Goal: Task Accomplishment & Management: Manage account settings

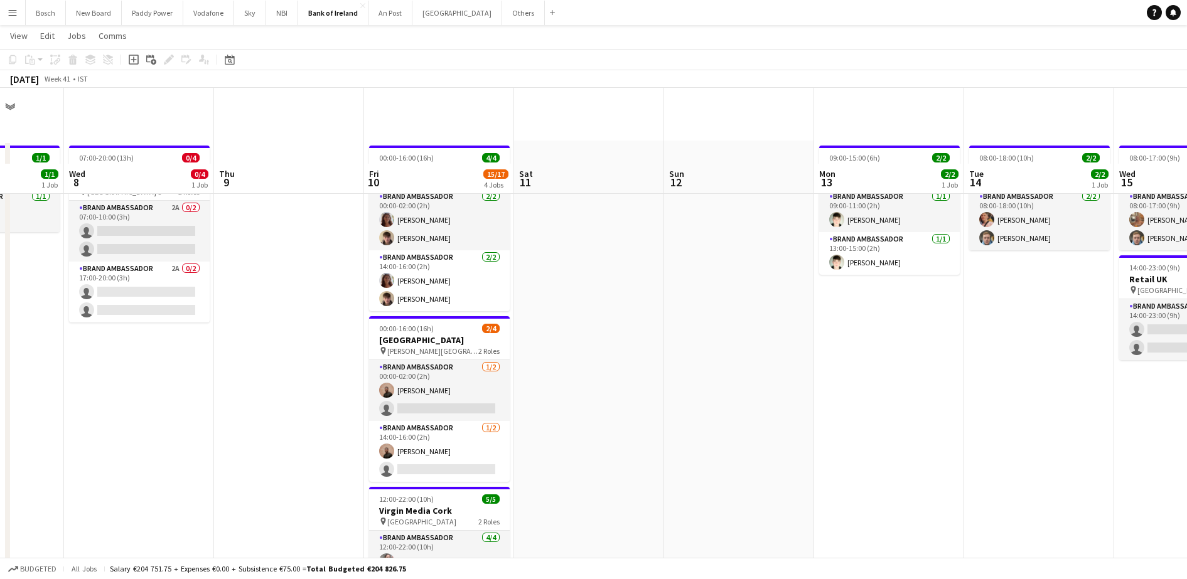
scroll to position [119, 0]
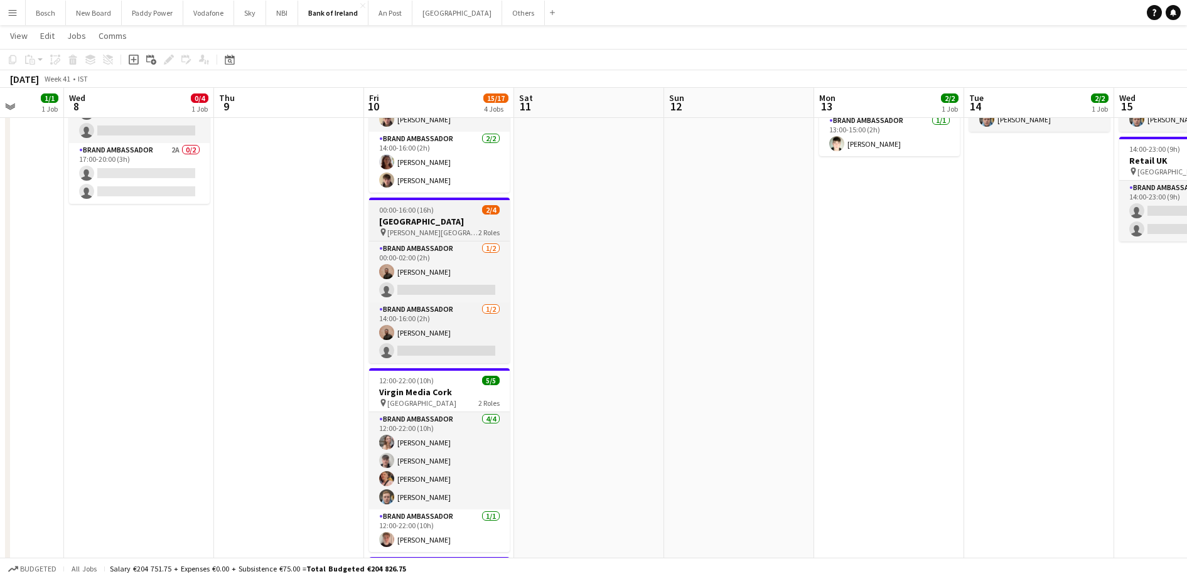
click at [385, 236] on div "pin [PERSON_NAME][GEOGRAPHIC_DATA]" at bounding box center [428, 232] width 99 height 9
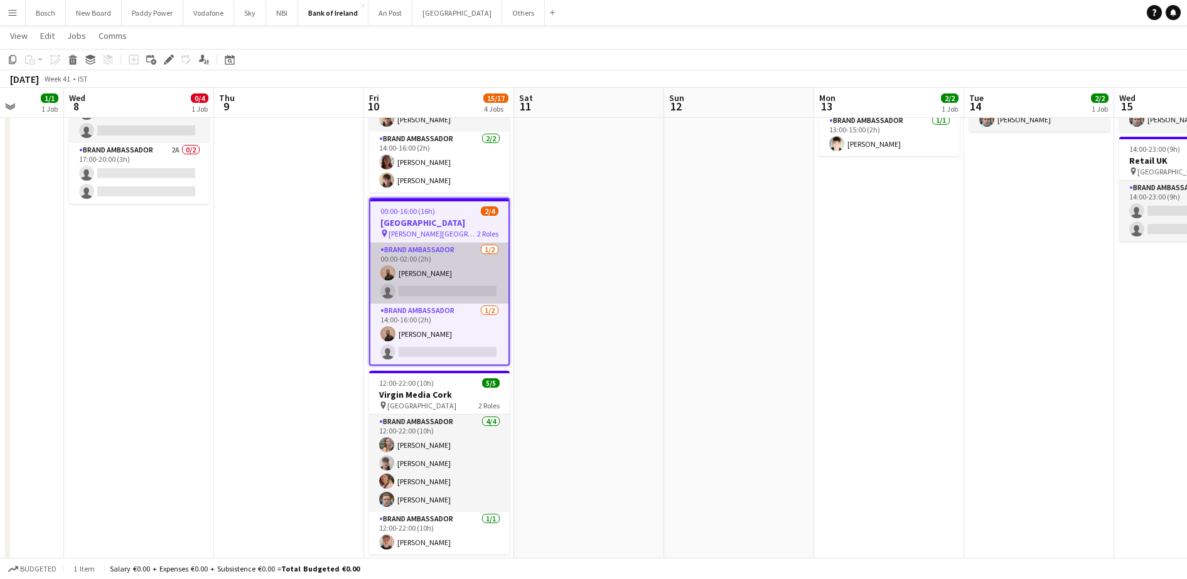
click at [394, 260] on app-card-role "Brand Ambassador [DATE] 00:00-02:00 (2h) [PERSON_NAME] single-neutral-actions" at bounding box center [439, 273] width 138 height 61
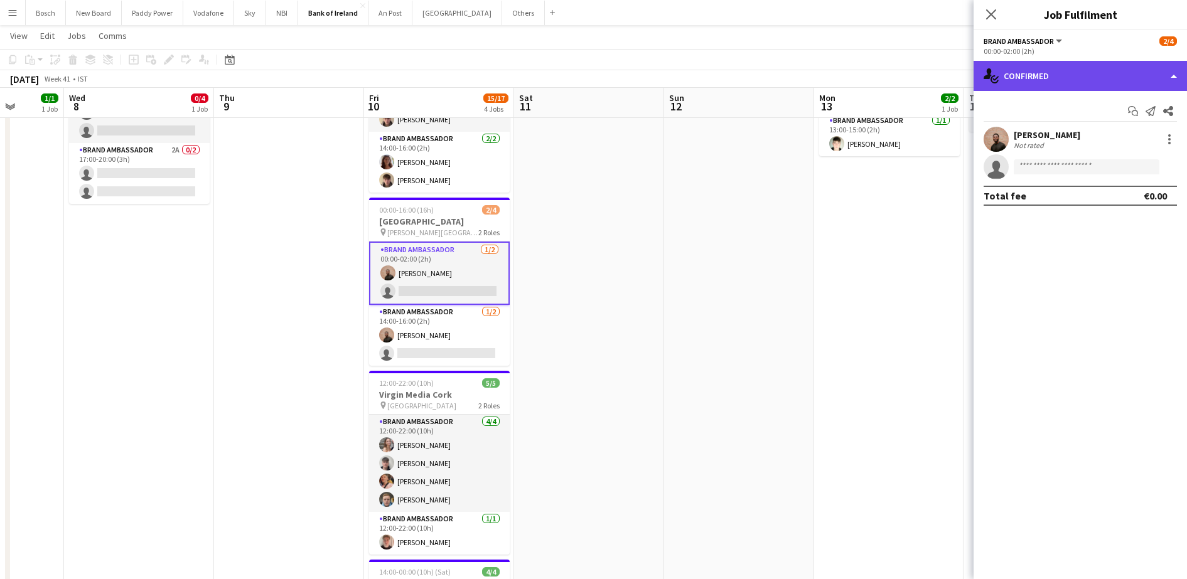
click at [1082, 83] on div "single-neutral-actions-check-2 Confirmed" at bounding box center [1079, 76] width 213 height 30
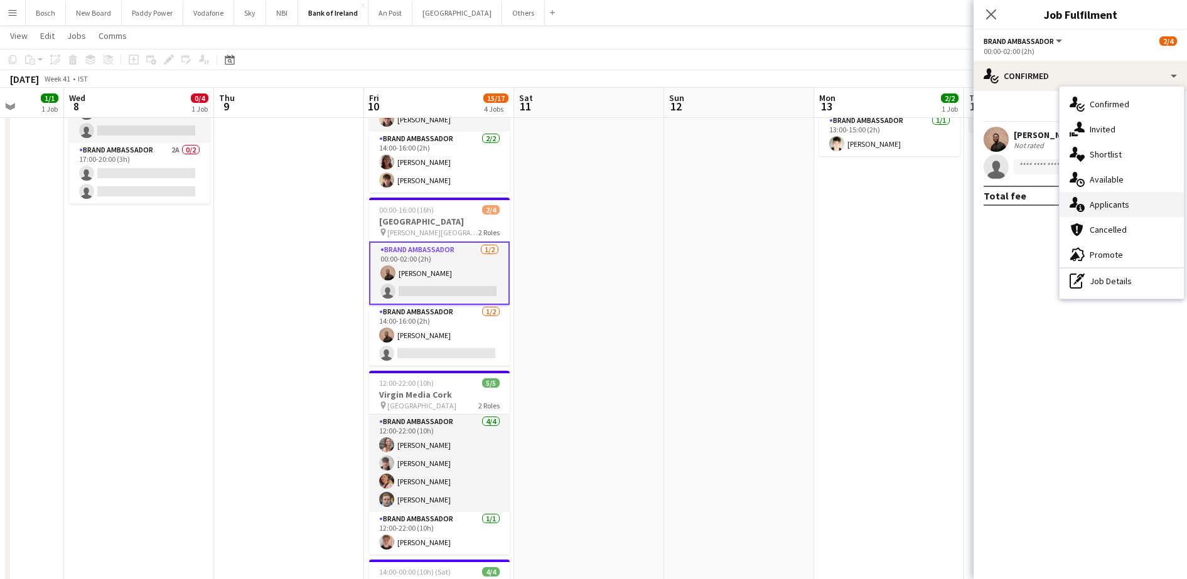
click at [1123, 206] on span "Applicants" at bounding box center [1109, 204] width 40 height 11
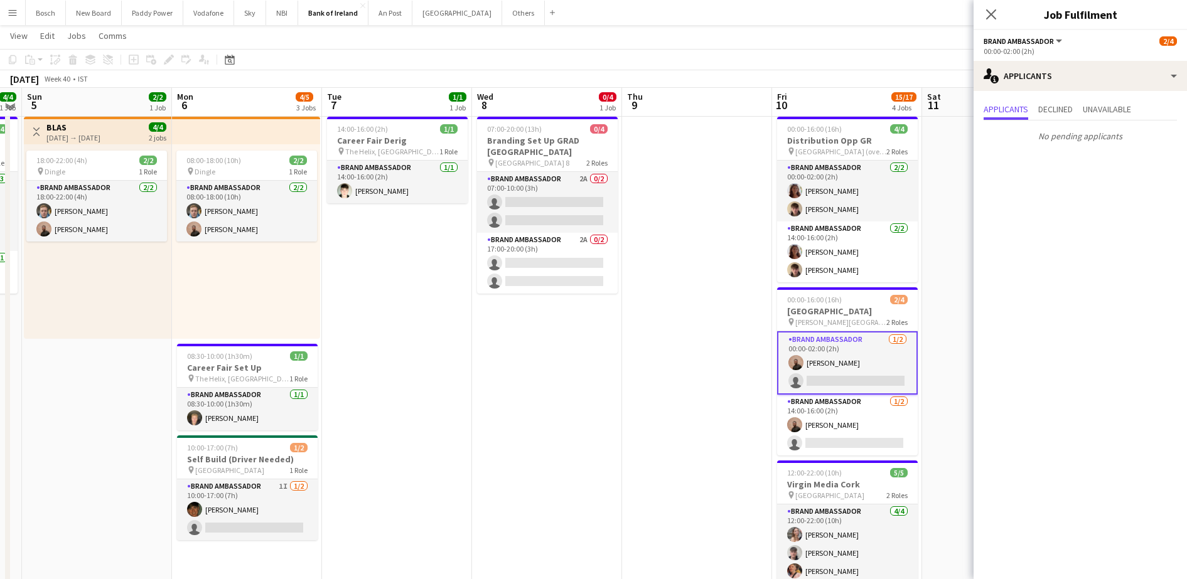
scroll to position [28, 0]
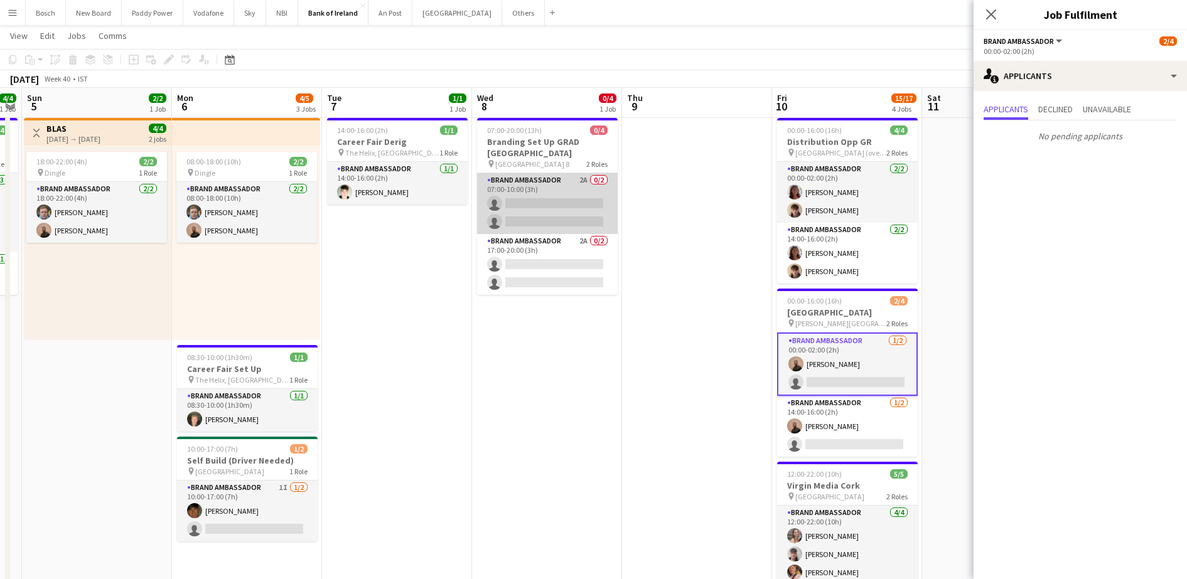
click at [596, 205] on app-card-role "Brand Ambassador 2A 0/2 07:00-10:00 (3h) single-neutral-actions single-neutral-…" at bounding box center [547, 203] width 141 height 61
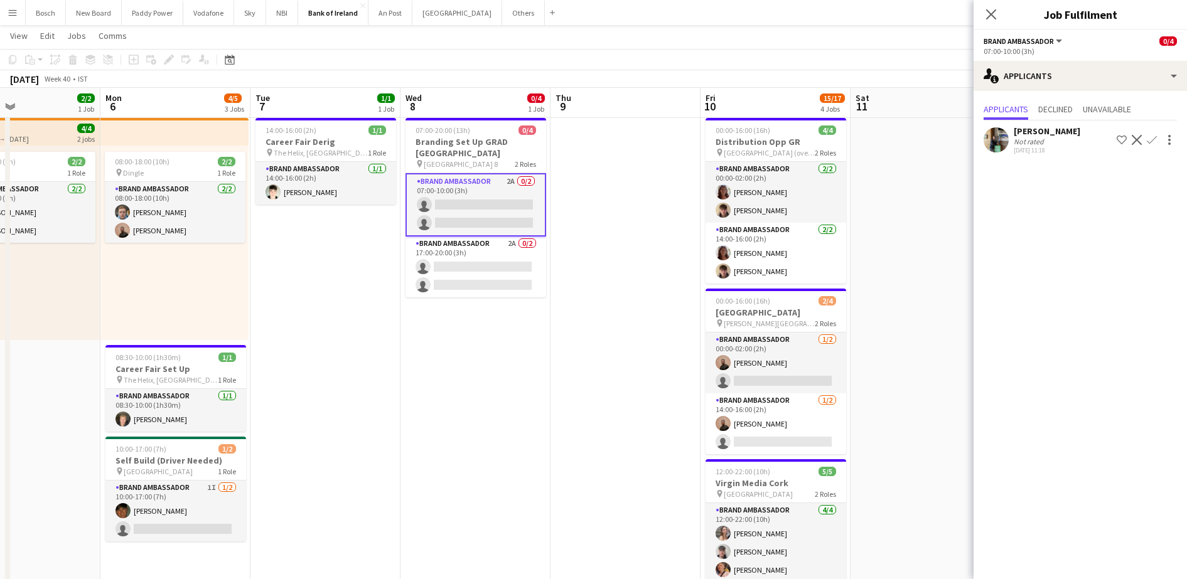
drag, startPoint x: 596, startPoint y: 205, endPoint x: 891, endPoint y: 254, distance: 299.0
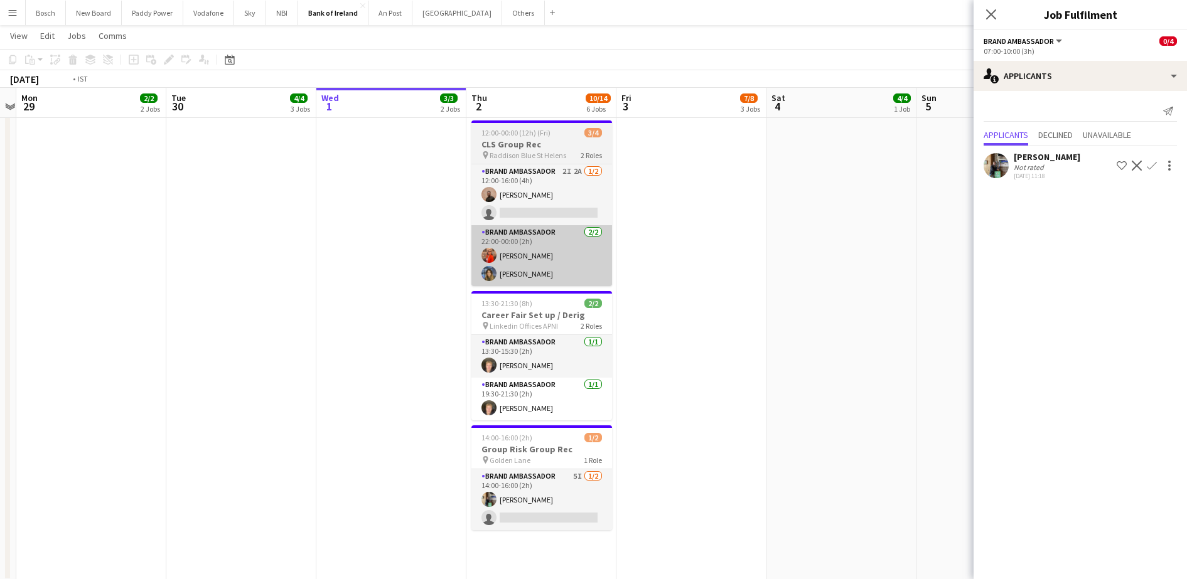
scroll to position [0, 363]
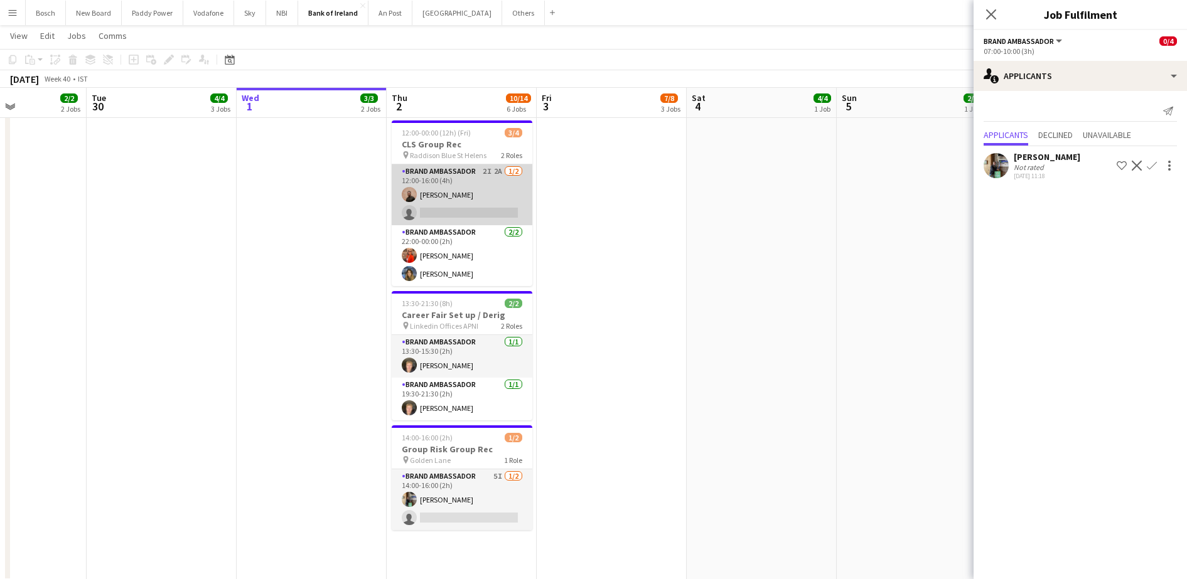
click at [469, 190] on app-card-role "Brand Ambassador 2I 2A [DATE] 12:00-16:00 (4h) [PERSON_NAME] single-neutral-act…" at bounding box center [462, 194] width 141 height 61
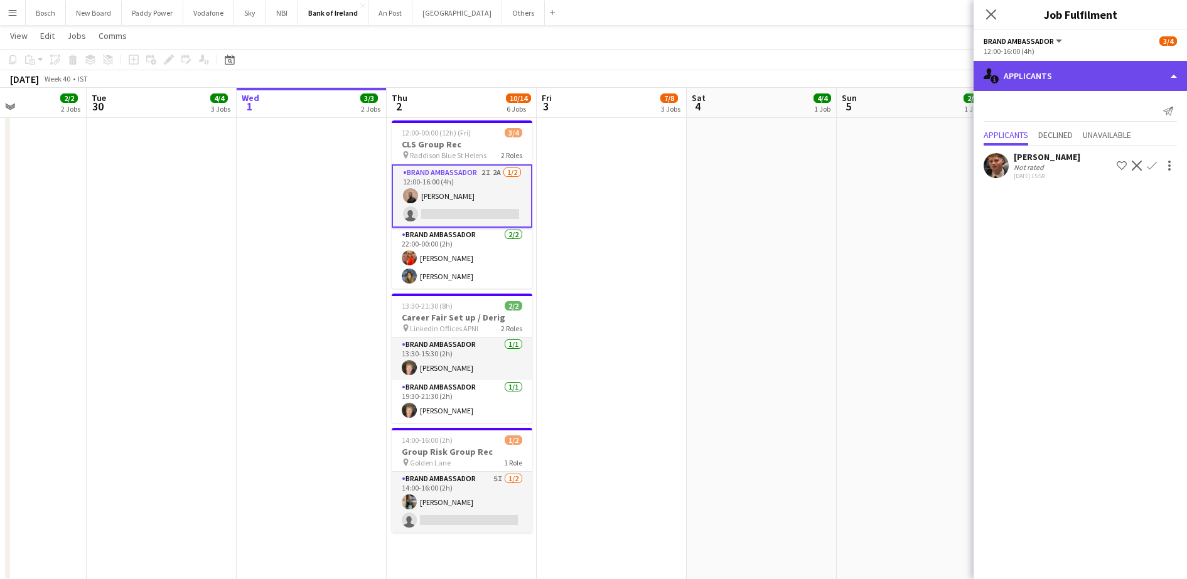
click at [1116, 72] on div "single-neutral-actions-information Applicants" at bounding box center [1079, 76] width 213 height 30
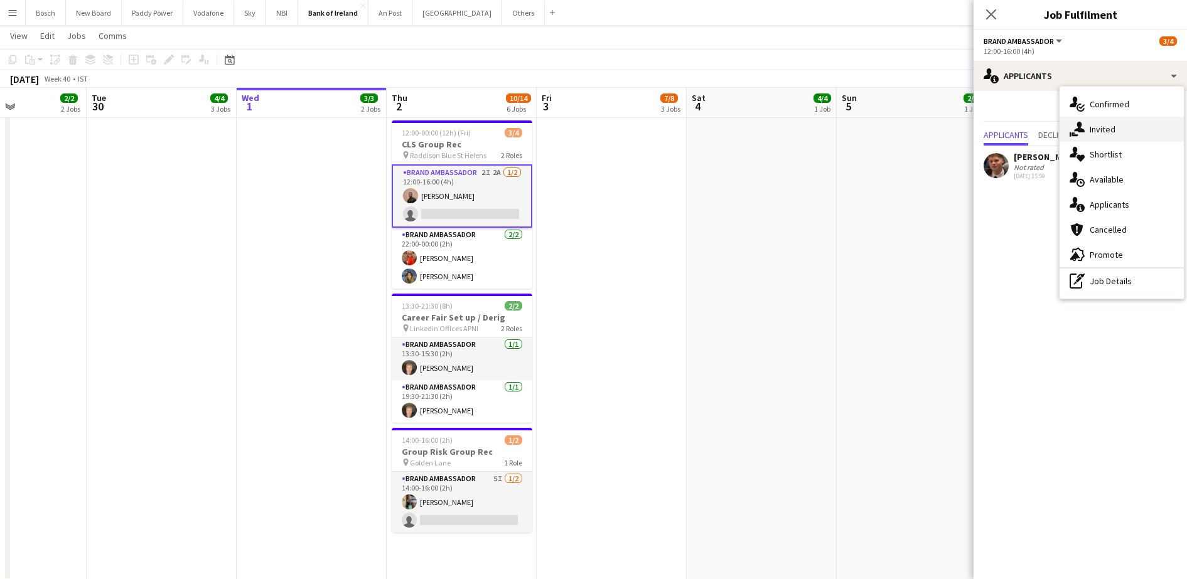
click at [1111, 119] on div "single-neutral-actions-share-1 Invited" at bounding box center [1121, 129] width 124 height 25
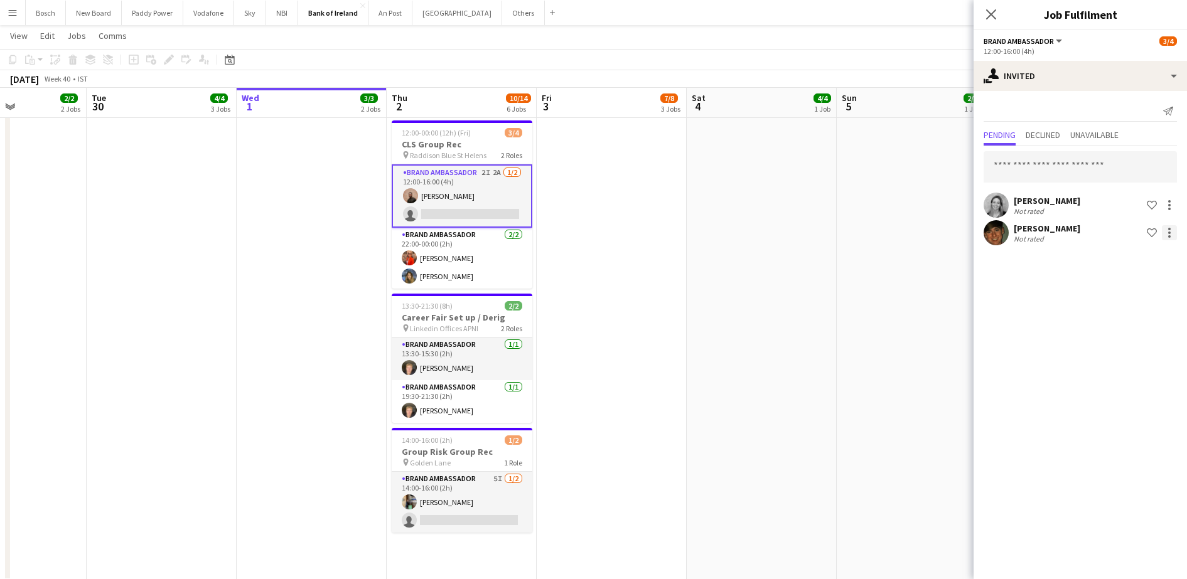
click at [1172, 237] on div at bounding box center [1169, 232] width 15 height 15
click at [1163, 286] on span "Send notification" at bounding box center [1130, 286] width 74 height 11
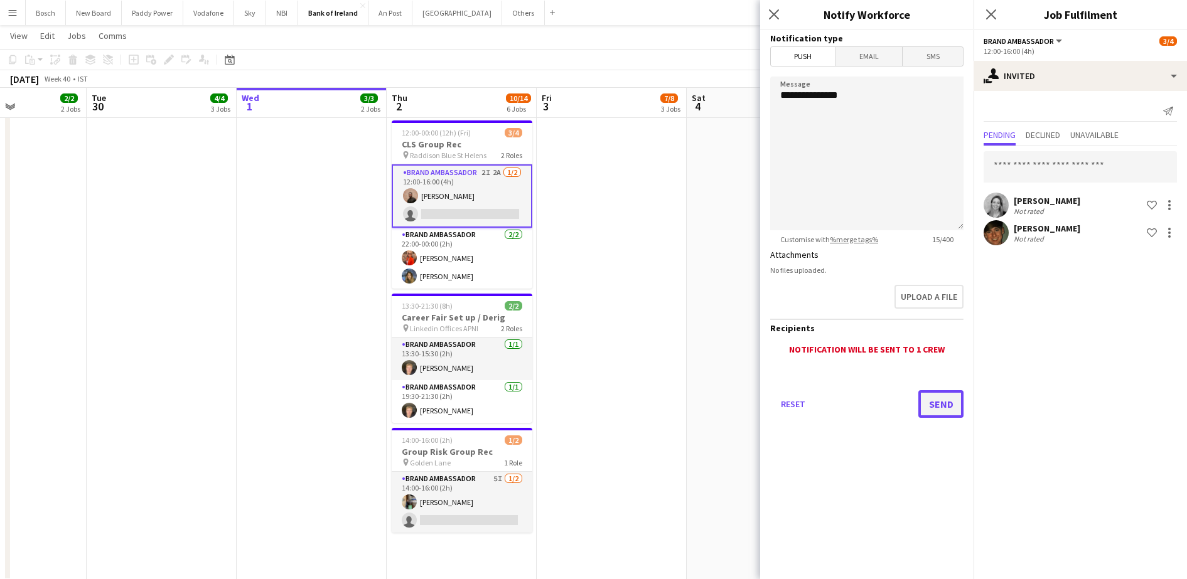
click at [929, 402] on button "Send" at bounding box center [940, 404] width 45 height 28
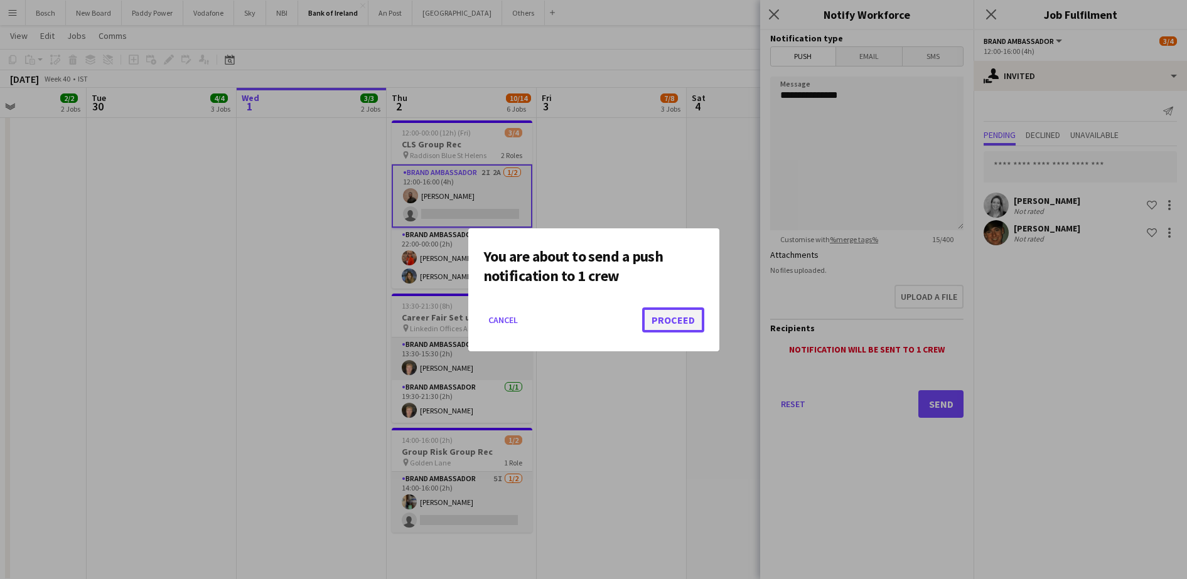
click at [690, 328] on button "Proceed" at bounding box center [673, 319] width 62 height 25
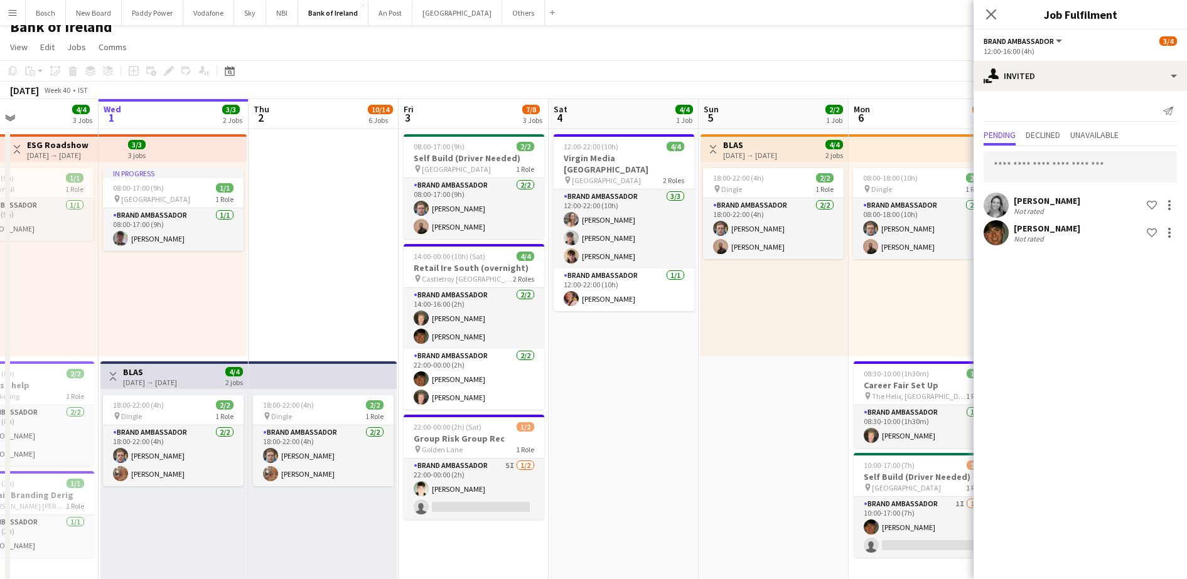
scroll to position [12, 0]
click at [509, 494] on app-card-role "Brand Ambassador 5I [DATE] 22:00-00:00 (2h) [PERSON_NAME] single-neutral-actions" at bounding box center [473, 489] width 141 height 61
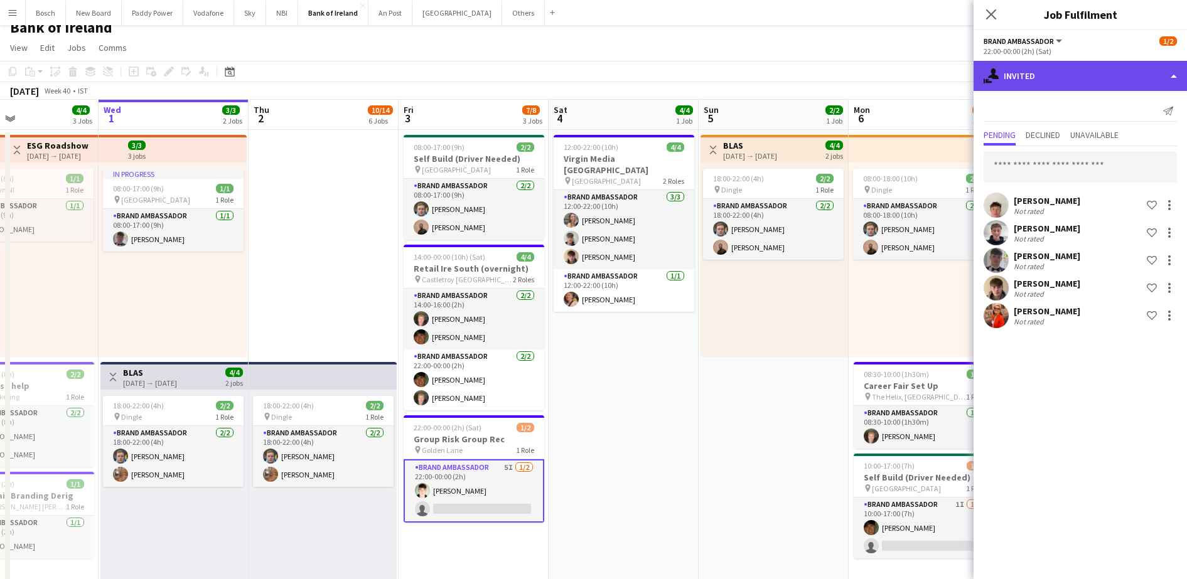
click at [1058, 84] on div "single-neutral-actions-share-1 Invited" at bounding box center [1079, 76] width 213 height 30
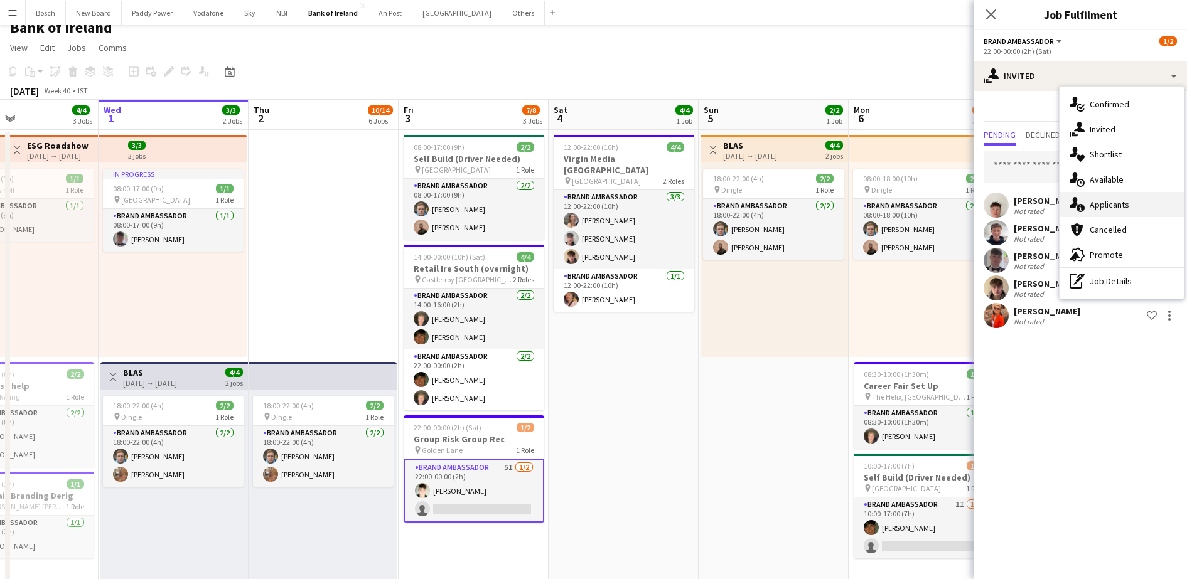
click at [1113, 201] on span "Applicants" at bounding box center [1109, 204] width 40 height 11
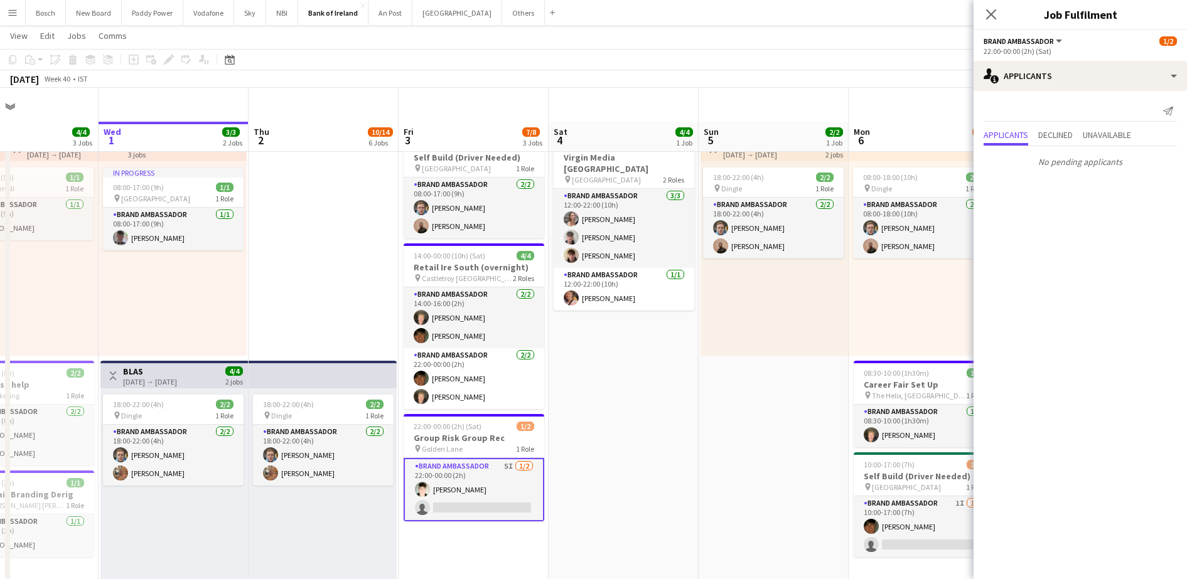
scroll to position [88, 0]
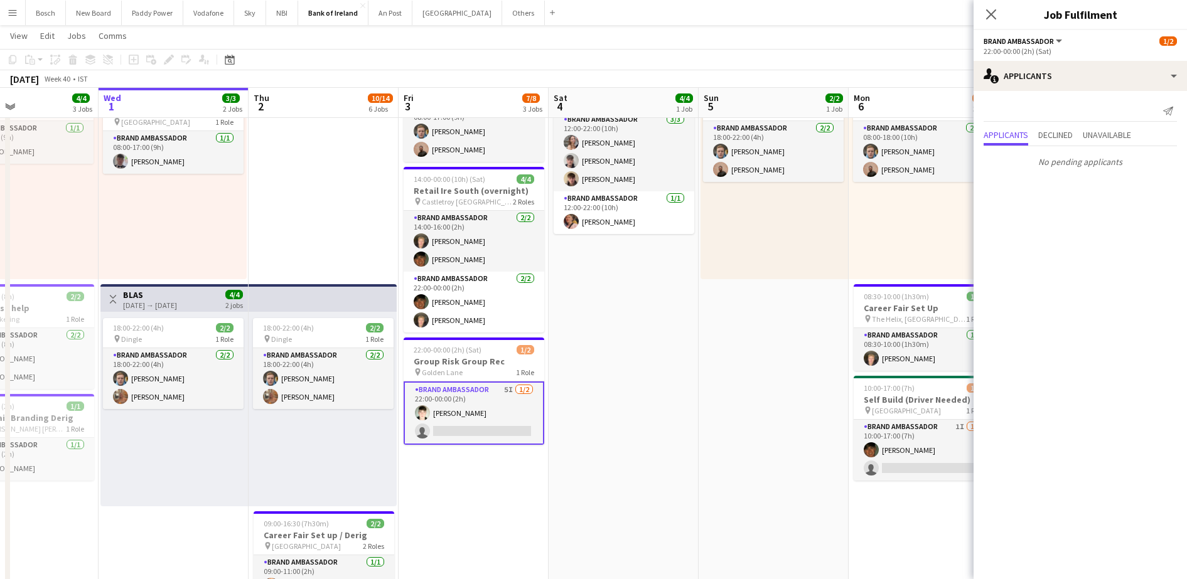
click at [491, 400] on app-card-role "Brand Ambassador 5I [DATE] 22:00-00:00 (2h) [PERSON_NAME] single-neutral-actions" at bounding box center [473, 413] width 141 height 63
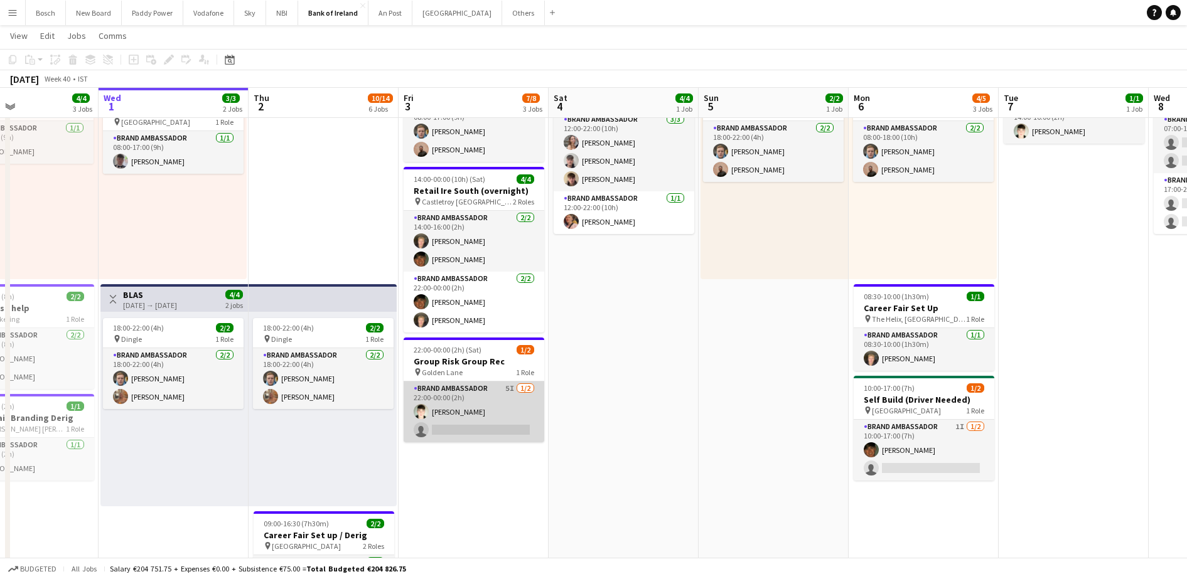
click at [491, 400] on app-card-role "Brand Ambassador 5I [DATE] 22:00-00:00 (2h) [PERSON_NAME] single-neutral-actions" at bounding box center [473, 412] width 141 height 61
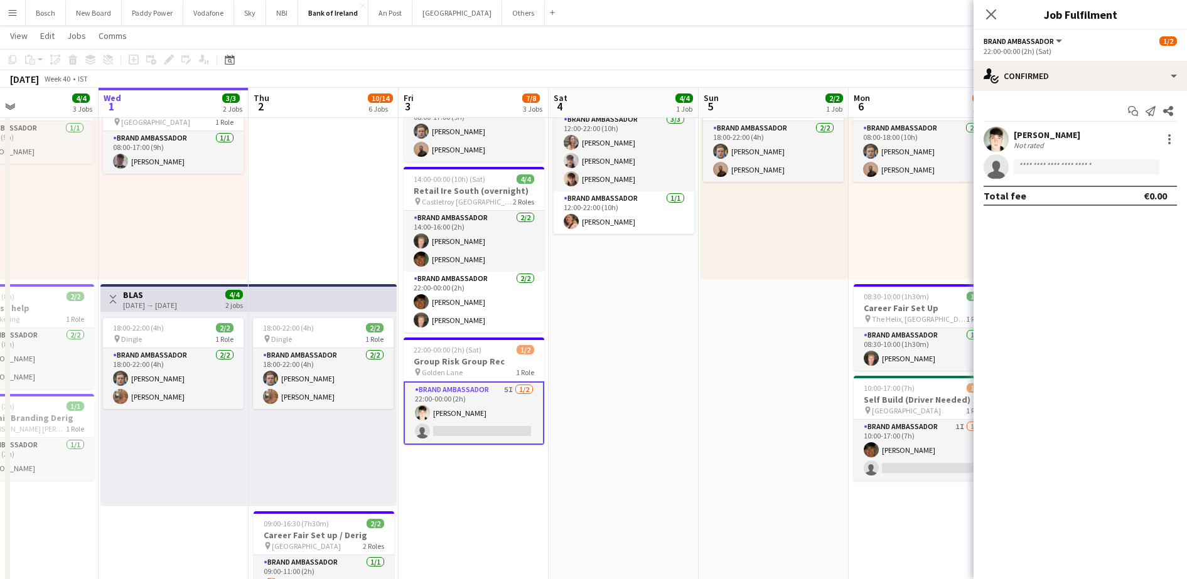
click at [1000, 128] on app-user-avatar at bounding box center [995, 139] width 25 height 25
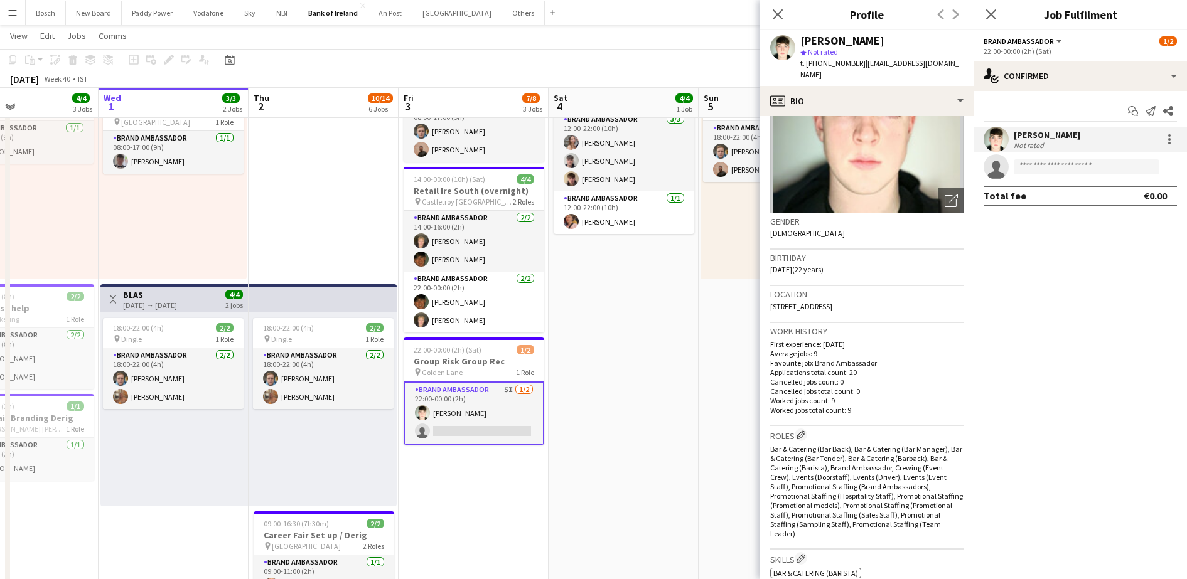
scroll to position [0, 0]
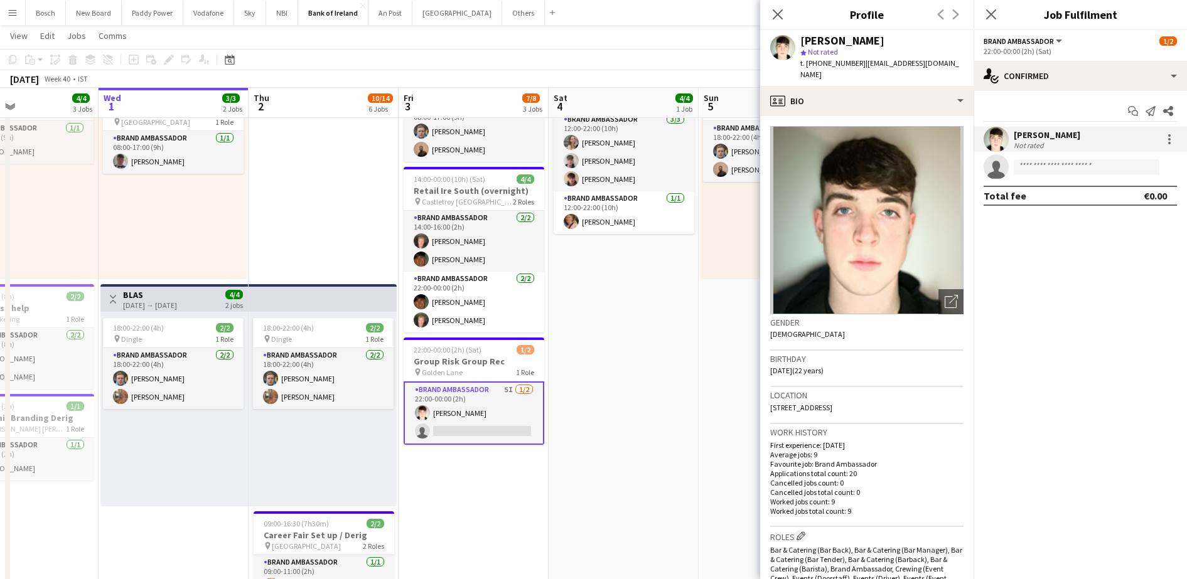
click at [661, 484] on app-date-cell "12:00-22:00 (10h) 4/4 Virgin Media [GEOGRAPHIC_DATA] pin Limerick 2 Roles Brand…" at bounding box center [623, 579] width 150 height 1055
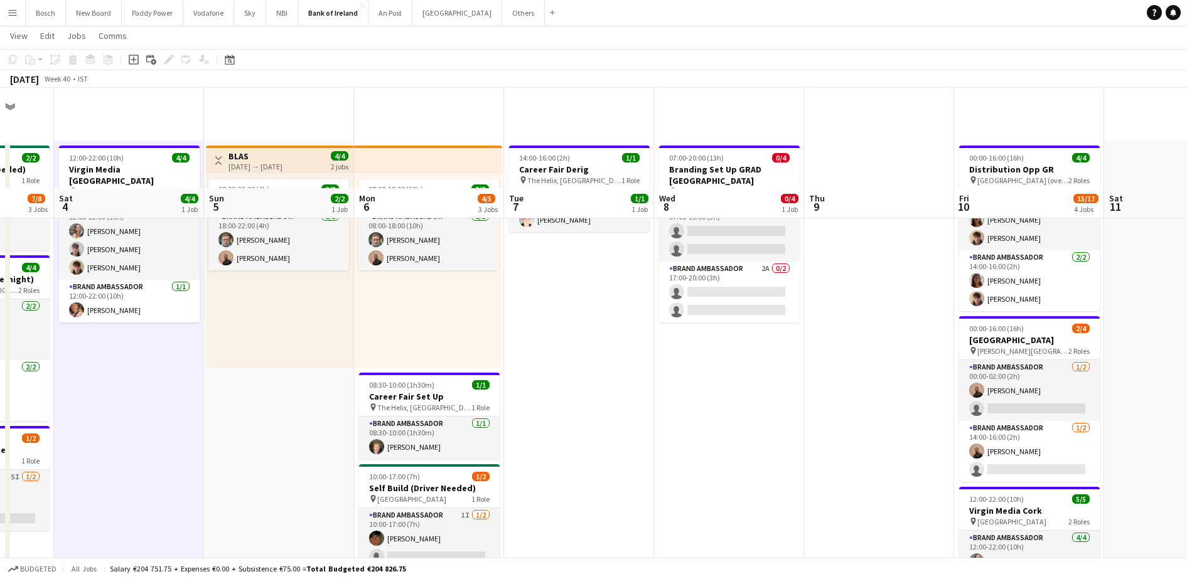
scroll to position [136, 0]
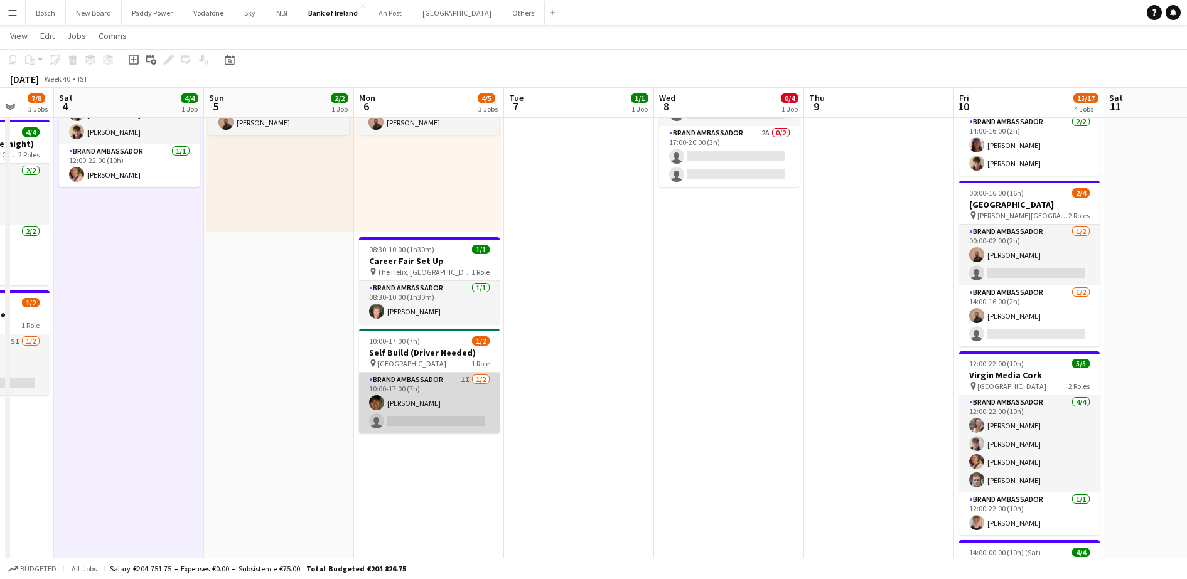
click at [458, 420] on app-card-role "Brand Ambassador 1I [DATE] 10:00-17:00 (7h) [PERSON_NAME] single-neutral-actions" at bounding box center [429, 403] width 141 height 61
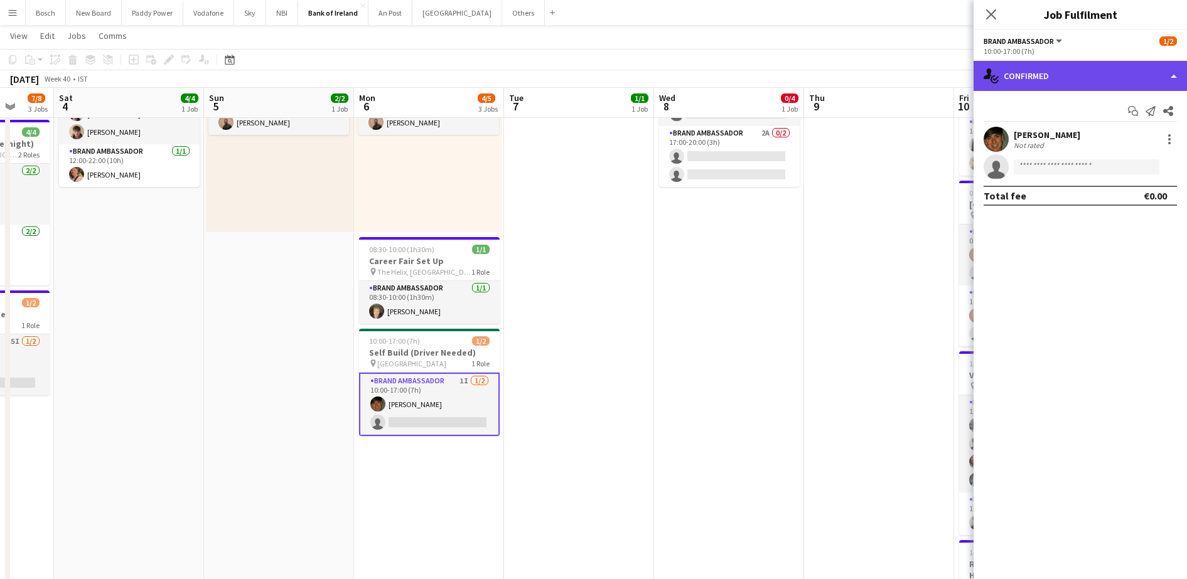
click at [1057, 70] on div "single-neutral-actions-check-2 Confirmed" at bounding box center [1079, 76] width 213 height 30
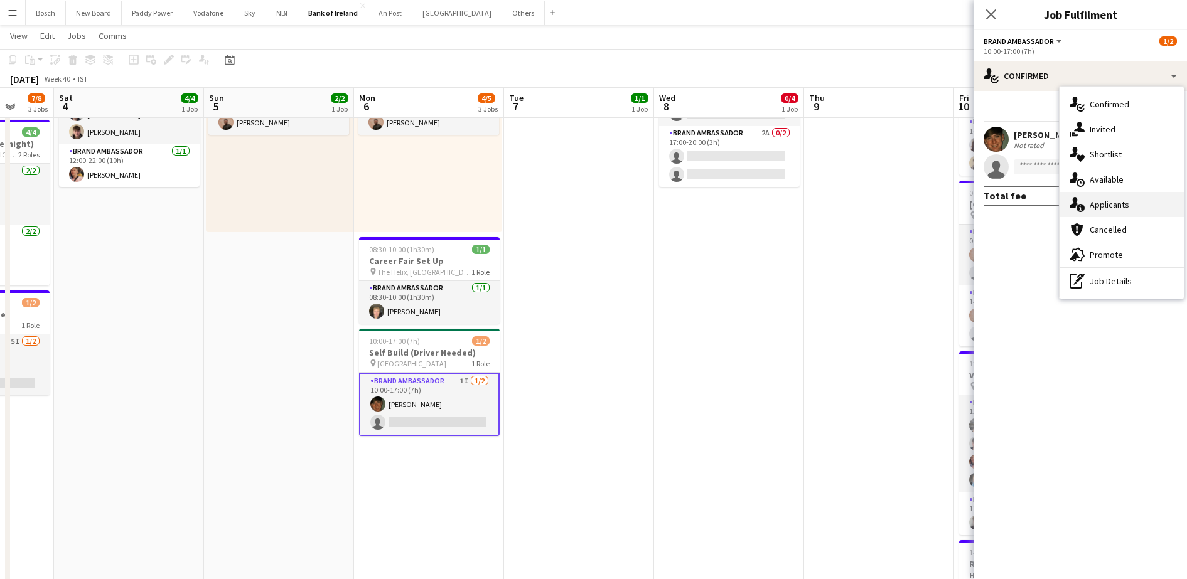
click at [1109, 192] on div "single-neutral-actions-information Applicants" at bounding box center [1121, 204] width 124 height 25
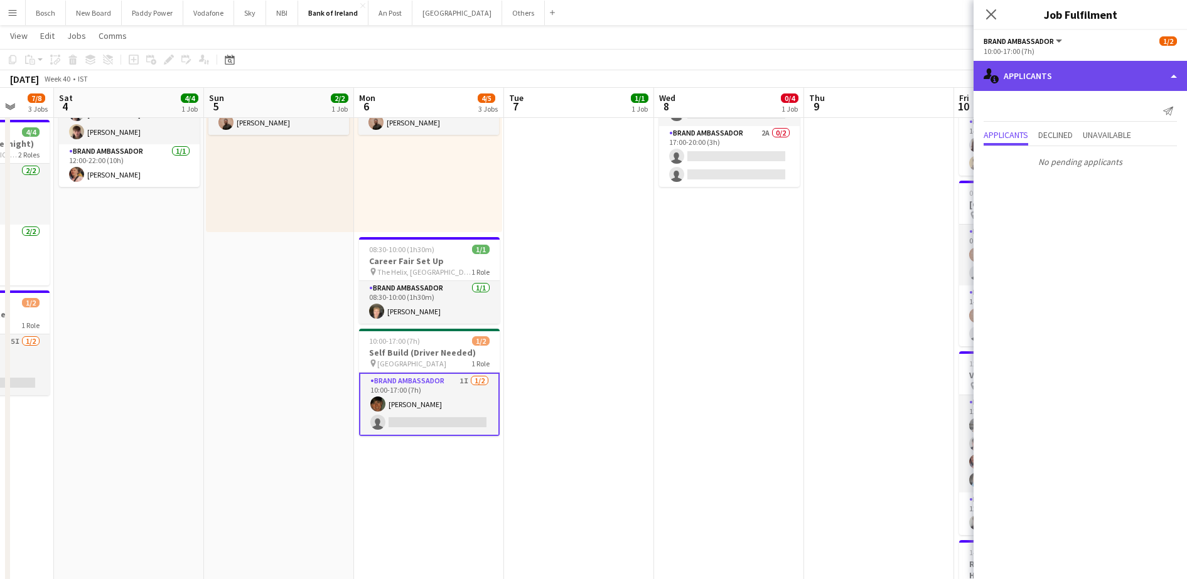
click at [1059, 84] on div "single-neutral-actions-information Applicants" at bounding box center [1079, 76] width 213 height 30
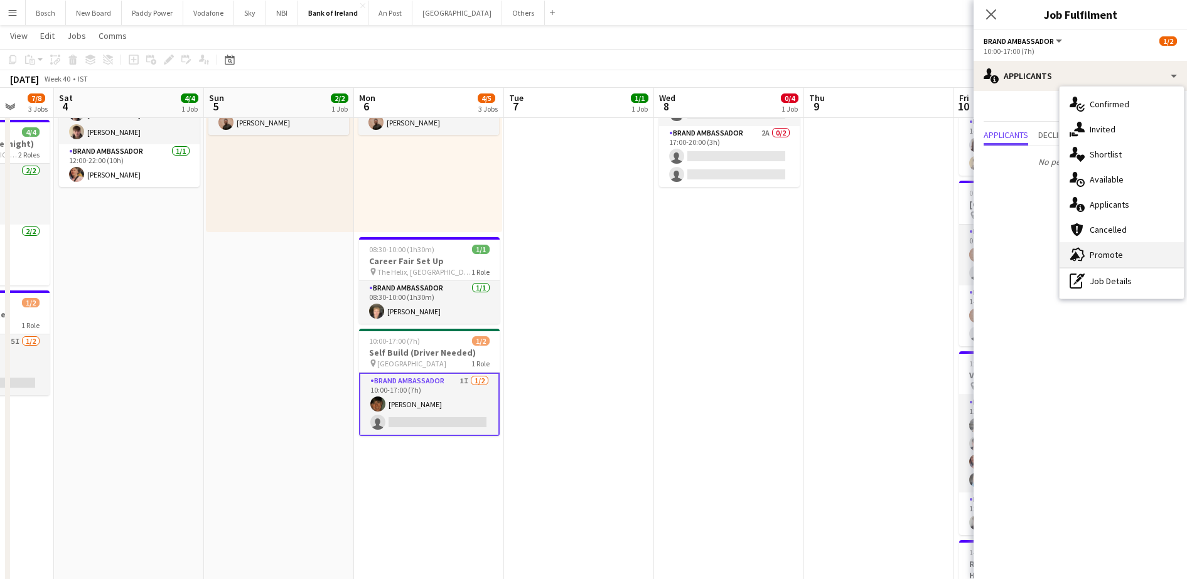
click at [1126, 250] on div "advertising-megaphone Promote" at bounding box center [1121, 254] width 124 height 25
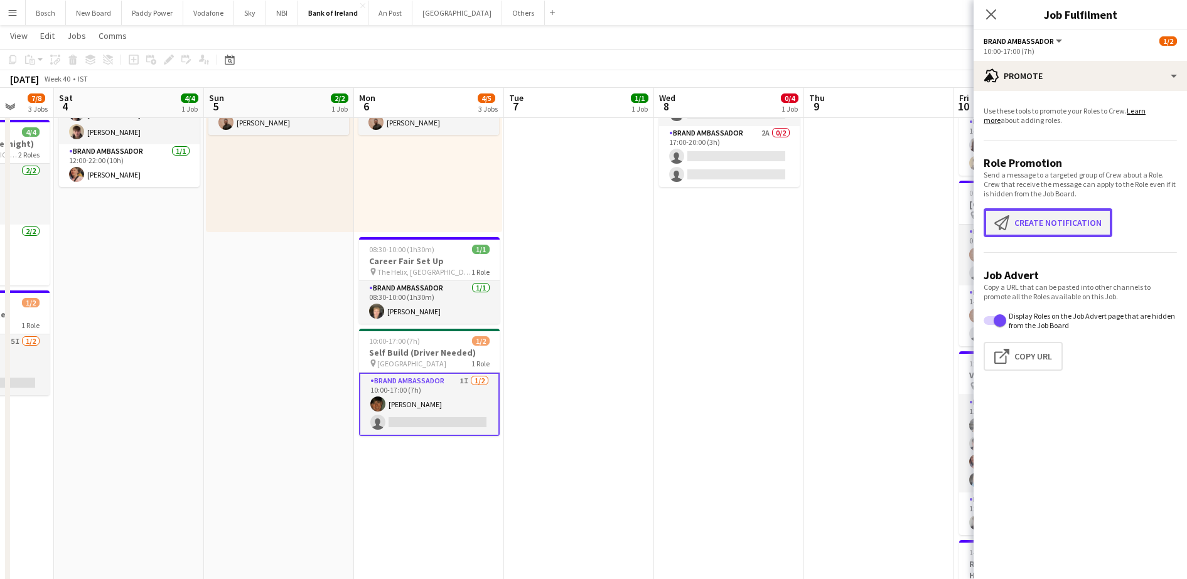
click at [1059, 222] on button "Create notification Create notification" at bounding box center [1047, 222] width 129 height 29
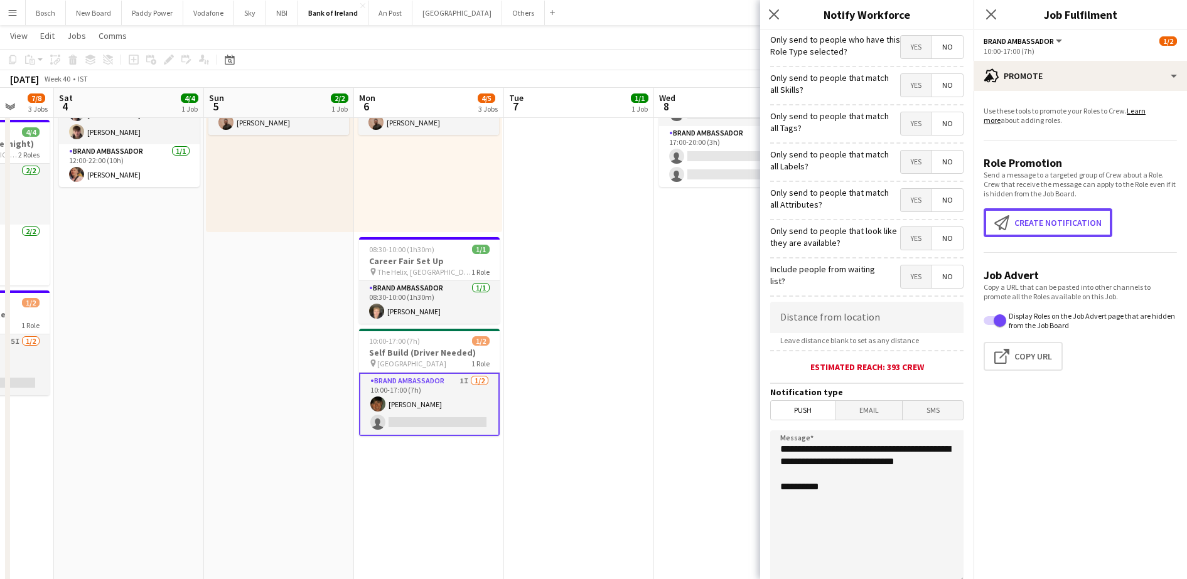
scroll to position [112, 0]
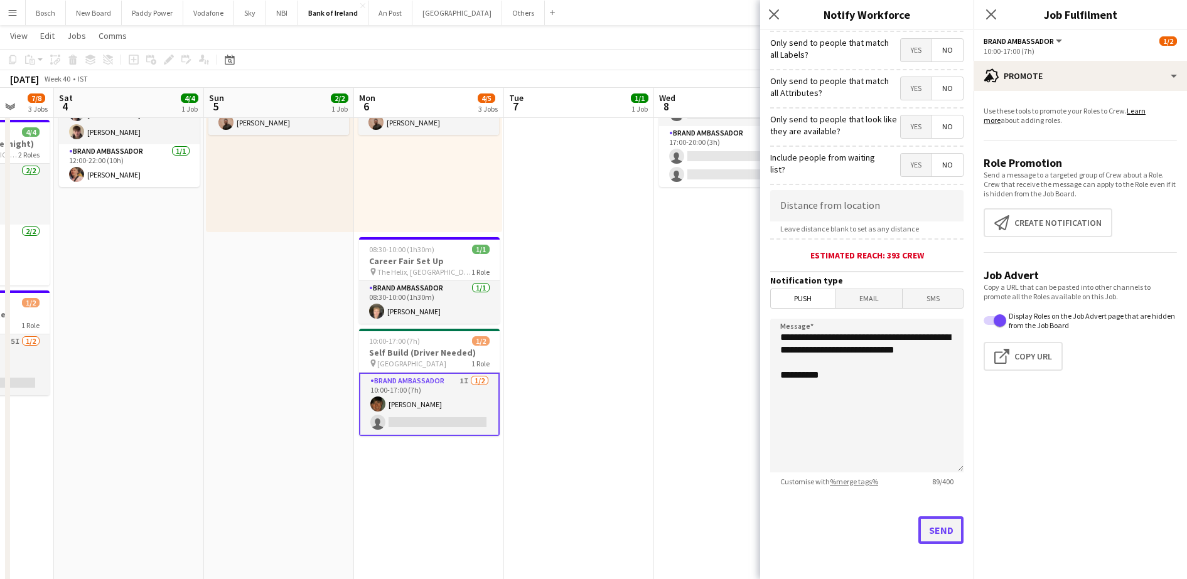
click at [944, 526] on button "Send" at bounding box center [940, 530] width 45 height 28
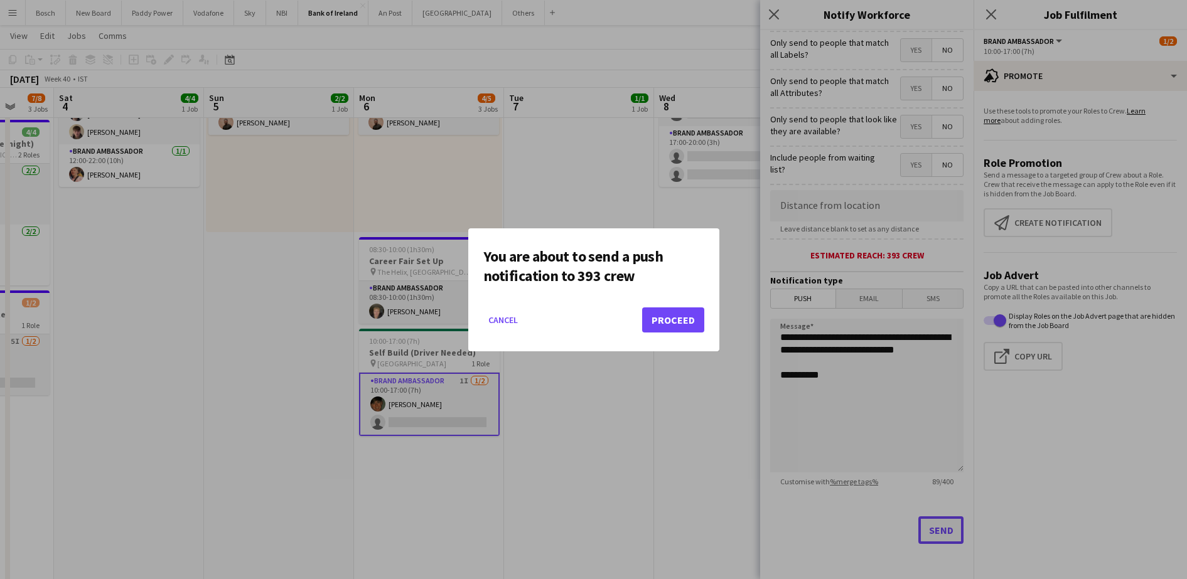
scroll to position [0, 0]
click at [679, 332] on button "Proceed" at bounding box center [673, 319] width 62 height 25
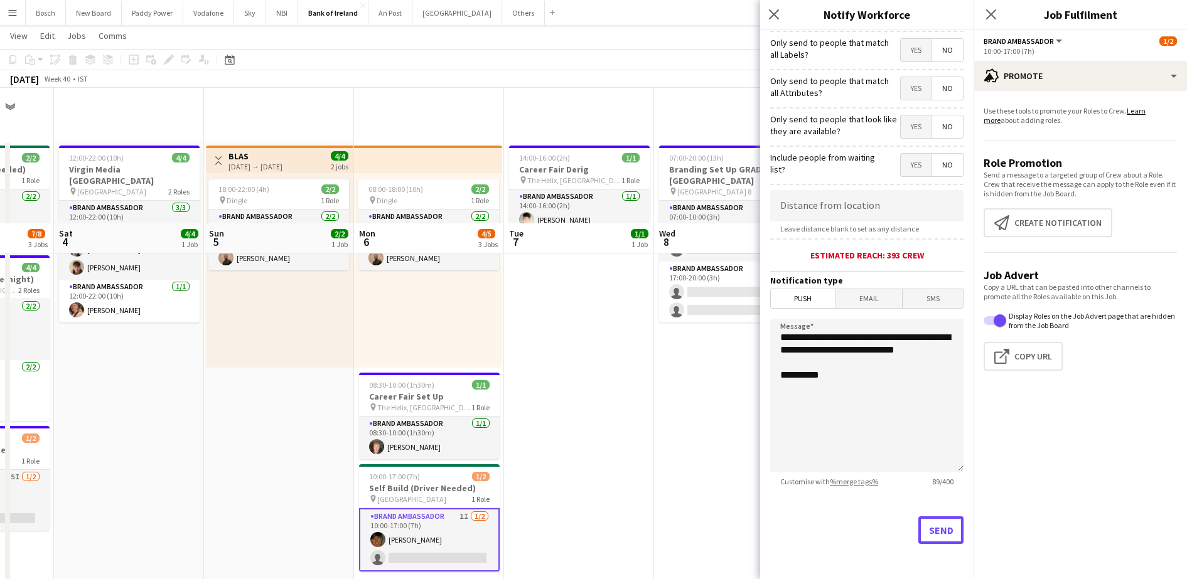
scroll to position [136, 0]
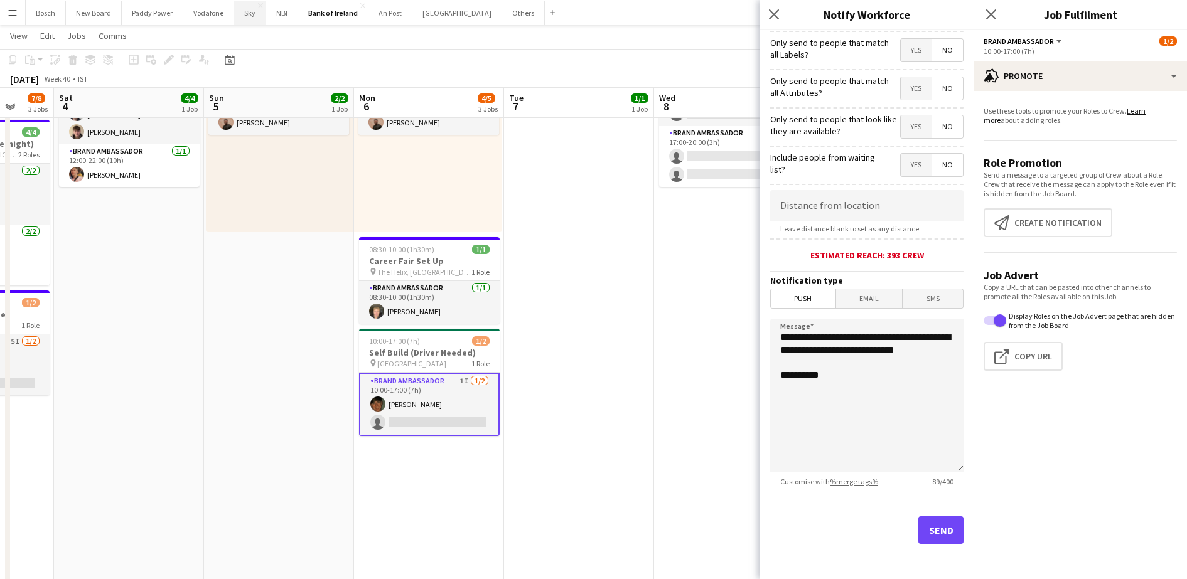
click at [250, 10] on button "Sky Close" at bounding box center [250, 13] width 32 height 24
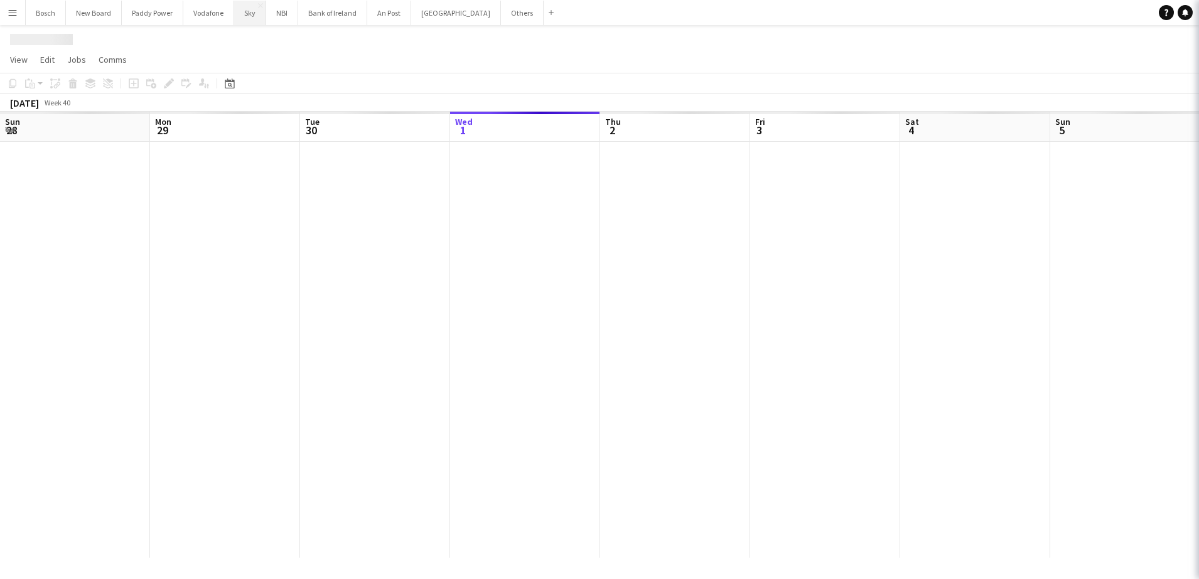
scroll to position [0, 300]
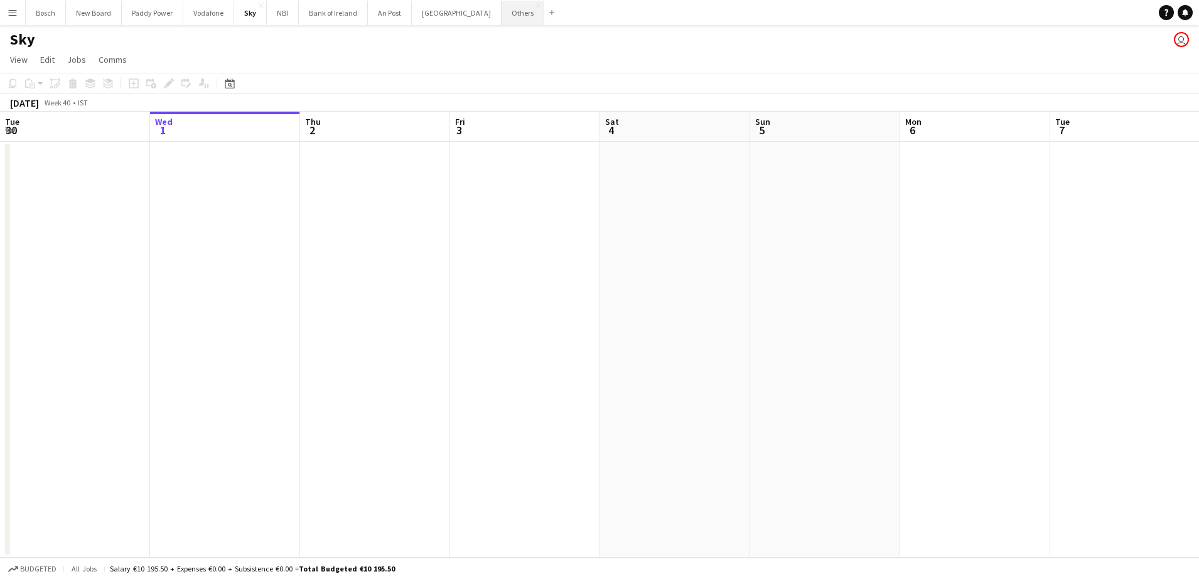
click at [501, 12] on button "Others Close" at bounding box center [522, 13] width 43 height 24
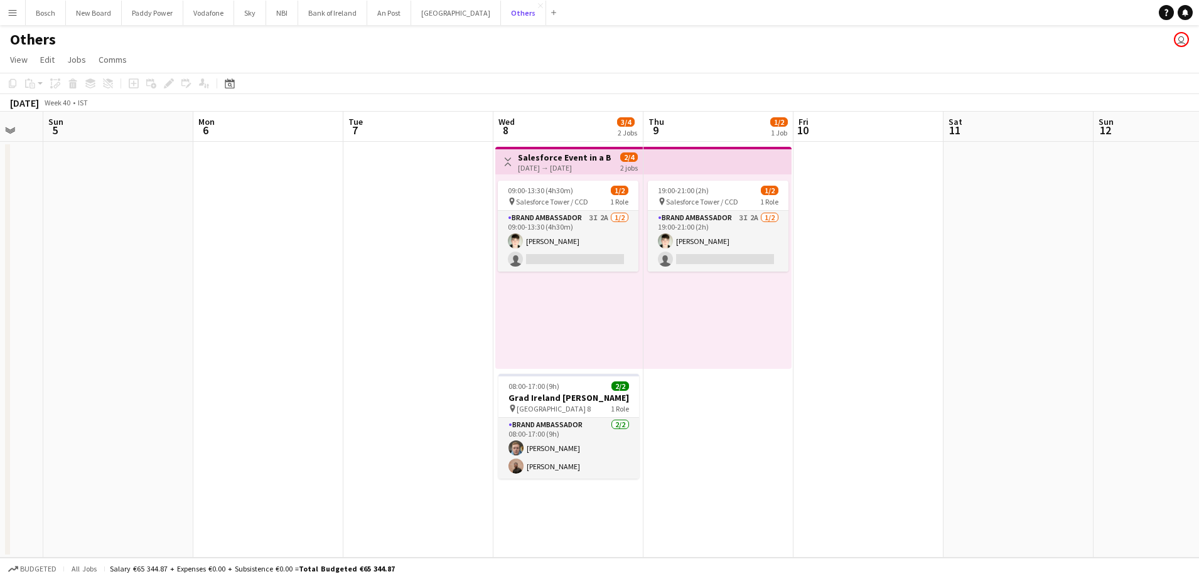
scroll to position [0, 408]
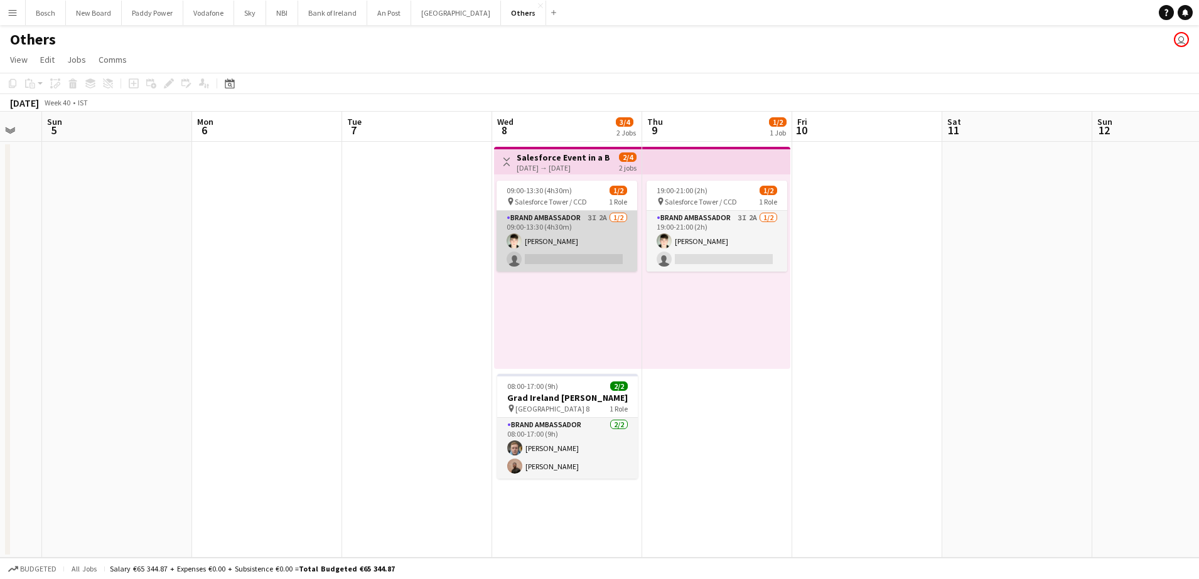
click at [604, 243] on app-card-role "Brand Ambassador 3I 2A [DATE] 09:00-13:30 (4h30m) [PERSON_NAME] single-neutral-…" at bounding box center [566, 241] width 141 height 61
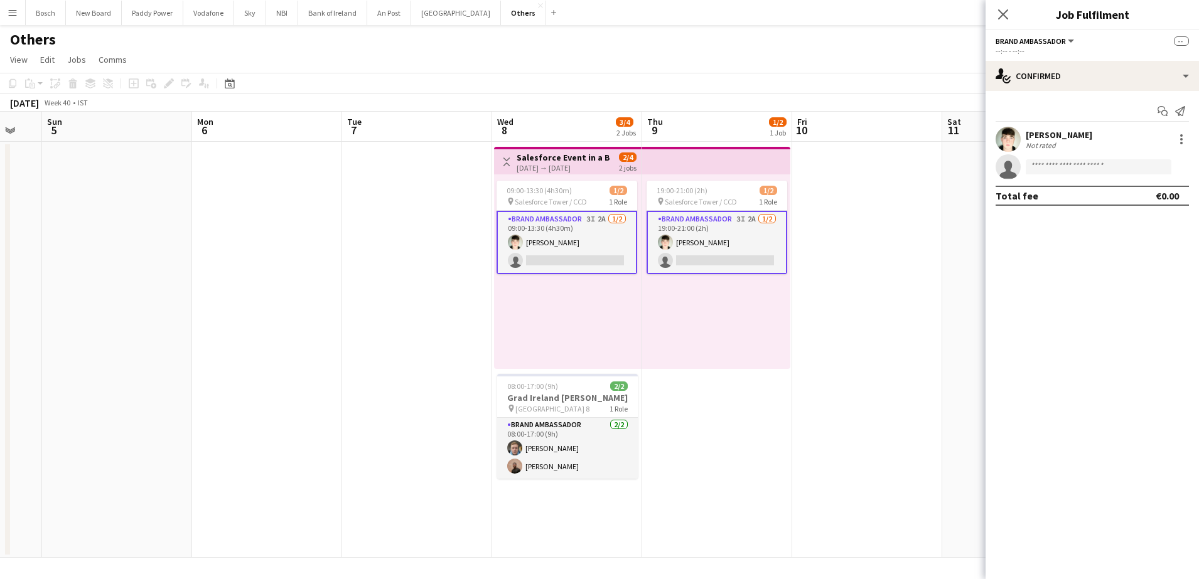
click at [1075, 60] on app-options-switcher "Brand Ambassador All roles Brand Ambassador -- --:-- - --:--" at bounding box center [1091, 45] width 213 height 31
drag, startPoint x: 1075, startPoint y: 60, endPoint x: 1079, endPoint y: 68, distance: 9.0
click at [1079, 68] on div "Brand Ambassador All roles Brand Ambassador -- --:-- - --:-- single-neutral-act…" at bounding box center [1091, 304] width 213 height 549
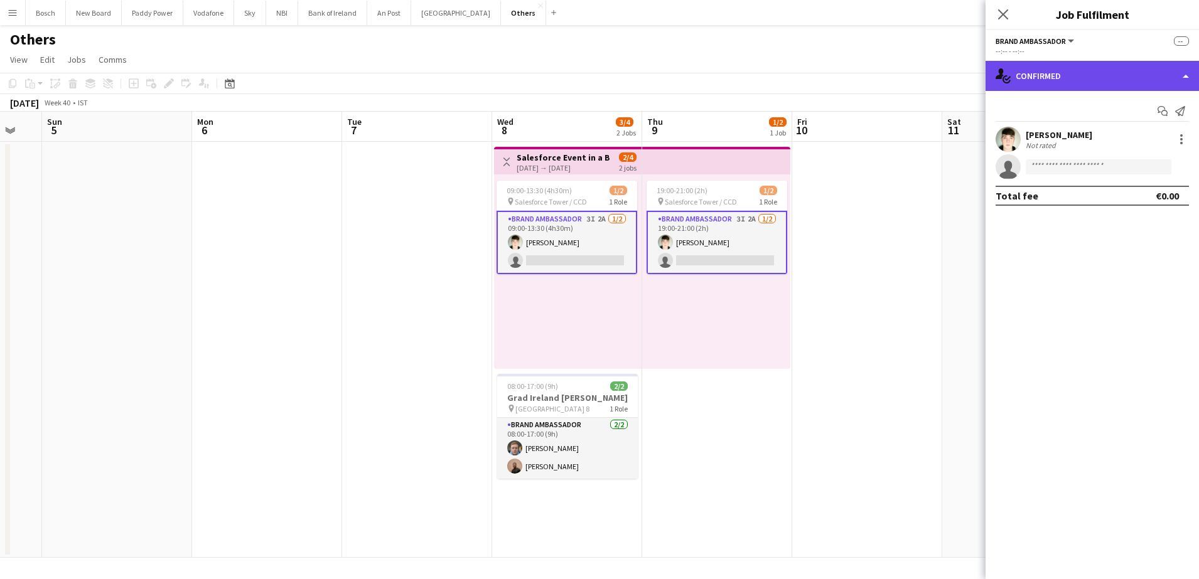
click at [1079, 68] on div "single-neutral-actions-check-2 Confirmed" at bounding box center [1091, 76] width 213 height 30
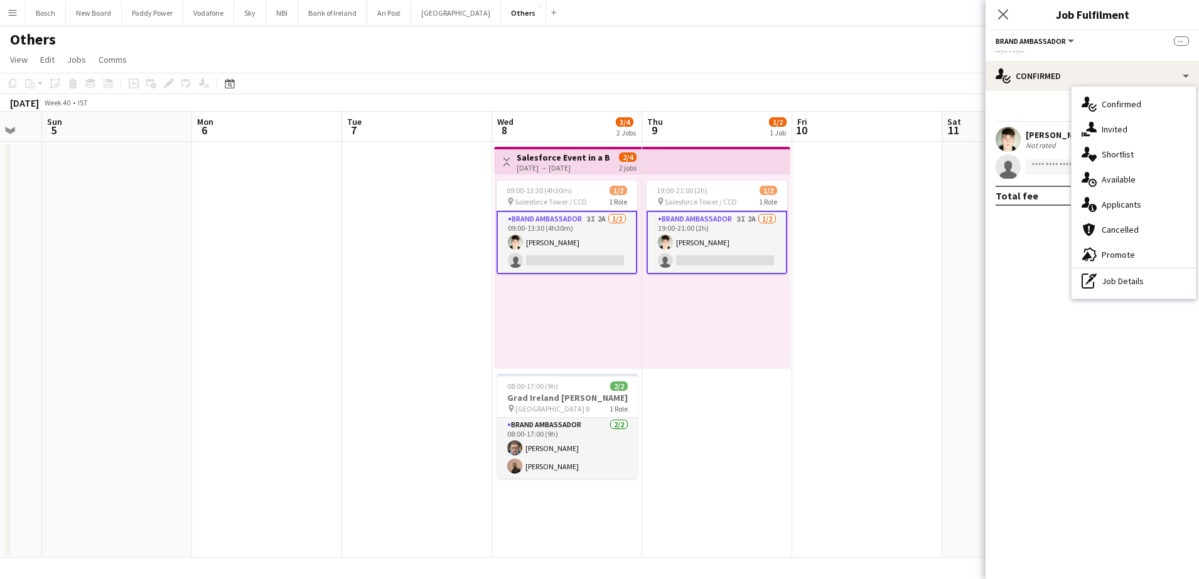
click at [1127, 202] on span "Applicants" at bounding box center [1121, 204] width 40 height 11
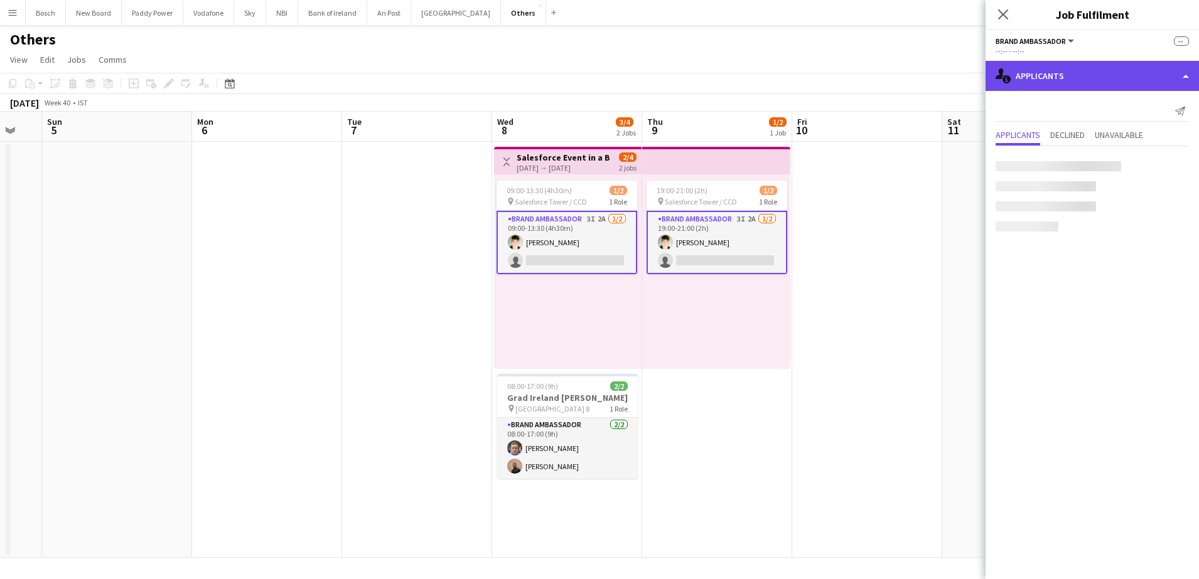
click at [1077, 70] on div "single-neutral-actions-information Applicants" at bounding box center [1091, 76] width 213 height 30
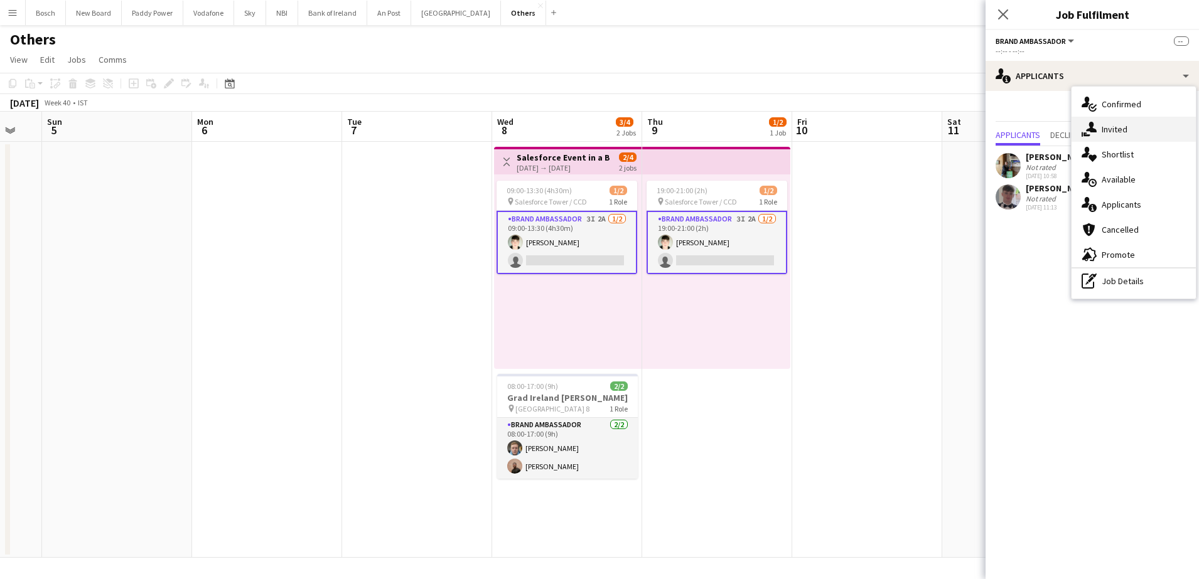
click at [1138, 135] on div "single-neutral-actions-share-1 Invited" at bounding box center [1133, 129] width 124 height 25
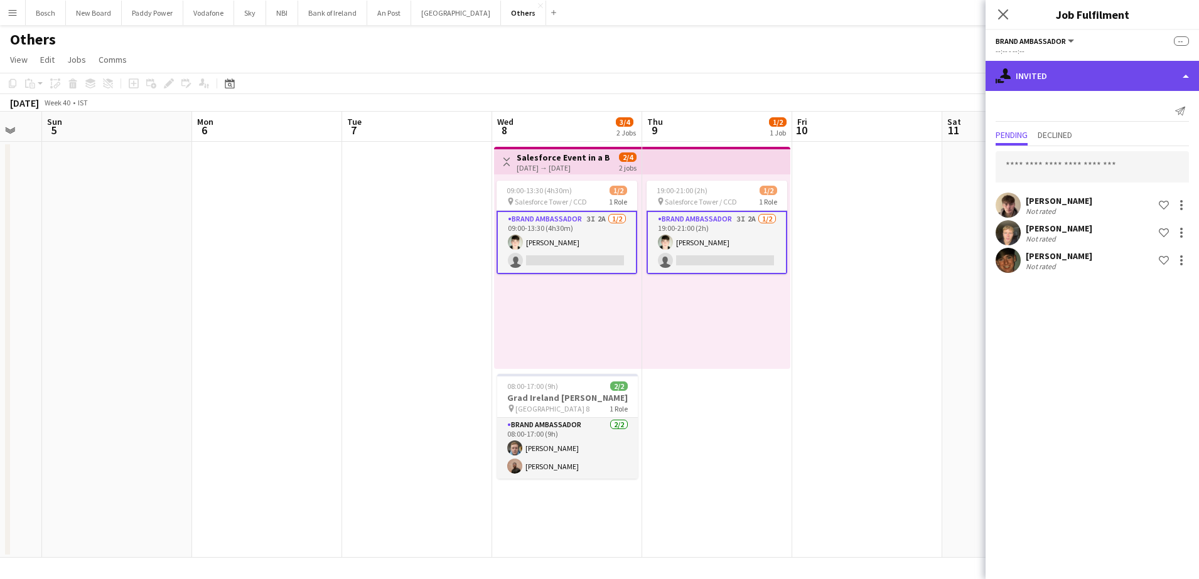
click at [1086, 65] on div "single-neutral-actions-share-1 Invited" at bounding box center [1091, 76] width 213 height 30
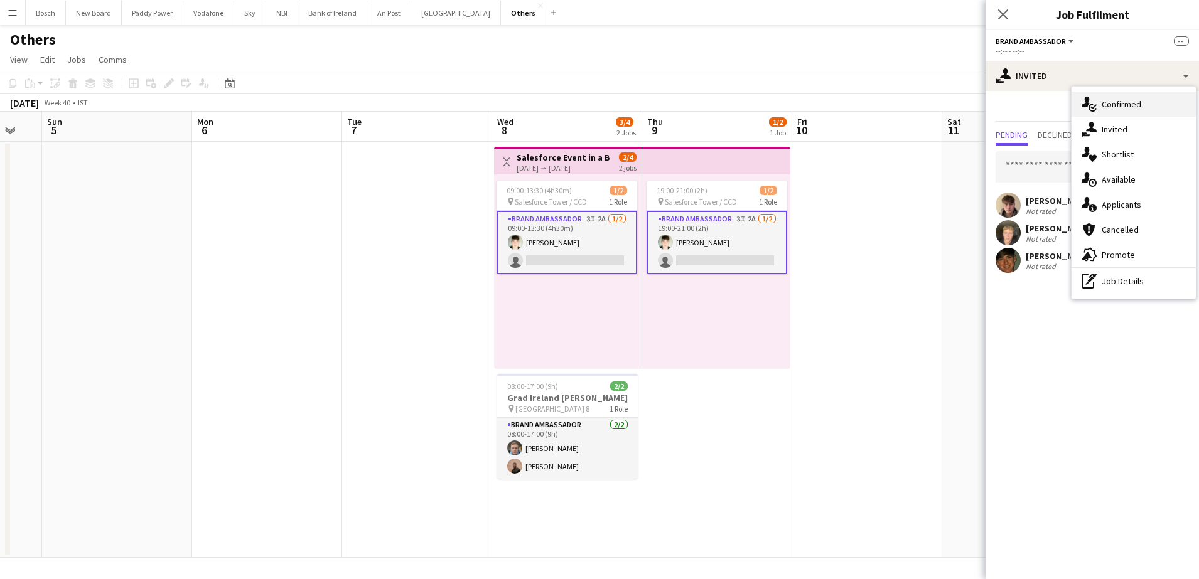
click at [1123, 92] on div "single-neutral-actions-check-2 Confirmed" at bounding box center [1133, 104] width 124 height 25
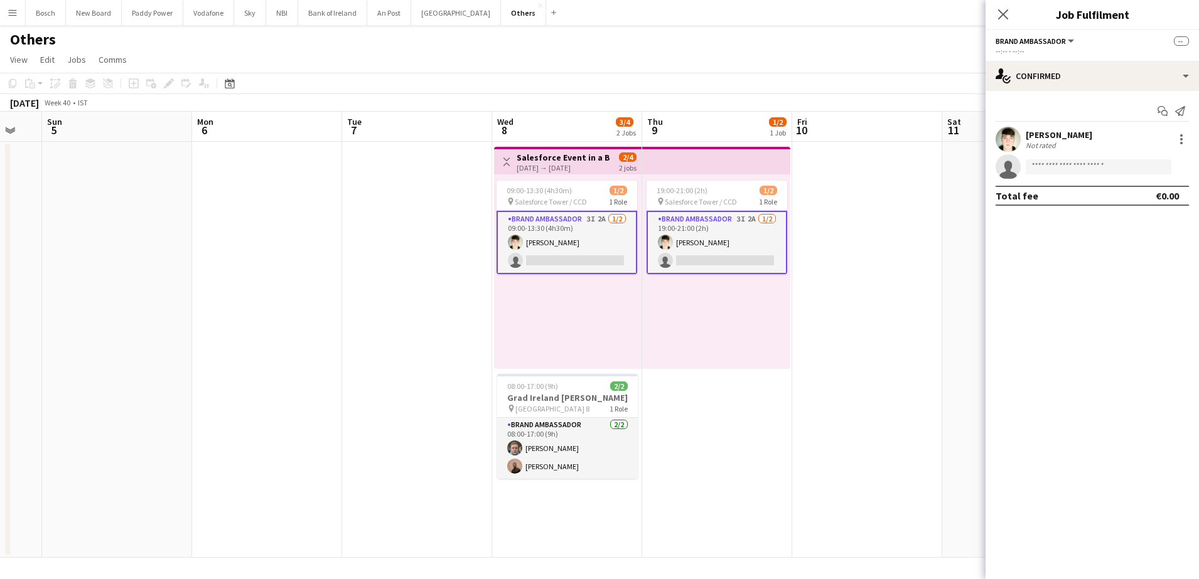
click at [1083, 132] on div "[PERSON_NAME] Not rated" at bounding box center [1091, 139] width 213 height 25
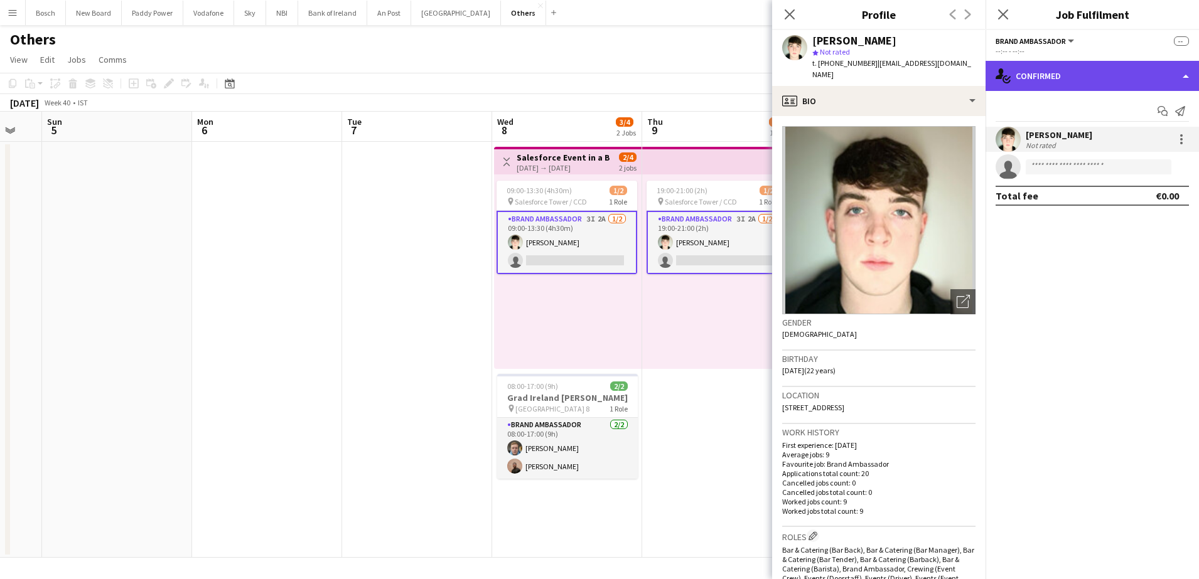
click at [1055, 75] on div "single-neutral-actions-check-2 Confirmed" at bounding box center [1091, 76] width 213 height 30
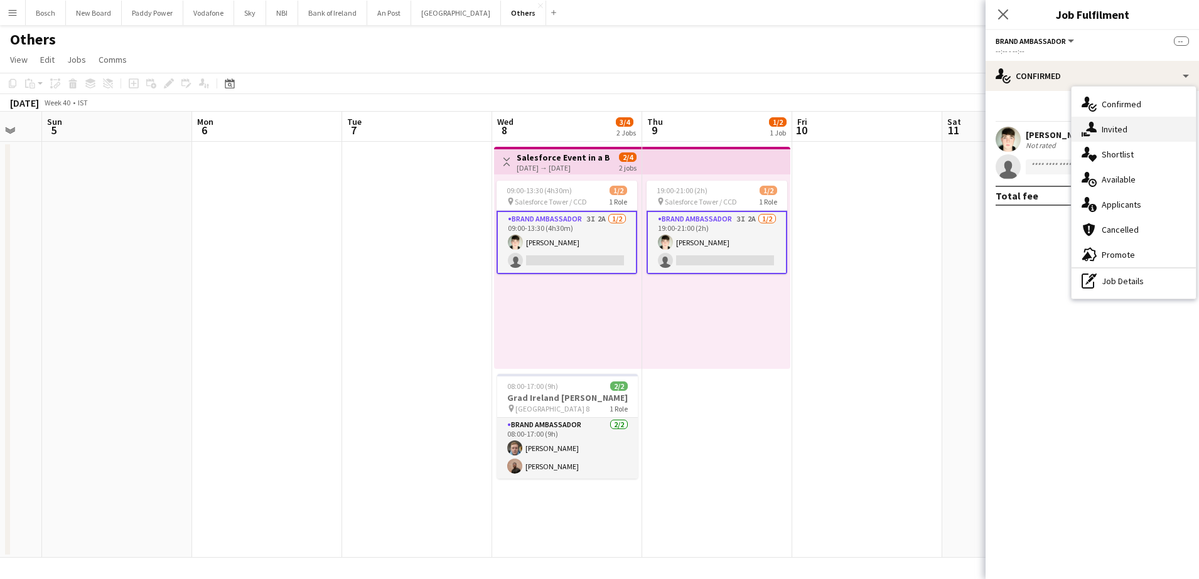
click at [1094, 134] on icon "single-neutral-actions-share-1" at bounding box center [1088, 129] width 15 height 15
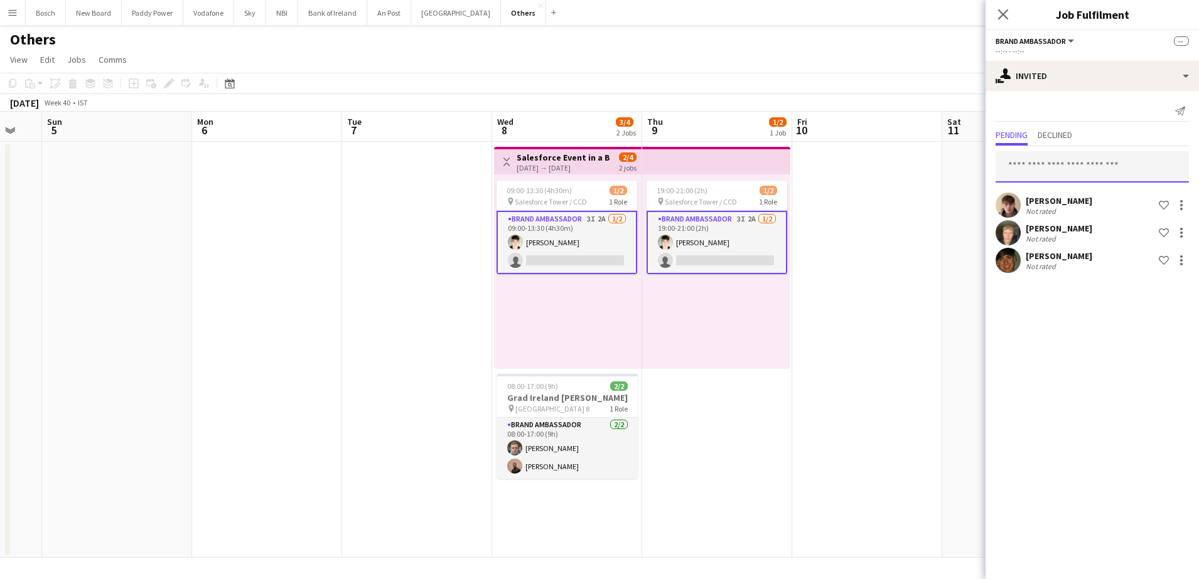
click at [1082, 168] on input "text" at bounding box center [1091, 166] width 193 height 31
click at [1055, 127] on span "Declined" at bounding box center [1054, 136] width 35 height 19
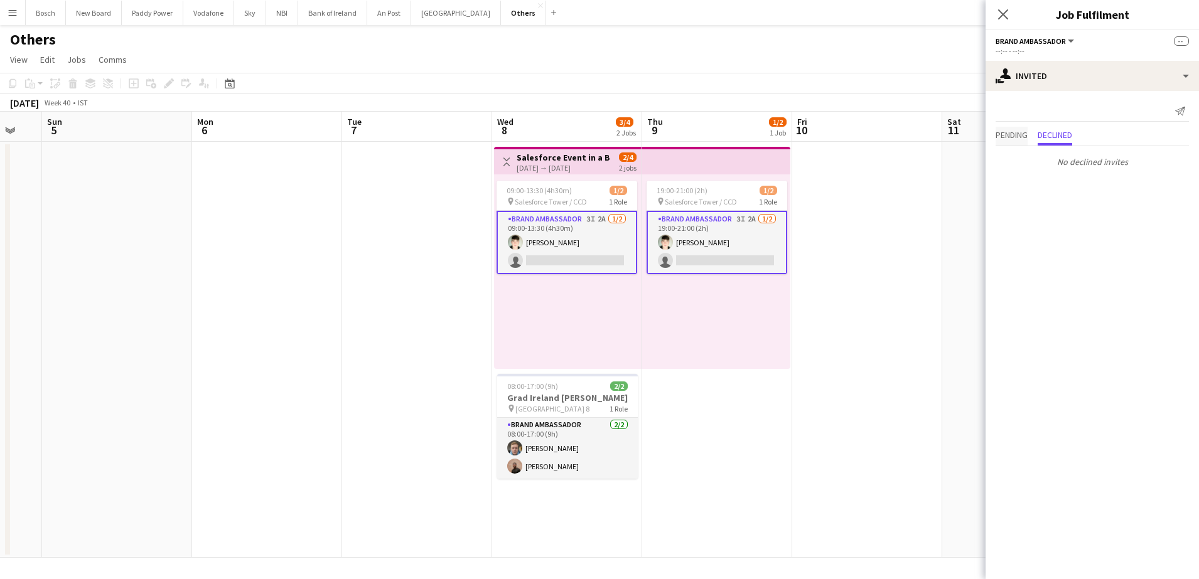
click at [1012, 133] on span "Pending" at bounding box center [1011, 135] width 32 height 9
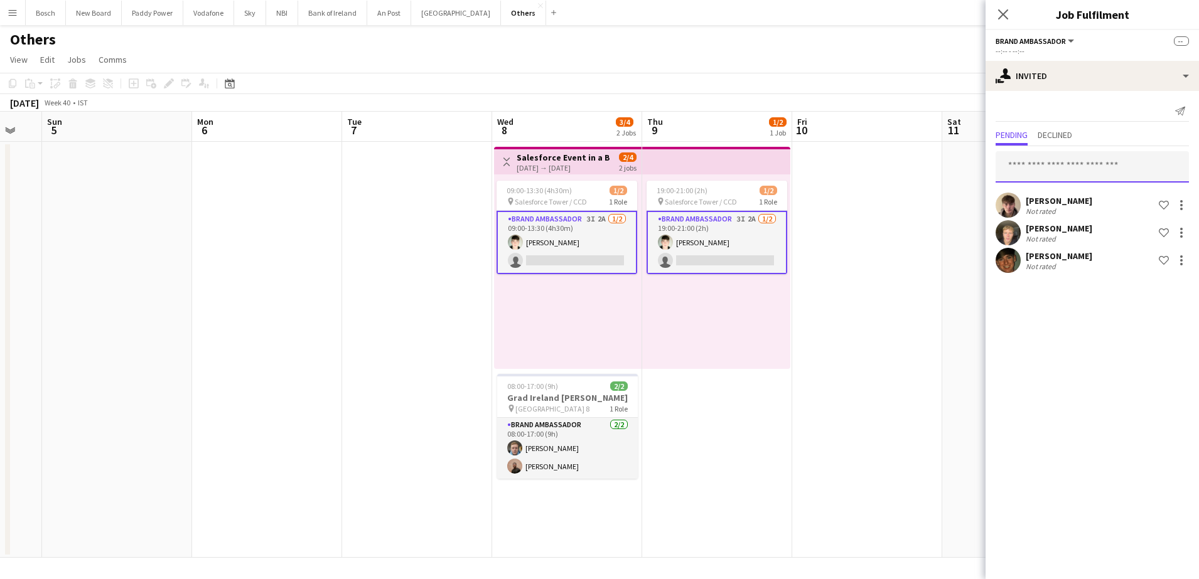
click at [1020, 159] on input "text" at bounding box center [1091, 166] width 193 height 31
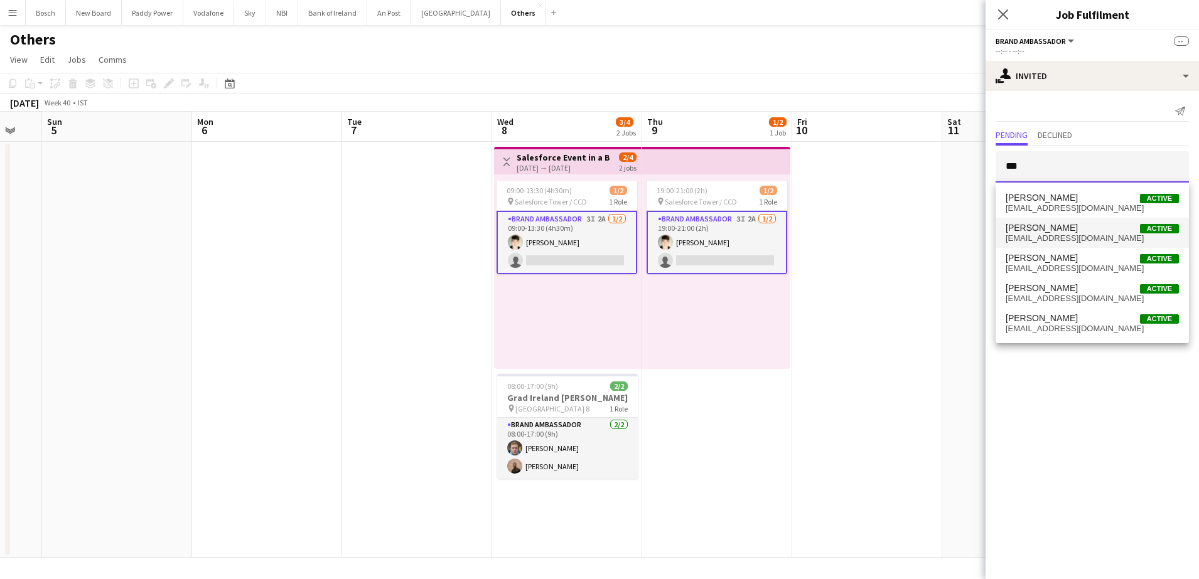
type input "***"
click at [1040, 227] on span "[PERSON_NAME]" at bounding box center [1041, 228] width 72 height 11
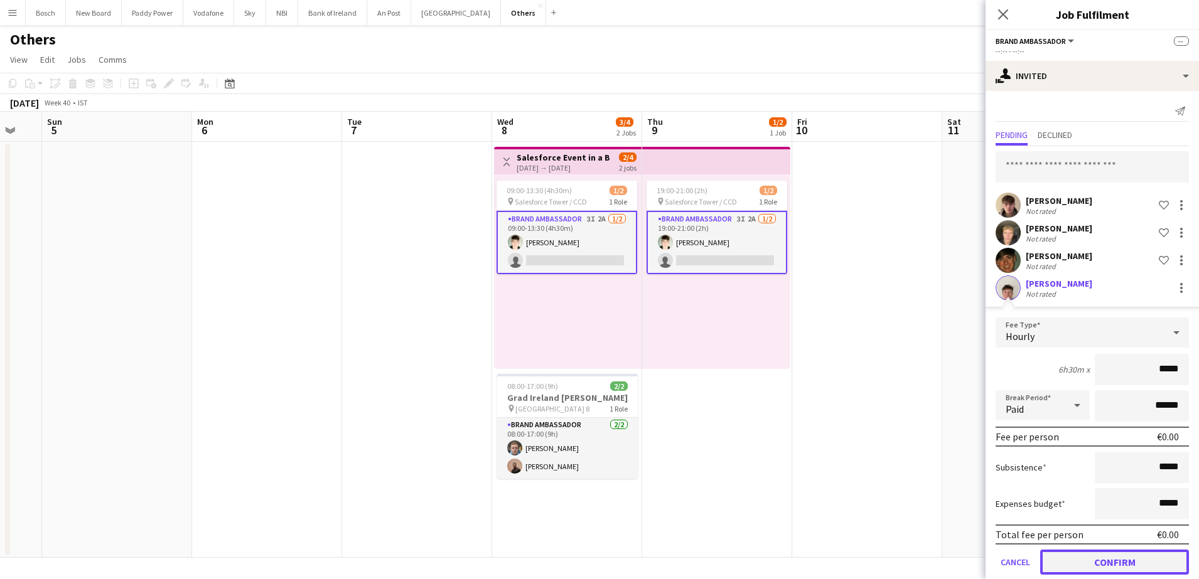
click at [1067, 565] on button "Confirm" at bounding box center [1114, 562] width 149 height 25
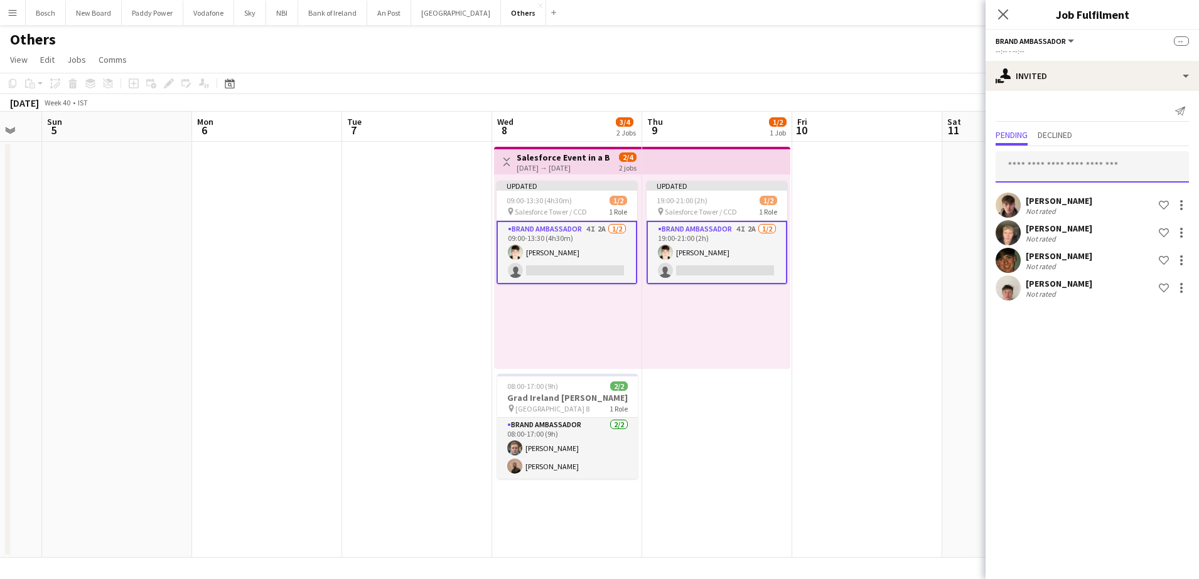
click at [1061, 169] on input "text" at bounding box center [1091, 166] width 193 height 31
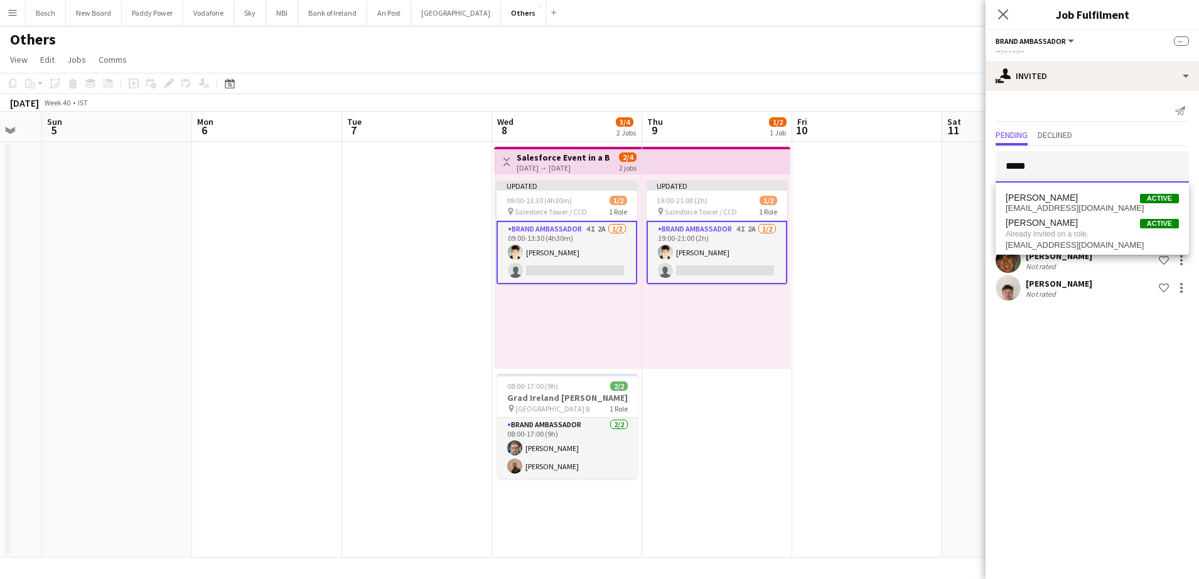
type input "*****"
click at [929, 33] on div "Others user" at bounding box center [599, 37] width 1199 height 24
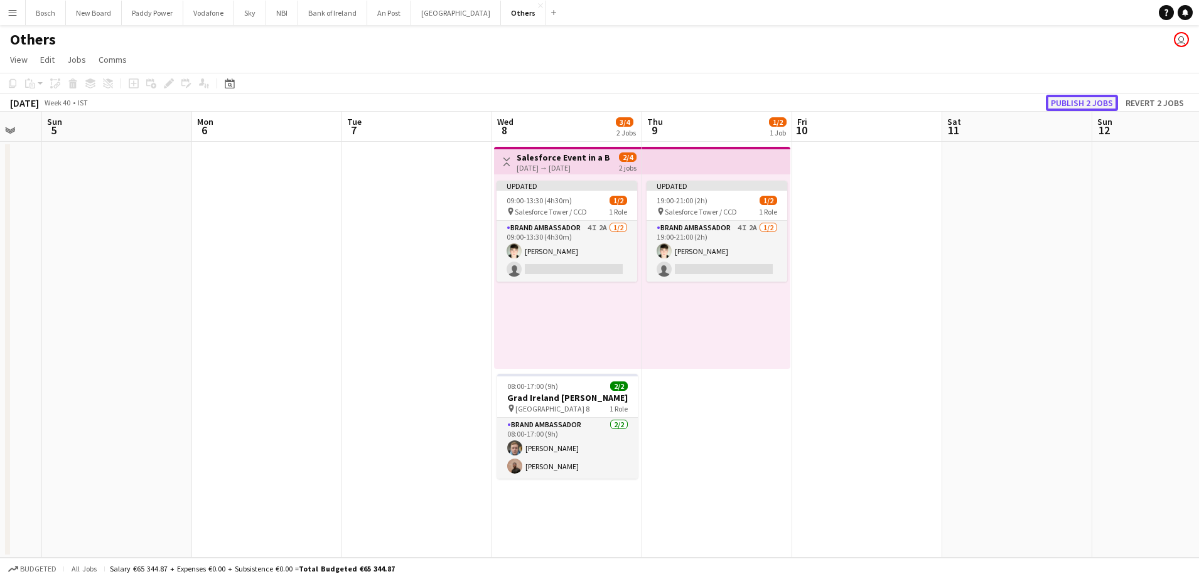
click at [1094, 102] on button "Publish 2 jobs" at bounding box center [1081, 103] width 72 height 16
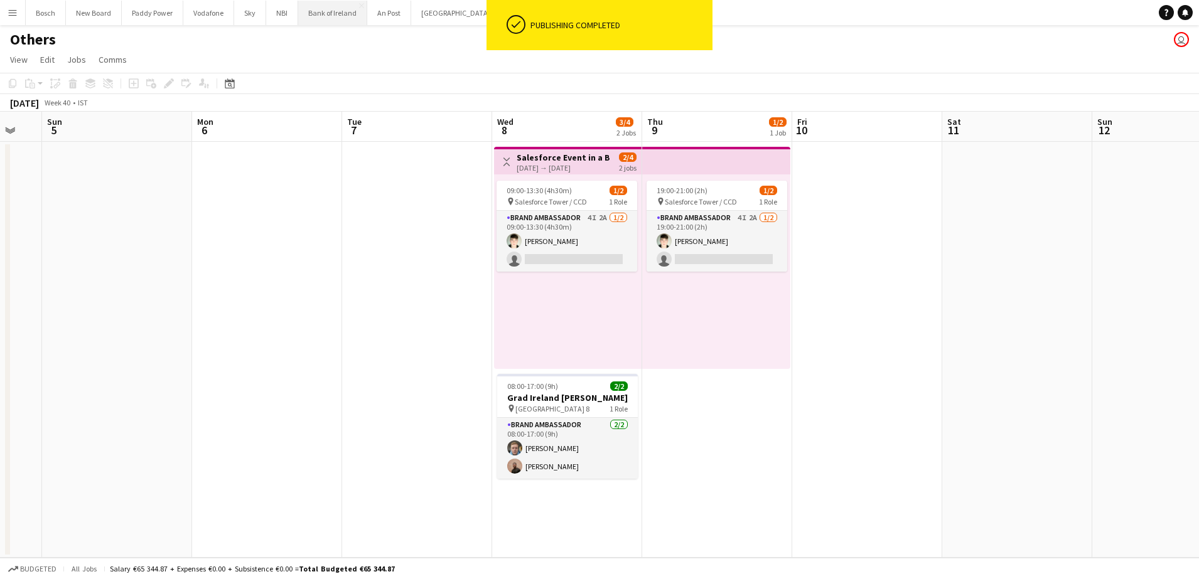
click at [318, 11] on button "Bank of Ireland Close" at bounding box center [332, 13] width 69 height 24
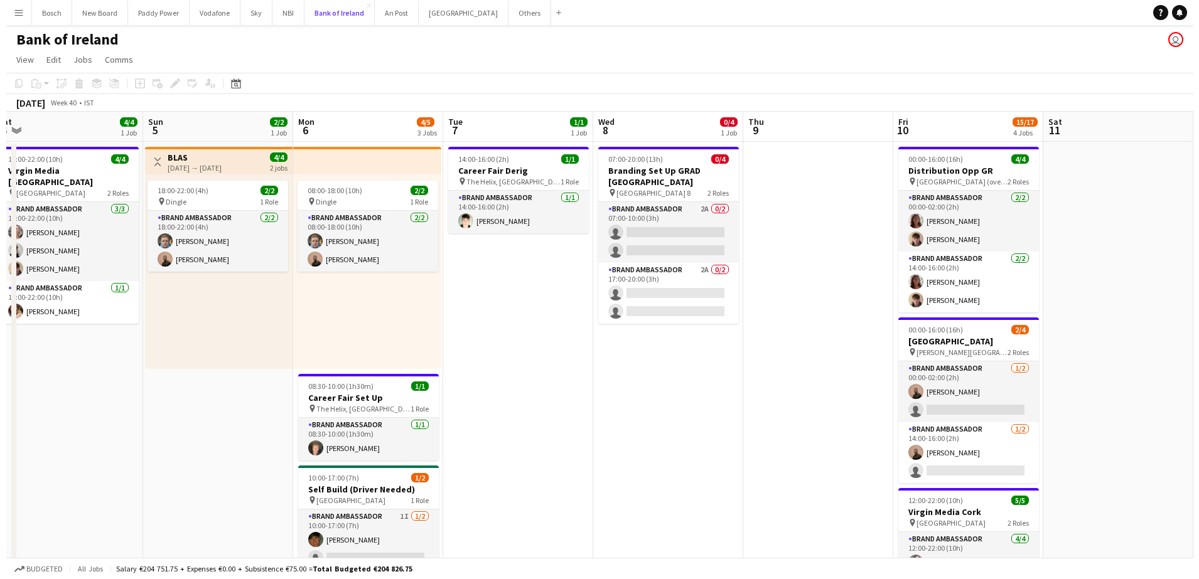
scroll to position [0, 510]
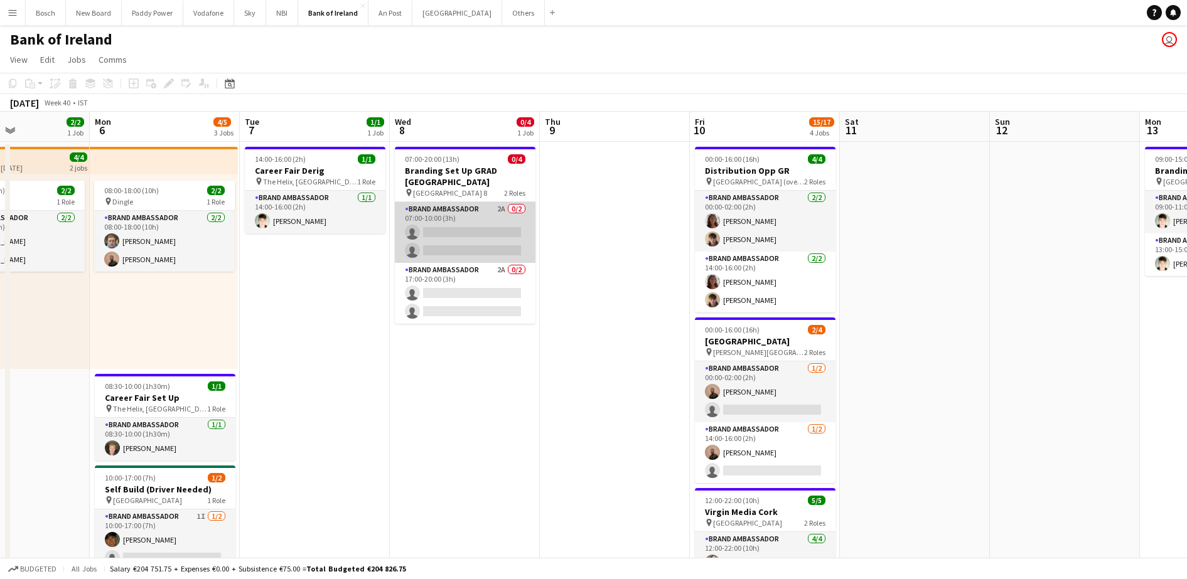
click at [522, 247] on app-card-role "Brand Ambassador 2A 0/2 07:00-10:00 (3h) single-neutral-actions single-neutral-…" at bounding box center [465, 232] width 141 height 61
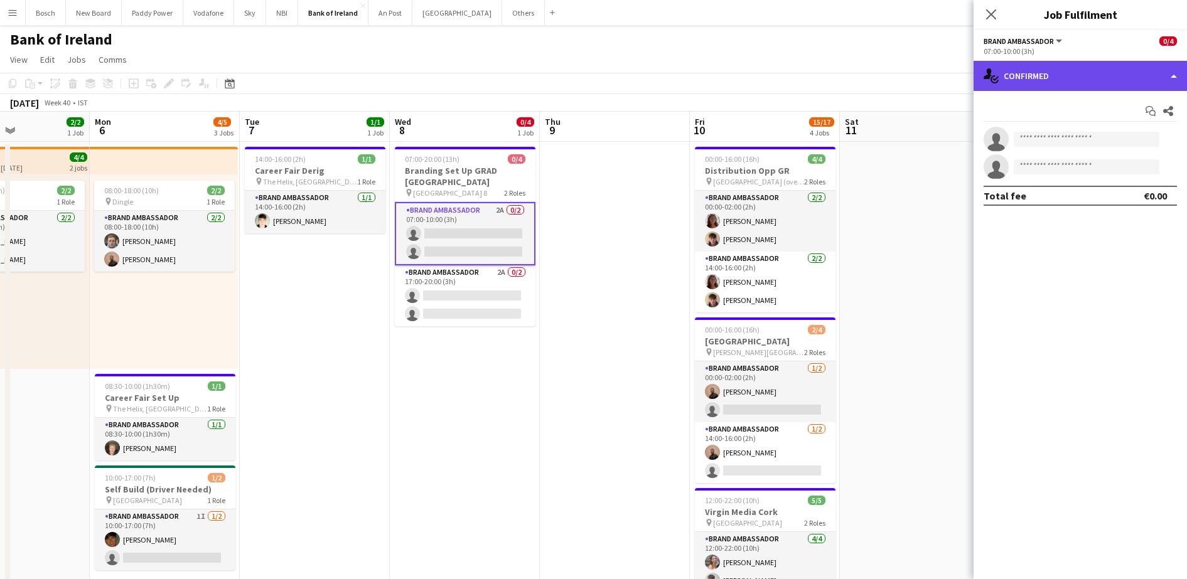
click at [1053, 69] on div "single-neutral-actions-check-2 Confirmed" at bounding box center [1079, 76] width 213 height 30
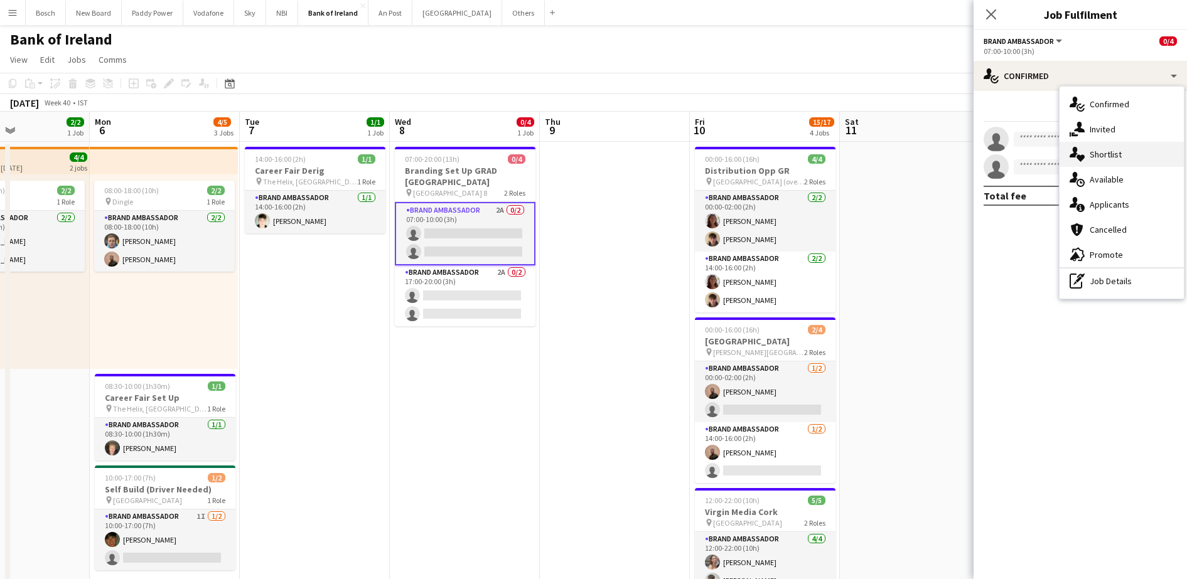
click at [1100, 144] on div "single-neutral-actions-heart Shortlist" at bounding box center [1121, 154] width 124 height 25
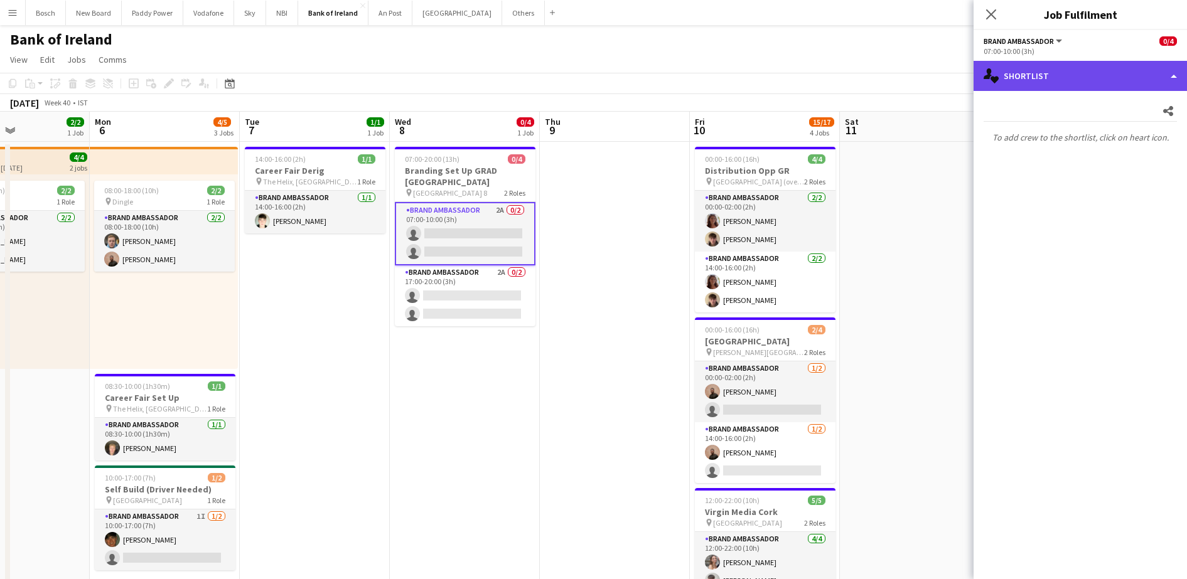
click at [1056, 61] on div "single-neutral-actions-heart Shortlist" at bounding box center [1079, 76] width 213 height 30
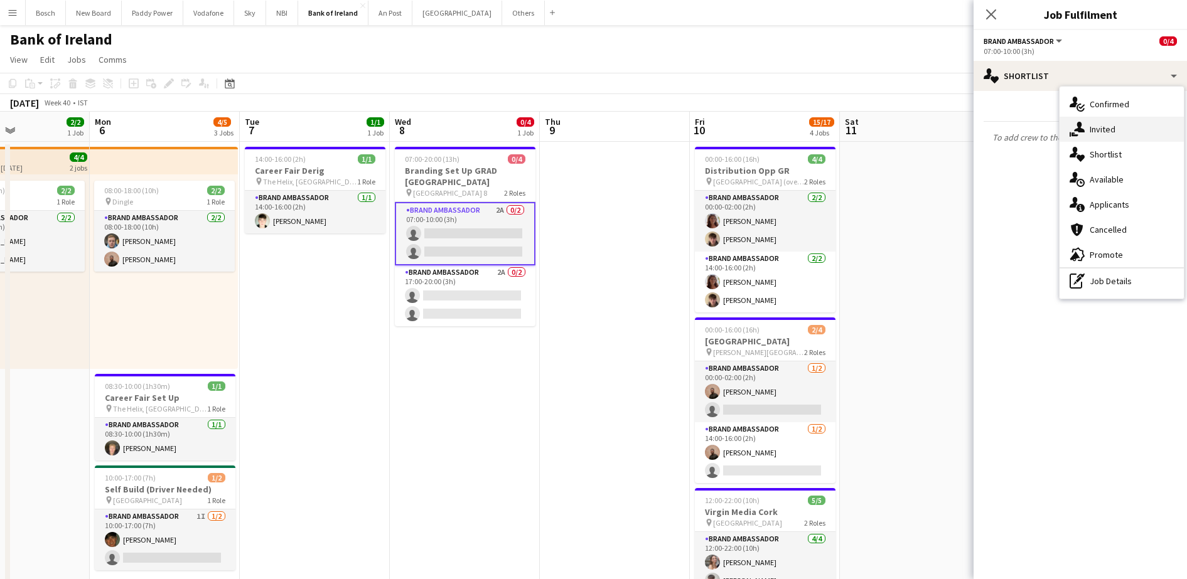
click at [1087, 123] on div "single-neutral-actions-share-1 Invited" at bounding box center [1121, 129] width 124 height 25
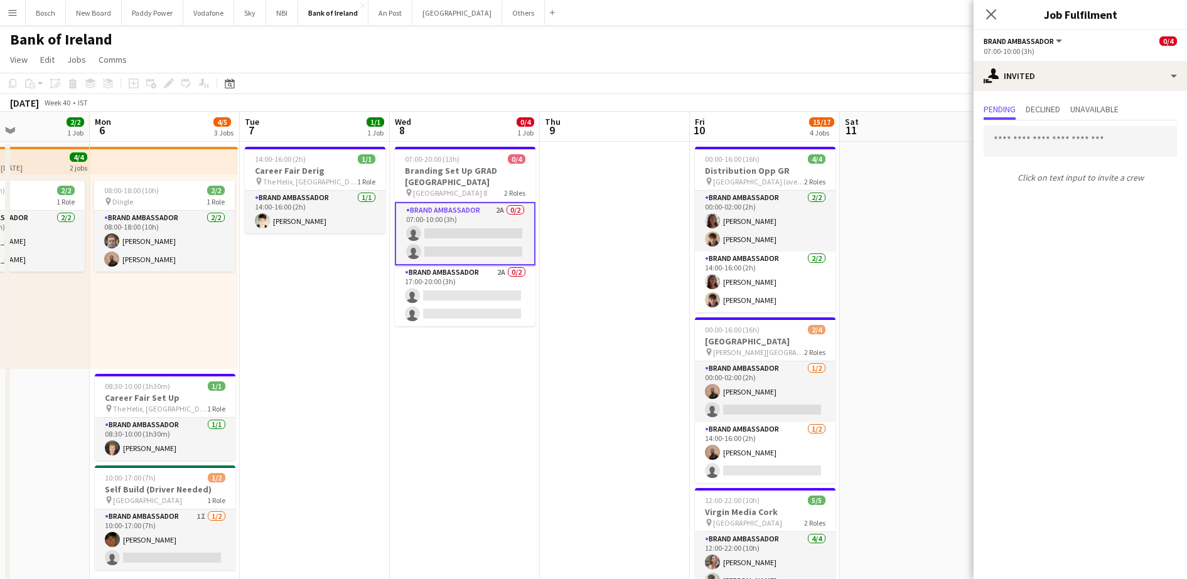
click at [651, 106] on div "[DATE] Week 40 • IST" at bounding box center [593, 103] width 1187 height 18
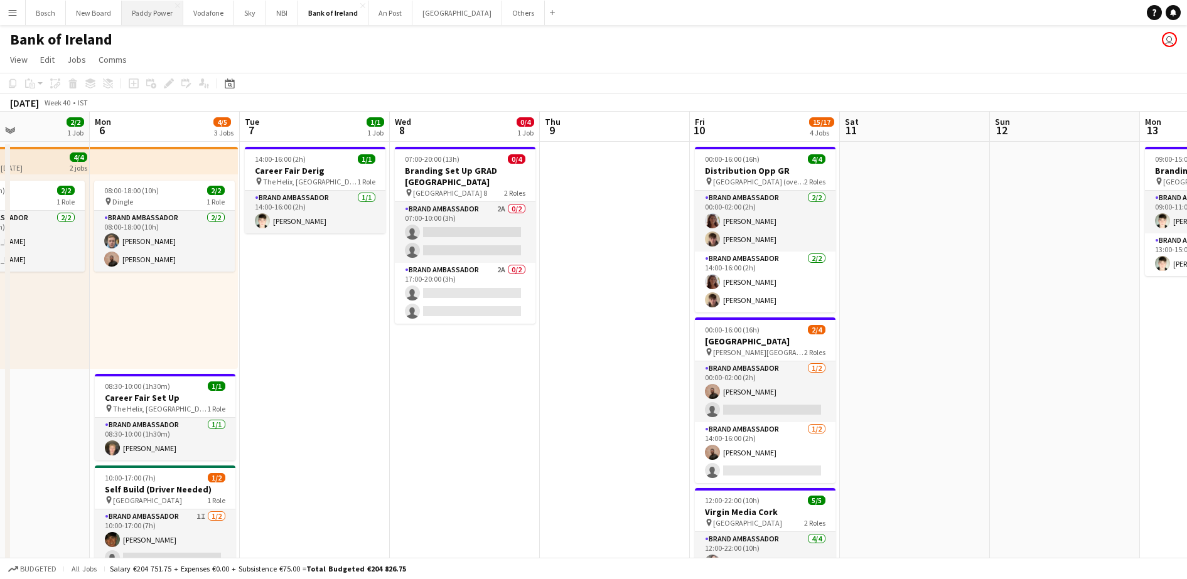
click at [154, 18] on button "Paddy Power Close" at bounding box center [152, 13] width 61 height 24
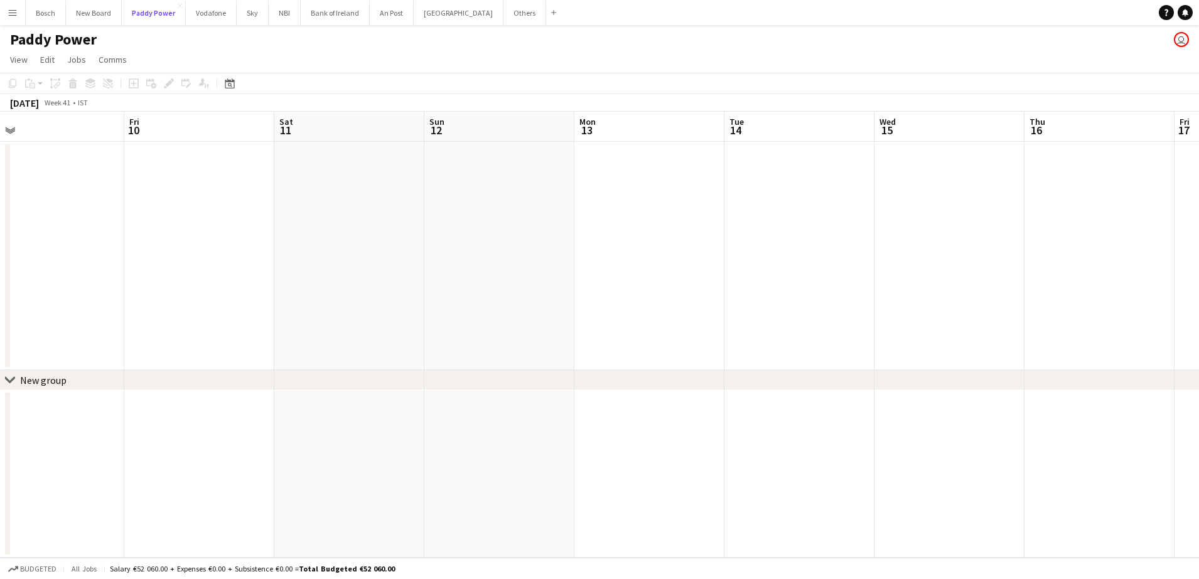
scroll to position [0, 476]
click at [224, 18] on button "Vodafone Close" at bounding box center [211, 13] width 51 height 24
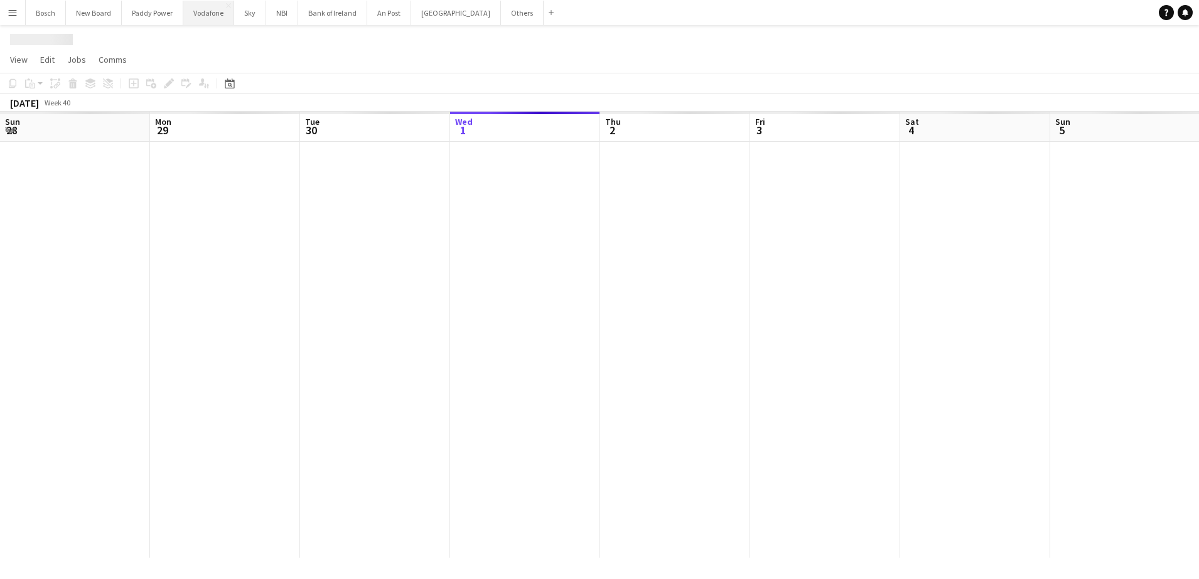
scroll to position [0, 300]
click at [254, 18] on button "Sky Close" at bounding box center [250, 13] width 32 height 24
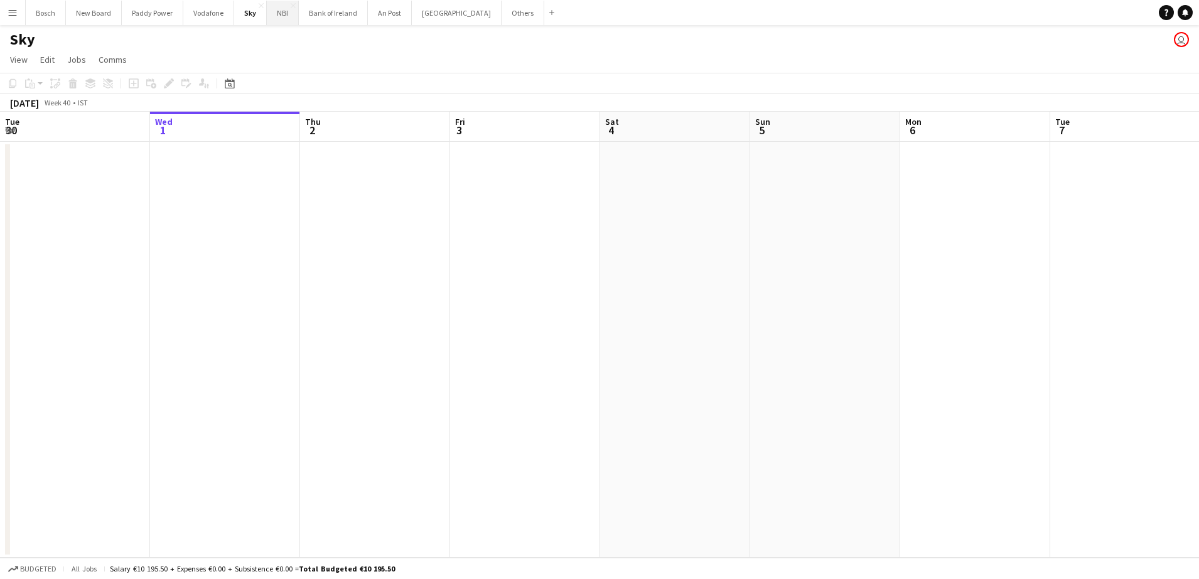
click at [275, 20] on button "NBI Close" at bounding box center [283, 13] width 32 height 24
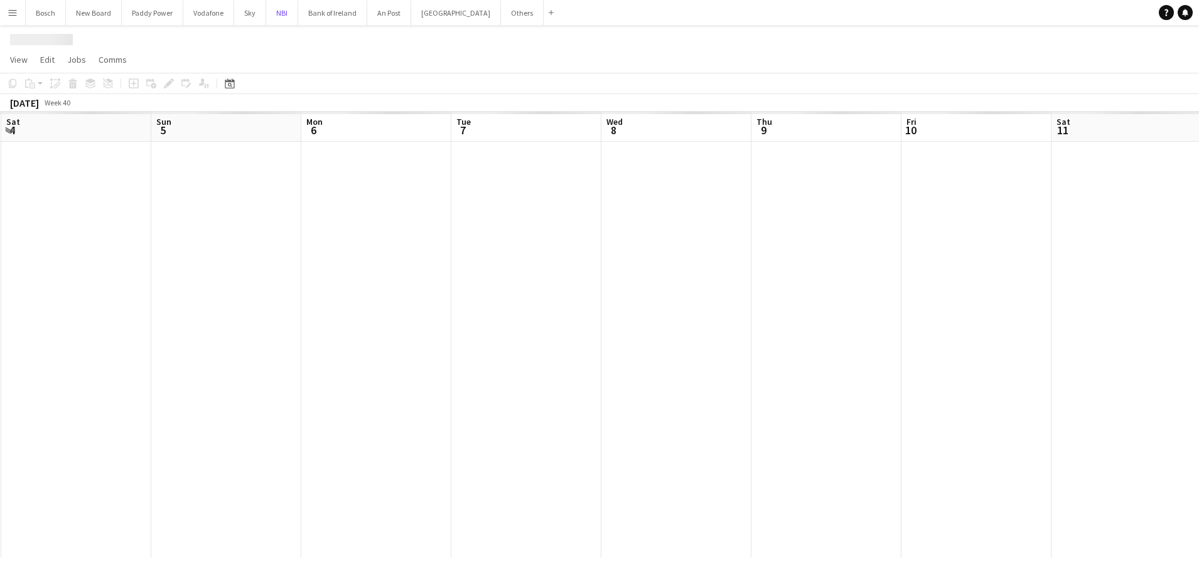
scroll to position [0, 455]
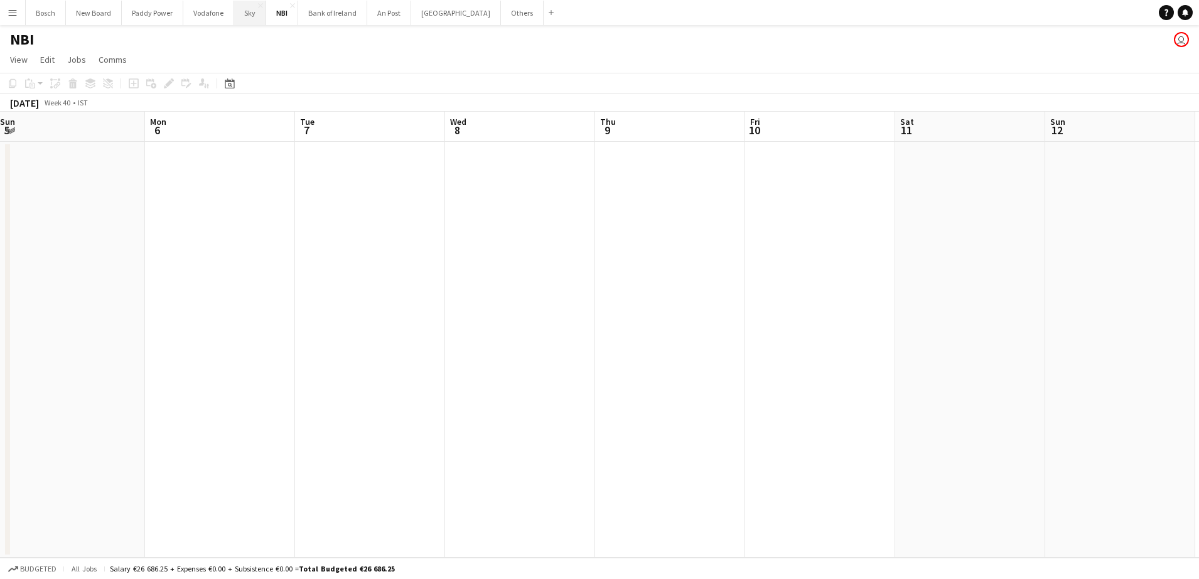
click at [259, 21] on button "Sky Close" at bounding box center [250, 13] width 32 height 24
click at [501, 23] on button "Others Close" at bounding box center [522, 13] width 43 height 24
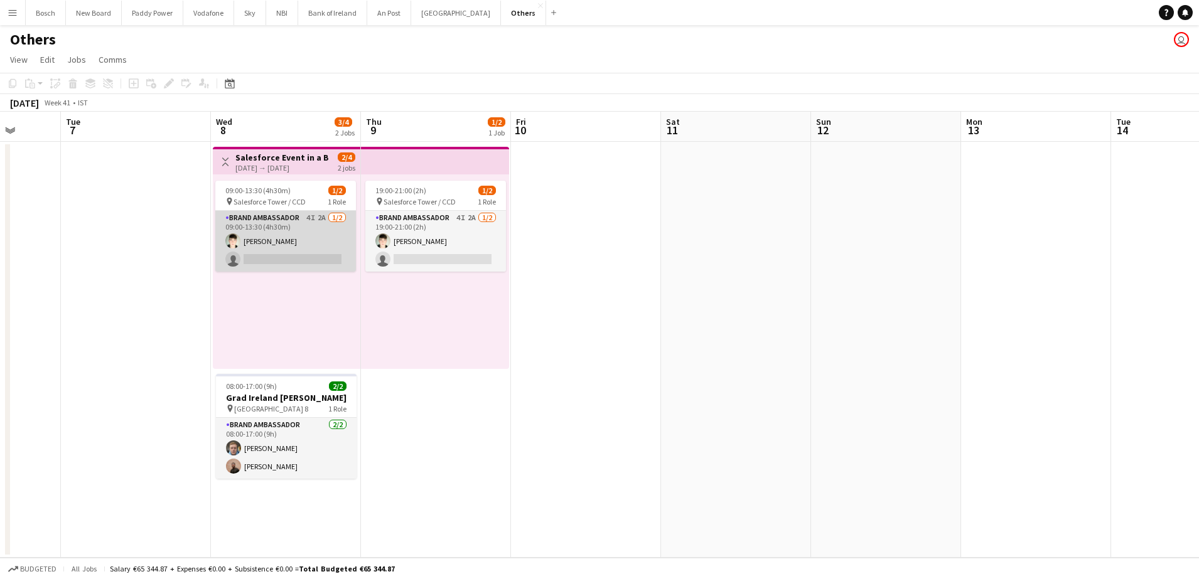
scroll to position [0, 390]
click at [291, 228] on app-card-role "Brand Ambassador 4I 2A [DATE] 09:00-13:30 (4h30m) [PERSON_NAME] single-neutral-…" at bounding box center [285, 241] width 141 height 61
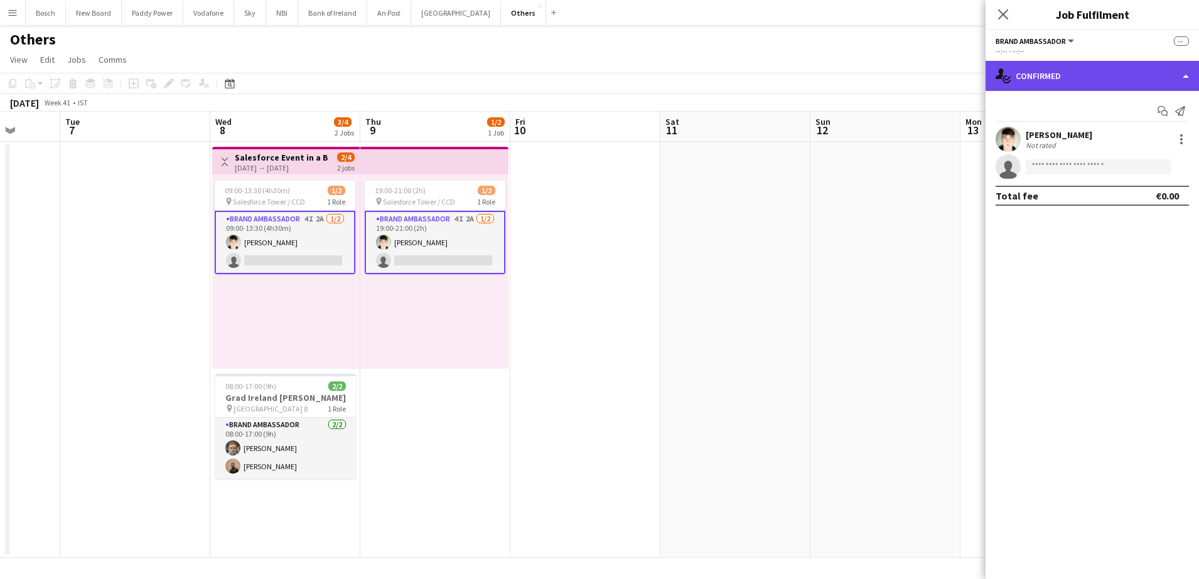
click at [1064, 74] on div "single-neutral-actions-check-2 Confirmed" at bounding box center [1091, 76] width 213 height 30
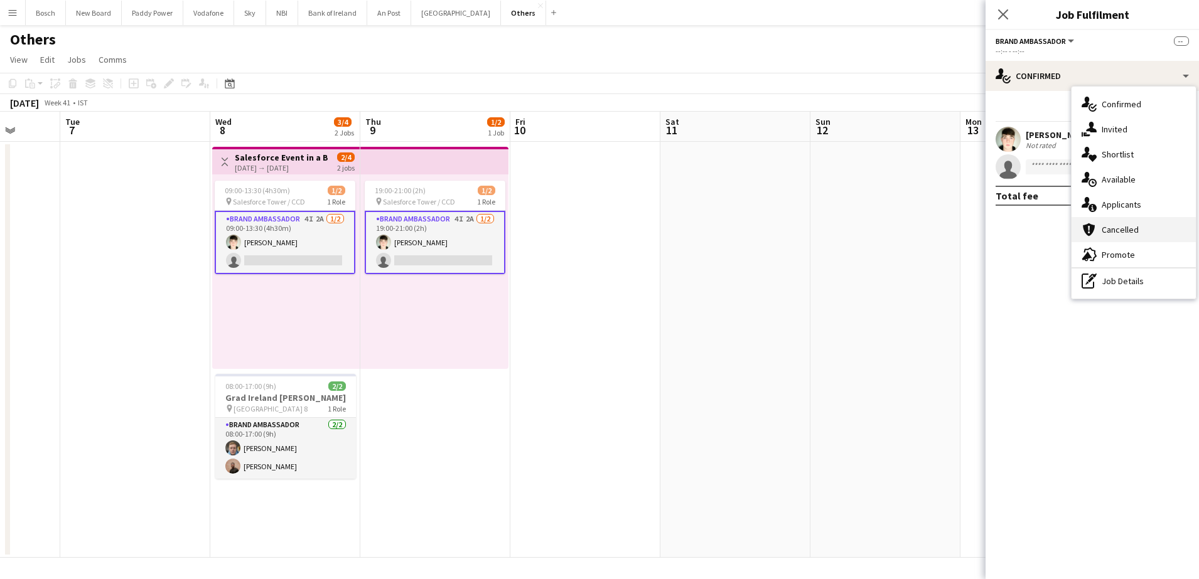
click at [1104, 224] on span "Cancelled" at bounding box center [1119, 229] width 37 height 11
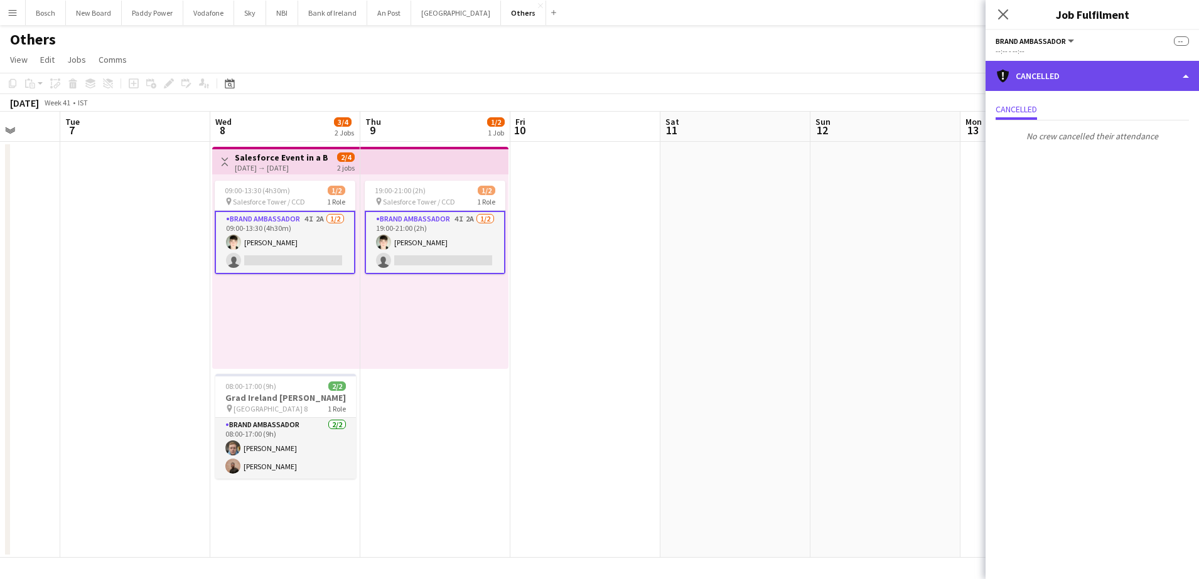
click at [1114, 78] on div "cancellation Cancelled" at bounding box center [1091, 76] width 213 height 30
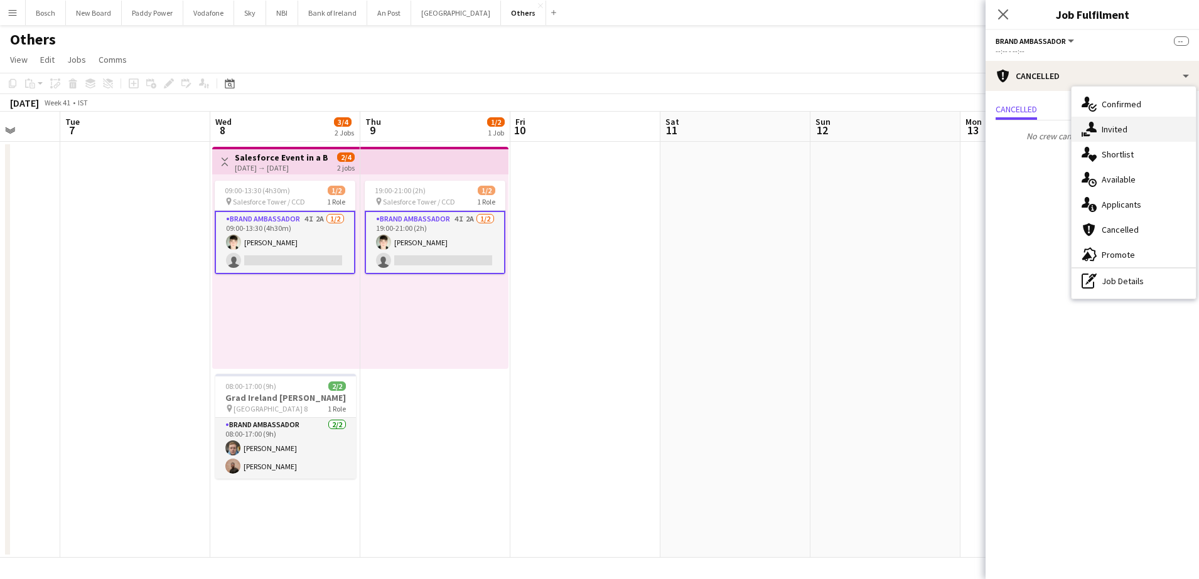
click at [1138, 135] on div "single-neutral-actions-share-1 Invited" at bounding box center [1133, 129] width 124 height 25
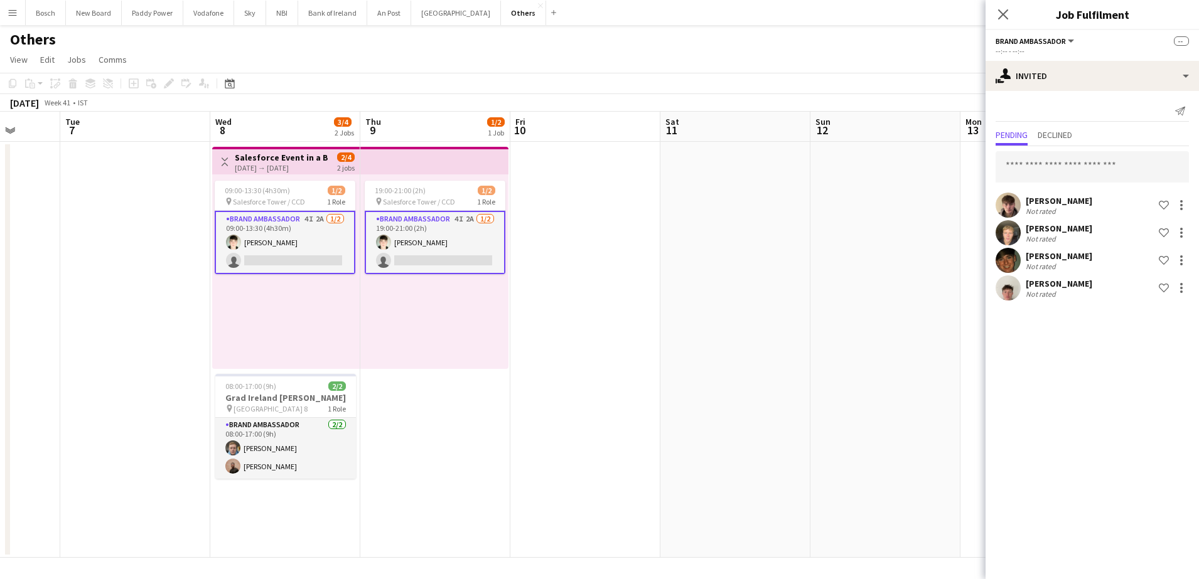
click at [826, 65] on app-page-menu "View Day view expanded Day view collapsed Month view Date picker Jump to [DATE]…" at bounding box center [599, 61] width 1199 height 24
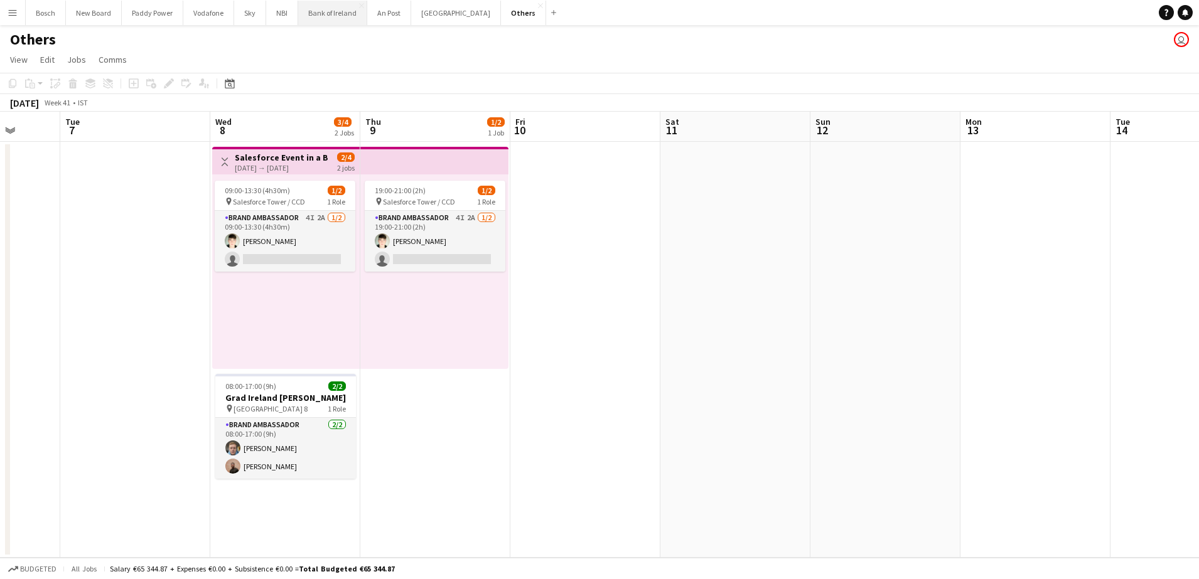
click at [342, 22] on button "Bank of Ireland Close" at bounding box center [332, 13] width 69 height 24
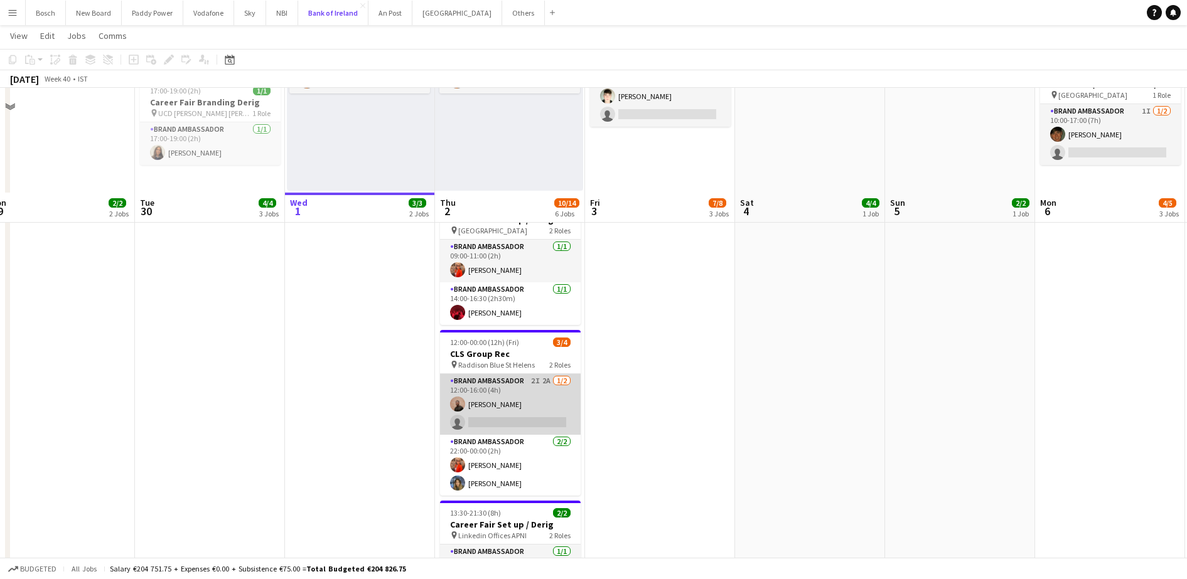
scroll to position [380, 0]
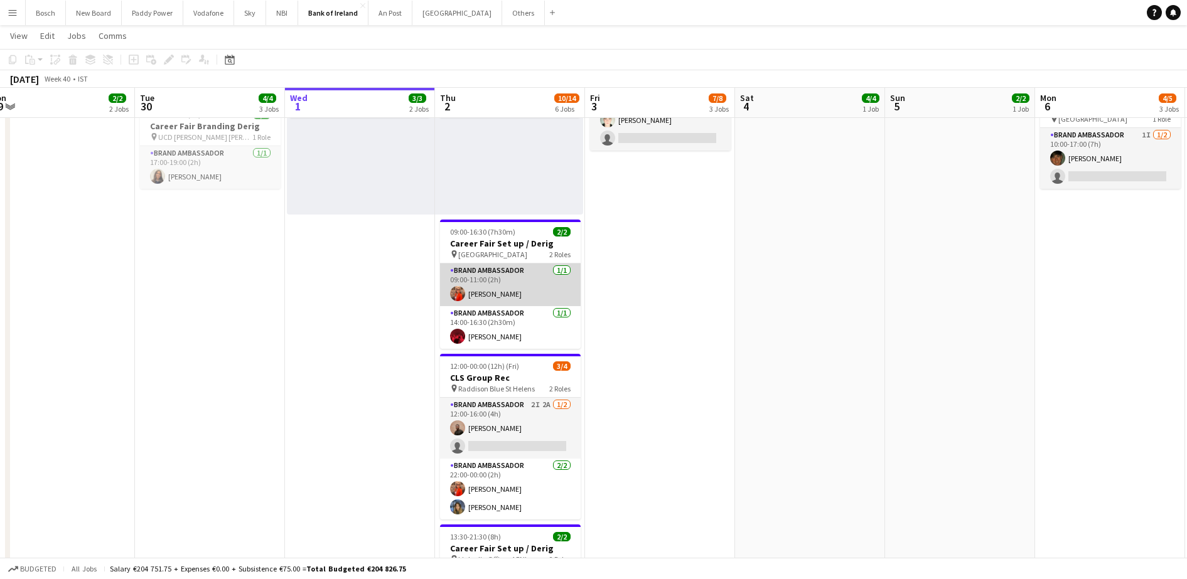
click at [507, 274] on app-card-role "Brand Ambassador [DATE] 09:00-11:00 (2h) [PERSON_NAME]" at bounding box center [510, 285] width 141 height 43
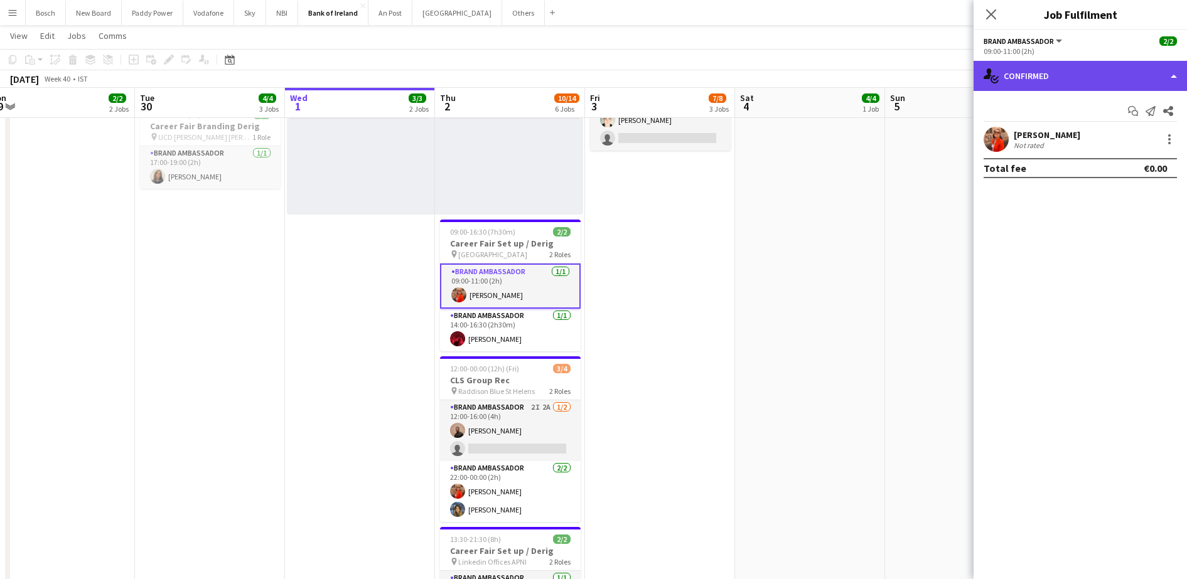
click at [1048, 68] on div "single-neutral-actions-check-2 Confirmed" at bounding box center [1079, 76] width 213 height 30
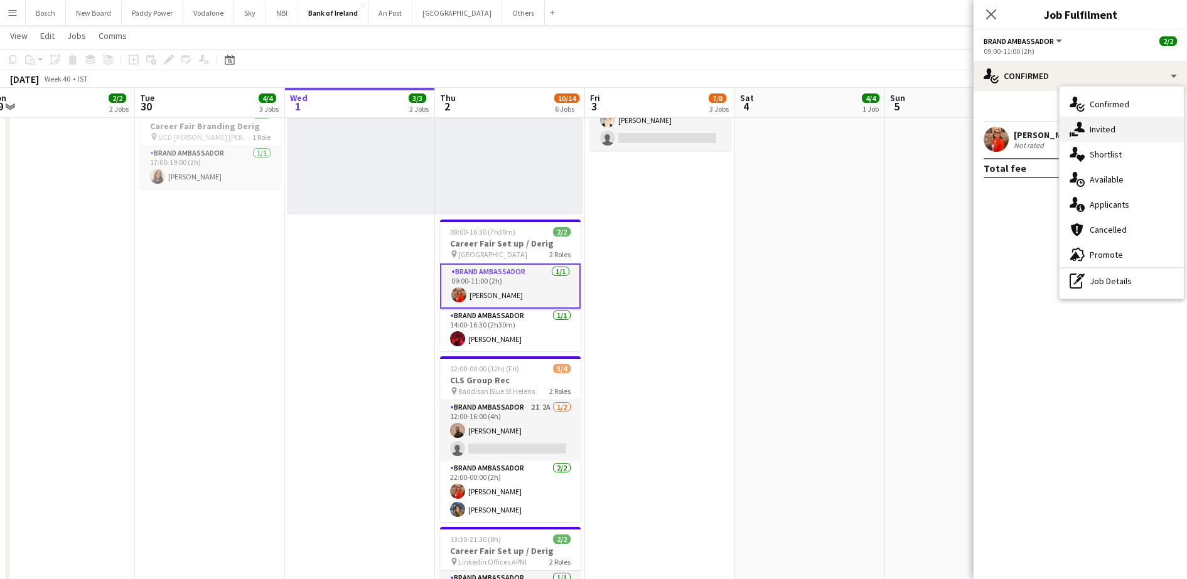
click at [1089, 124] on span "Invited" at bounding box center [1102, 129] width 26 height 11
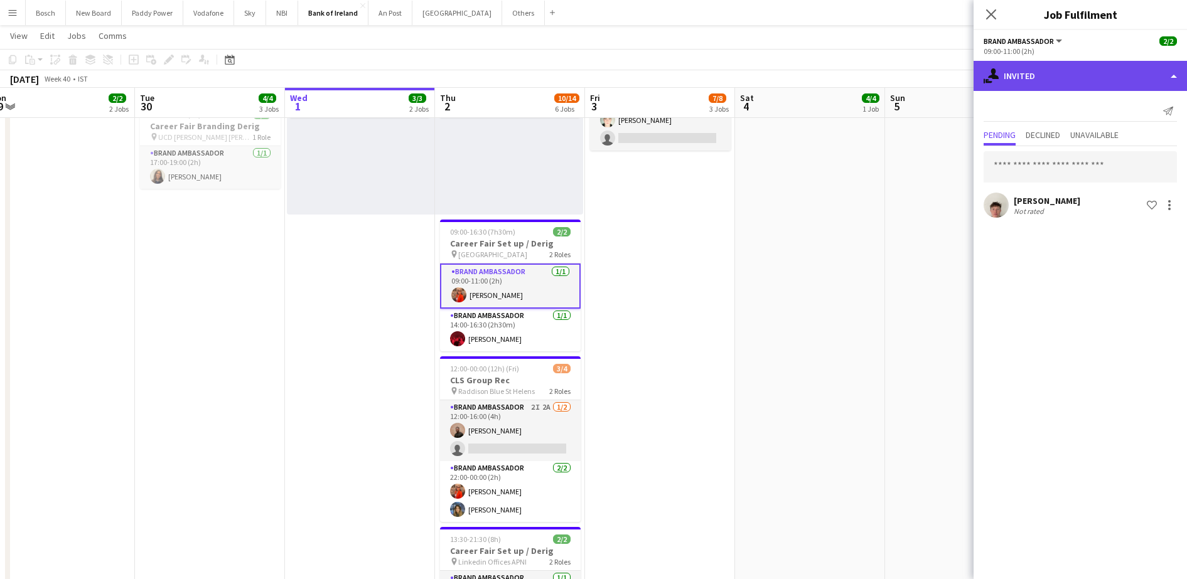
click at [1081, 63] on div "single-neutral-actions-share-1 Invited" at bounding box center [1079, 76] width 213 height 30
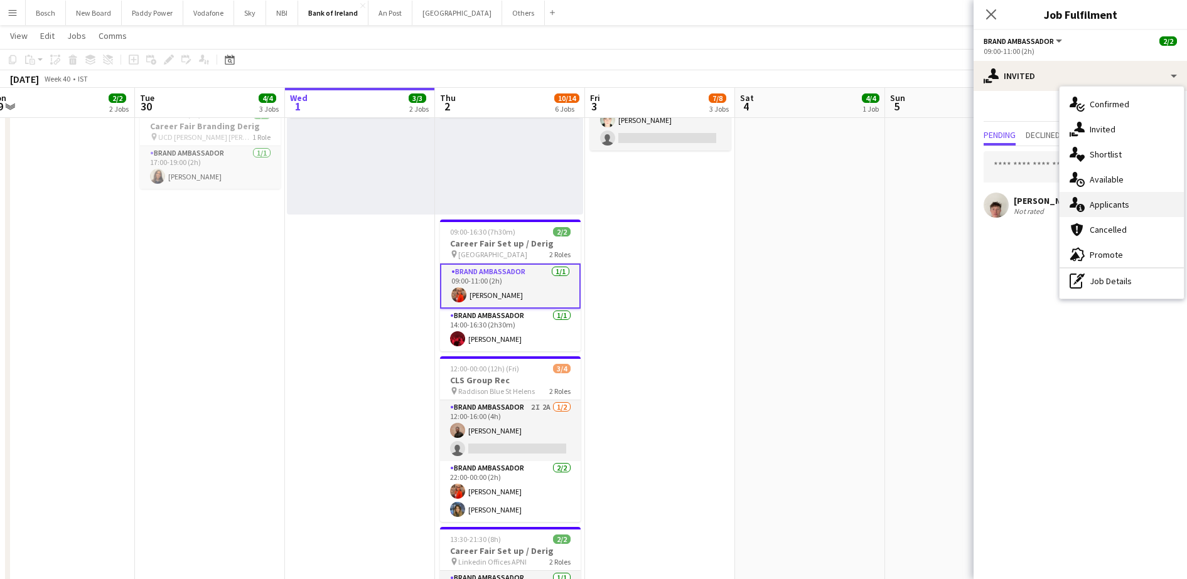
click at [1116, 201] on span "Applicants" at bounding box center [1109, 204] width 40 height 11
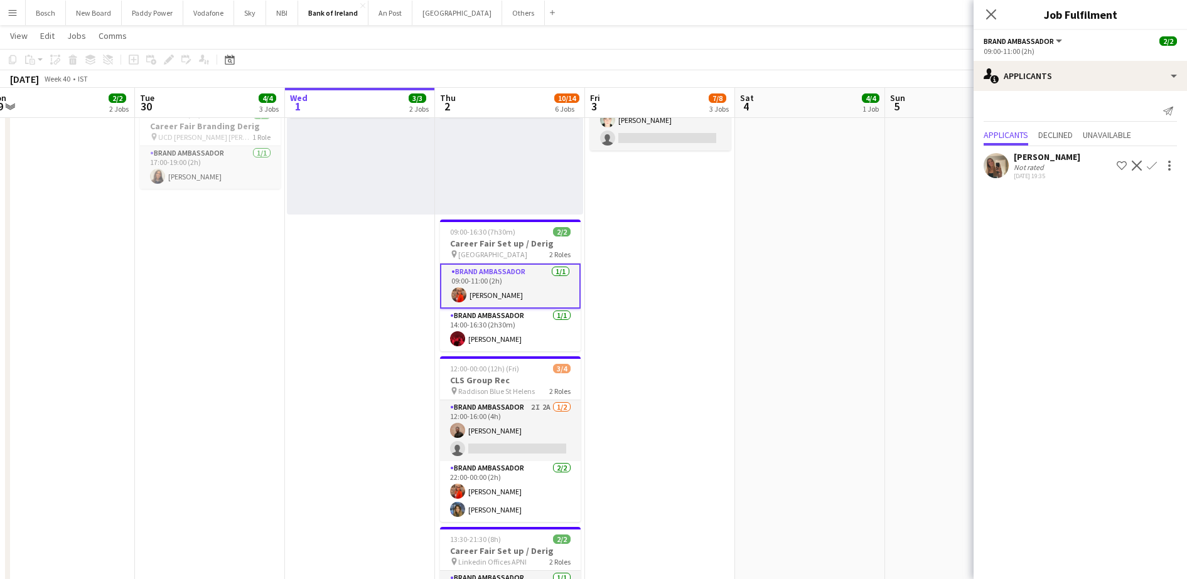
click at [1070, 176] on div "[PERSON_NAME] Not rated [DATE] 19:35 Shortlist crew Decline Confirm" at bounding box center [1079, 165] width 213 height 29
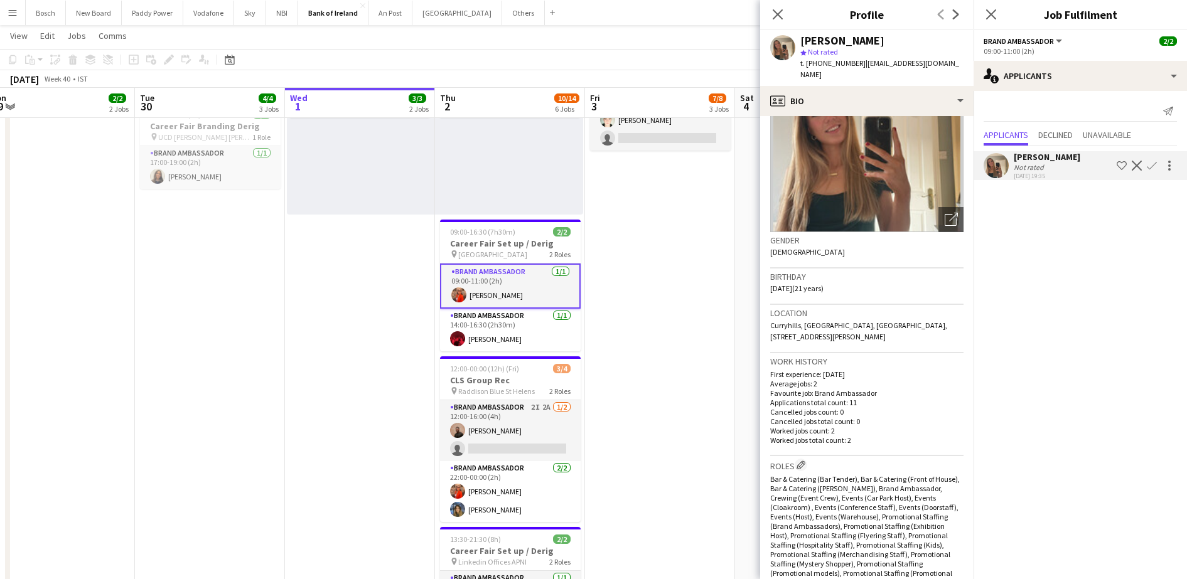
scroll to position [82, 0]
click at [483, 341] on app-card-role "Brand Ambassador [DATE] 14:00-16:30 (2h30m) [PERSON_NAME]" at bounding box center [510, 330] width 141 height 43
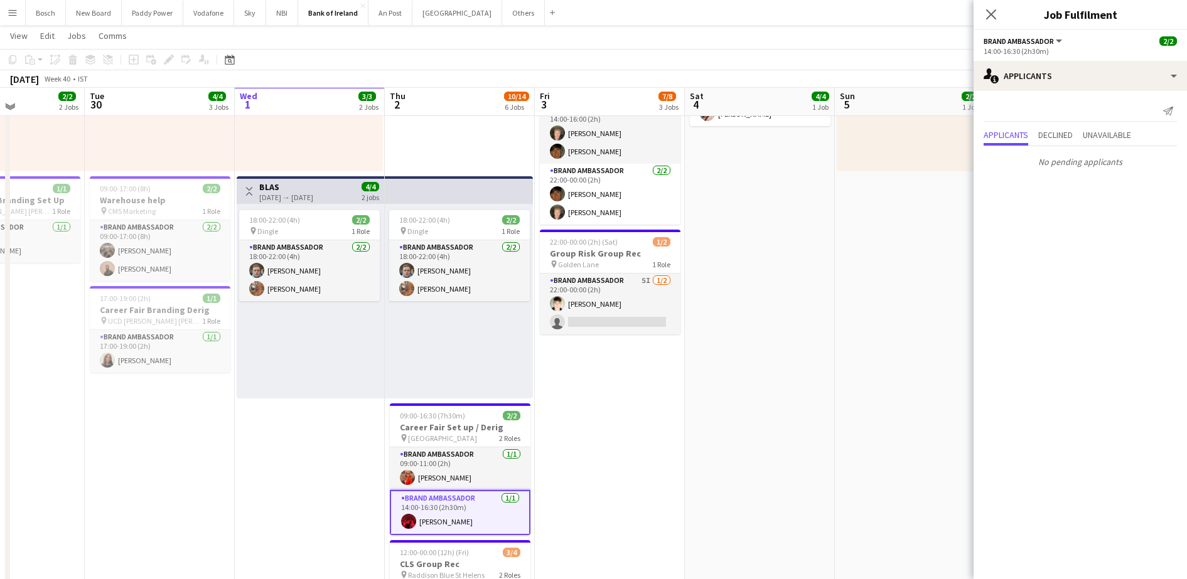
scroll to position [195, 0]
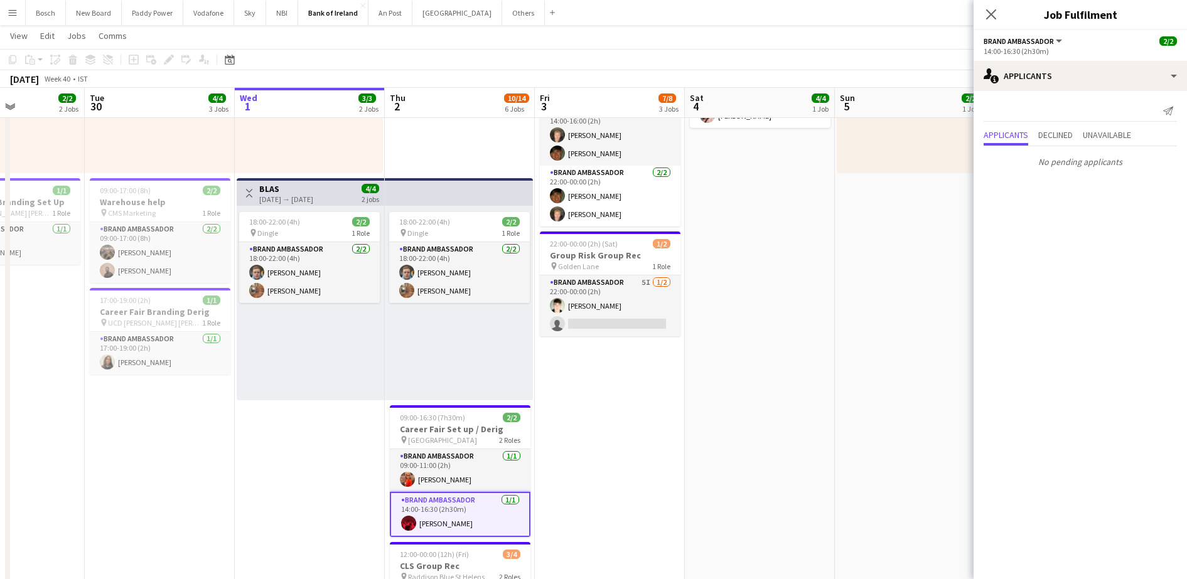
click at [454, 513] on app-card-role "Brand Ambassador [DATE] 14:00-16:30 (2h30m) [PERSON_NAME]" at bounding box center [460, 514] width 141 height 45
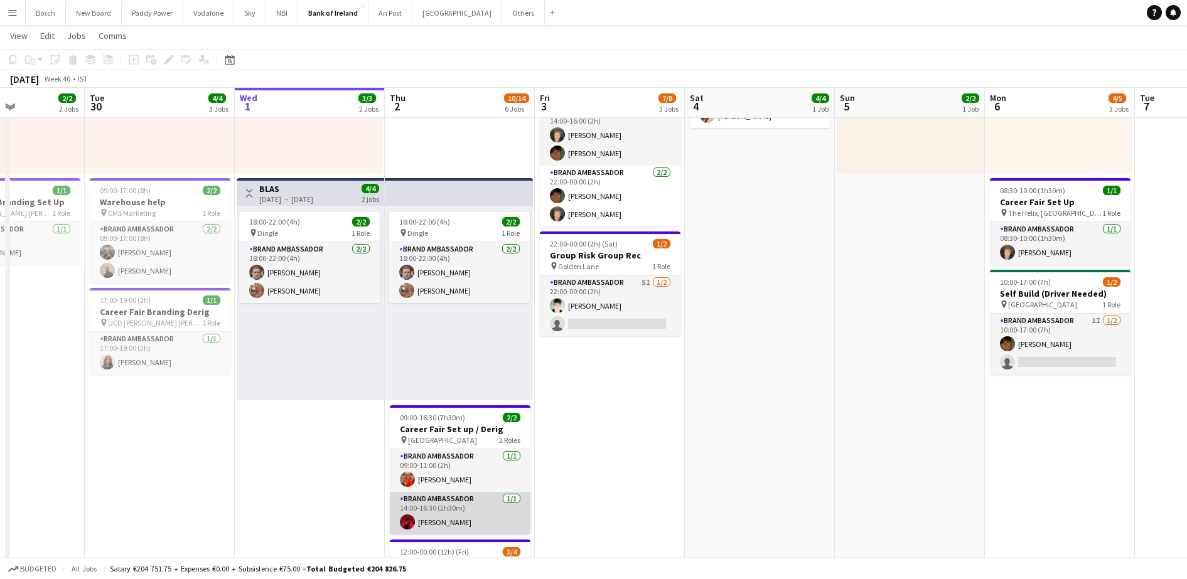
click at [454, 513] on app-card-role "Brand Ambassador [DATE] 14:00-16:30 (2h30m) [PERSON_NAME]" at bounding box center [460, 513] width 141 height 43
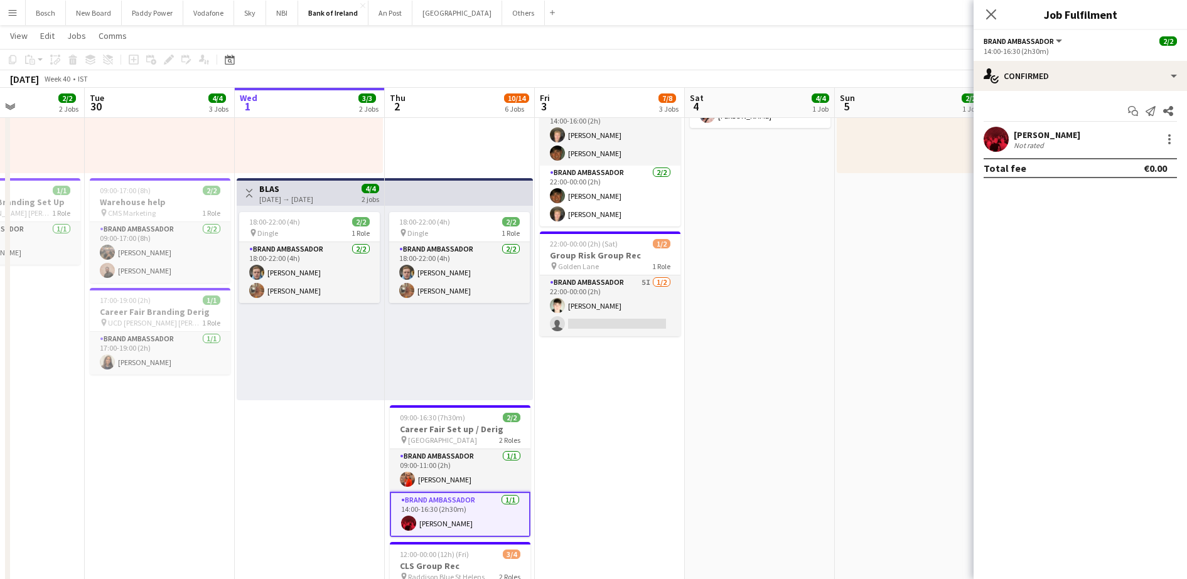
click at [1055, 137] on div "[PERSON_NAME]" at bounding box center [1046, 134] width 67 height 11
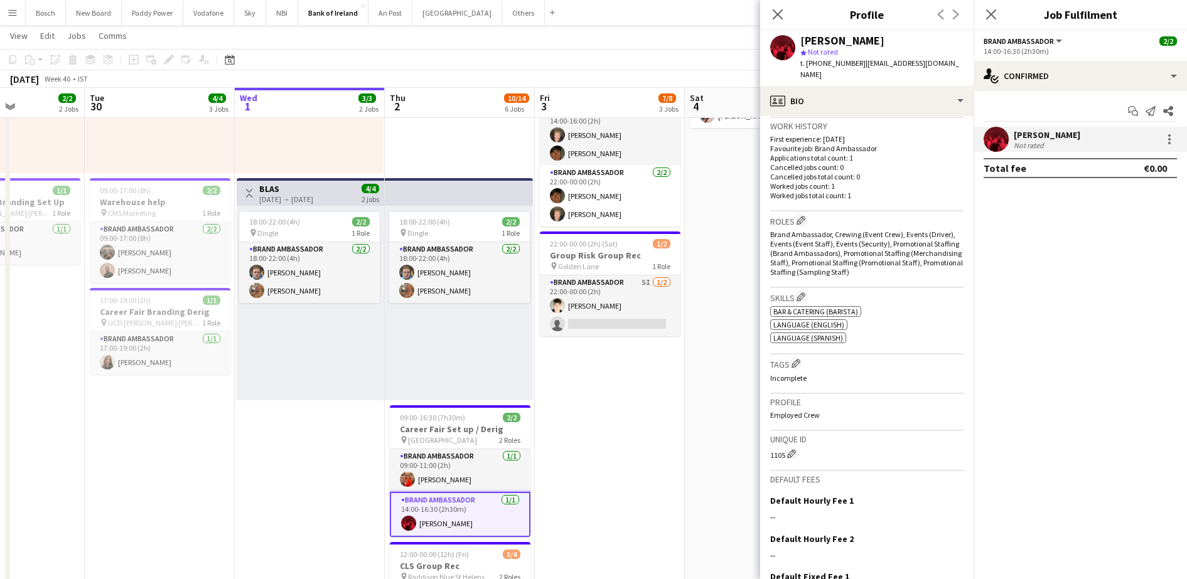
scroll to position [408, 0]
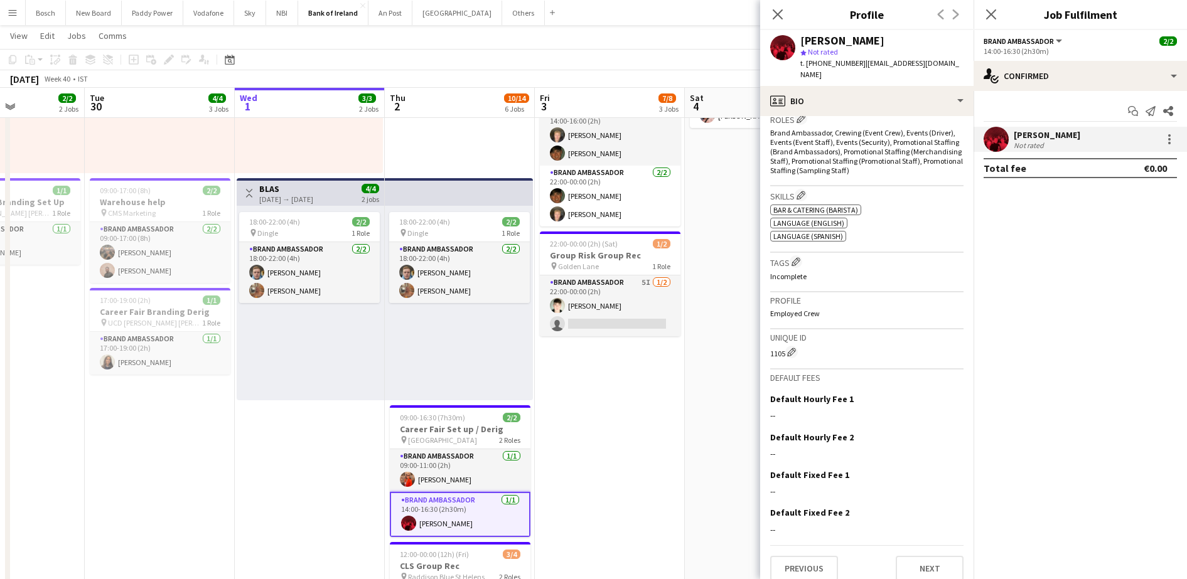
click at [712, 427] on app-date-cell "12:00-22:00 (10h) 4/4 Virgin Media [GEOGRAPHIC_DATA] pin Limerick 2 Roles Brand…" at bounding box center [760, 473] width 150 height 1055
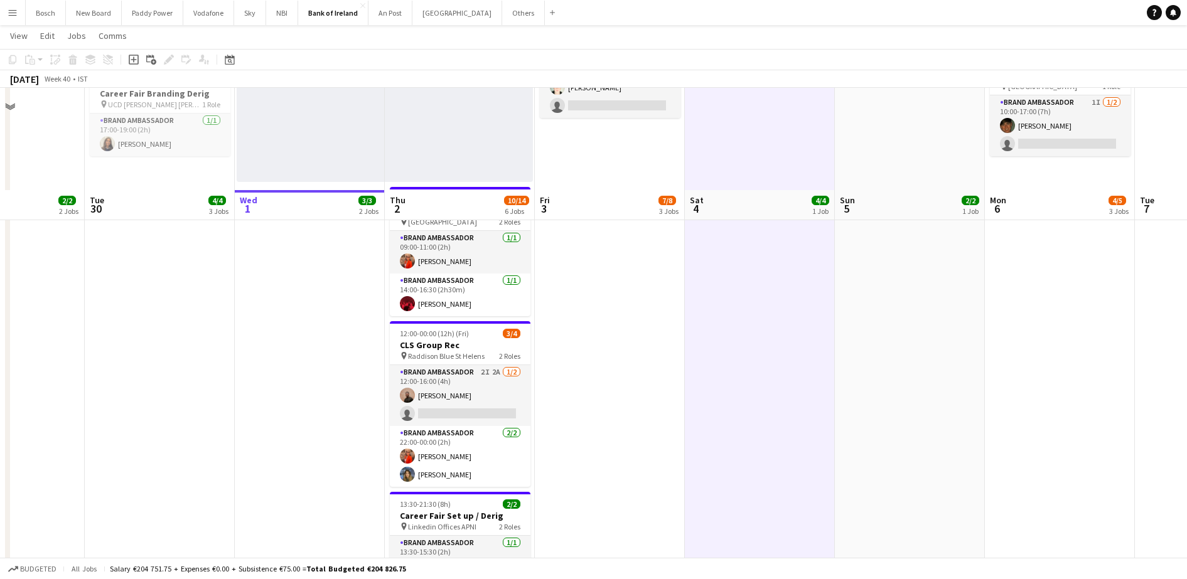
scroll to position [521, 0]
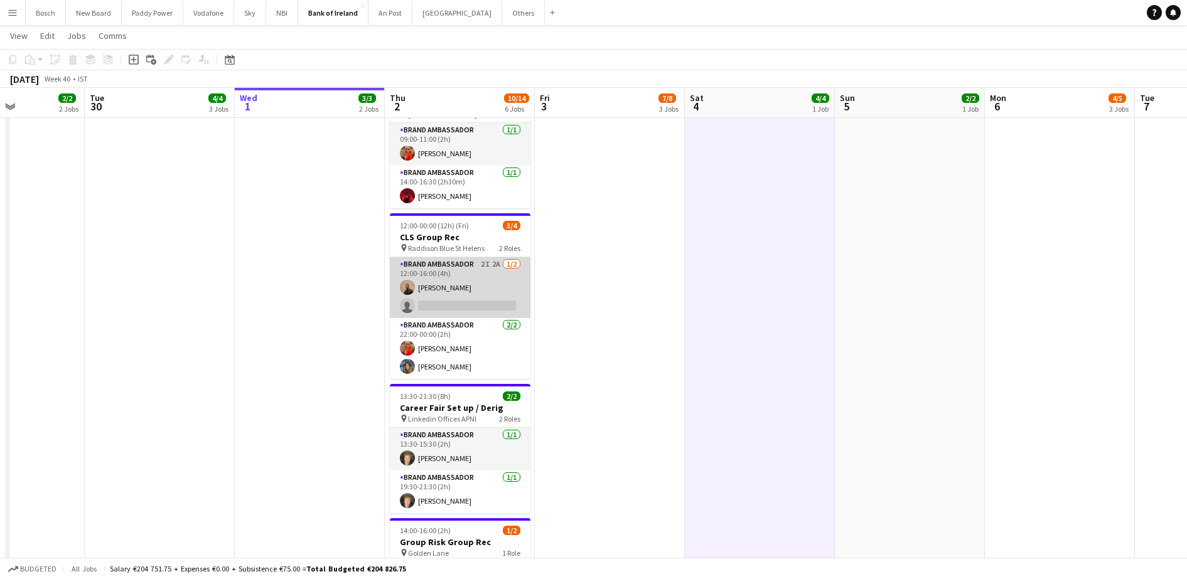
click at [473, 282] on app-card-role "Brand Ambassador 2I 2A [DATE] 12:00-16:00 (4h) [PERSON_NAME] single-neutral-act…" at bounding box center [460, 287] width 141 height 61
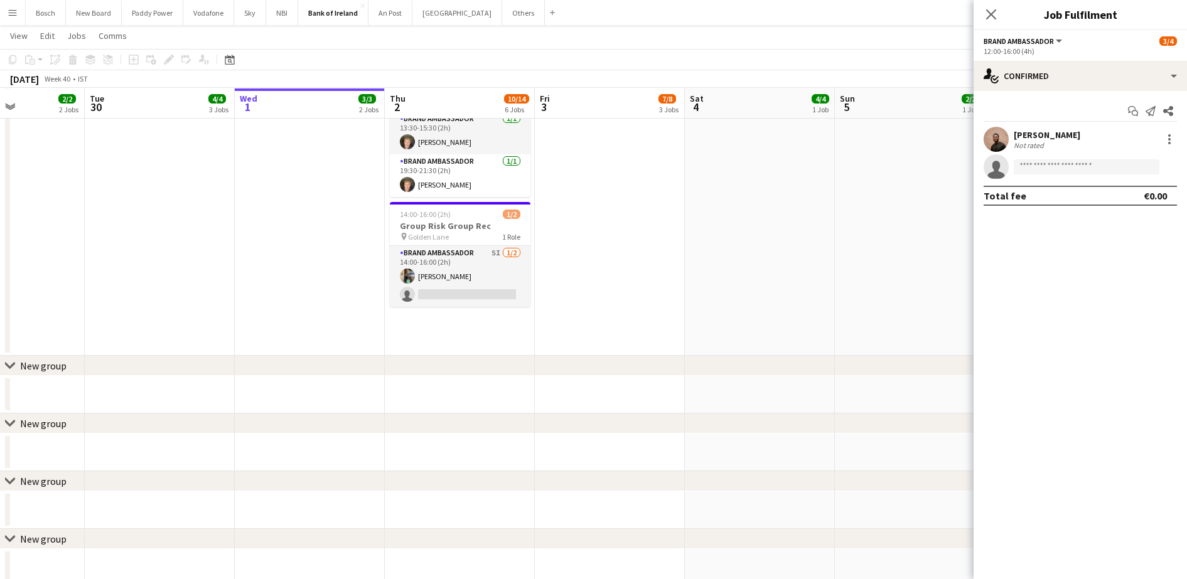
scroll to position [840, 0]
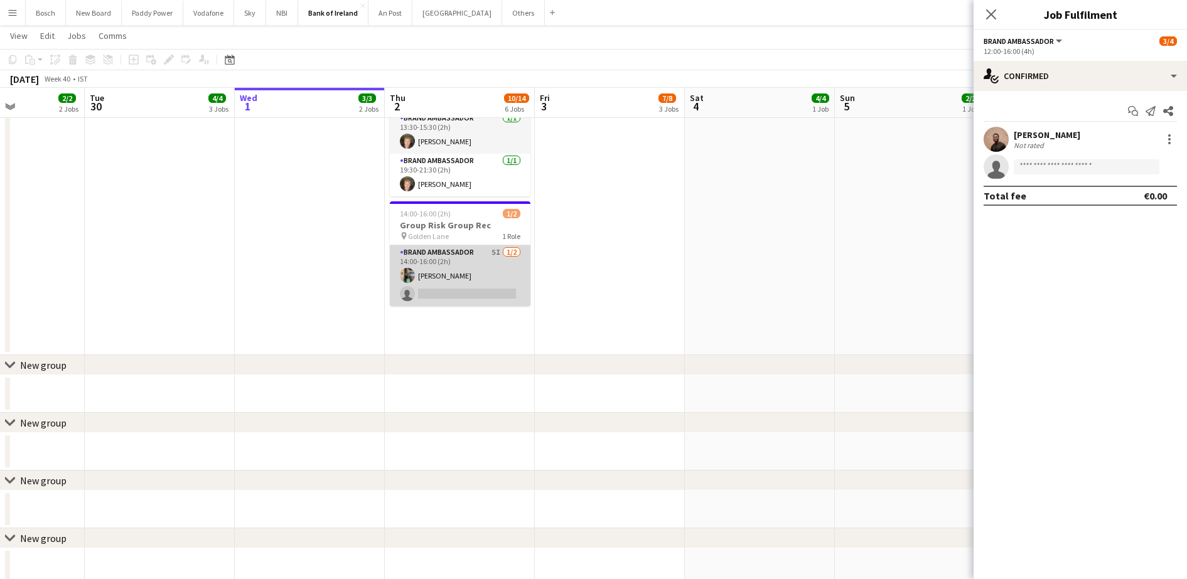
click at [478, 277] on app-card-role "Brand Ambassador 5I [DATE] 14:00-16:00 (2h) [PERSON_NAME] single-neutral-actions" at bounding box center [460, 275] width 141 height 61
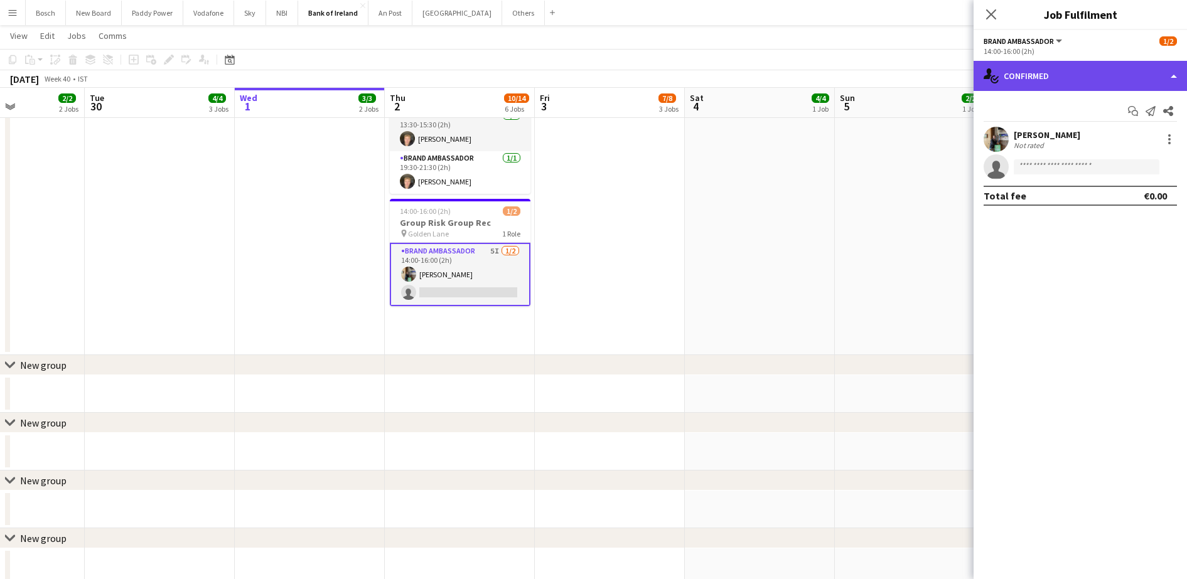
click at [1039, 78] on div "single-neutral-actions-check-2 Confirmed" at bounding box center [1079, 76] width 213 height 30
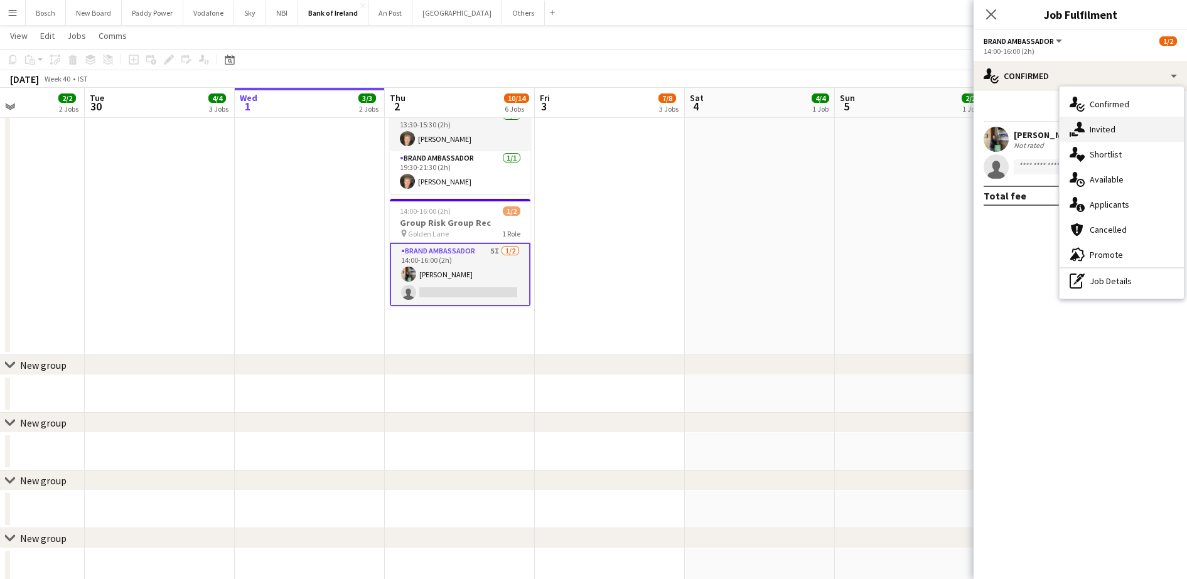
click at [1118, 117] on div "single-neutral-actions-share-1 Invited" at bounding box center [1121, 129] width 124 height 25
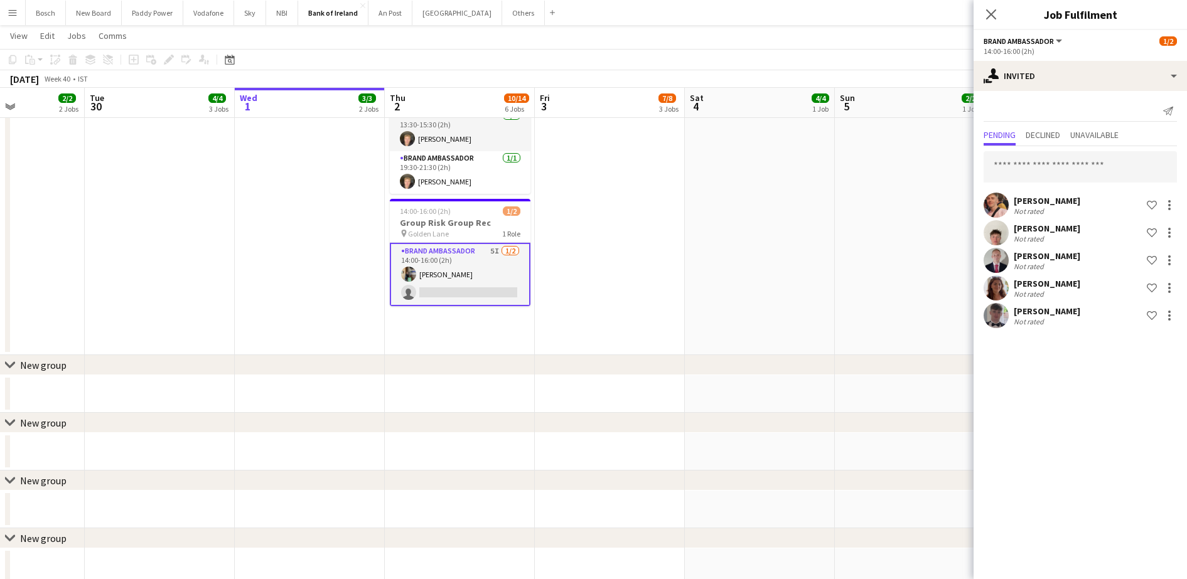
click at [1118, 117] on div "Send notification" at bounding box center [1079, 111] width 193 height 21
click at [1165, 321] on div at bounding box center [1169, 315] width 15 height 15
click at [1152, 361] on button "Send notification" at bounding box center [1129, 369] width 94 height 30
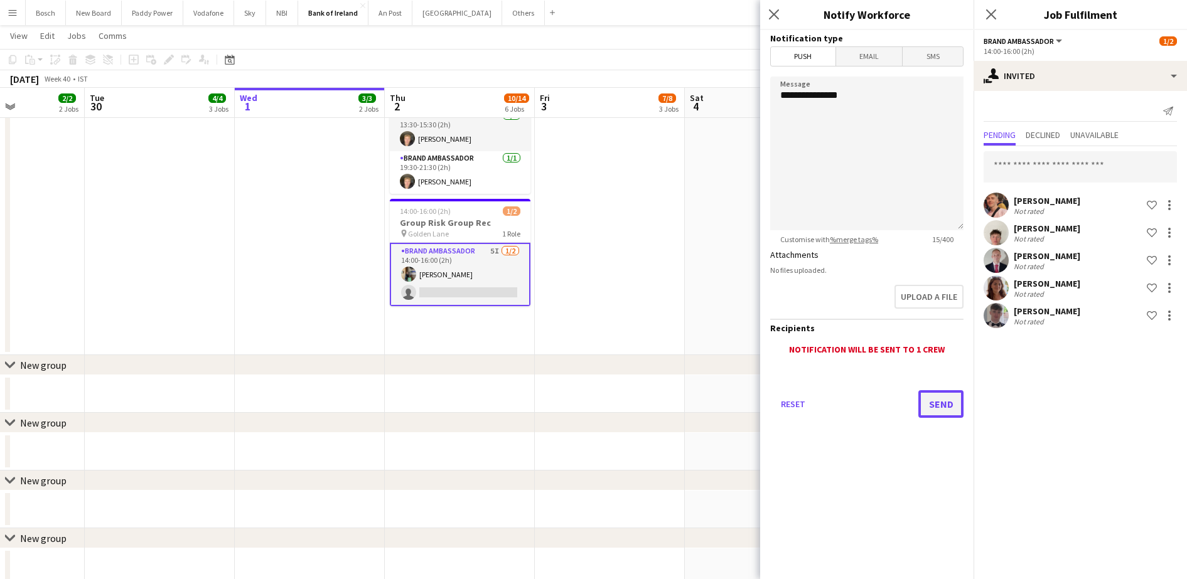
click at [953, 407] on button "Send" at bounding box center [940, 404] width 45 height 28
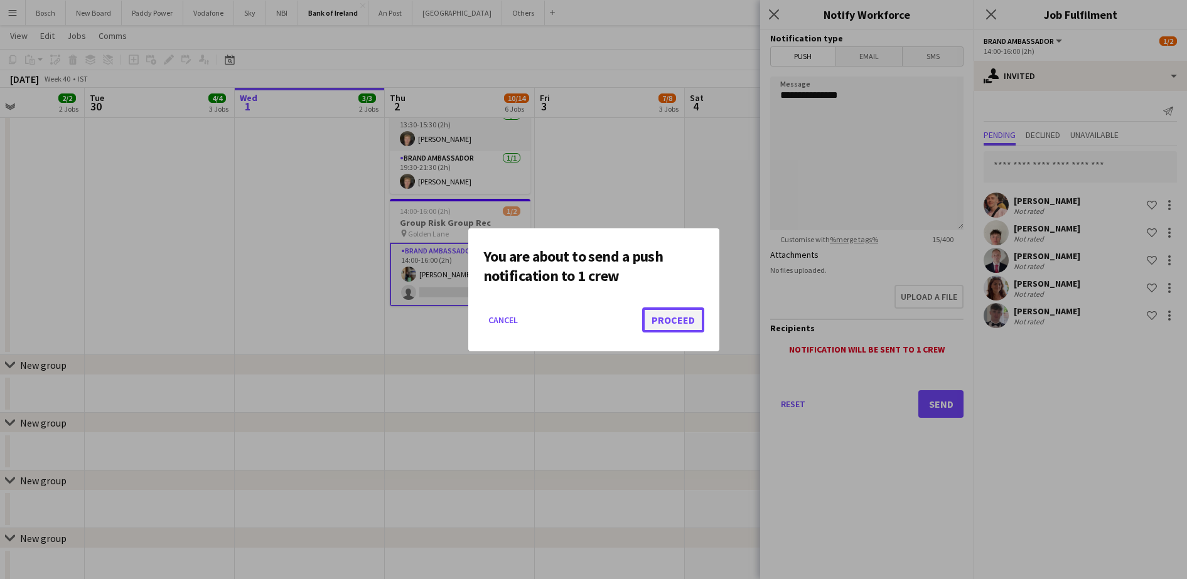
click at [689, 319] on button "Proceed" at bounding box center [673, 319] width 62 height 25
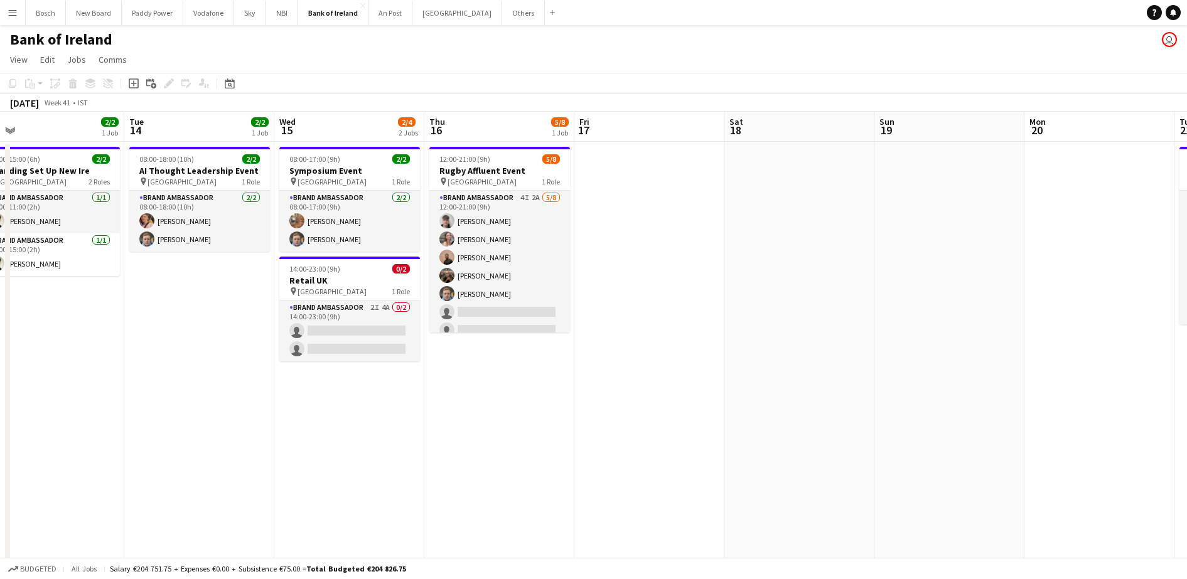
scroll to position [0, 365]
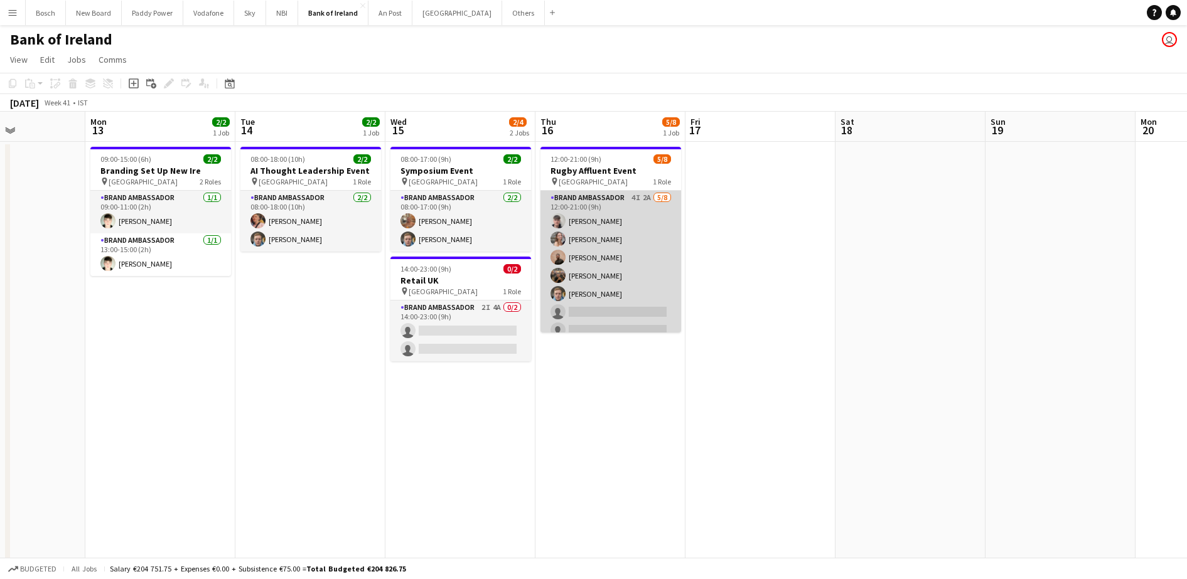
click at [639, 309] on app-card-role "Brand Ambassador 4I 2A [DATE] 12:00-21:00 (9h) [PERSON_NAME] [PERSON_NAME] [PER…" at bounding box center [610, 276] width 141 height 170
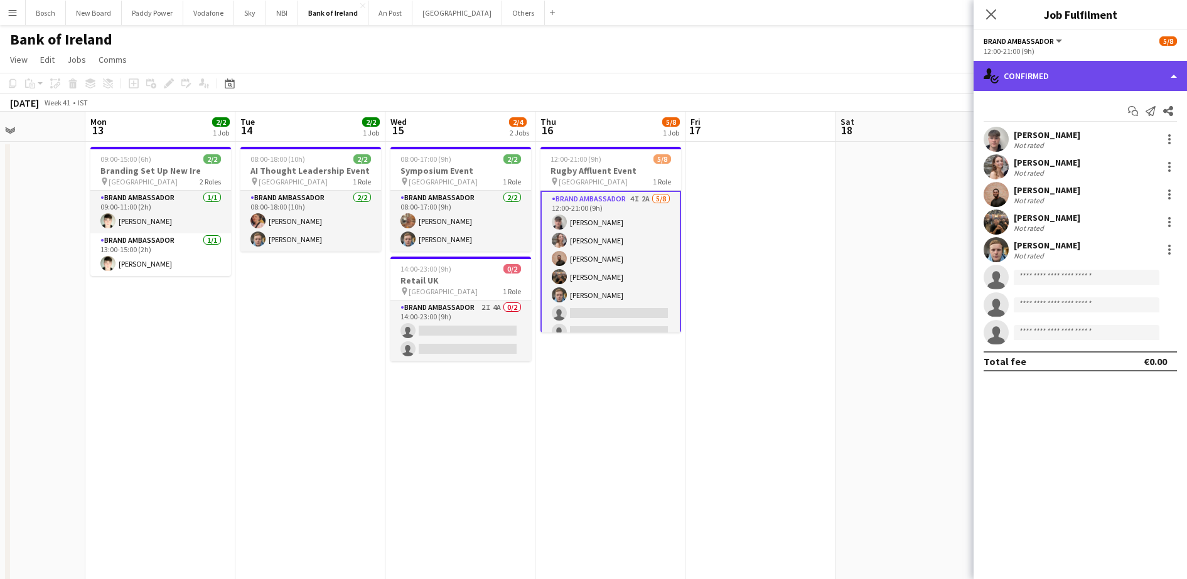
click at [1062, 82] on div "single-neutral-actions-check-2 Confirmed" at bounding box center [1079, 76] width 213 height 30
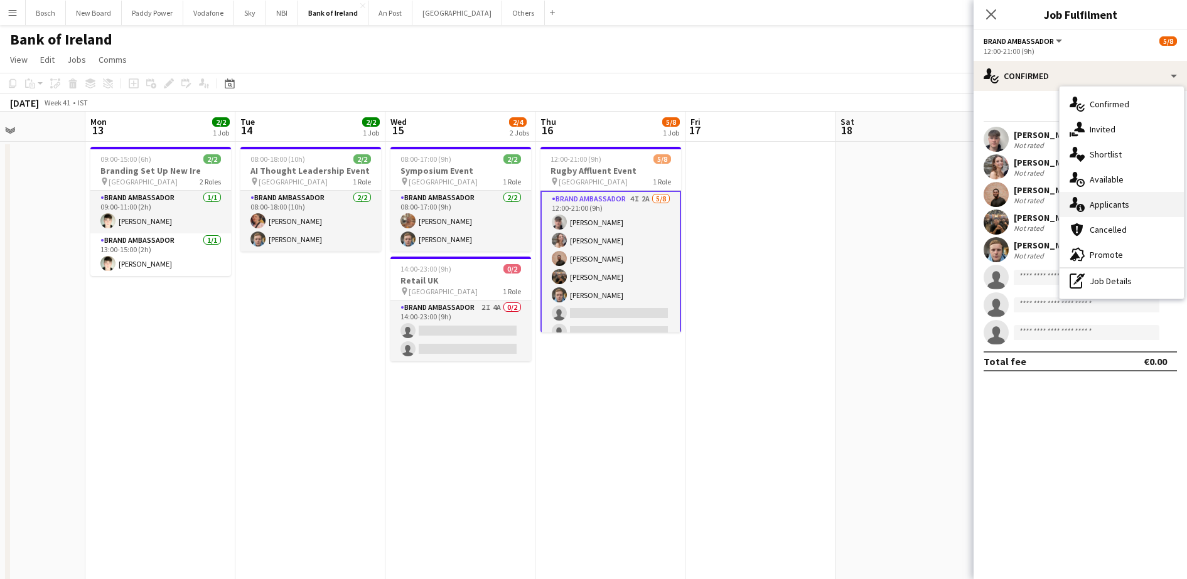
click at [1122, 205] on span "Applicants" at bounding box center [1109, 204] width 40 height 11
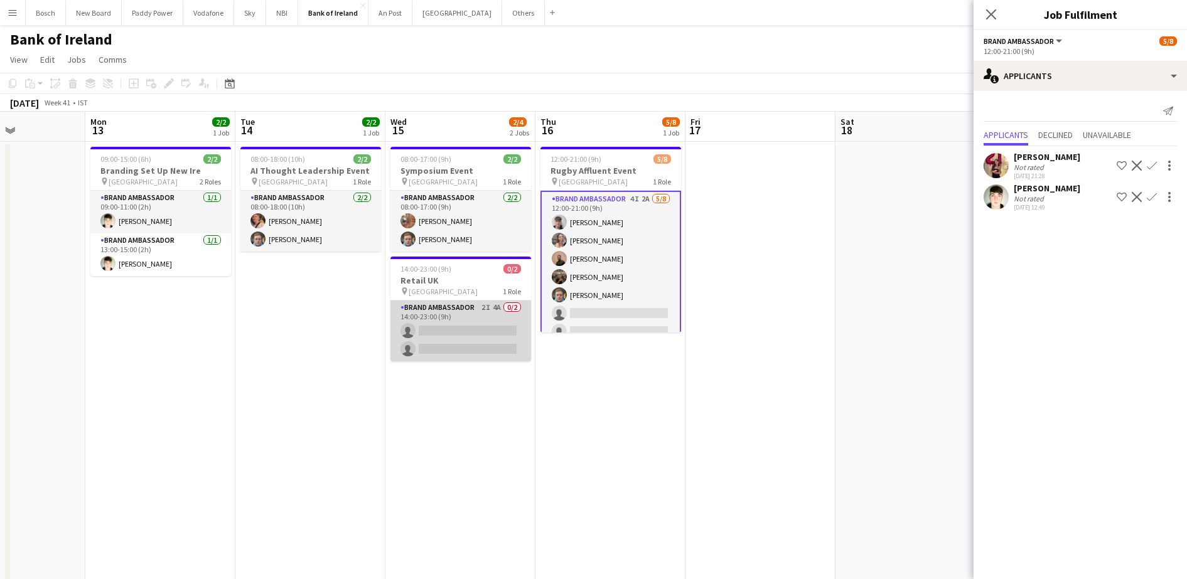
click at [454, 318] on app-card-role "Brand Ambassador 2I 4A 0/2 14:00-23:00 (9h) single-neutral-actions single-neutr…" at bounding box center [460, 331] width 141 height 61
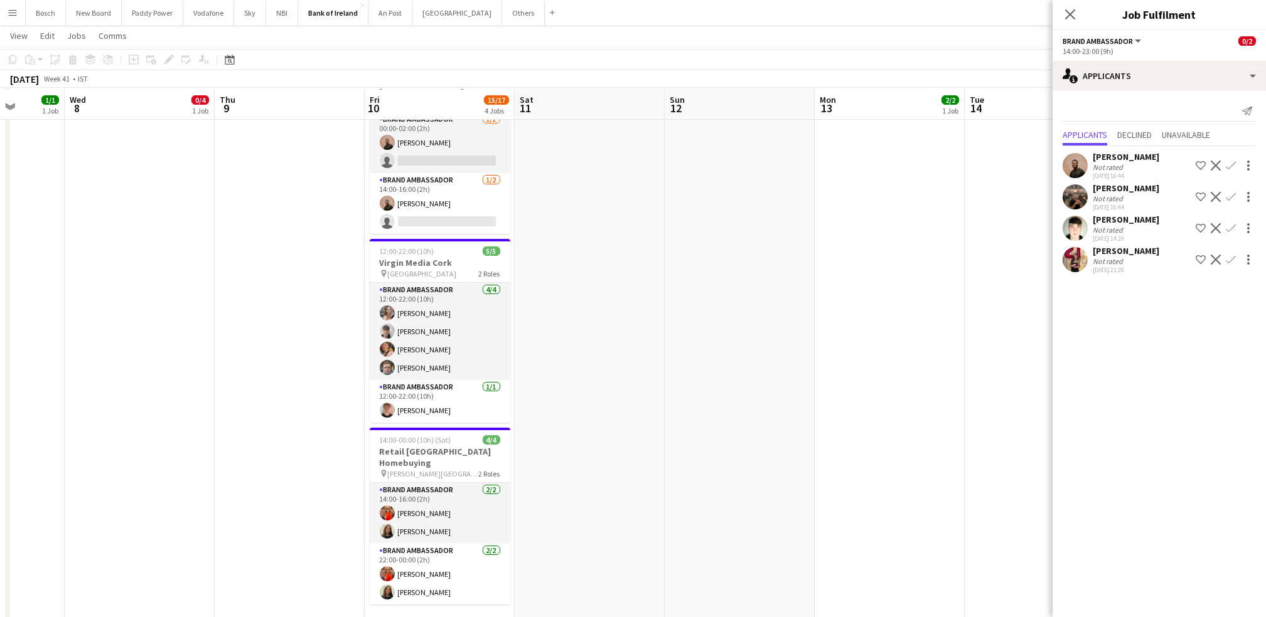
scroll to position [249, 0]
click at [462, 159] on app-card-role "Brand Ambassador [DATE] 00:00-02:00 (2h) [PERSON_NAME] single-neutral-actions" at bounding box center [440, 141] width 141 height 61
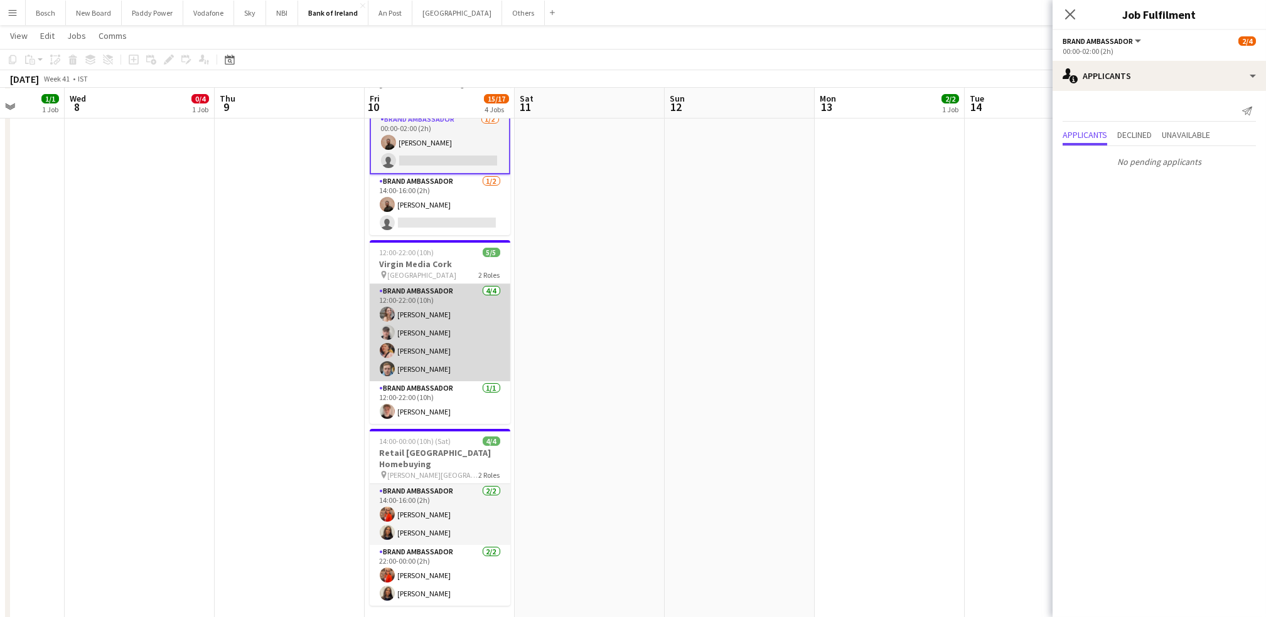
click at [420, 374] on app-card-role "Brand Ambassador [DATE] 12:00-22:00 (10h) [PERSON_NAME] [PERSON_NAME] [PERSON_N…" at bounding box center [440, 332] width 141 height 97
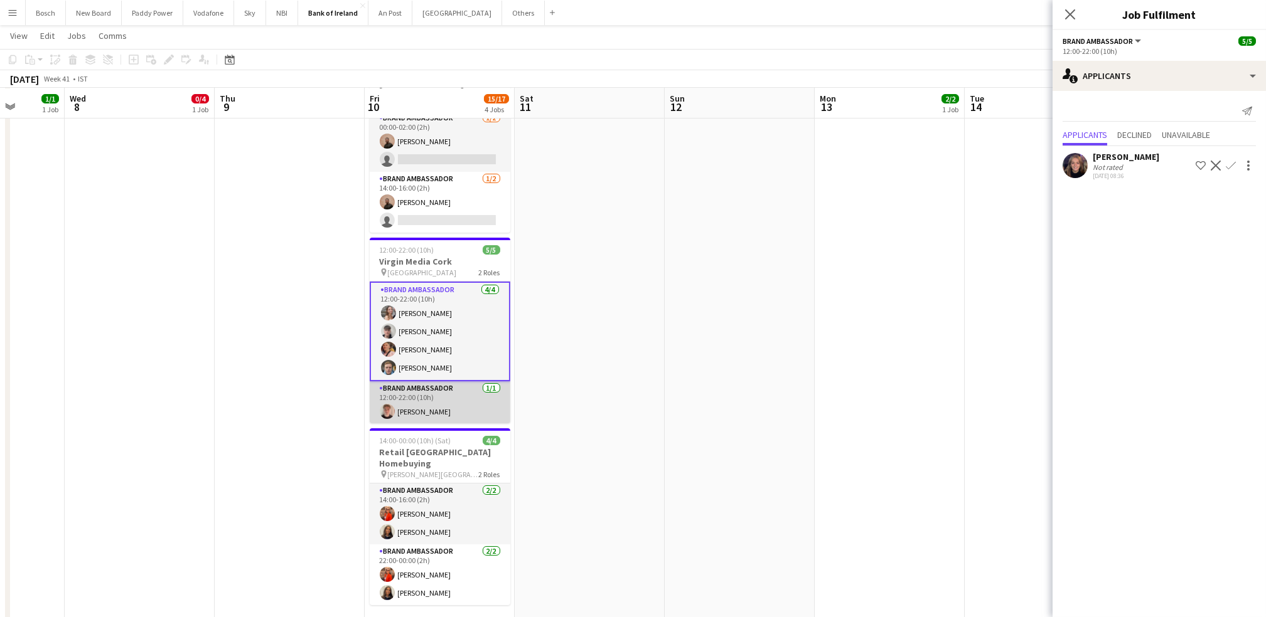
click at [422, 397] on app-card-role "Brand Ambassador [DATE] 12:00-22:00 (10h) [PERSON_NAME]" at bounding box center [440, 403] width 141 height 43
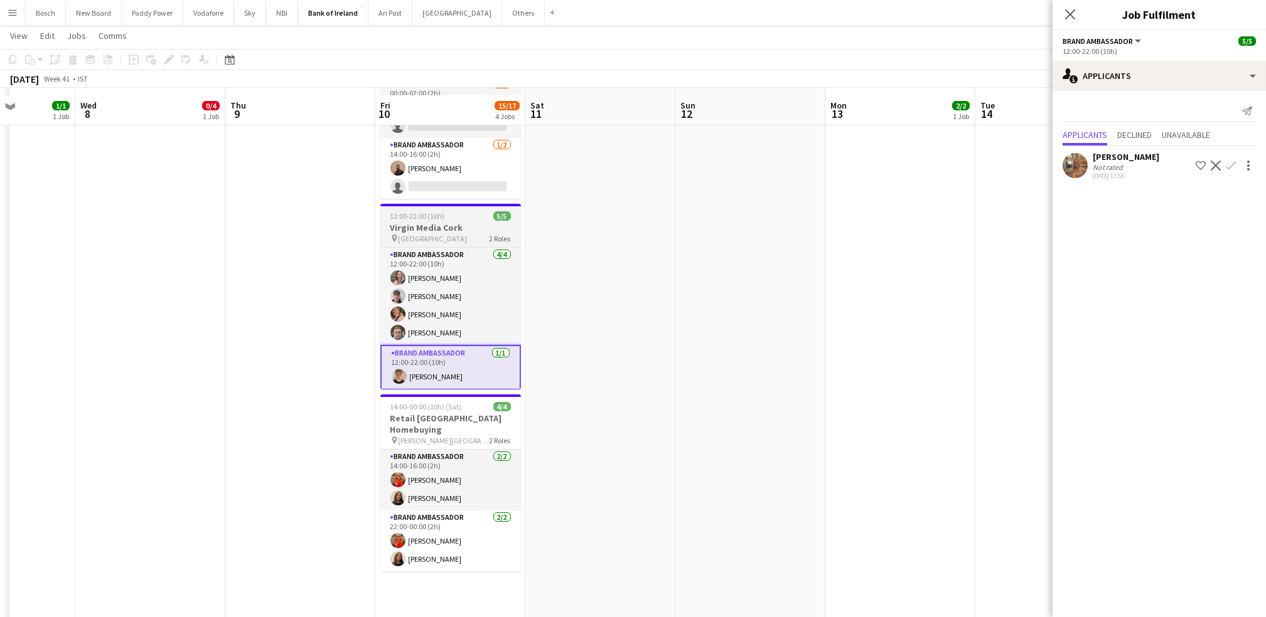
scroll to position [292, 0]
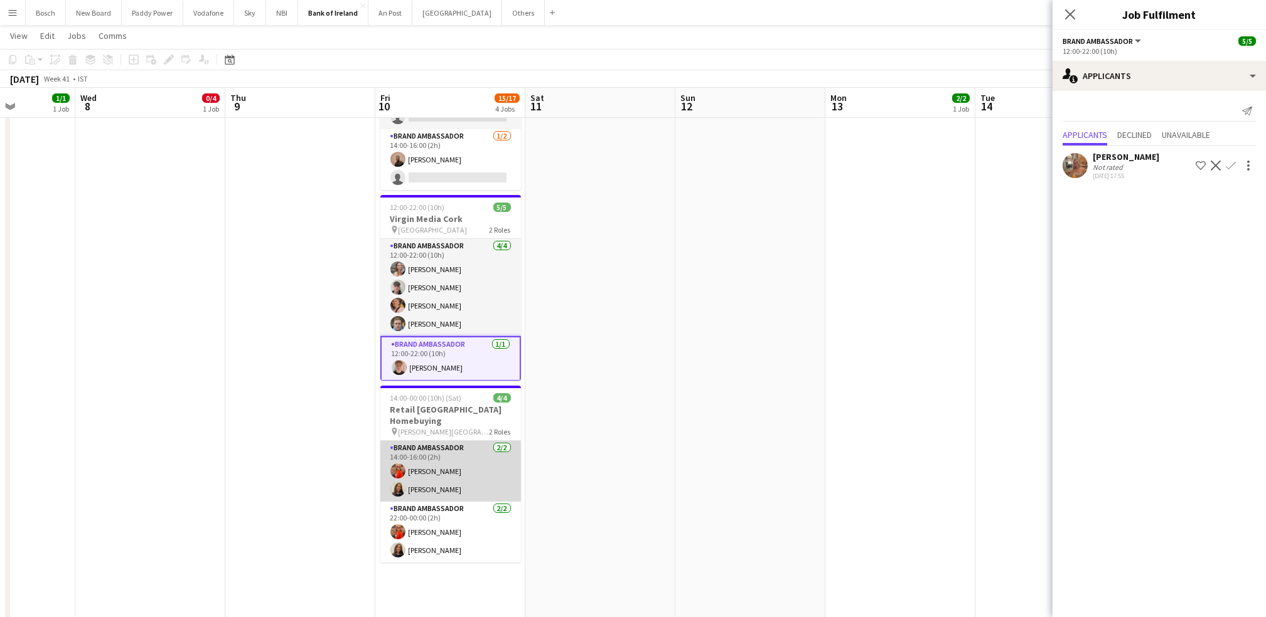
click at [423, 470] on app-card-role "Brand Ambassador [DATE] 14:00-16:00 (2h) [PERSON_NAME] [PERSON_NAME]" at bounding box center [450, 471] width 141 height 61
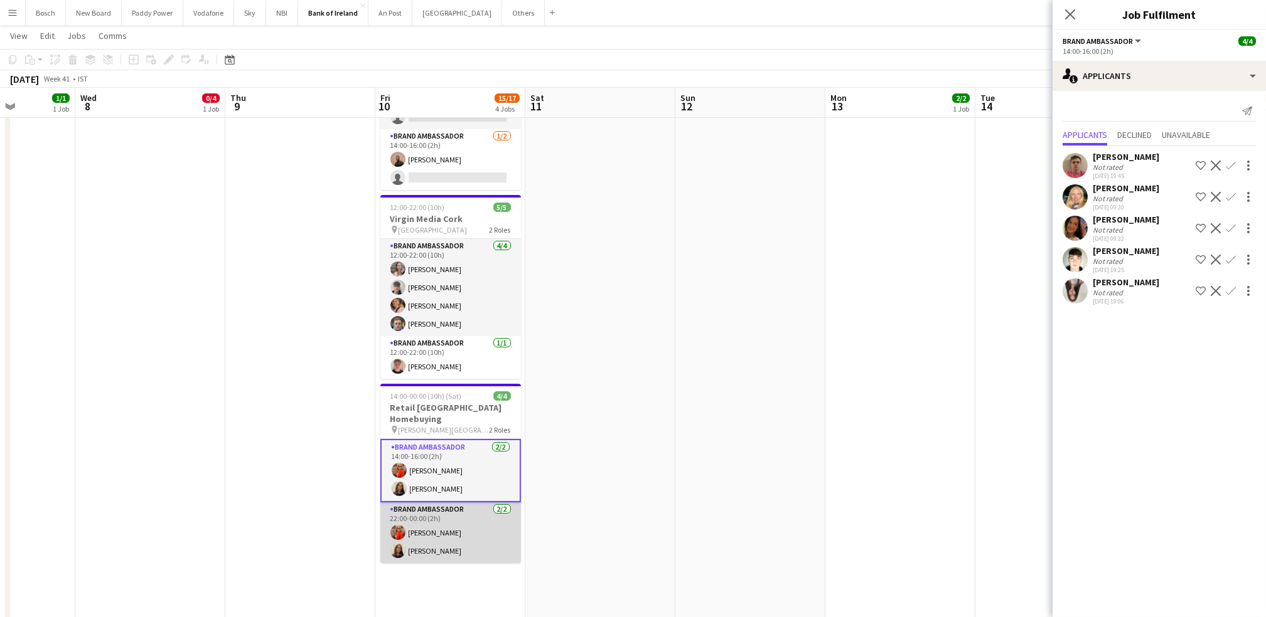
click at [425, 528] on app-card-role "Brand Ambassador [DATE] 22:00-00:00 (2h) [PERSON_NAME] [PERSON_NAME]" at bounding box center [450, 533] width 141 height 61
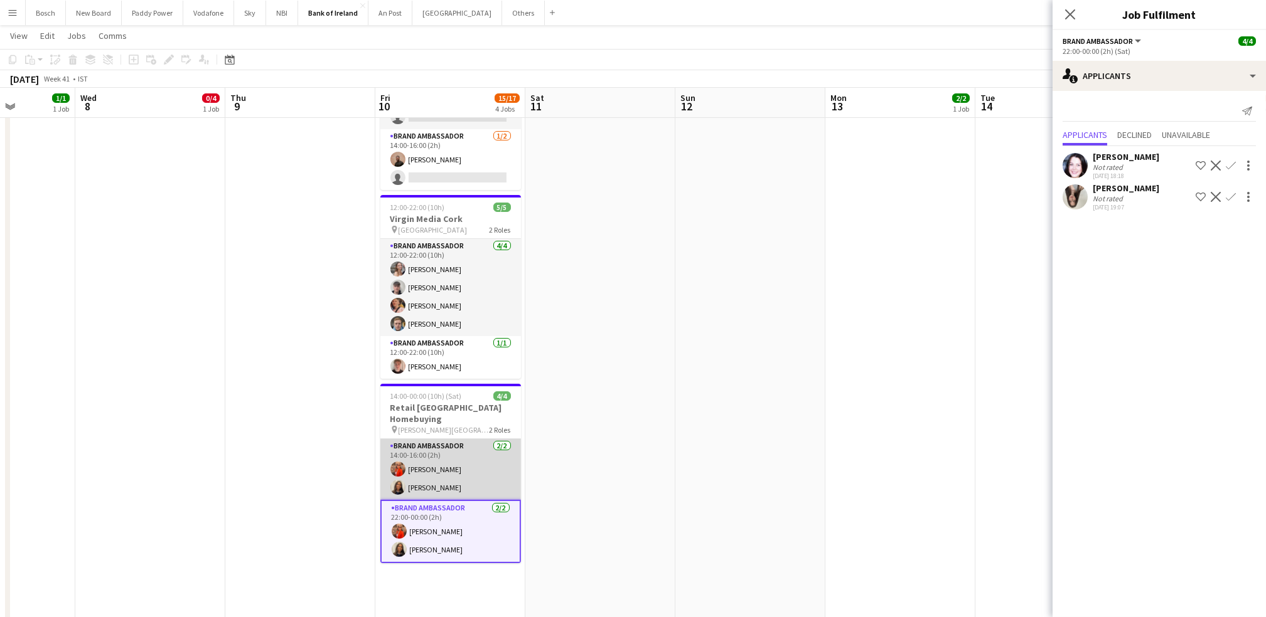
click at [457, 439] on app-card-role "Brand Ambassador [DATE] 14:00-16:00 (2h) [PERSON_NAME] [PERSON_NAME]" at bounding box center [450, 469] width 141 height 61
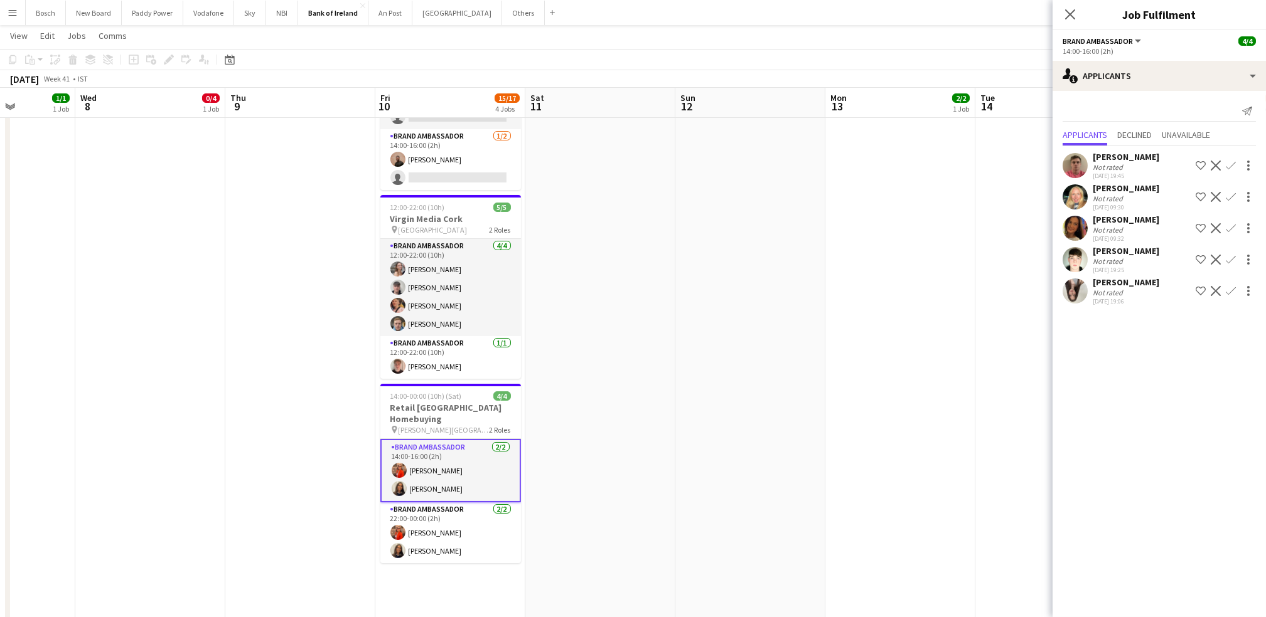
click at [457, 439] on app-card-role "Brand Ambassador [DATE] 14:00-16:00 (2h) [PERSON_NAME] [PERSON_NAME]" at bounding box center [450, 470] width 141 height 63
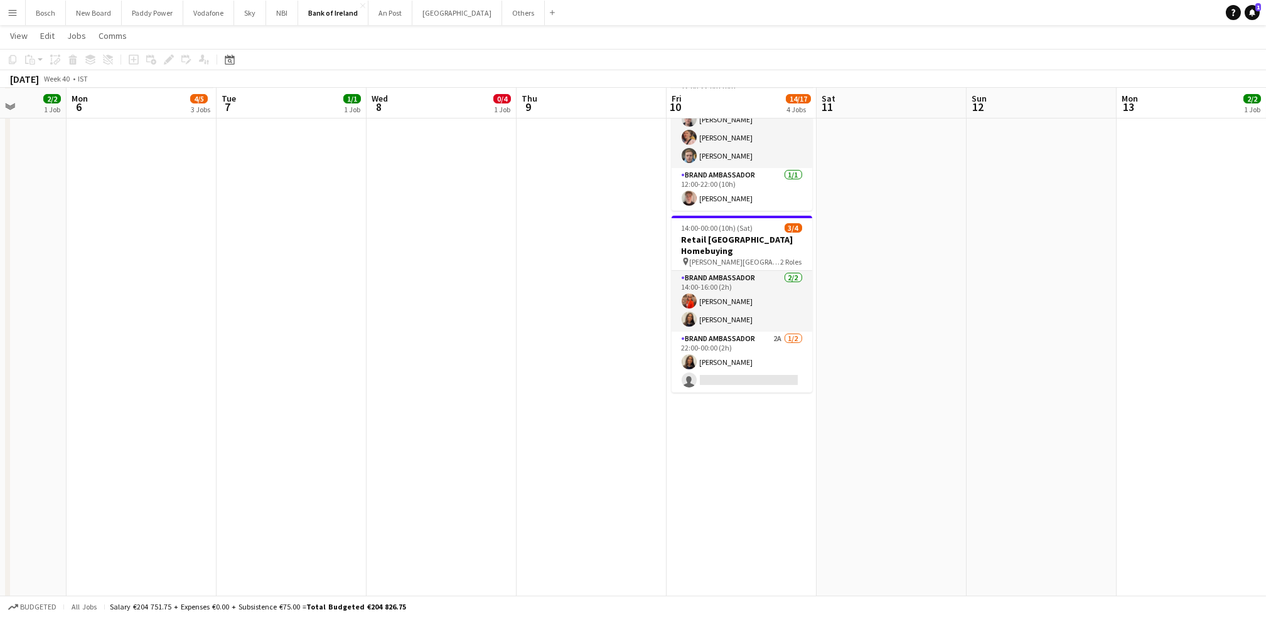
scroll to position [459, 0]
click at [711, 358] on app-card-role "Brand Ambassador 2A [DATE] 22:00-00:00 (2h) [PERSON_NAME] single-neutral-actions" at bounding box center [741, 363] width 141 height 61
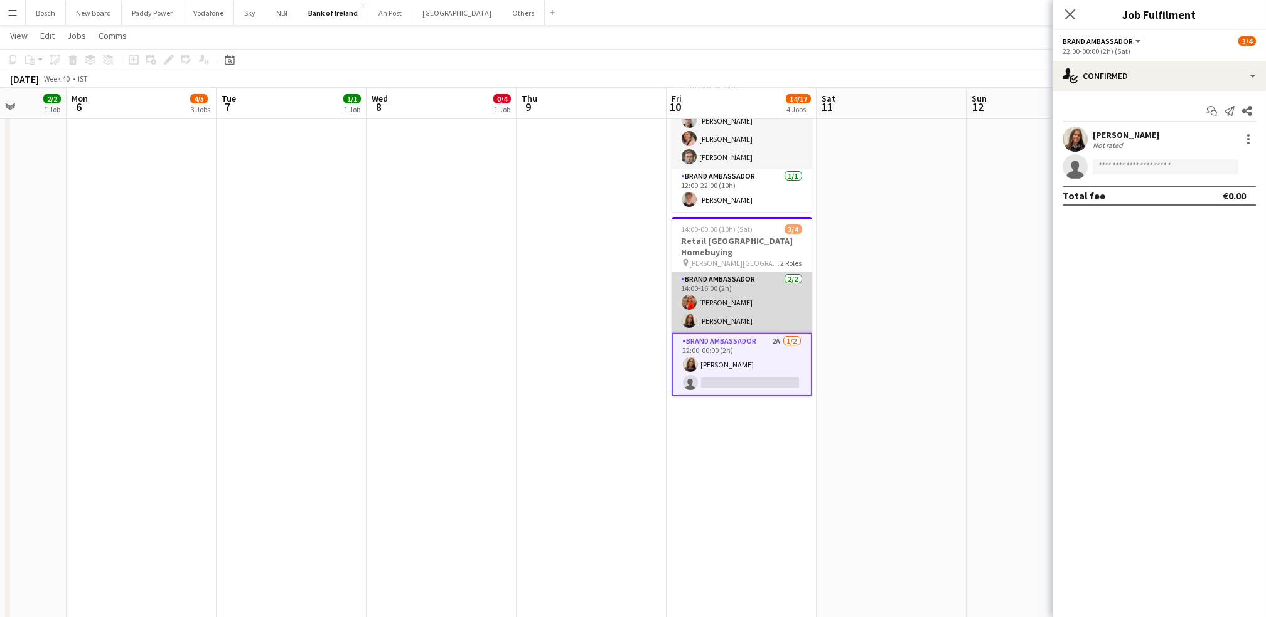
click at [737, 294] on app-card-role "Brand Ambassador [DATE] 14:00-16:00 (2h) [PERSON_NAME] [PERSON_NAME]" at bounding box center [741, 302] width 141 height 61
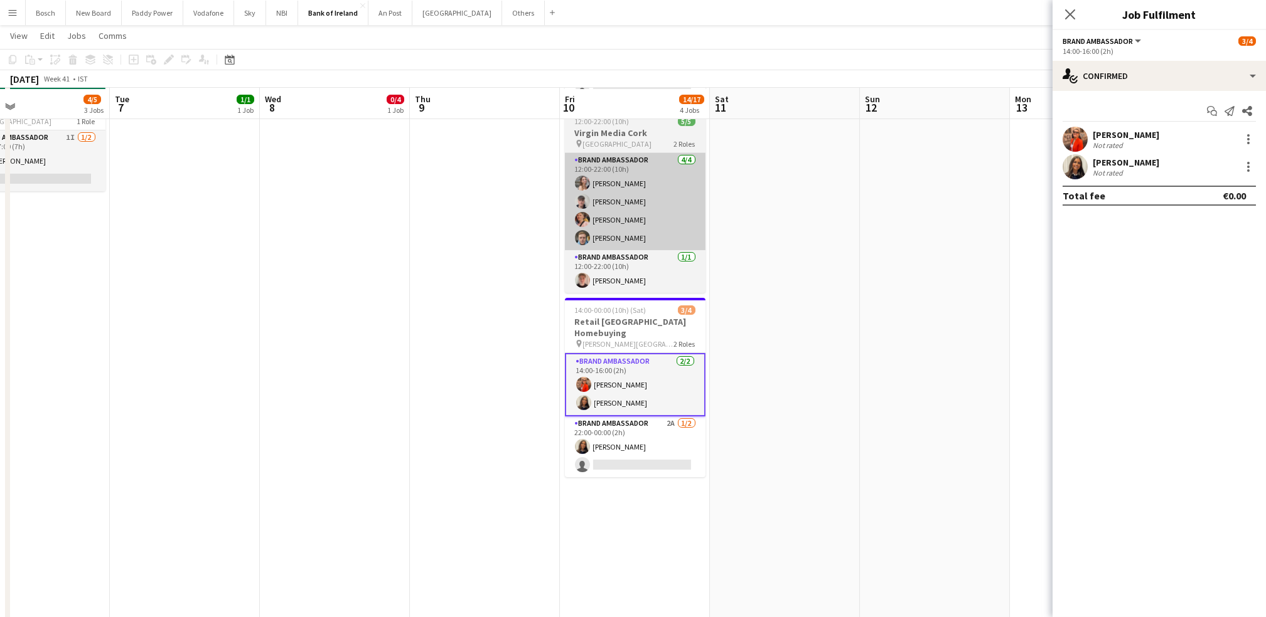
scroll to position [378, 0]
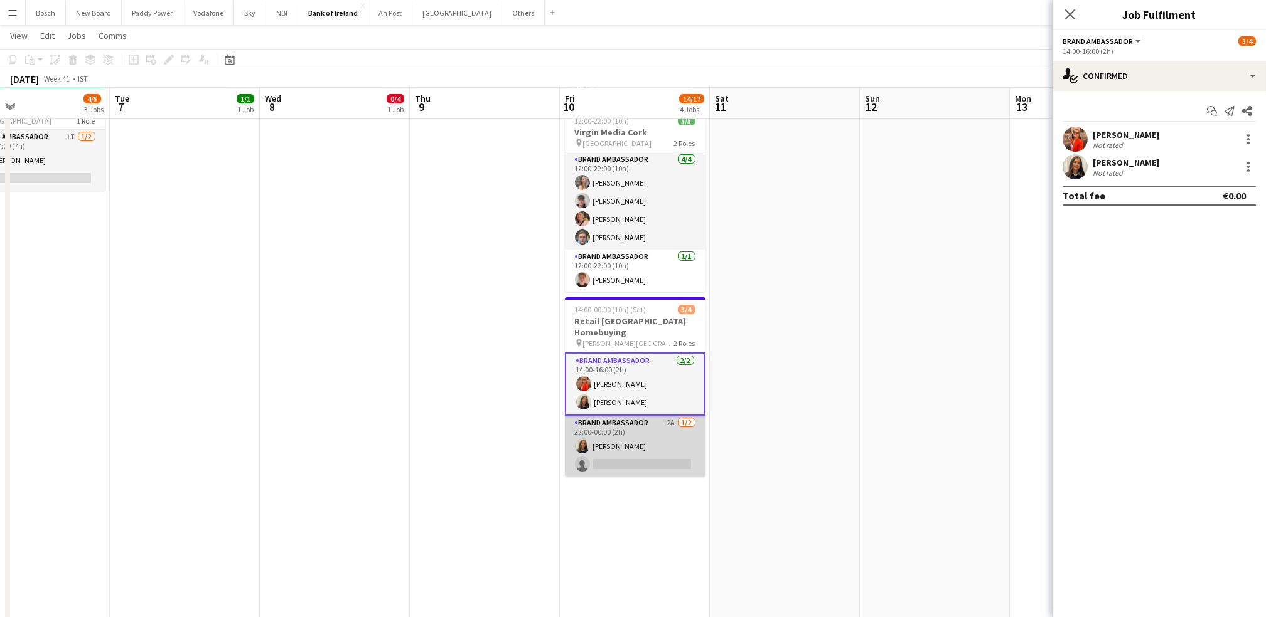
click at [621, 425] on app-card-role "Brand Ambassador 2A [DATE] 22:00-00:00 (2h) [PERSON_NAME] single-neutral-actions" at bounding box center [635, 446] width 141 height 61
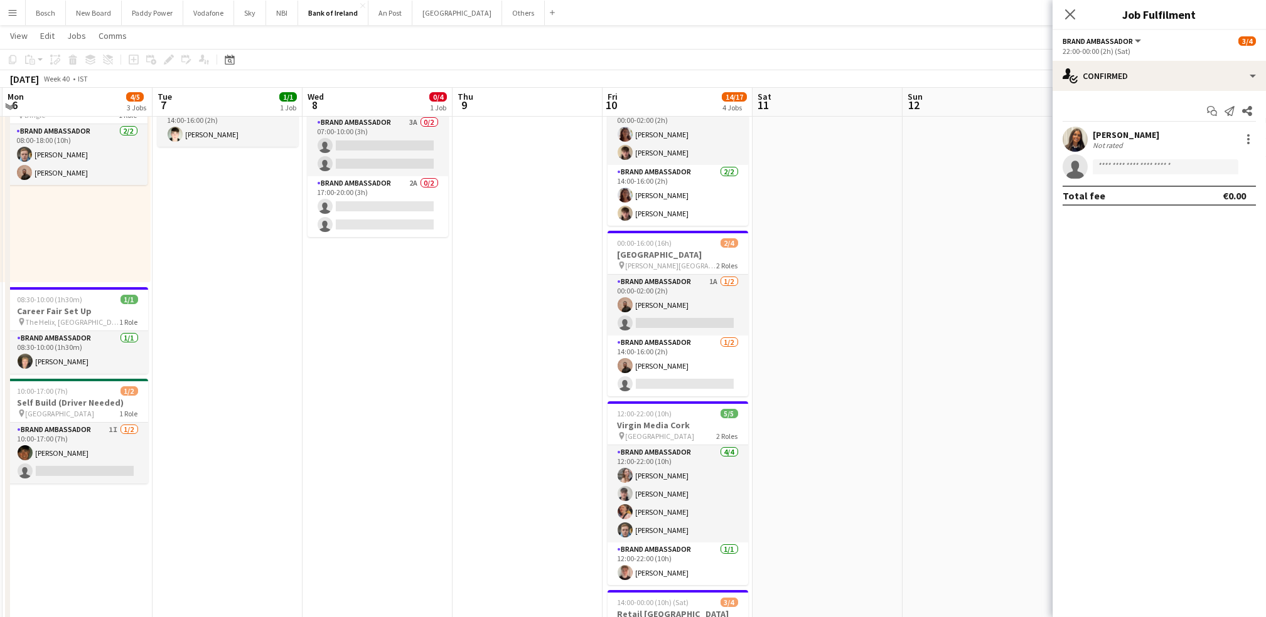
scroll to position [84, 0]
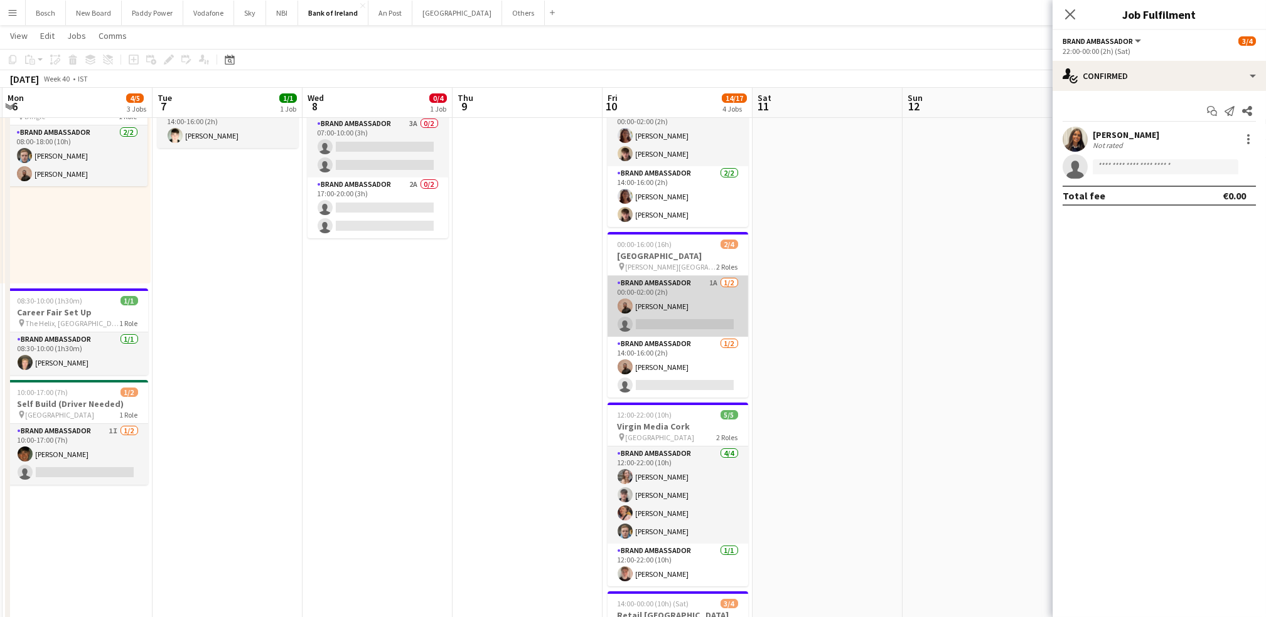
click at [705, 306] on app-card-role "Brand Ambassador 1A [DATE] 00:00-02:00 (2h) [PERSON_NAME] single-neutral-actions" at bounding box center [677, 306] width 141 height 61
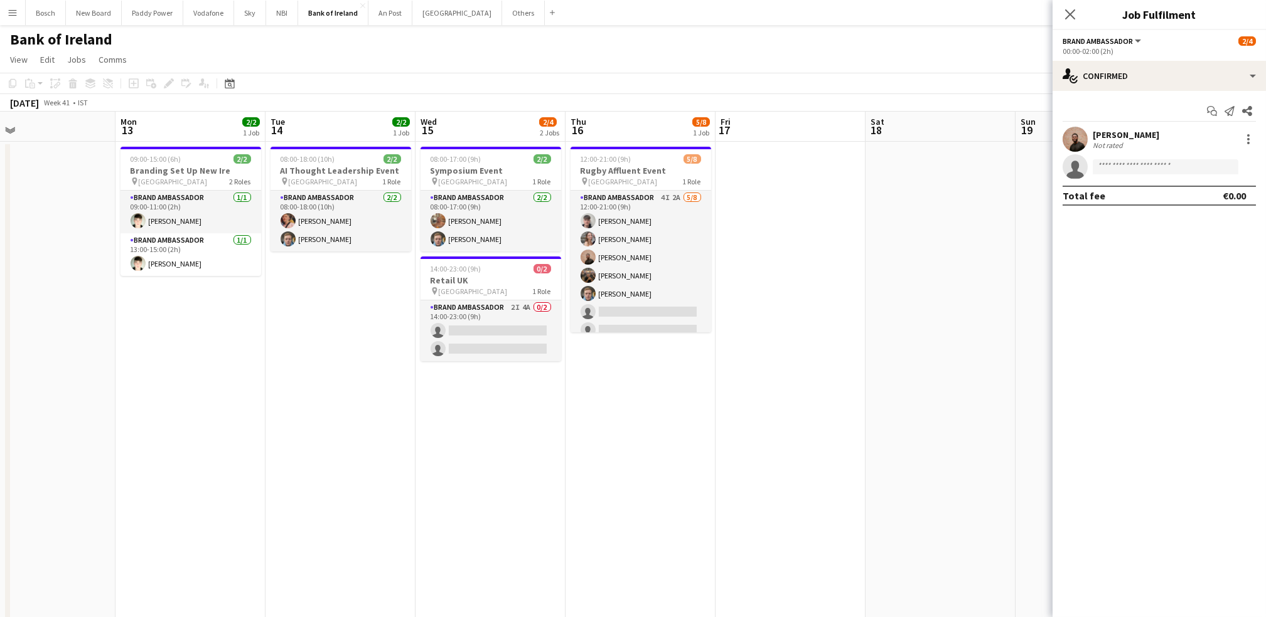
scroll to position [0, 335]
click at [508, 326] on app-card-role "Brand Ambassador 2I 4A 0/2 14:00-23:00 (9h) single-neutral-actions single-neutr…" at bounding box center [490, 331] width 141 height 61
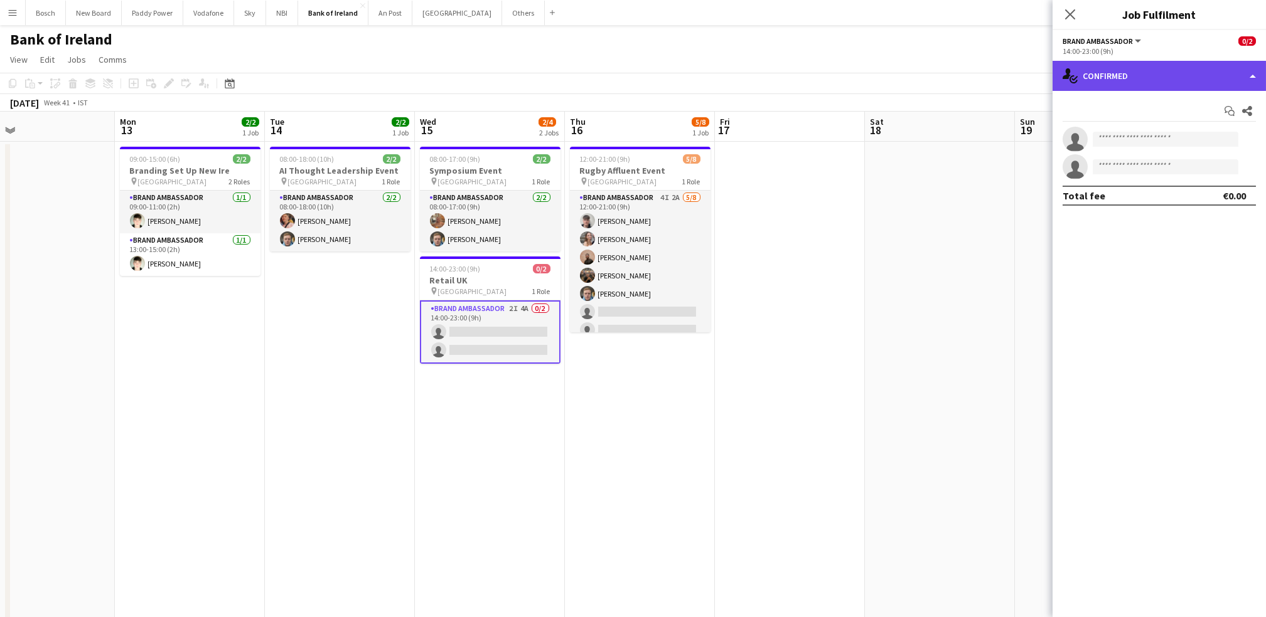
click at [1150, 88] on div "single-neutral-actions-check-2 Confirmed" at bounding box center [1158, 76] width 213 height 30
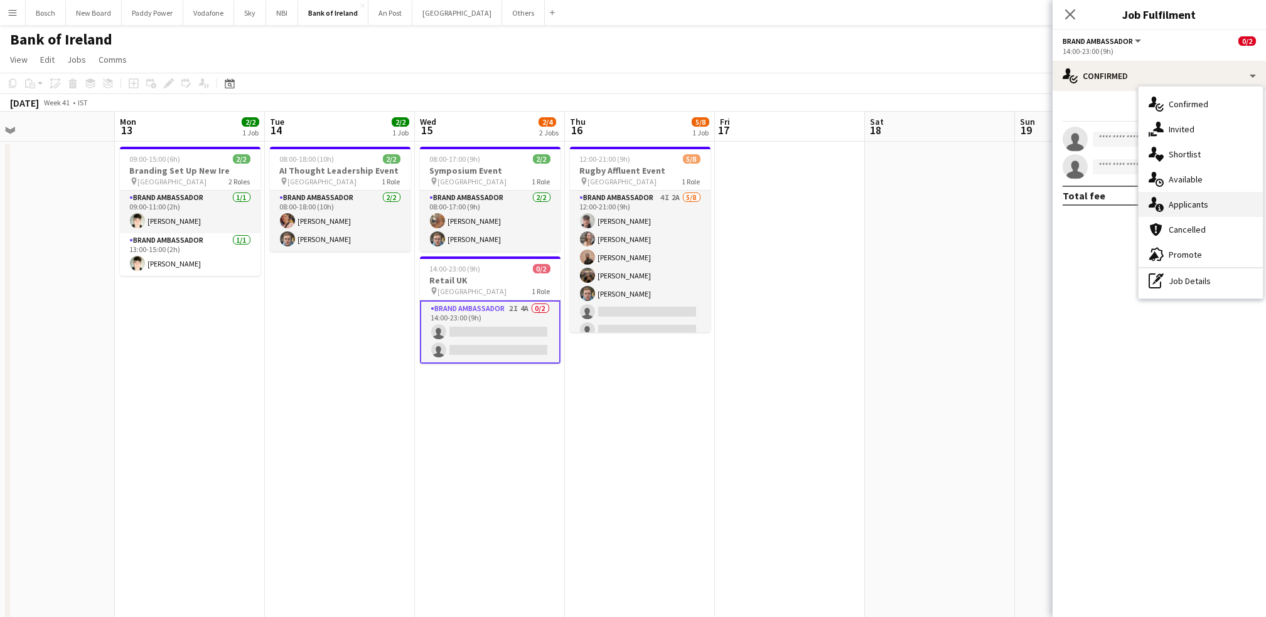
click at [1186, 214] on div "single-neutral-actions-information Applicants" at bounding box center [1200, 204] width 124 height 25
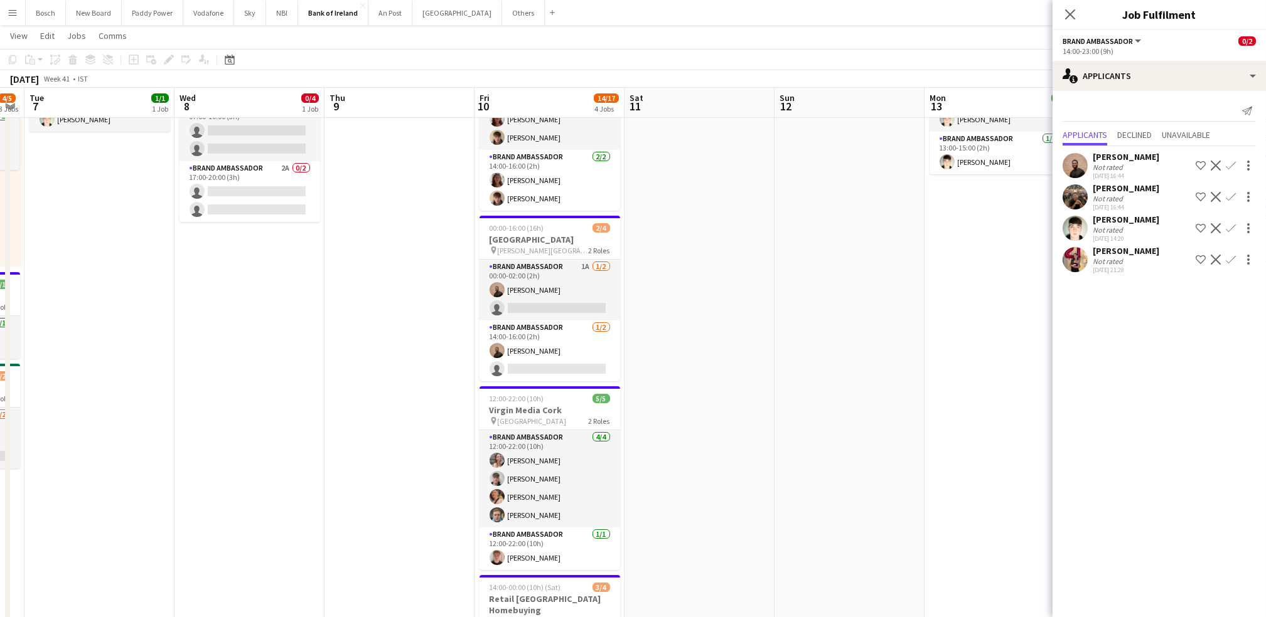
scroll to position [99, 0]
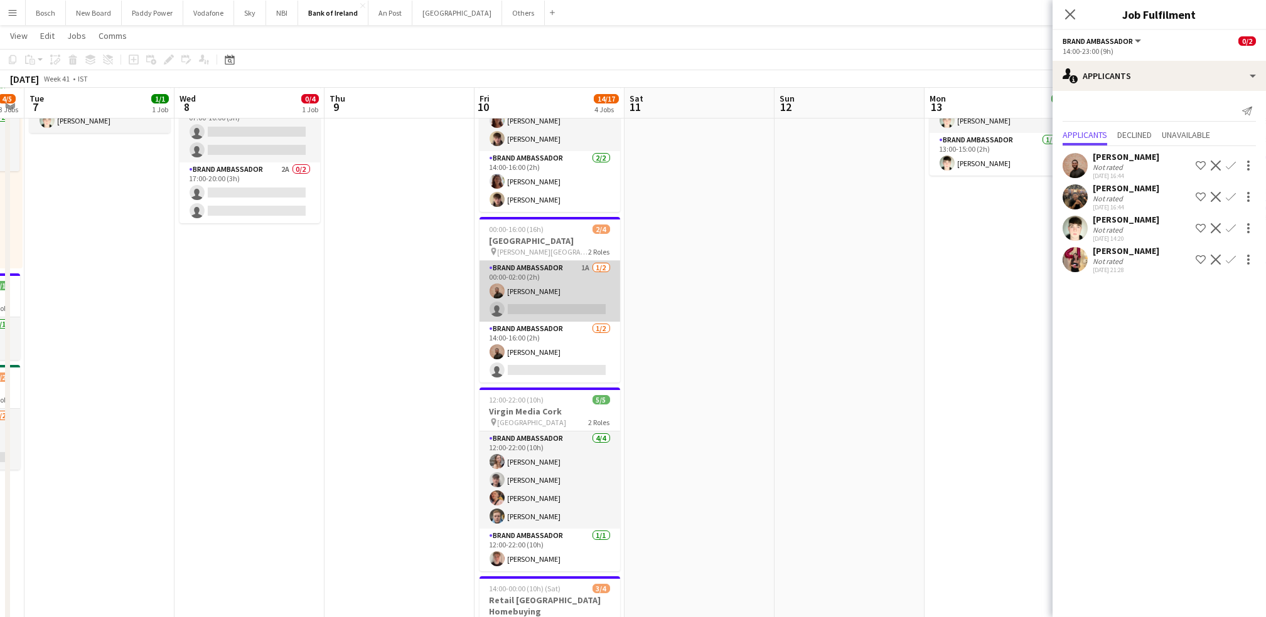
click at [524, 270] on app-card-role "Brand Ambassador 1A [DATE] 00:00-02:00 (2h) [PERSON_NAME] single-neutral-actions" at bounding box center [549, 291] width 141 height 61
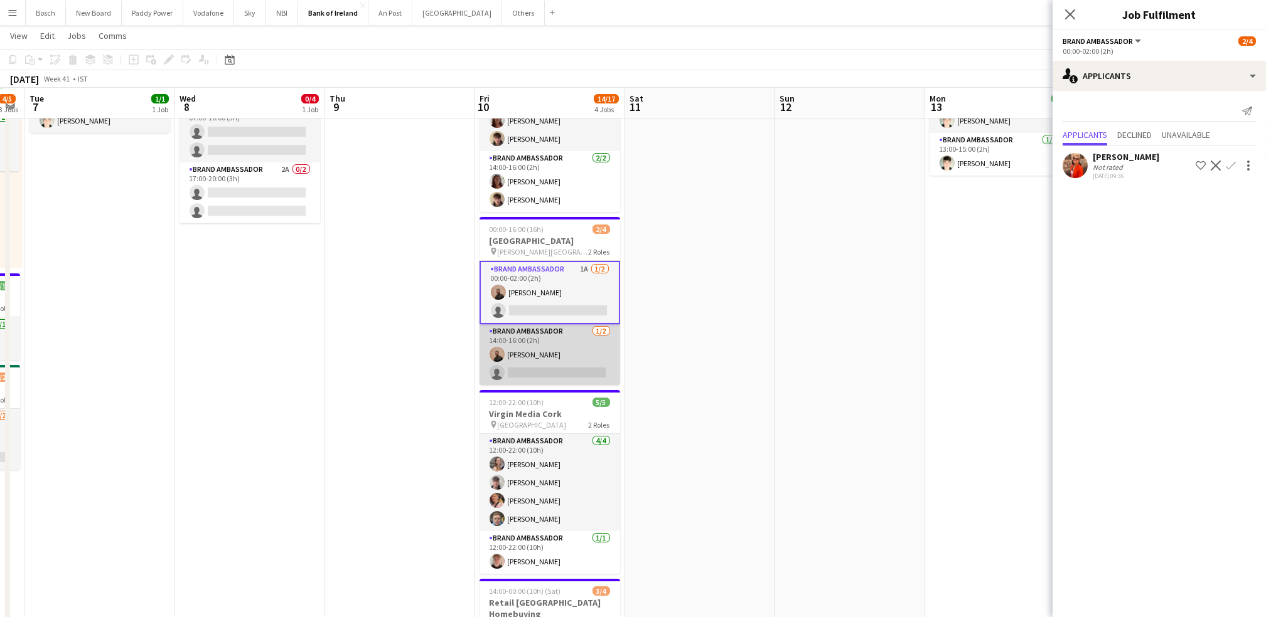
click at [520, 368] on app-card-role "Brand Ambassador [DATE] 14:00-16:00 (2h) [PERSON_NAME] single-neutral-actions" at bounding box center [549, 354] width 141 height 61
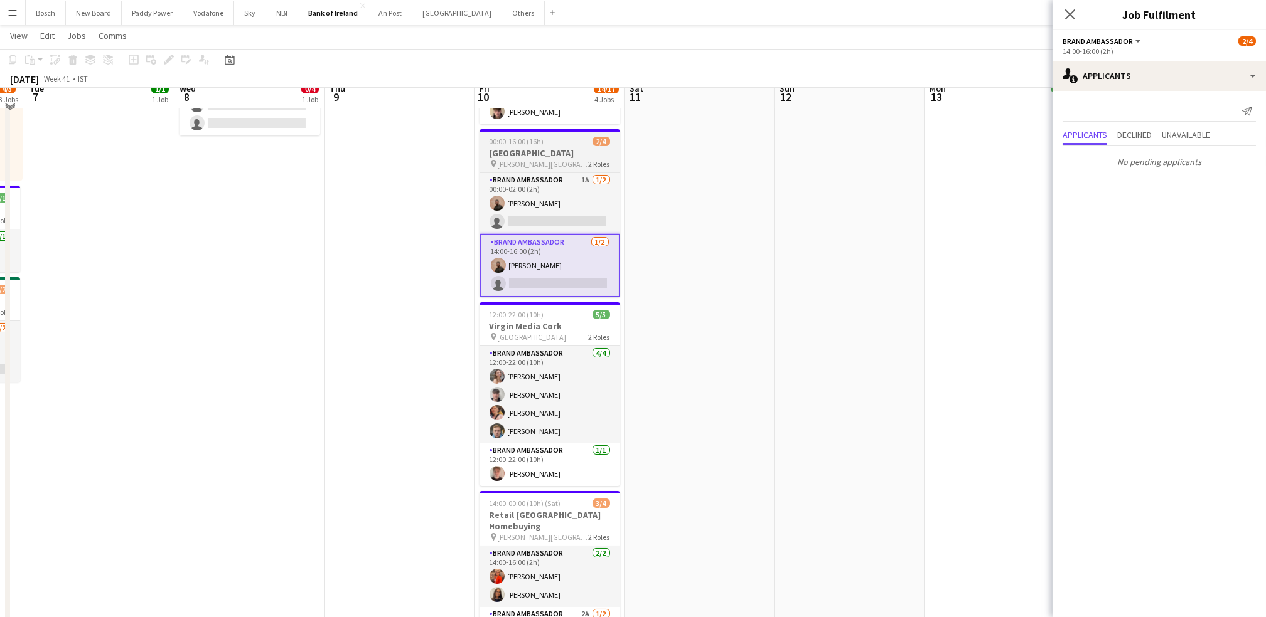
scroll to position [193, 0]
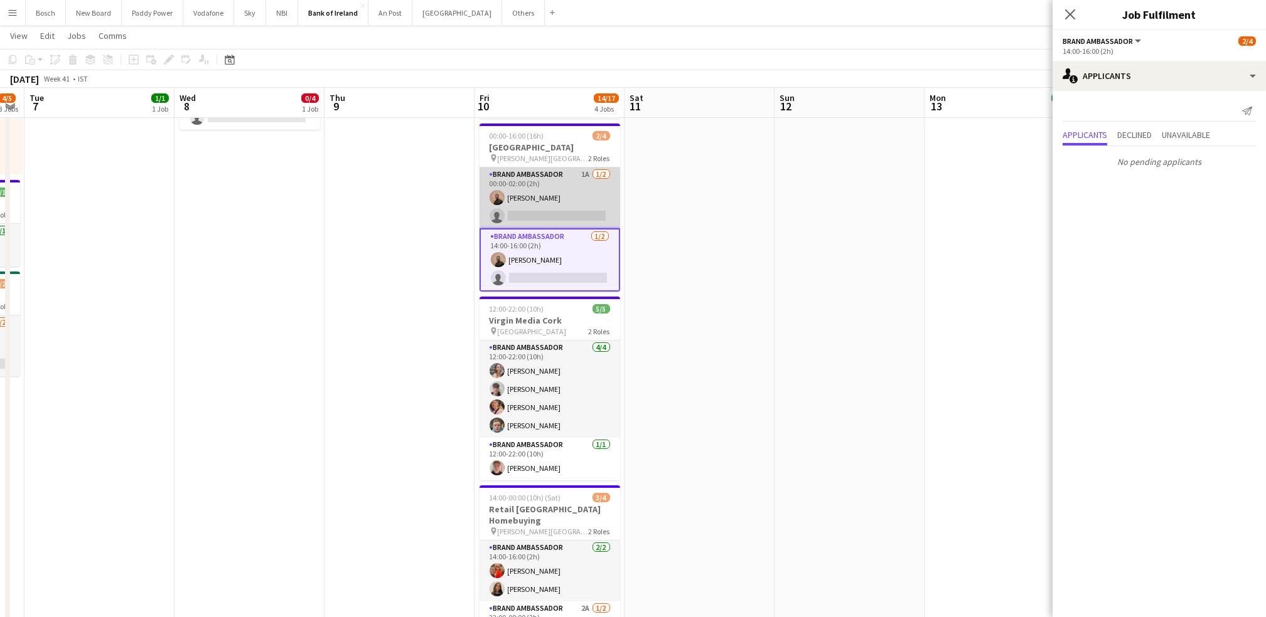
click at [552, 199] on app-card-role "Brand Ambassador 1A [DATE] 00:00-02:00 (2h) [PERSON_NAME] single-neutral-actions" at bounding box center [549, 198] width 141 height 61
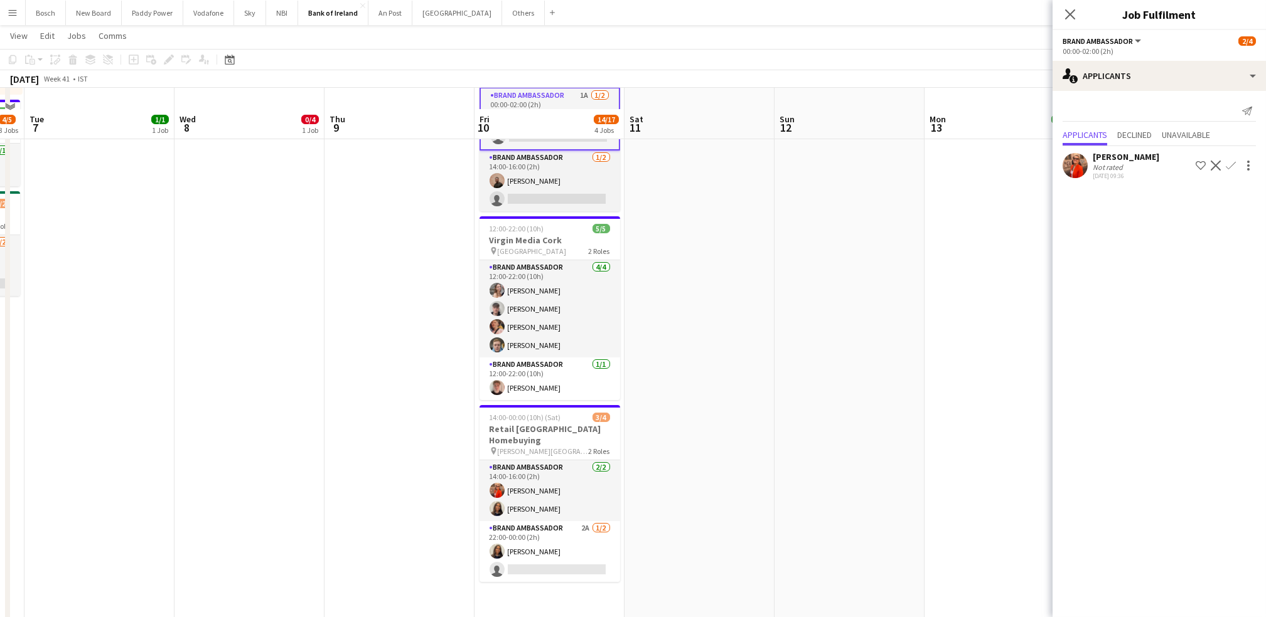
scroll to position [295, 0]
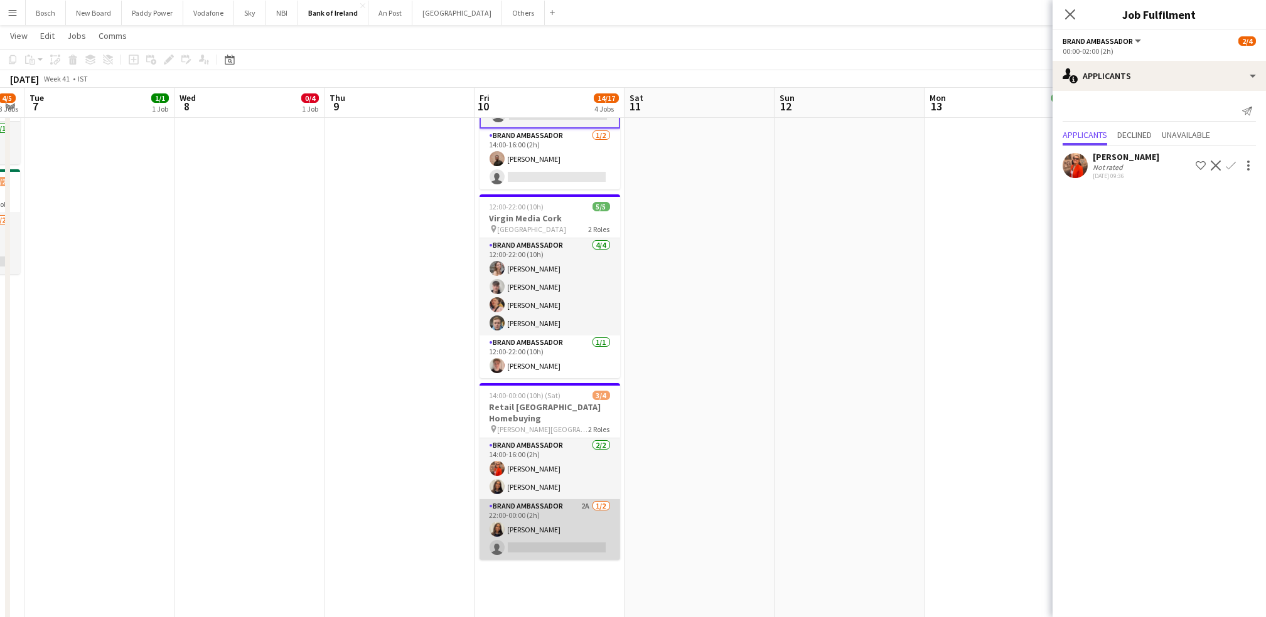
click at [508, 510] on app-card-role "Brand Ambassador 2A [DATE] 22:00-00:00 (2h) [PERSON_NAME] single-neutral-actions" at bounding box center [549, 530] width 141 height 61
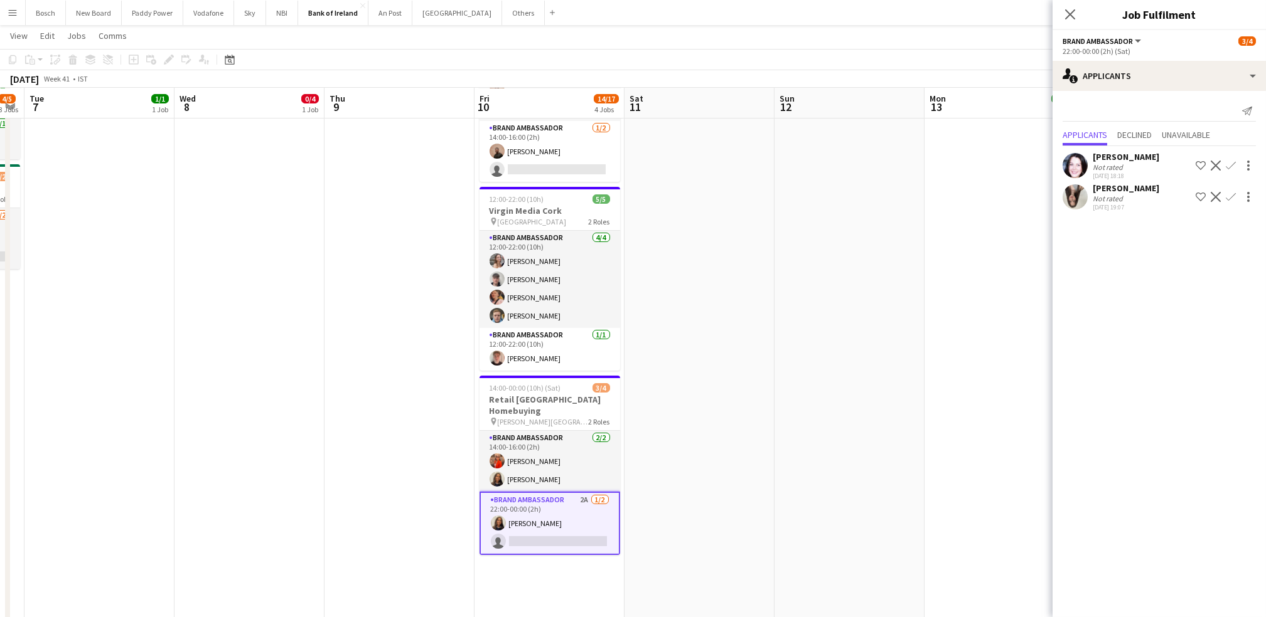
scroll to position [301, 0]
click at [1109, 177] on div "[DATE] 18:18" at bounding box center [1126, 176] width 67 height 8
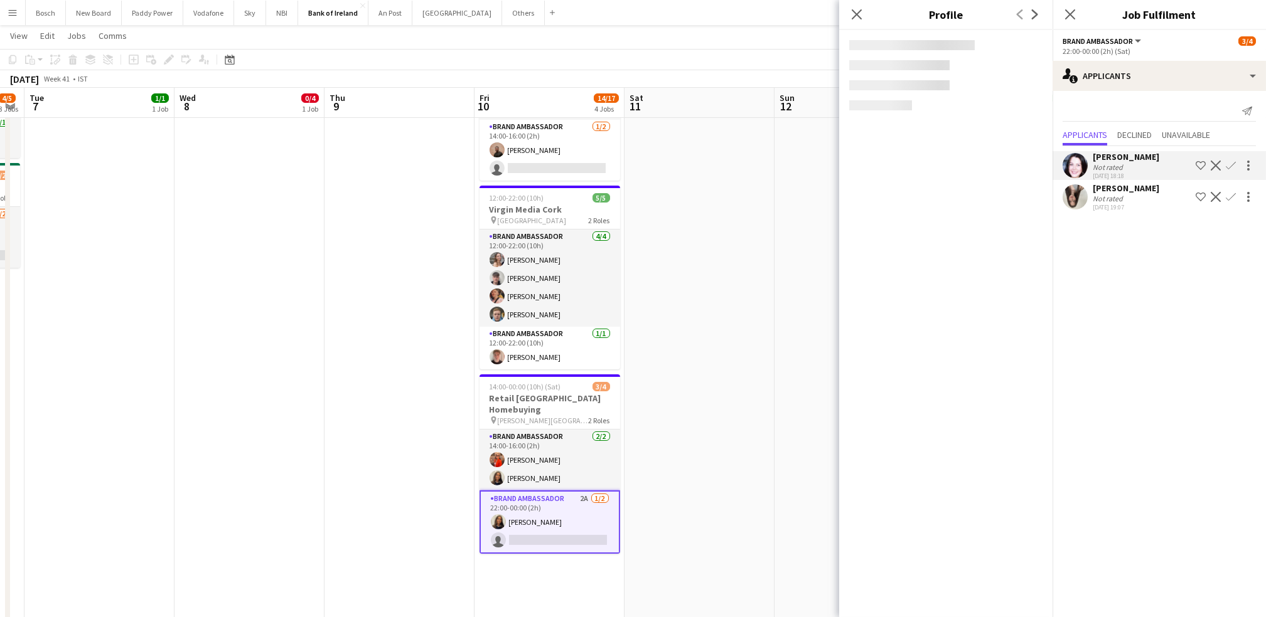
click at [1105, 198] on div "Not rated" at bounding box center [1109, 198] width 33 height 9
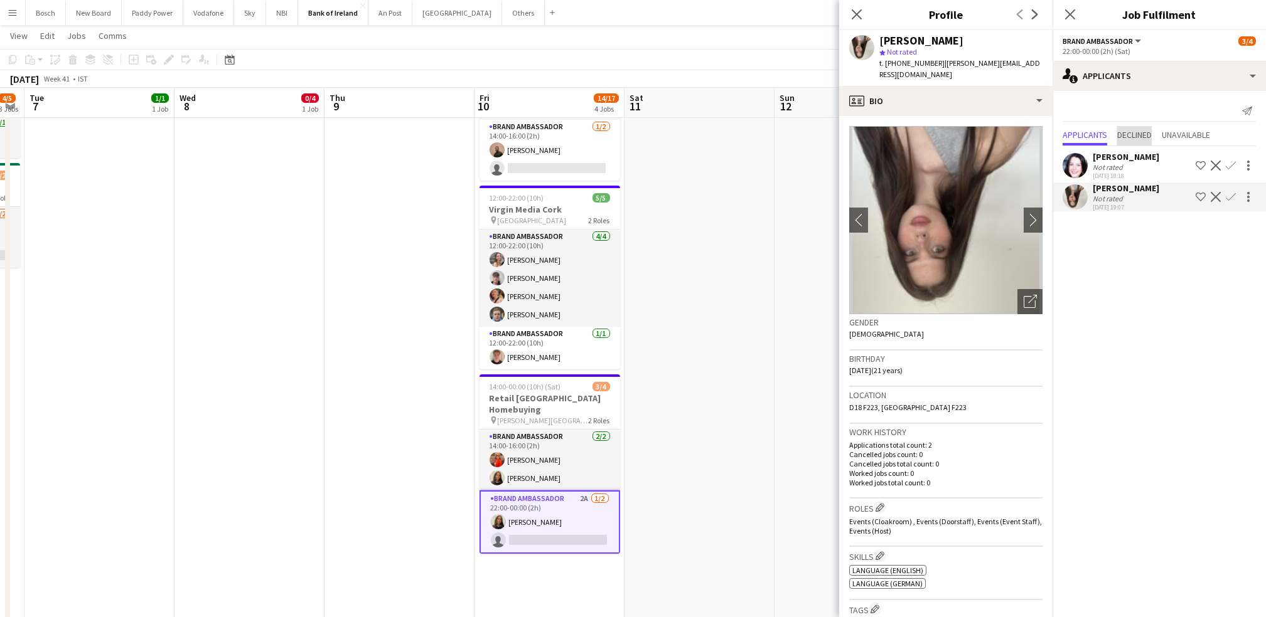
click at [1125, 144] on span "Declined" at bounding box center [1134, 136] width 35 height 19
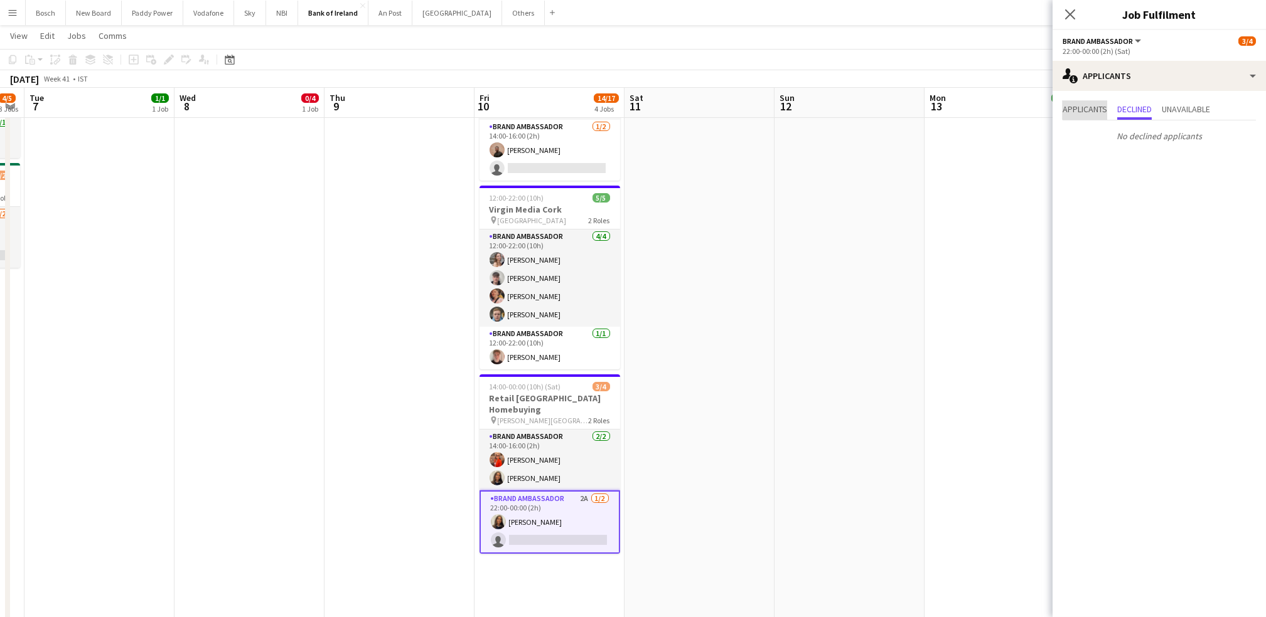
click at [1072, 117] on span "Applicants" at bounding box center [1084, 110] width 45 height 19
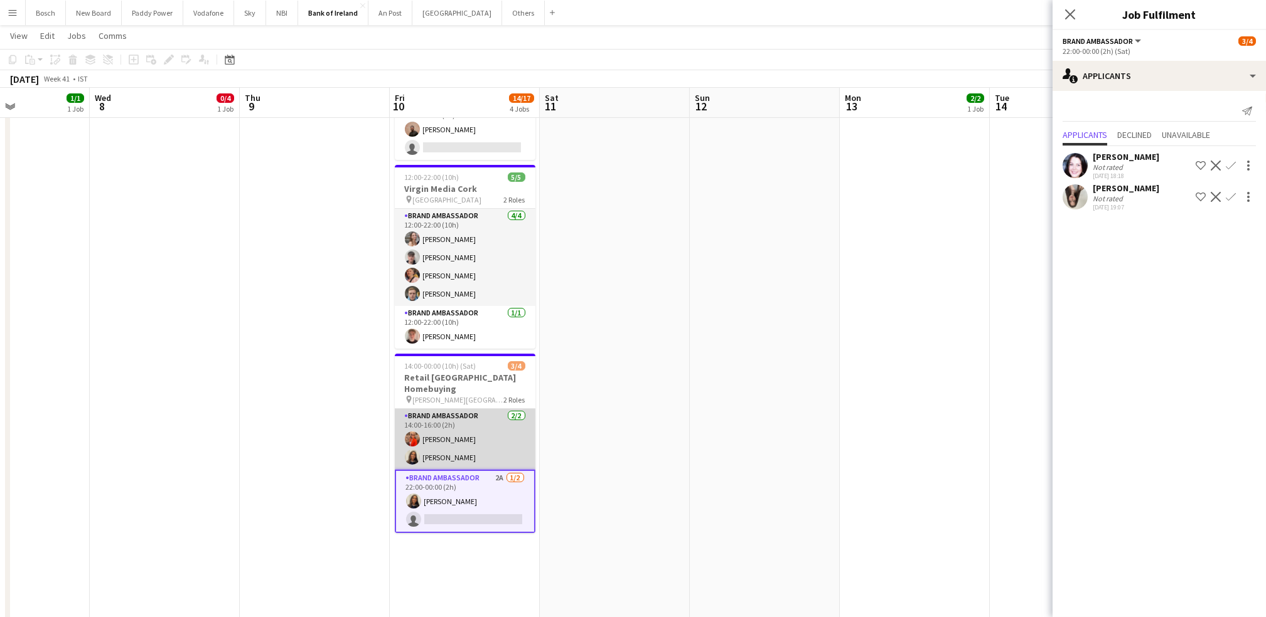
scroll to position [323, 0]
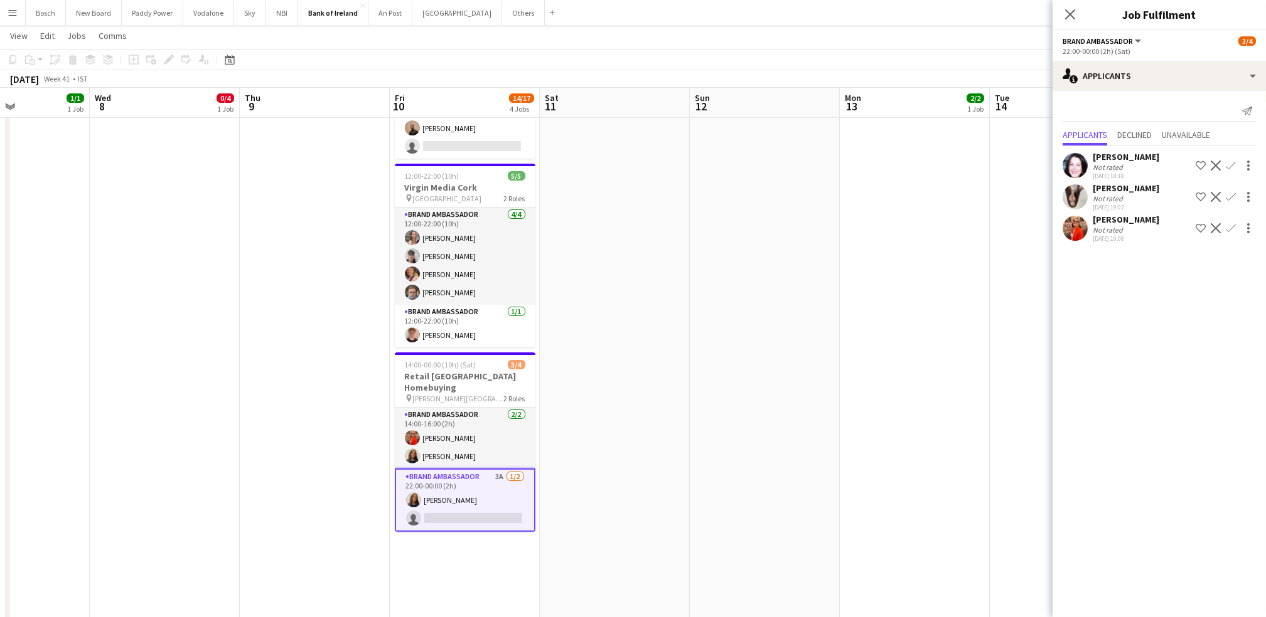
click at [1186, 230] on app-icon "Confirm" at bounding box center [1231, 228] width 10 height 10
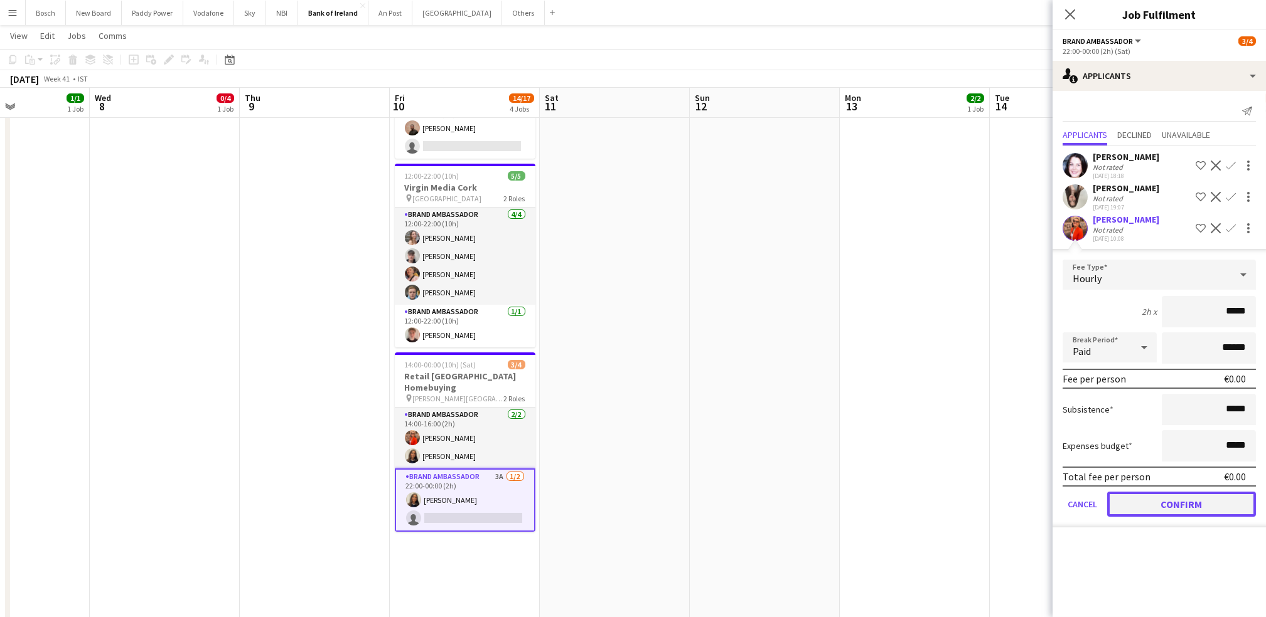
click at [1146, 493] on button "Confirm" at bounding box center [1181, 504] width 149 height 25
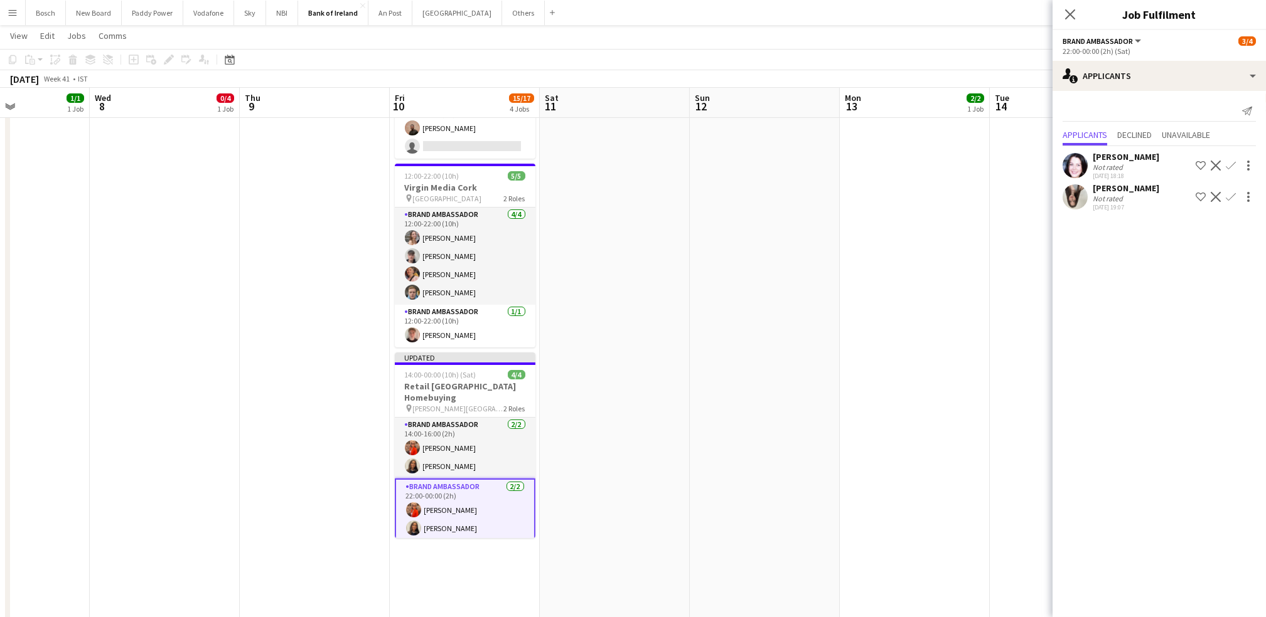
click at [919, 10] on app-navbar "Menu Boards Boards Boards All jobs Status Workforce Workforce My Workforce Recr…" at bounding box center [633, 12] width 1266 height 25
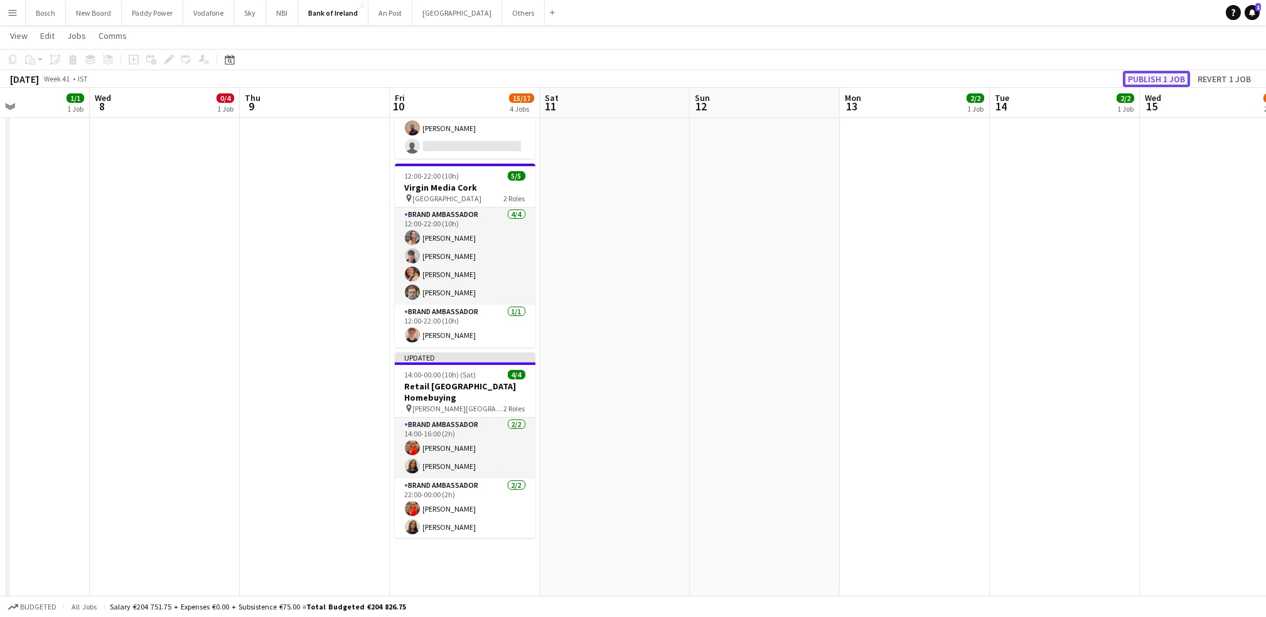
click at [1141, 71] on button "Publish 1 job" at bounding box center [1156, 79] width 67 height 16
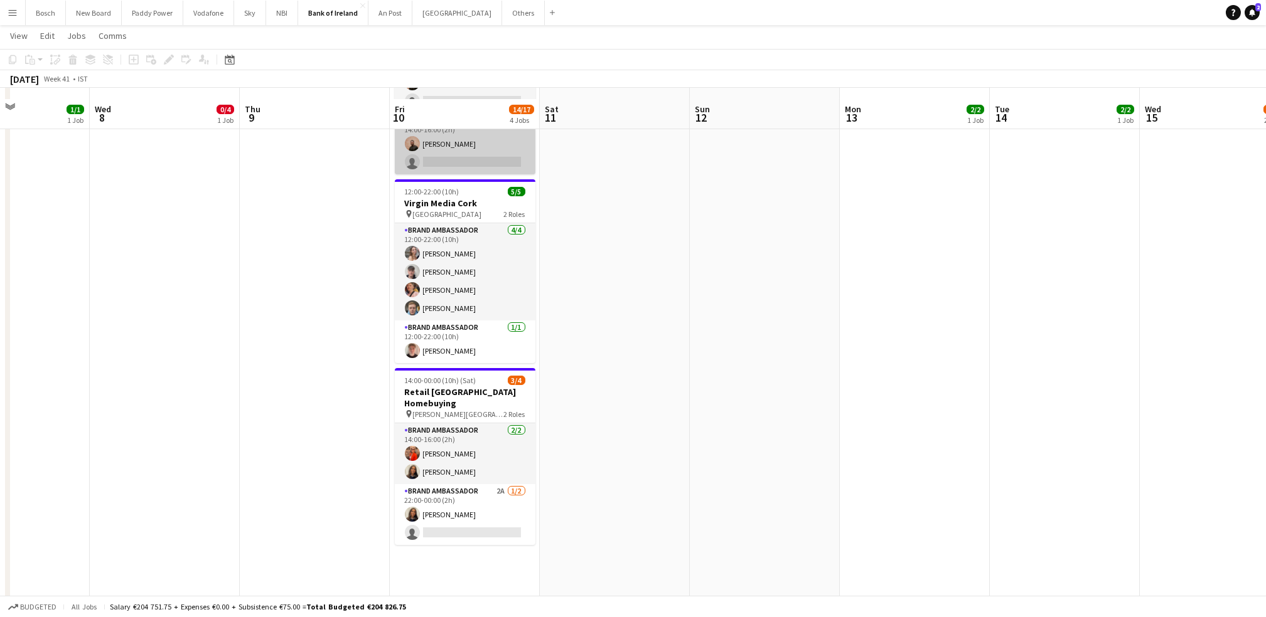
scroll to position [322, 0]
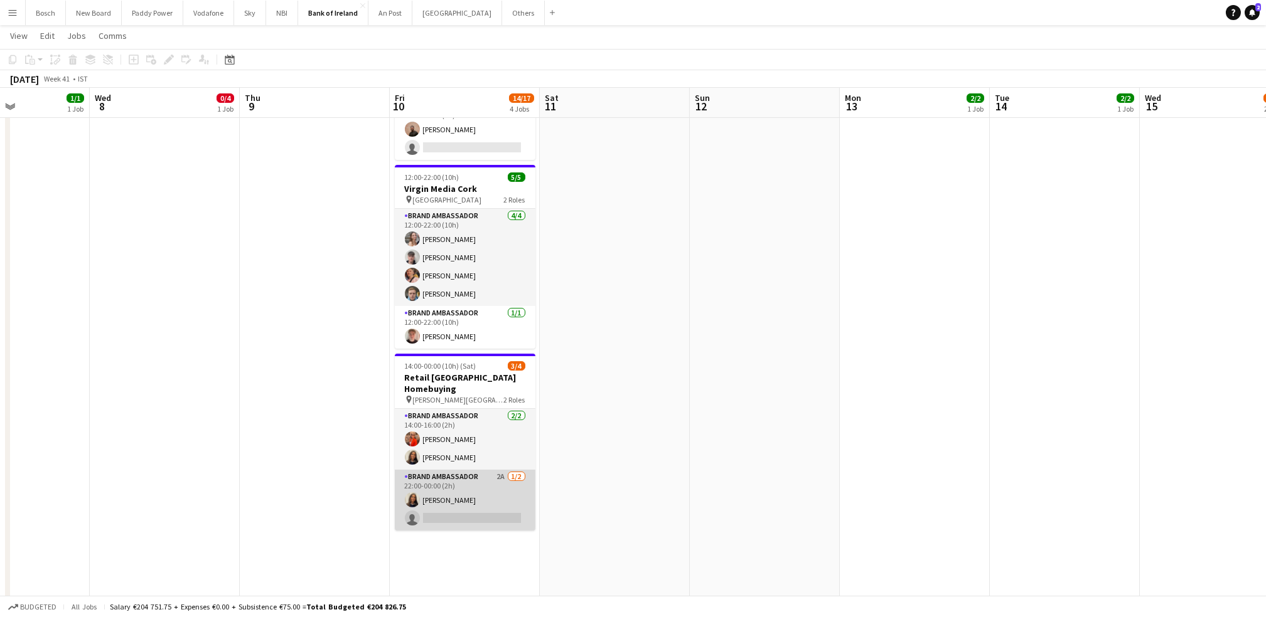
click at [471, 500] on app-card-role "Brand Ambassador 2A [DATE] 22:00-00:00 (2h) [PERSON_NAME] single-neutral-actions" at bounding box center [465, 500] width 141 height 61
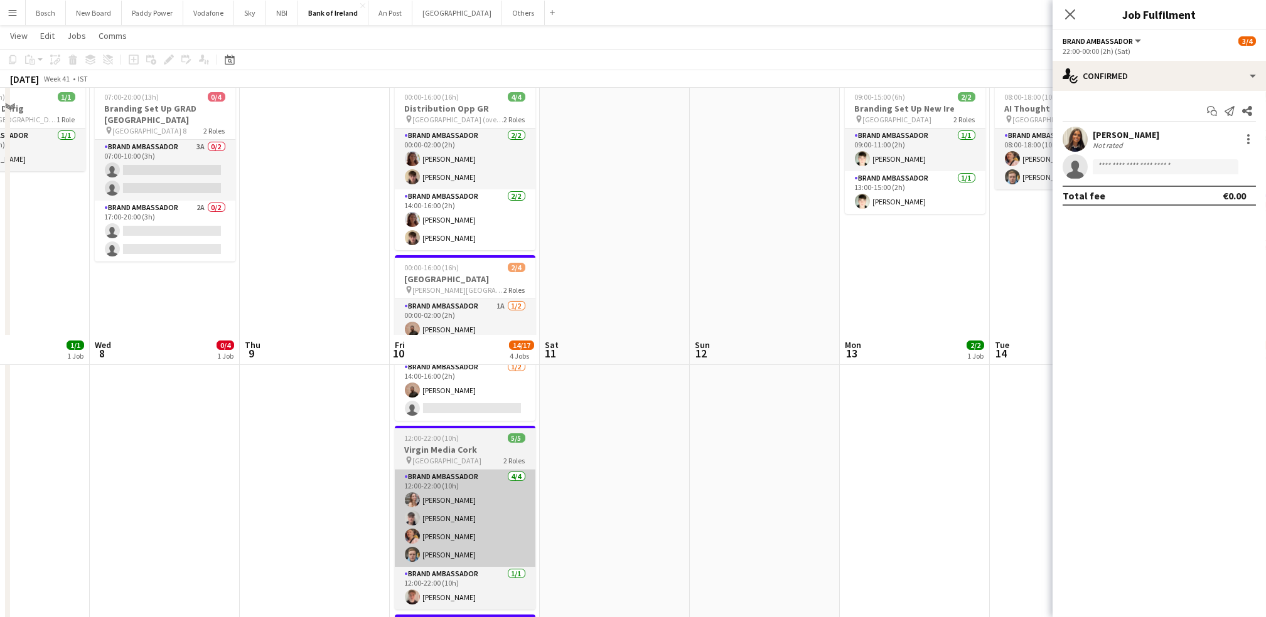
scroll to position [382, 0]
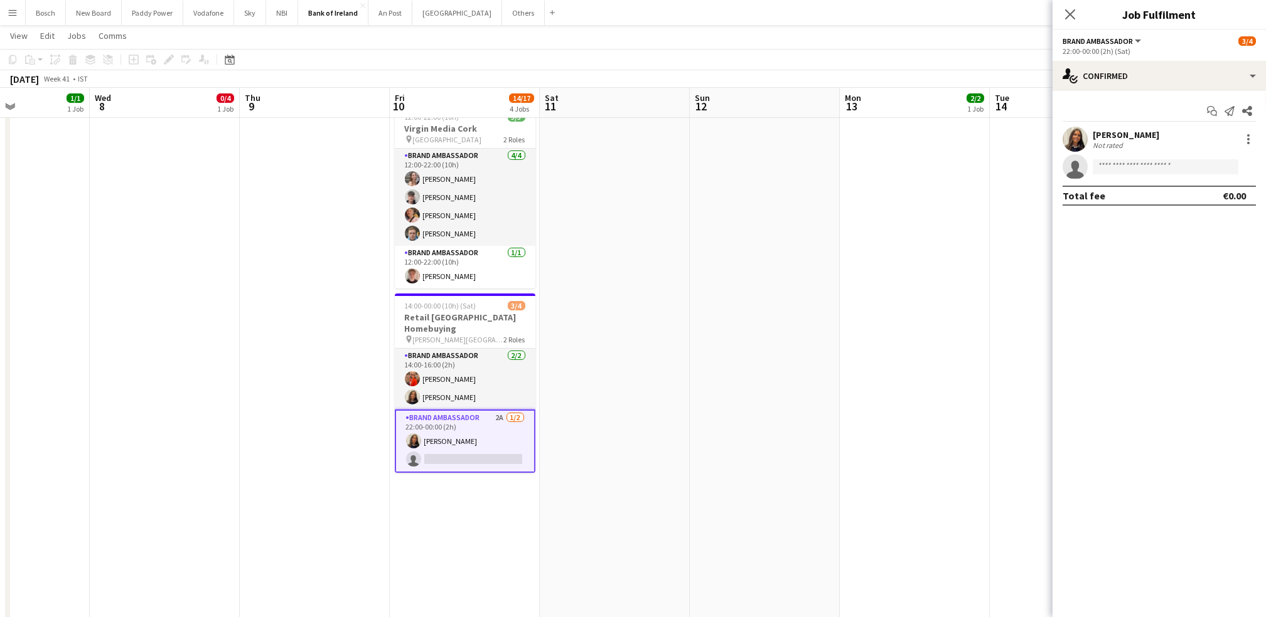
click at [10, 8] on app-icon "Menu" at bounding box center [13, 13] width 10 height 10
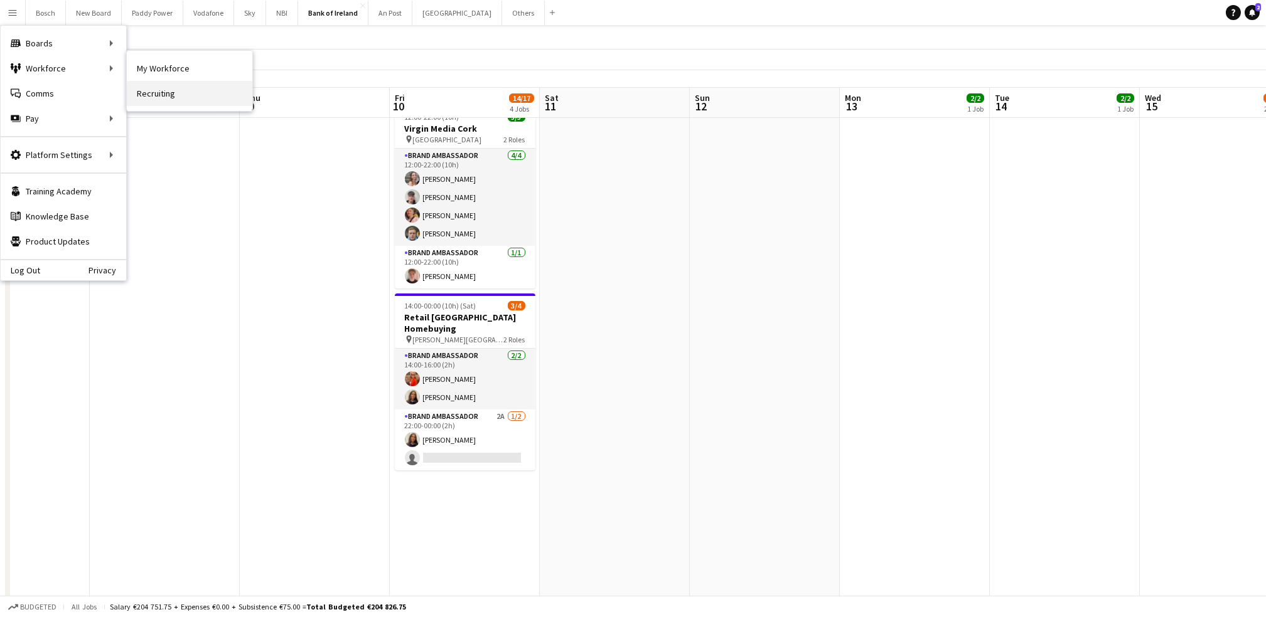
click at [168, 87] on link "Recruiting" at bounding box center [190, 93] width 126 height 25
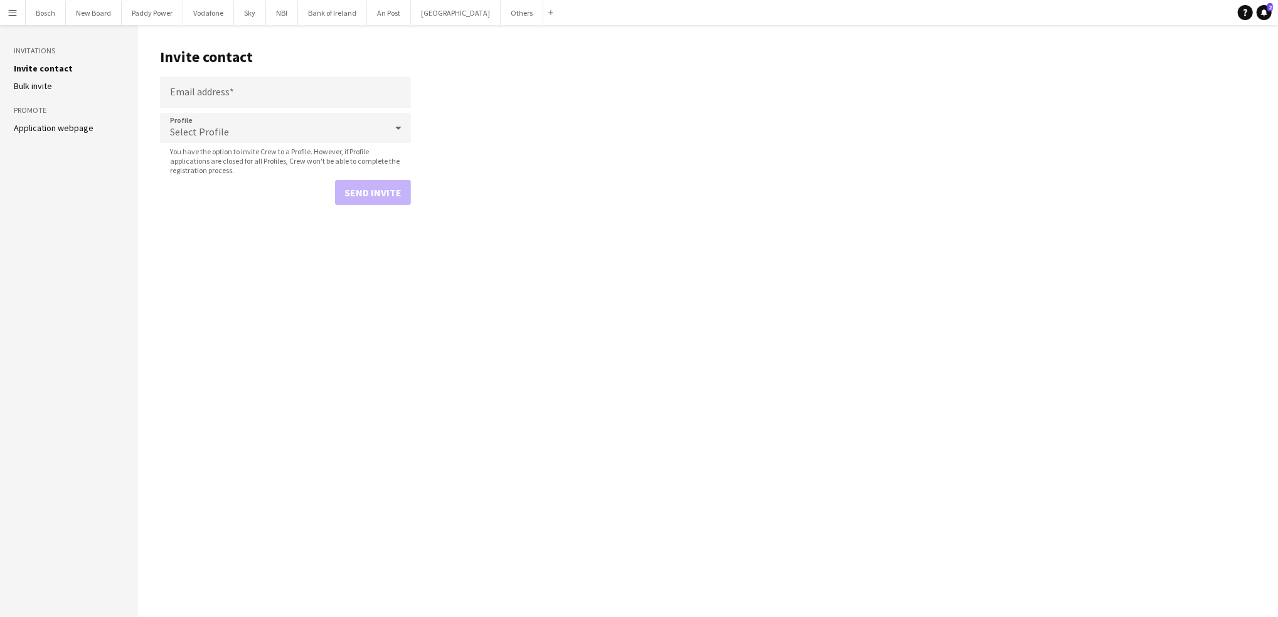
click at [6, 3] on button "Menu" at bounding box center [12, 12] width 25 height 25
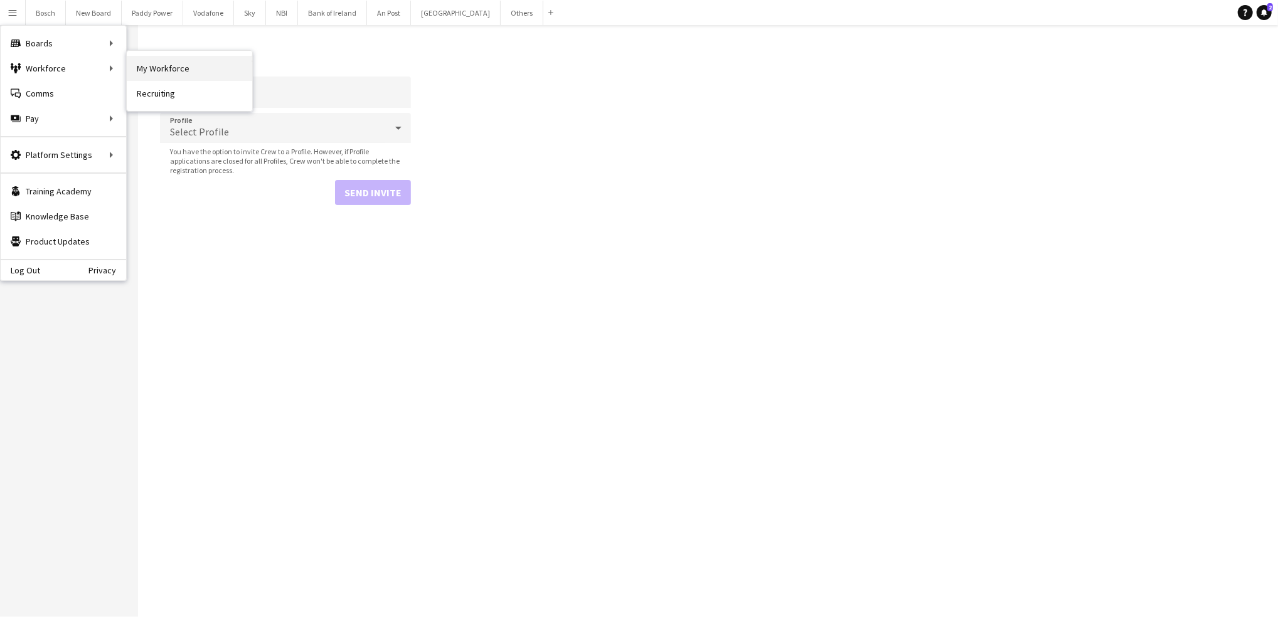
click at [145, 67] on link "My Workforce" at bounding box center [190, 68] width 126 height 25
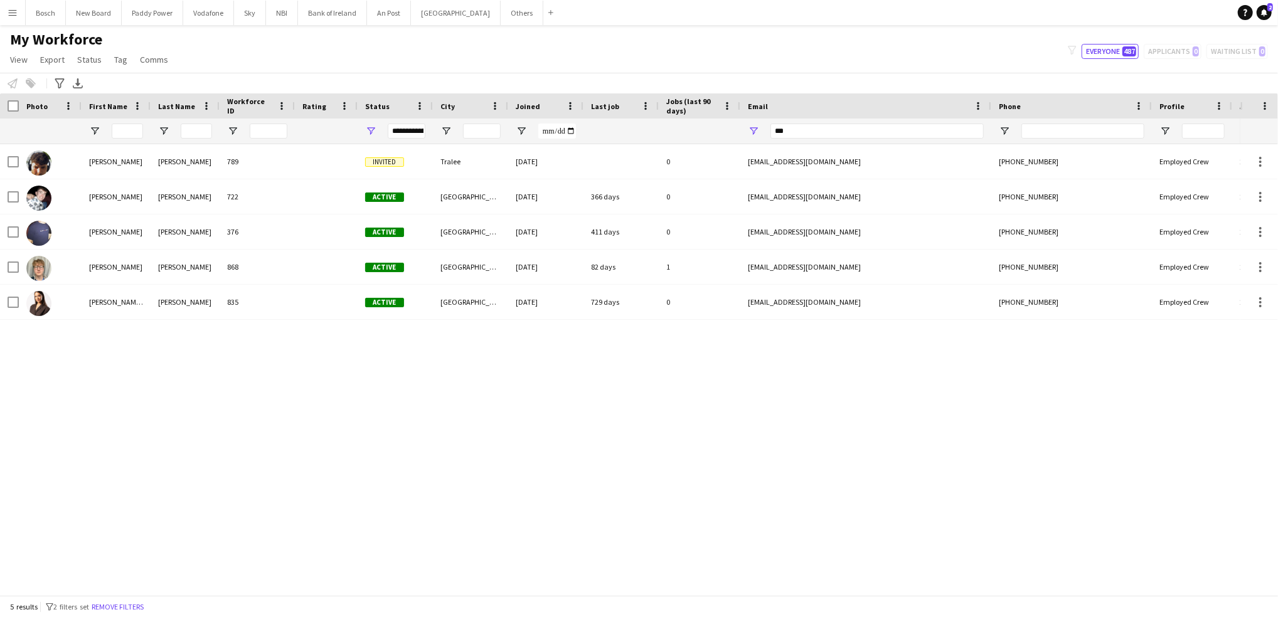
click at [895, 122] on div "***" at bounding box center [877, 131] width 213 height 25
click at [870, 127] on input "***" at bounding box center [877, 131] width 213 height 15
type input "****"
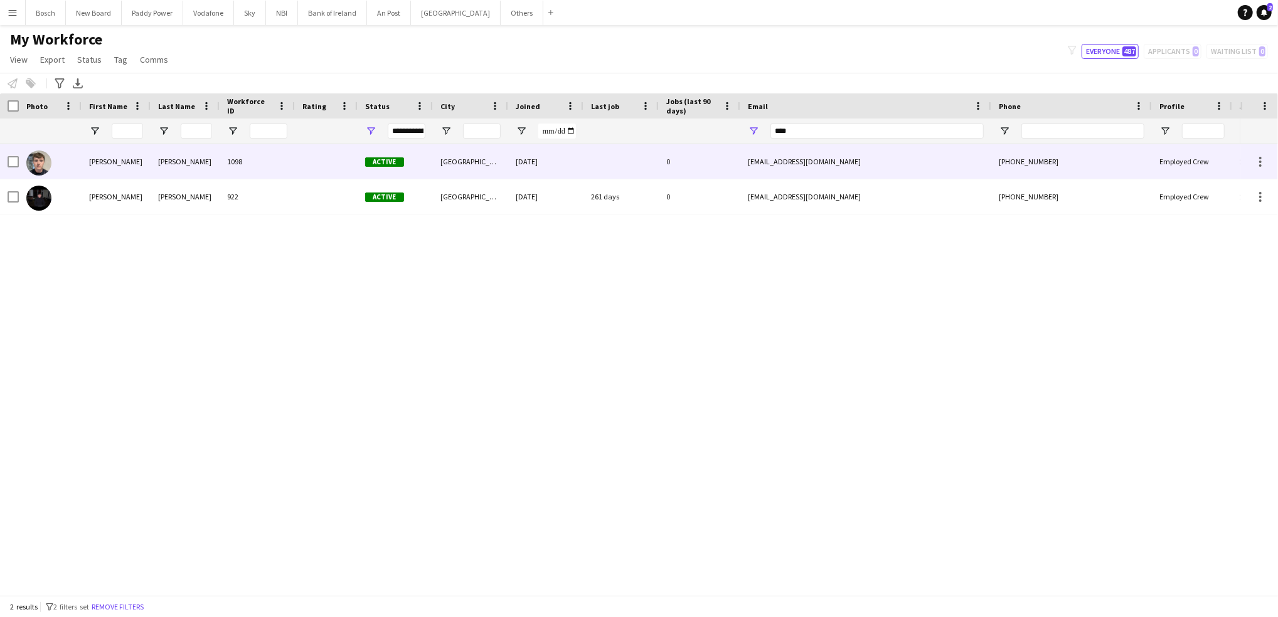
click at [785, 176] on div "[EMAIL_ADDRESS][DOMAIN_NAME]" at bounding box center [865, 161] width 251 height 35
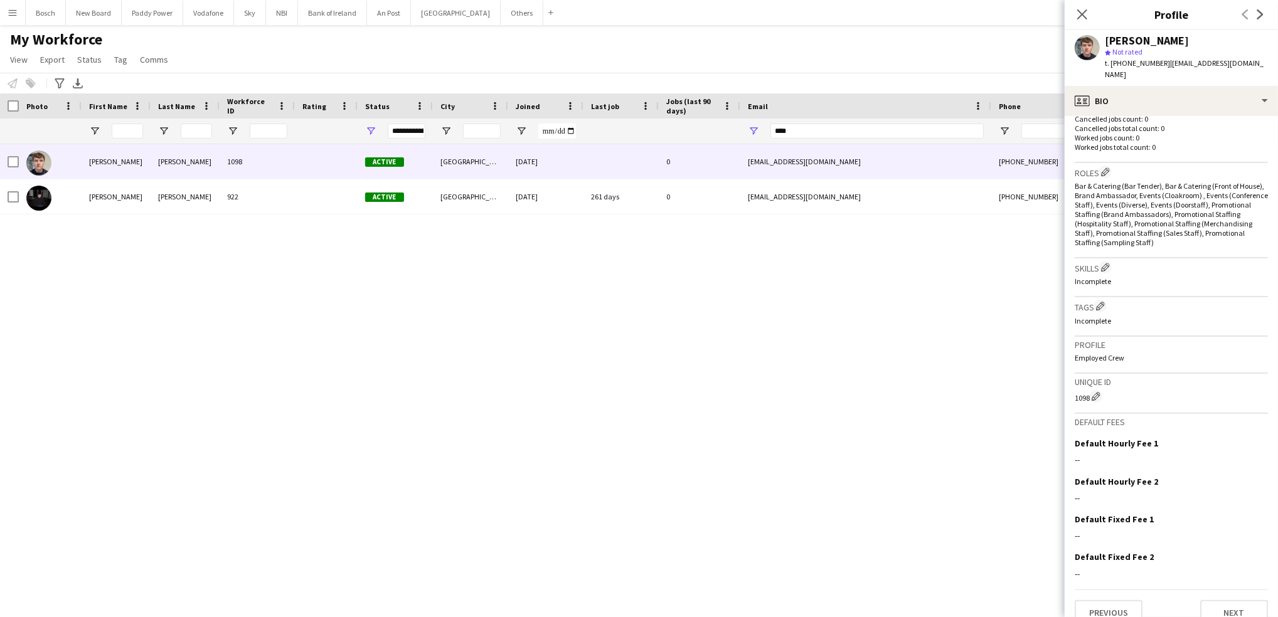
scroll to position [335, 0]
click at [998, 356] on div "[PERSON_NAME] 1098 Active [GEOGRAPHIC_DATA] [DATE] 0 [EMAIL_ADDRESS][DOMAIN_NAM…" at bounding box center [620, 363] width 1241 height 439
click at [314, 12] on button "Bank of Ireland Close" at bounding box center [332, 13] width 69 height 24
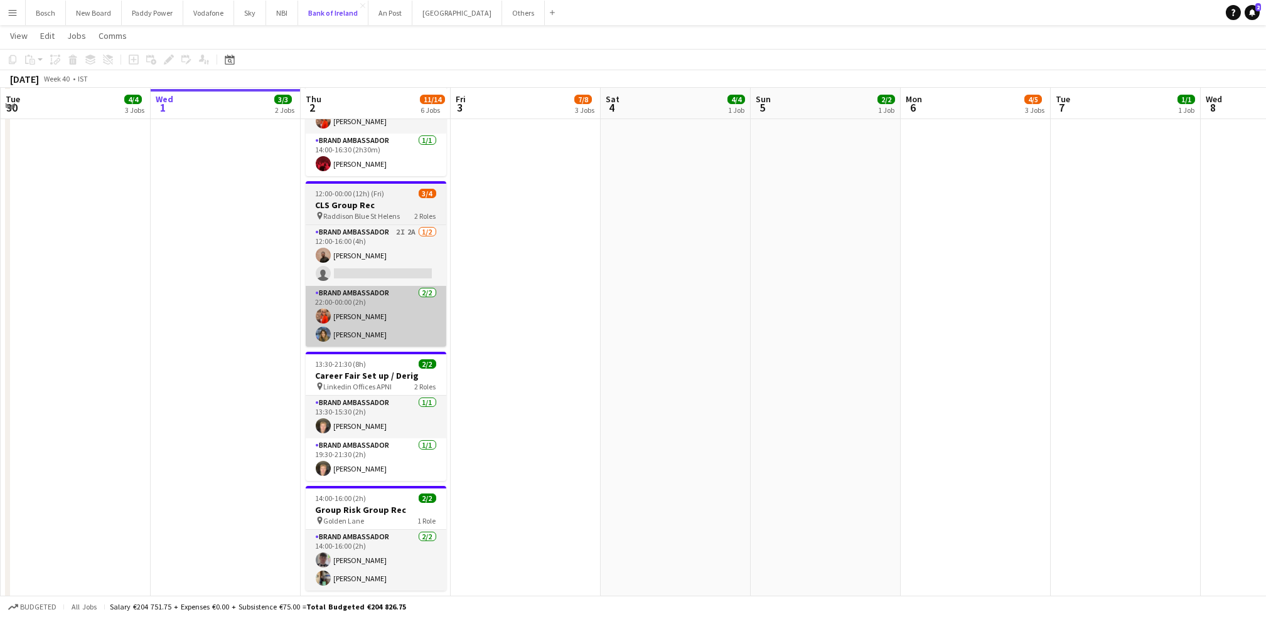
scroll to position [554, 0]
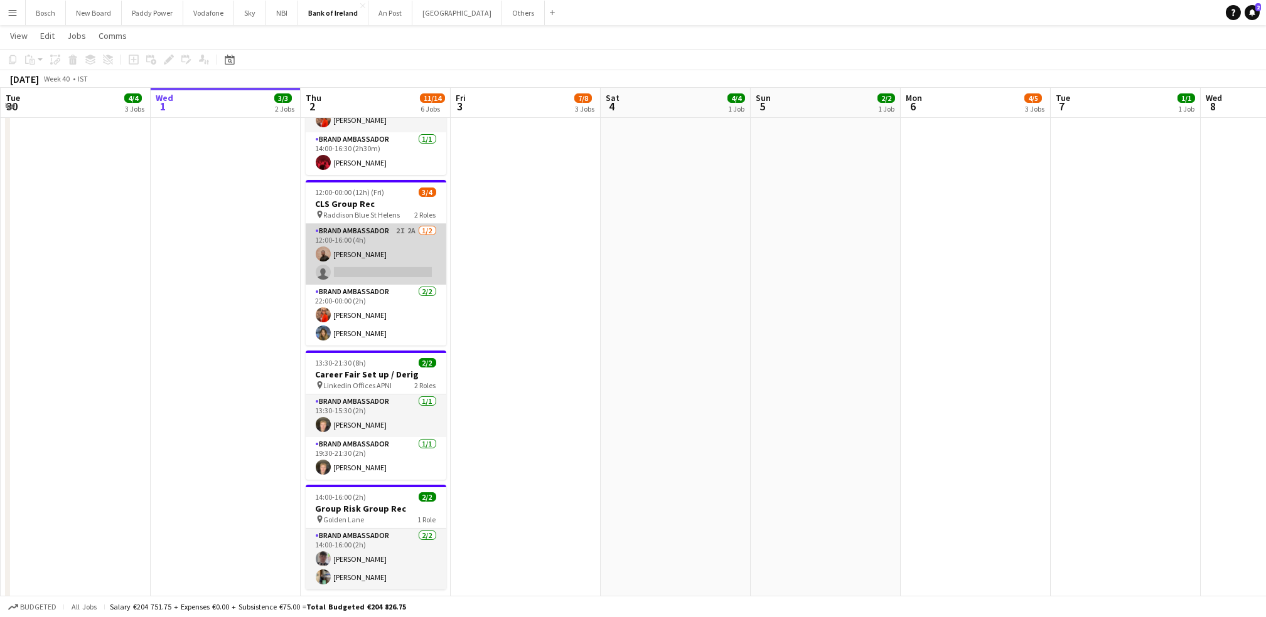
click at [388, 264] on app-card-role "Brand Ambassador 2I 2A [DATE] 12:00-16:00 (4h) [PERSON_NAME] single-neutral-act…" at bounding box center [376, 254] width 141 height 61
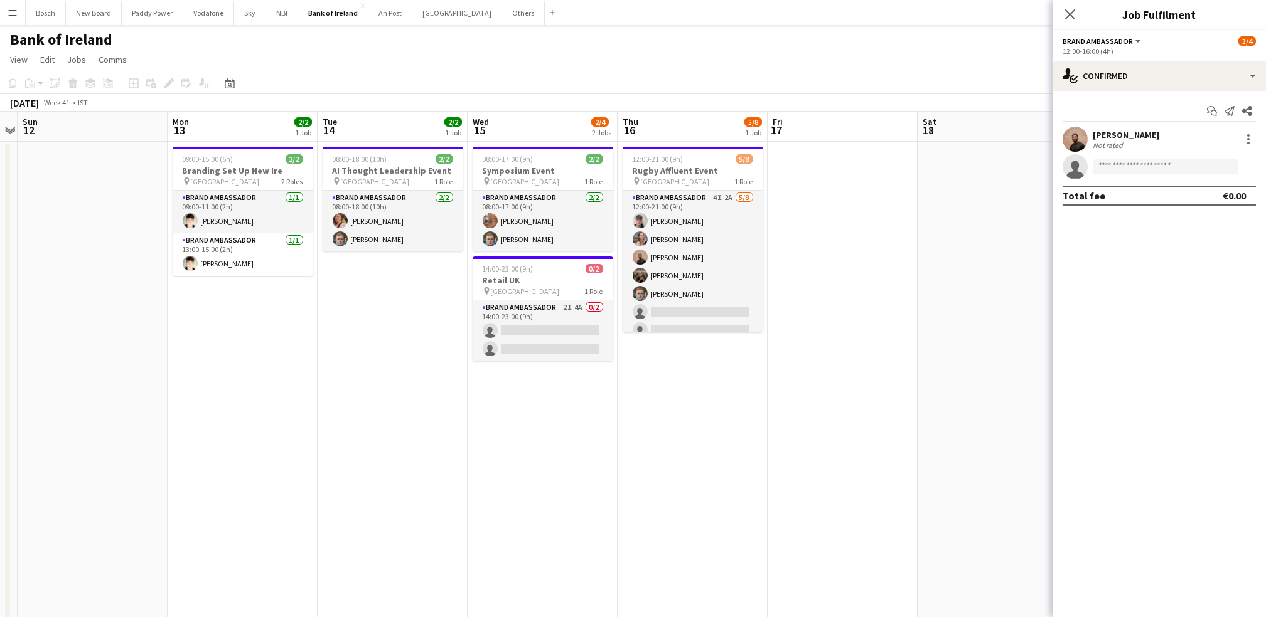
scroll to position [0, 513]
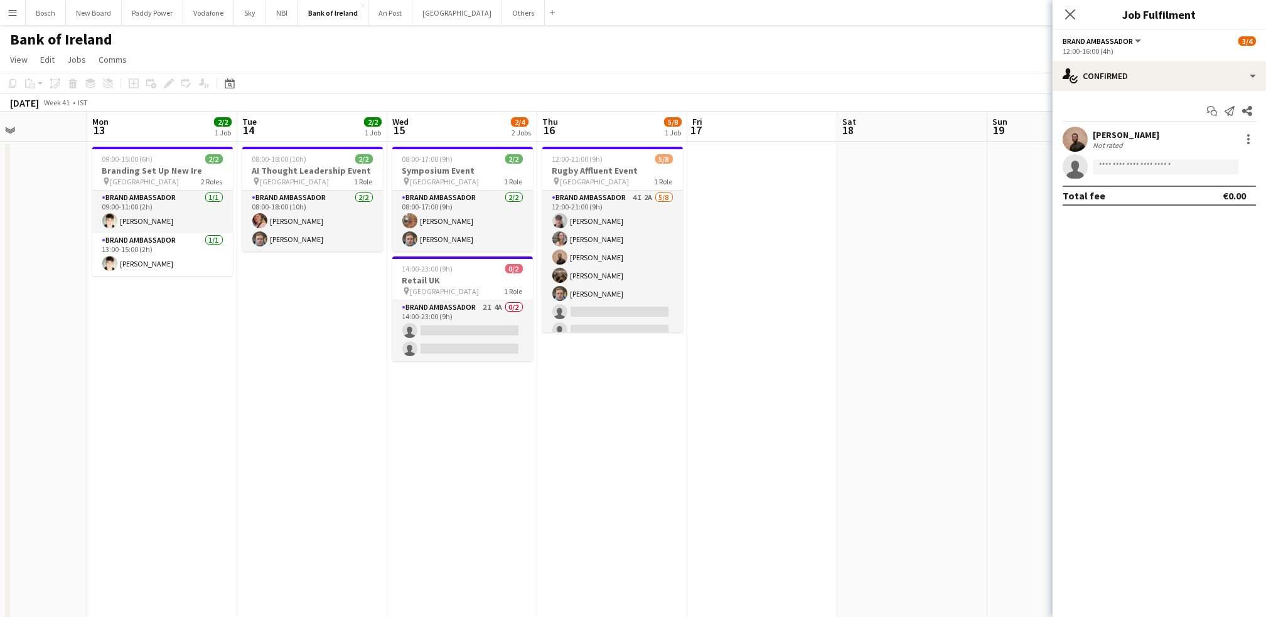
click at [469, 313] on app-card-role "Brand Ambassador 2I 4A 0/2 14:00-23:00 (9h) single-neutral-actions single-neutr…" at bounding box center [462, 331] width 141 height 61
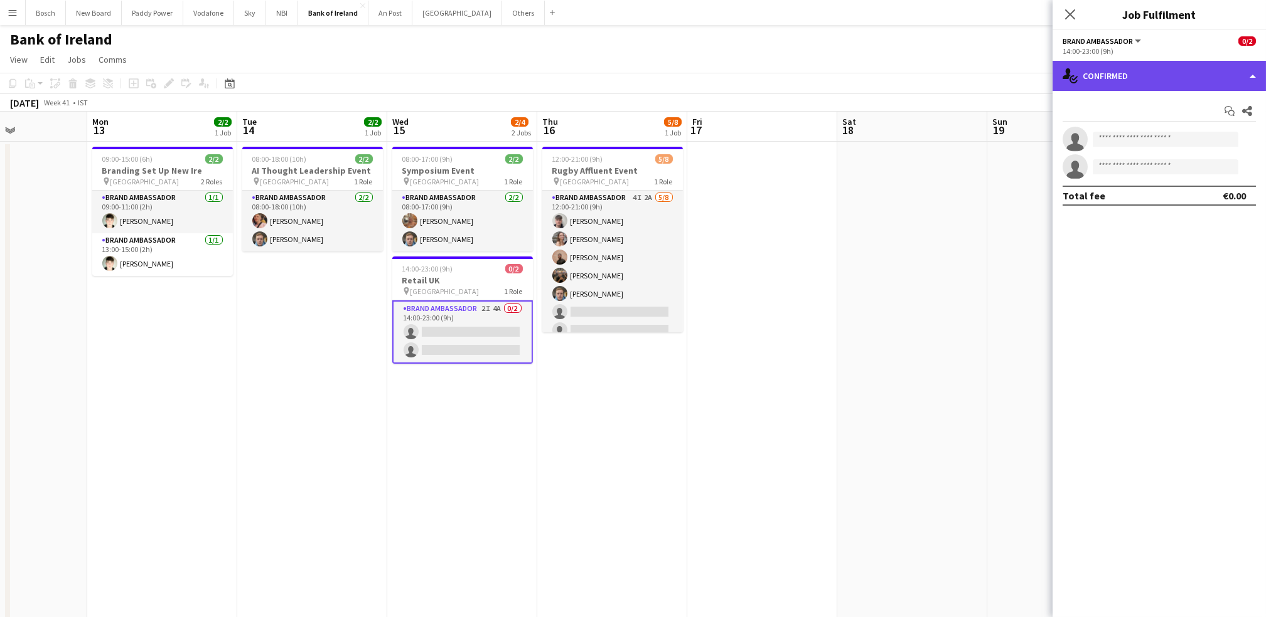
click at [1160, 89] on div "single-neutral-actions-check-2 Confirmed" at bounding box center [1158, 76] width 213 height 30
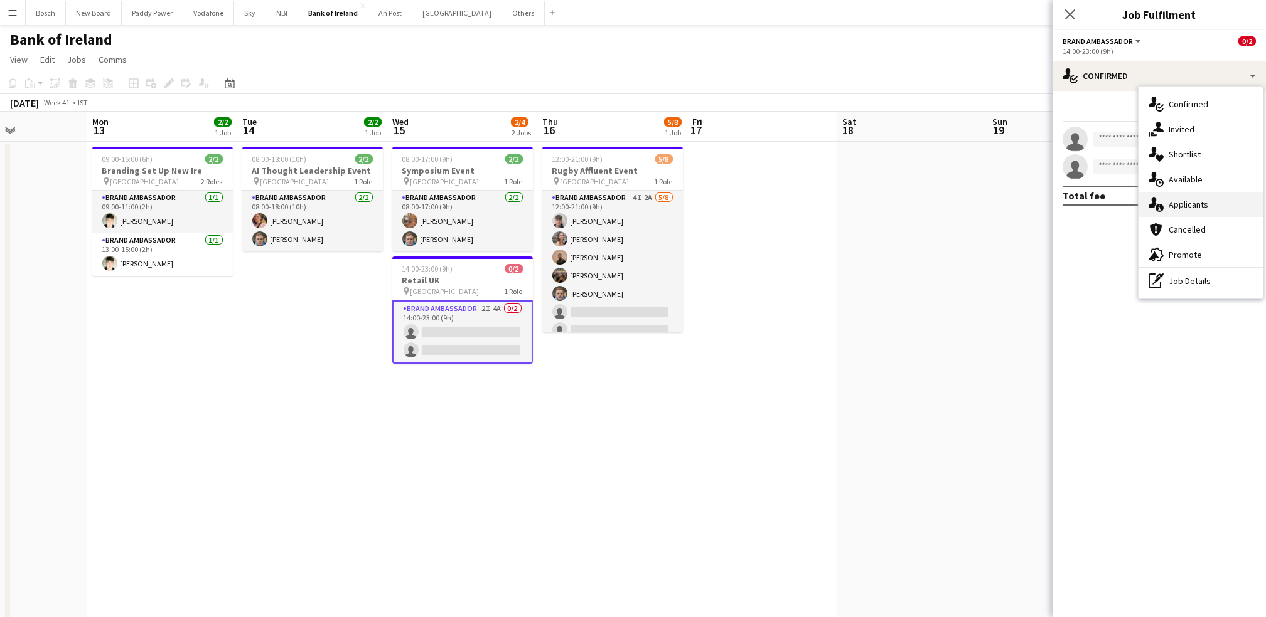
click at [1186, 200] on span "Applicants" at bounding box center [1188, 204] width 40 height 11
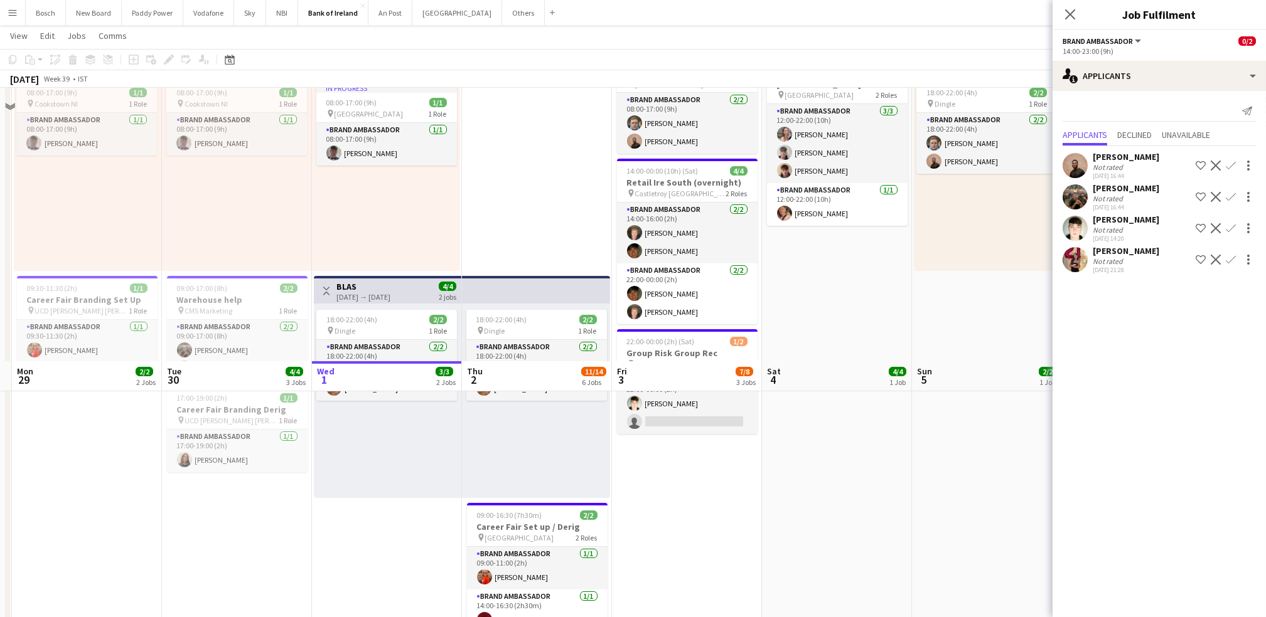
scroll to position [370, 0]
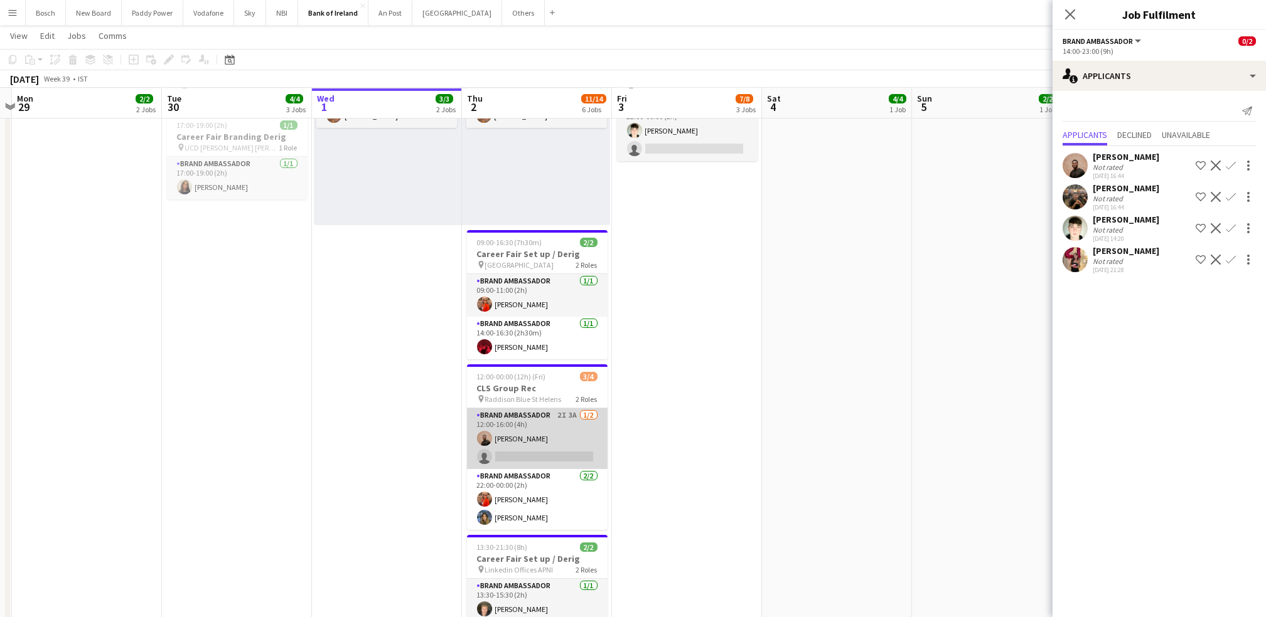
click at [534, 447] on app-card-role "Brand Ambassador 2I 3A [DATE] 12:00-16:00 (4h) [PERSON_NAME] single-neutral-act…" at bounding box center [537, 439] width 141 height 61
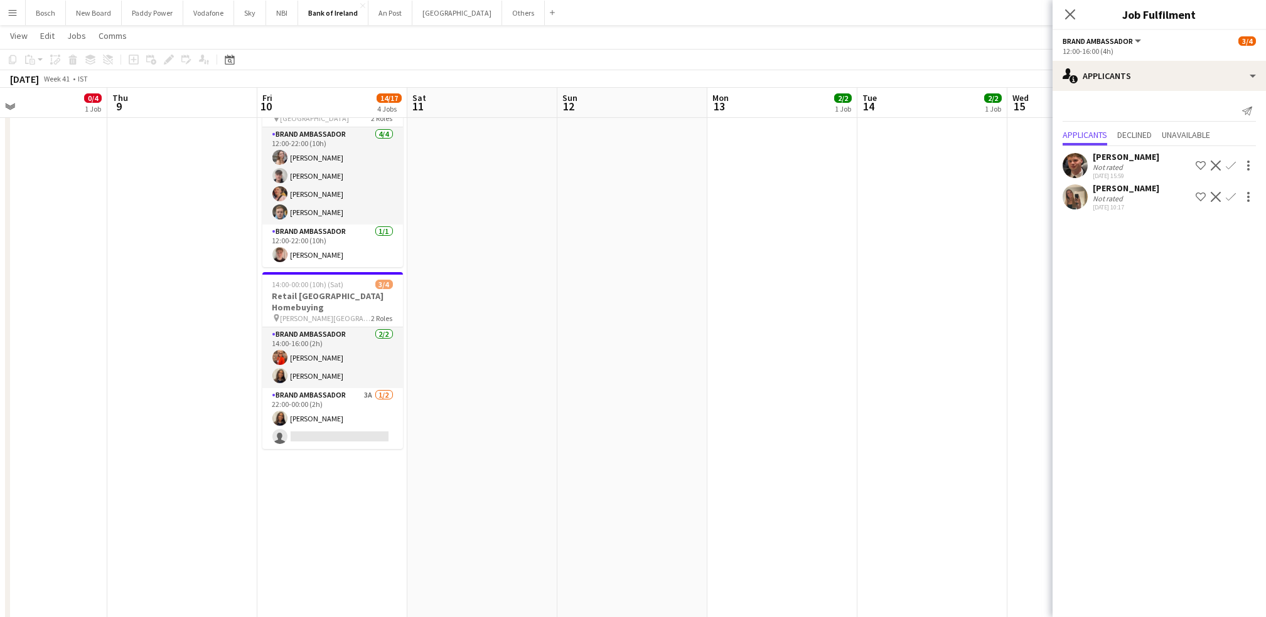
scroll to position [0, 339]
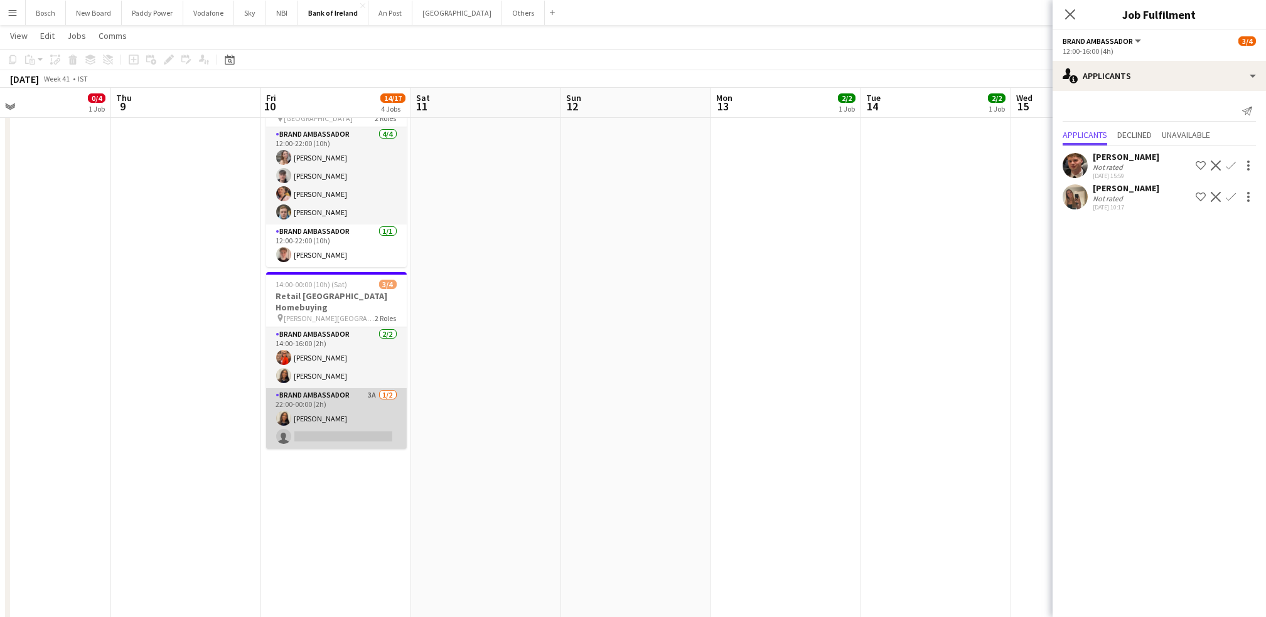
click at [354, 419] on app-card-role "Brand Ambassador 3A [DATE] 22:00-00:00 (2h) [PERSON_NAME] single-neutral-actions" at bounding box center [336, 418] width 141 height 61
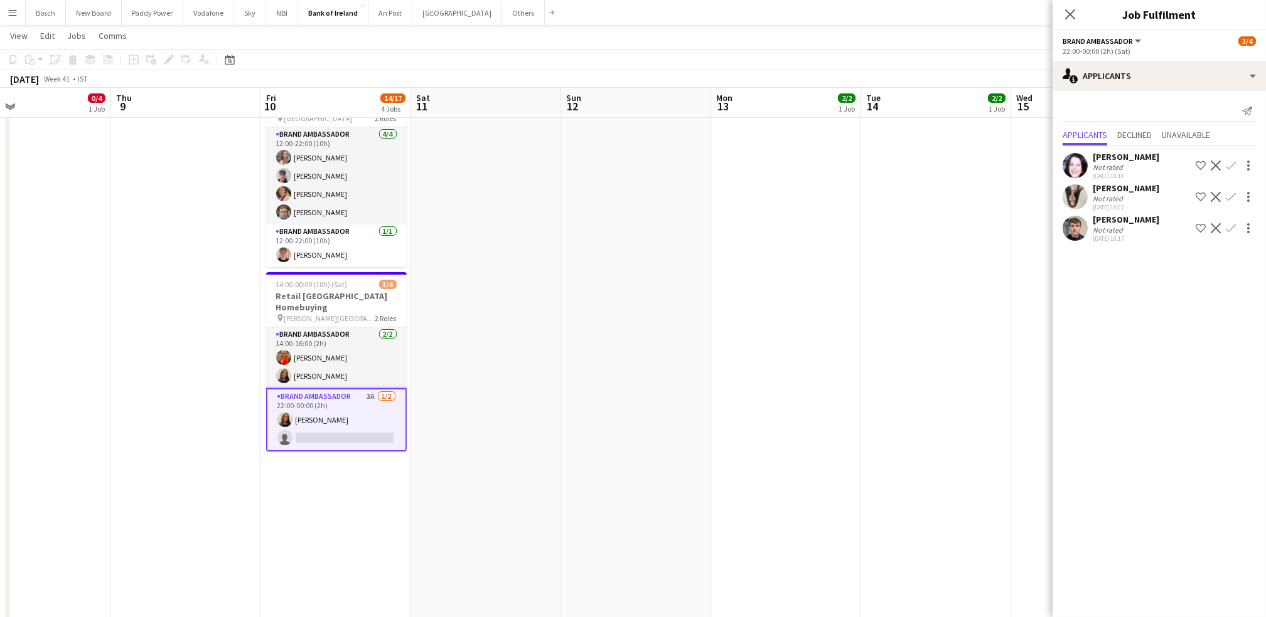
click at [1186, 227] on app-icon "Confirm" at bounding box center [1231, 228] width 10 height 10
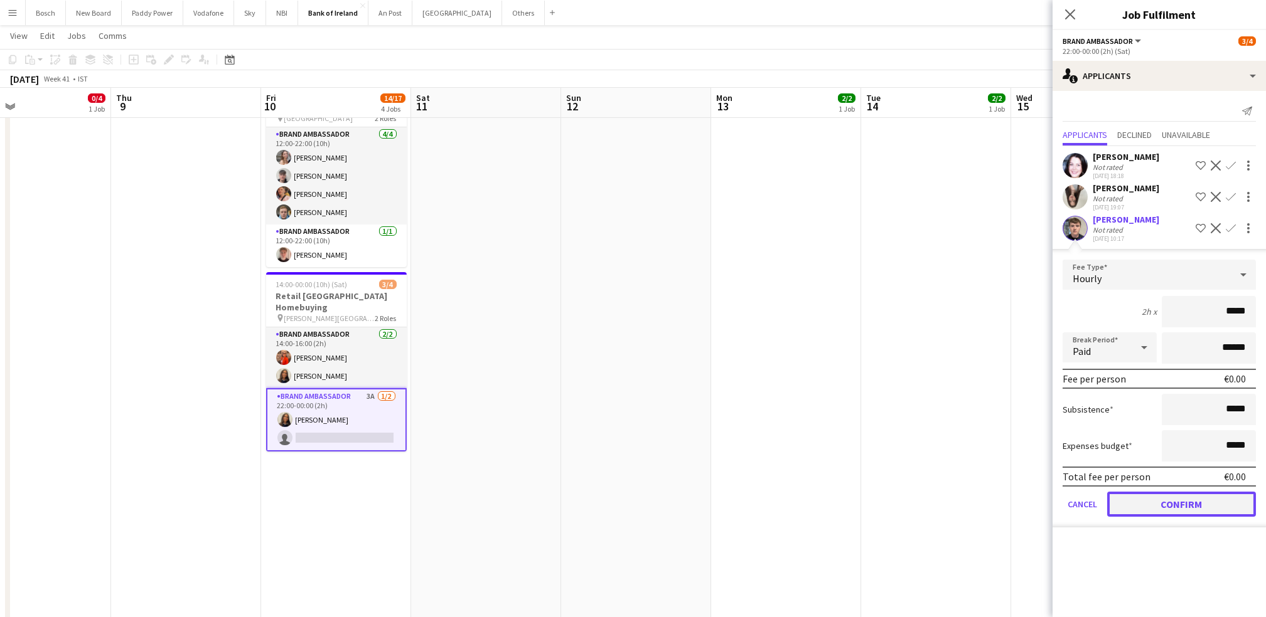
click at [1142, 496] on button "Confirm" at bounding box center [1181, 504] width 149 height 25
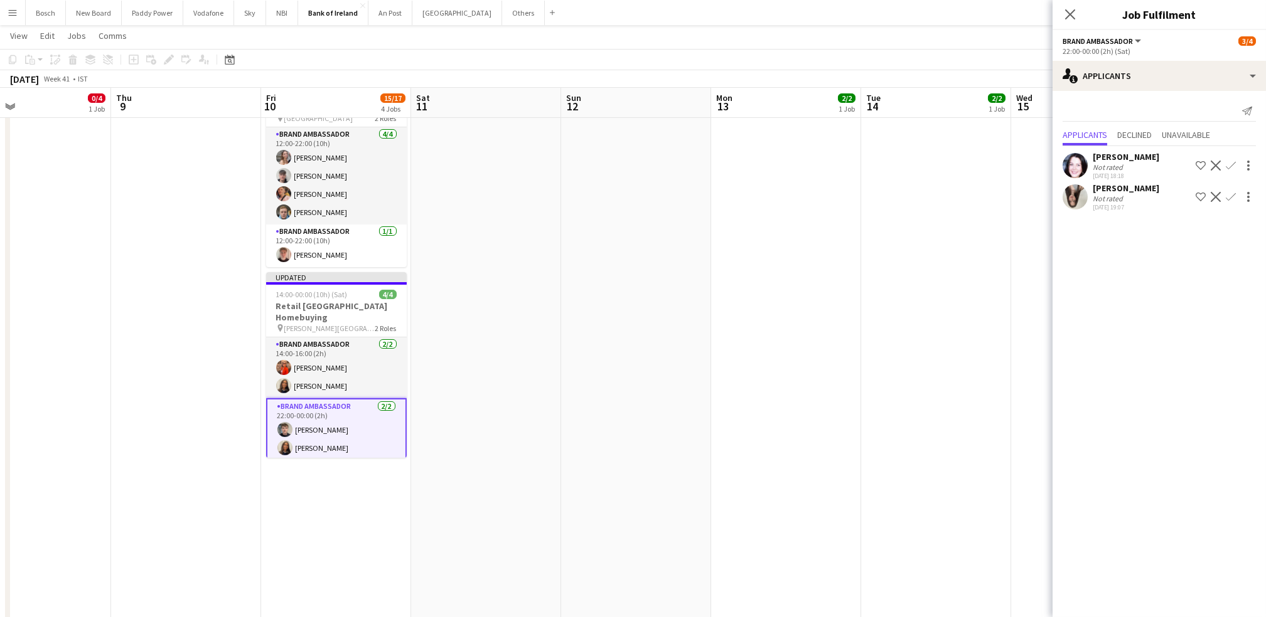
click at [962, 49] on app-toolbar "Copy Paste Paste Ctrl+V Paste with crew Ctrl+Shift+V Paste linked Job [GEOGRAPH…" at bounding box center [633, 59] width 1266 height 21
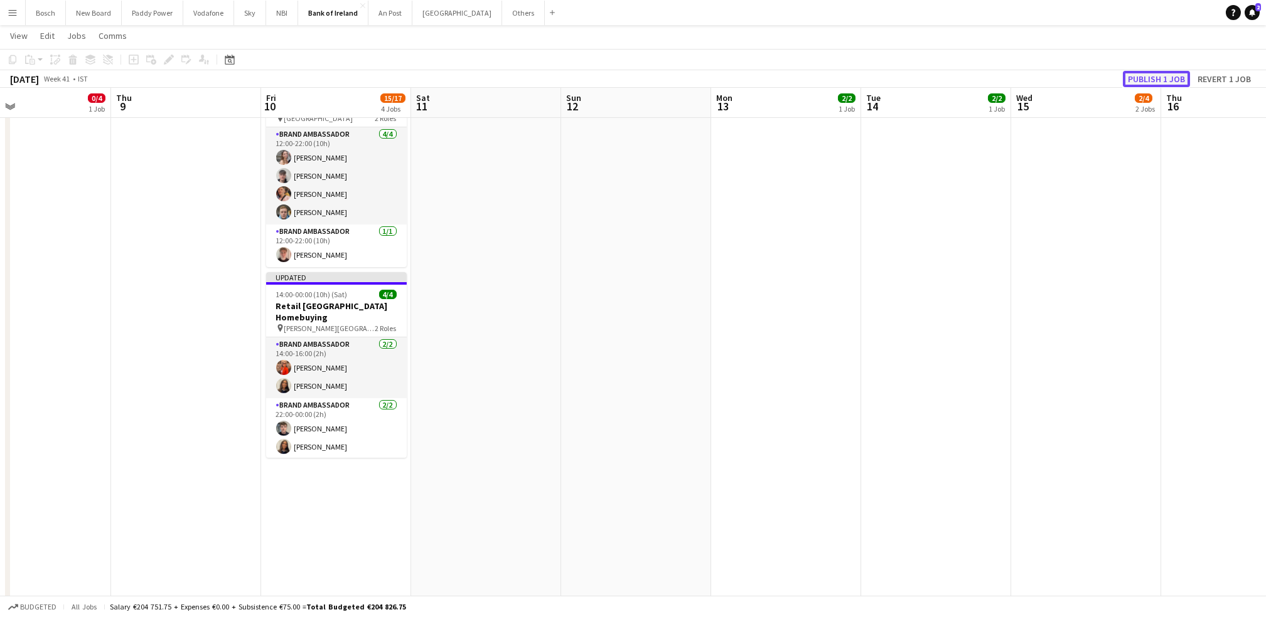
click at [1138, 71] on button "Publish 1 job" at bounding box center [1156, 79] width 67 height 16
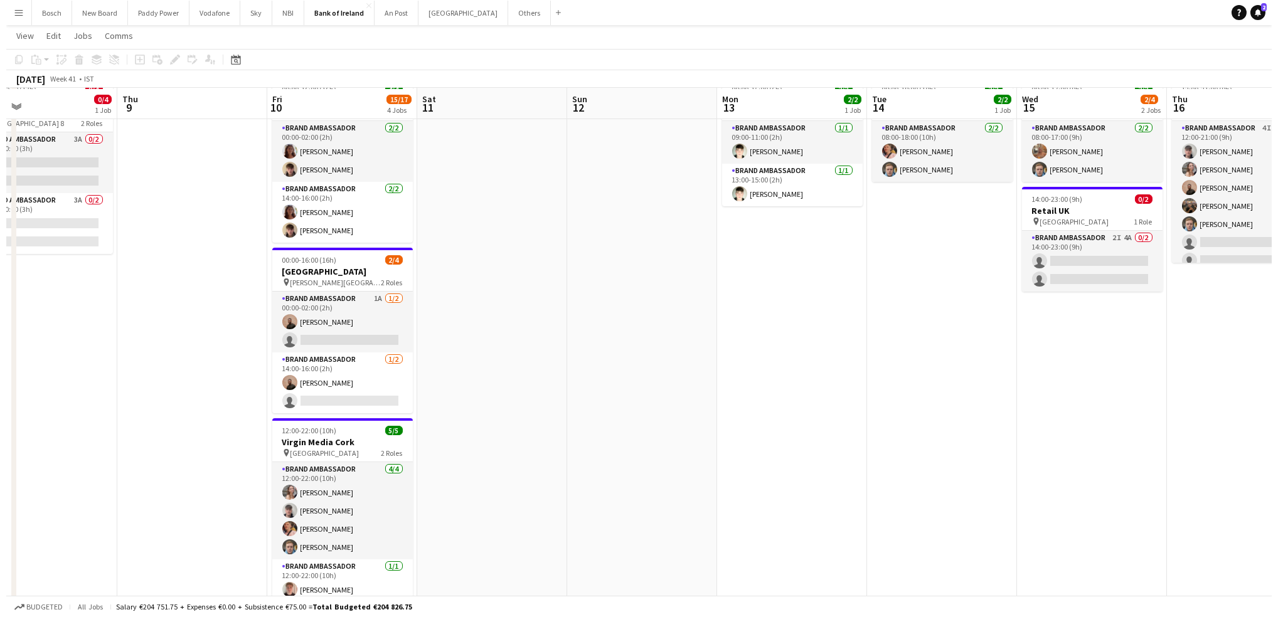
scroll to position [0, 0]
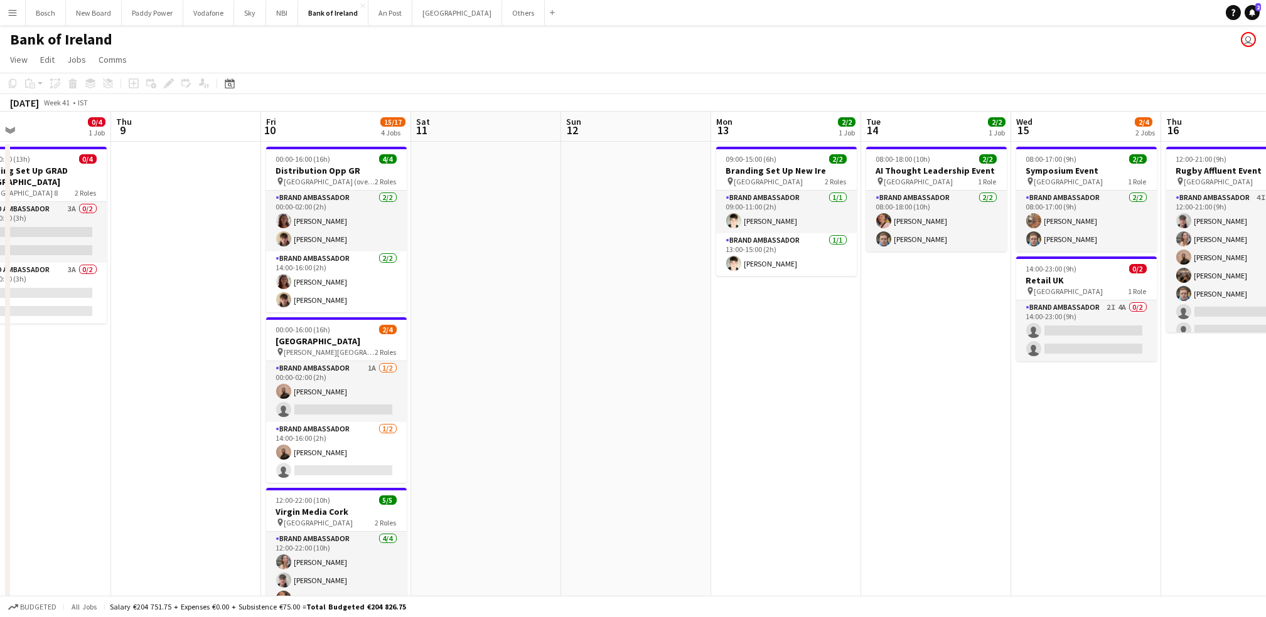
click at [15, 16] on app-icon "Menu" at bounding box center [13, 13] width 10 height 10
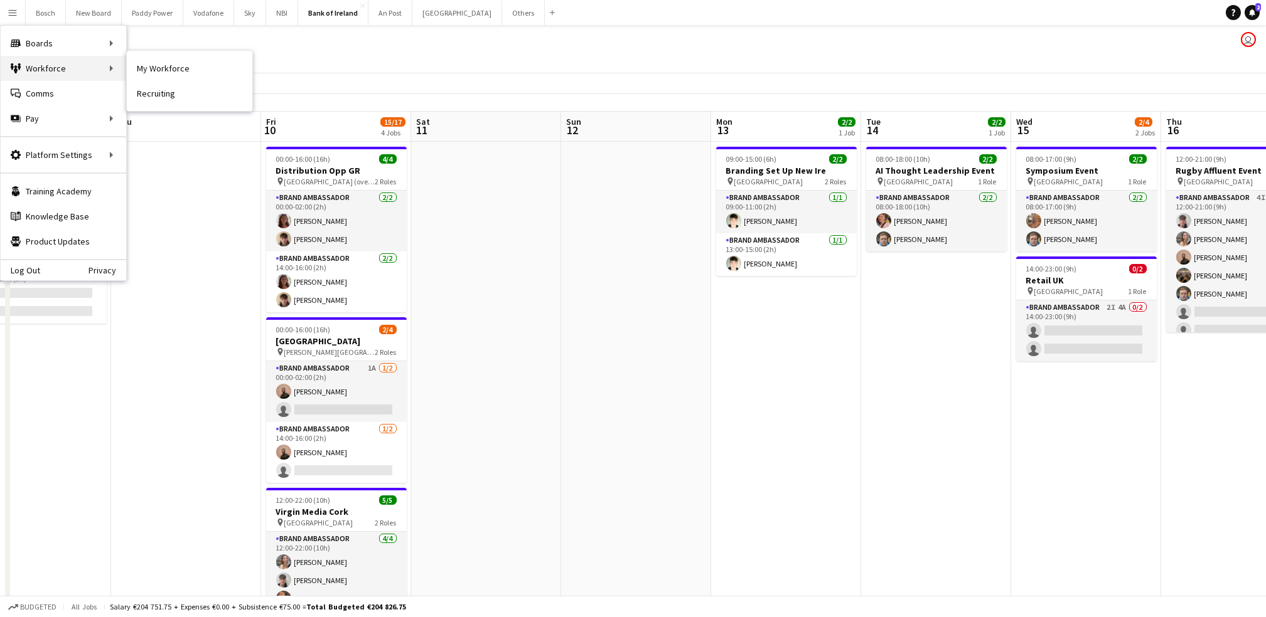
click at [78, 66] on div "Workforce Workforce" at bounding box center [64, 68] width 126 height 25
click at [163, 99] on link "Recruiting" at bounding box center [190, 93] width 126 height 25
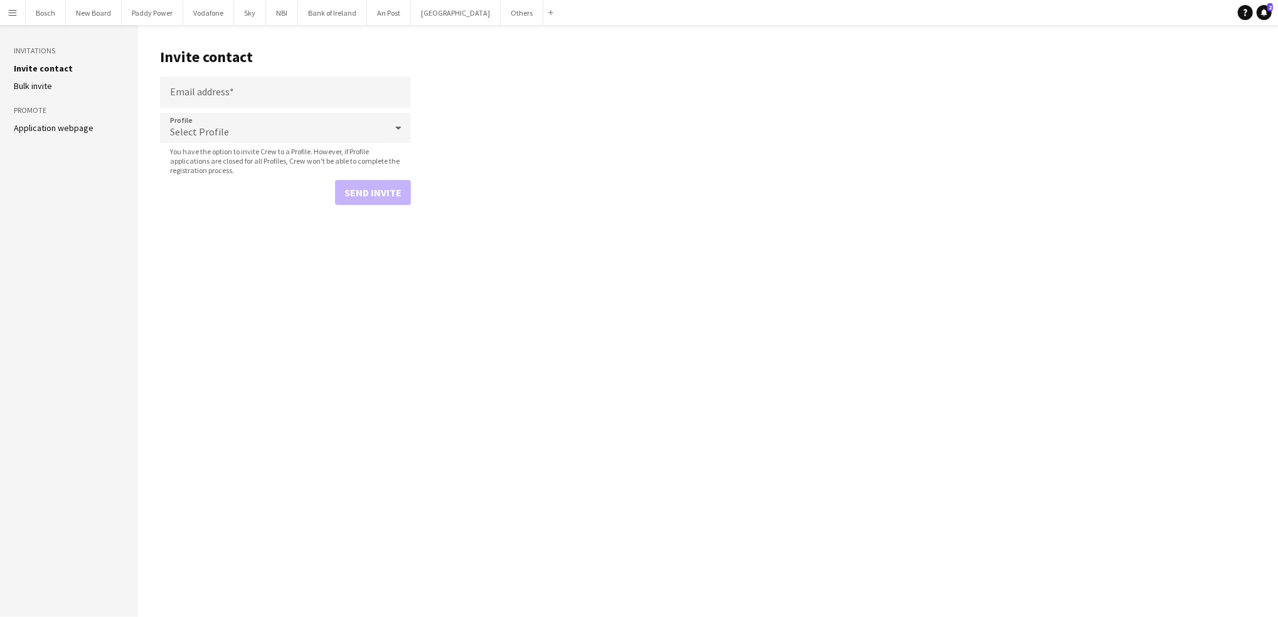
click at [242, 70] on header "Invite contact" at bounding box center [285, 57] width 251 height 39
click at [240, 90] on input "Email address" at bounding box center [285, 92] width 251 height 31
drag, startPoint x: 240, startPoint y: 90, endPoint x: 213, endPoint y: 95, distance: 27.4
click at [213, 95] on input "Email address" at bounding box center [285, 92] width 251 height 31
paste input "**********"
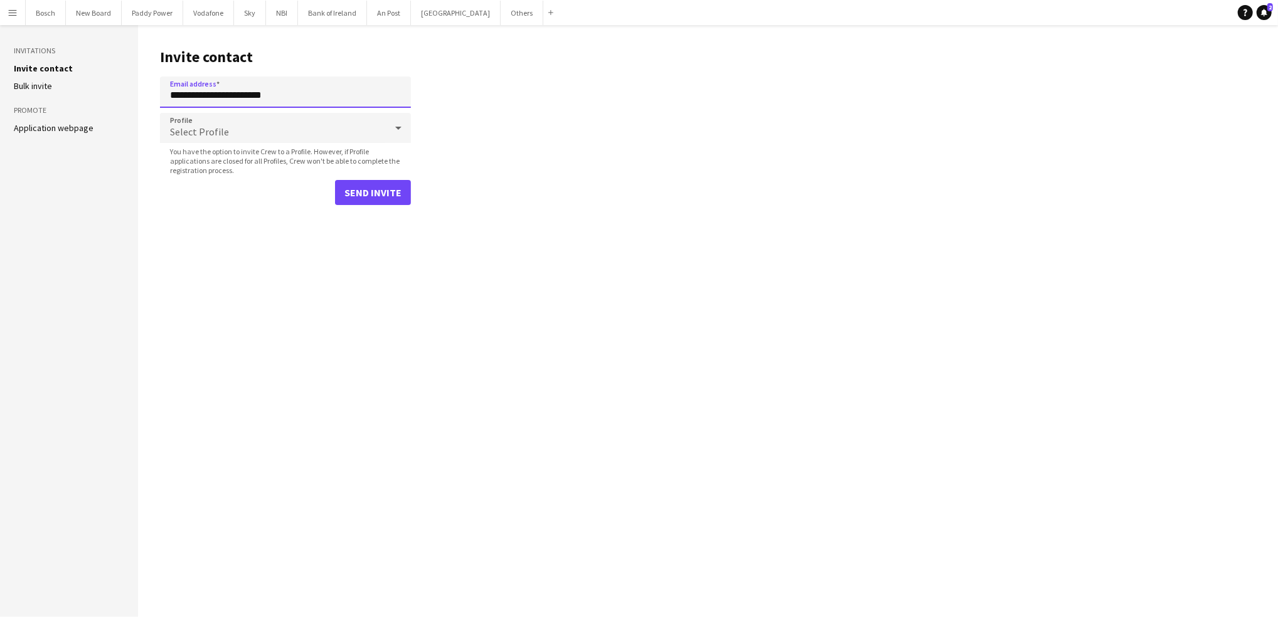
type input "**********"
click at [356, 191] on button "Send invite" at bounding box center [373, 192] width 76 height 25
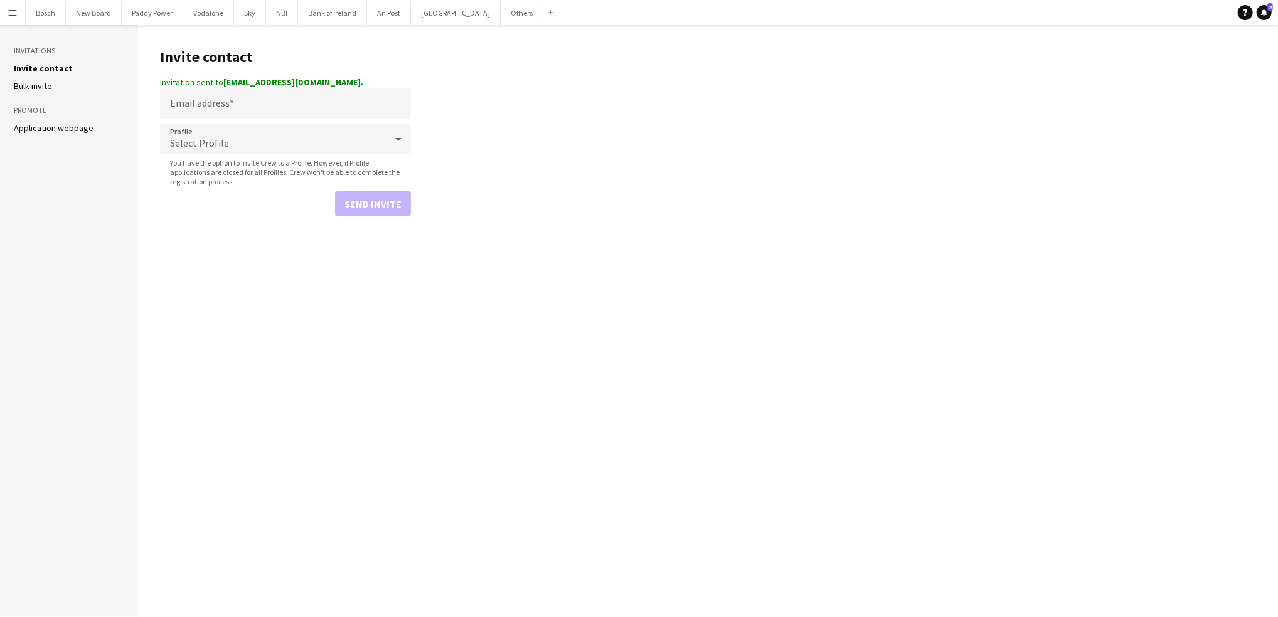
click at [318, 30] on main "Invite contact Invitation sent to [EMAIL_ADDRESS][DOMAIN_NAME]. Email address P…" at bounding box center [708, 321] width 1140 height 592
click at [328, 19] on button "Bank of Ireland Close" at bounding box center [332, 13] width 69 height 24
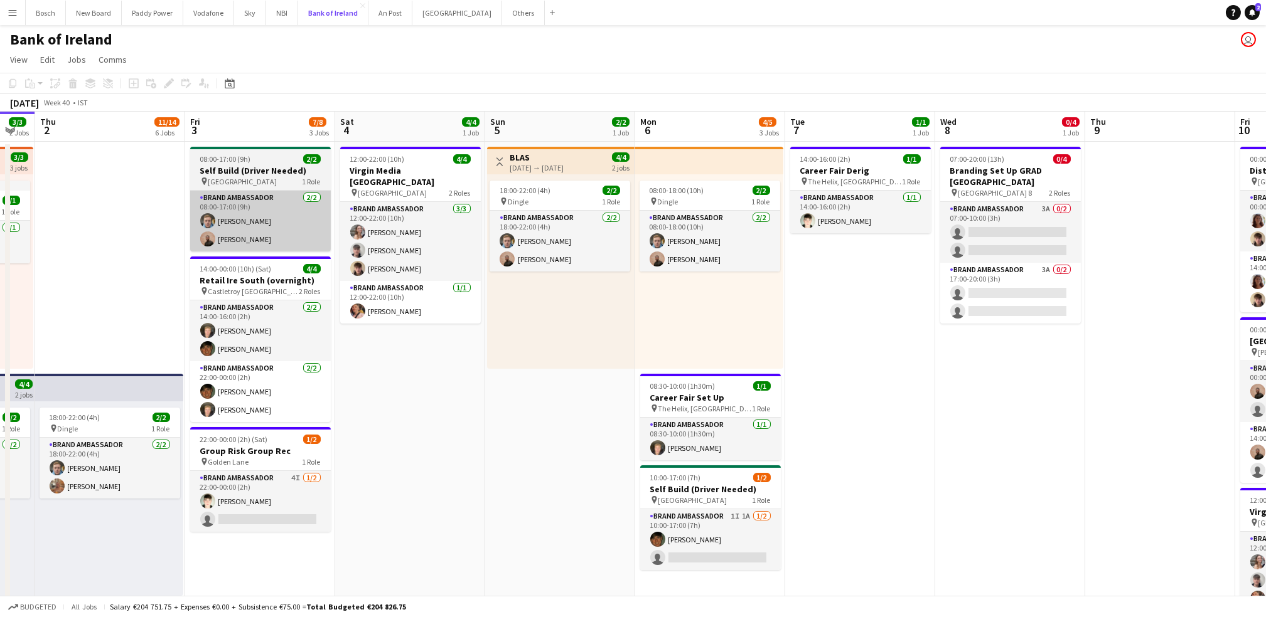
scroll to position [0, 267]
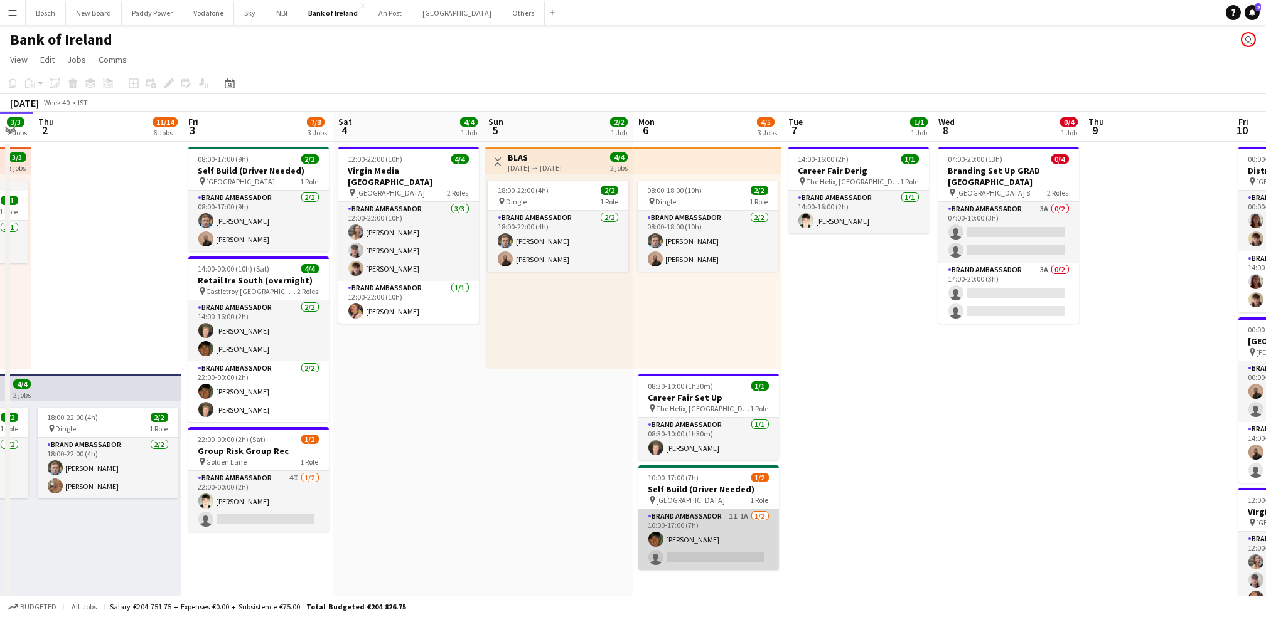
click at [716, 569] on app-card-role "Brand Ambassador 1I 1A [DATE] 10:00-17:00 (7h) [PERSON_NAME] single-neutral-act…" at bounding box center [708, 540] width 141 height 61
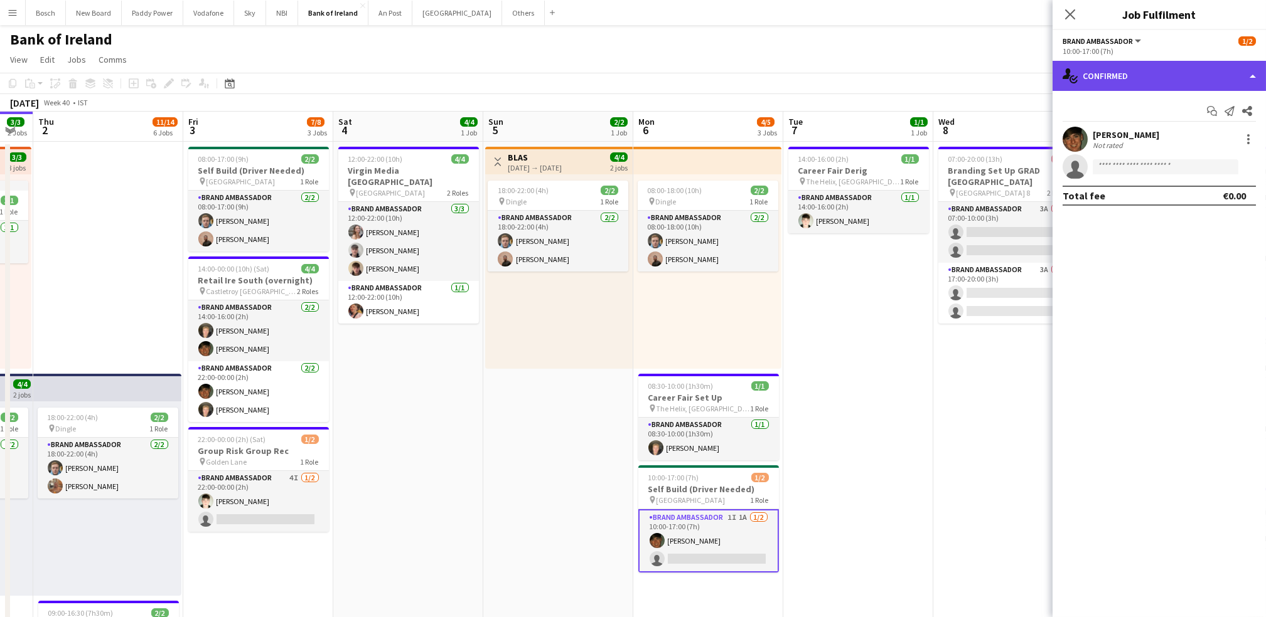
click at [1140, 73] on div "single-neutral-actions-check-2 Confirmed" at bounding box center [1158, 76] width 213 height 30
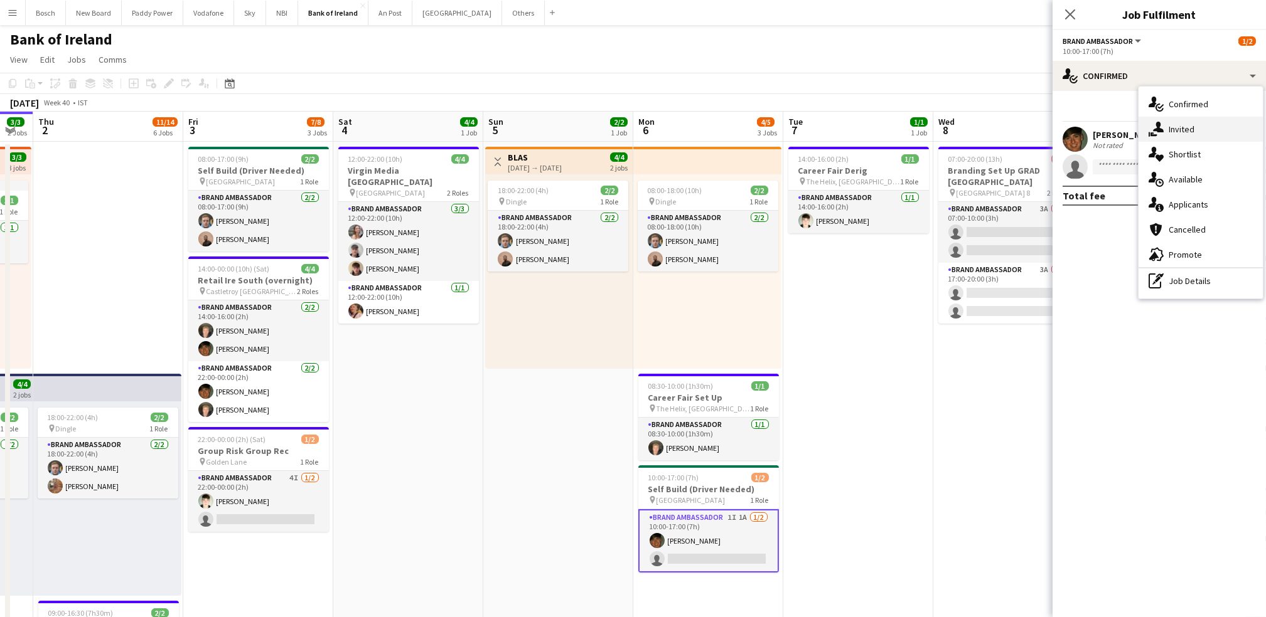
click at [1170, 117] on div "single-neutral-actions-share-1 Invited" at bounding box center [1200, 129] width 124 height 25
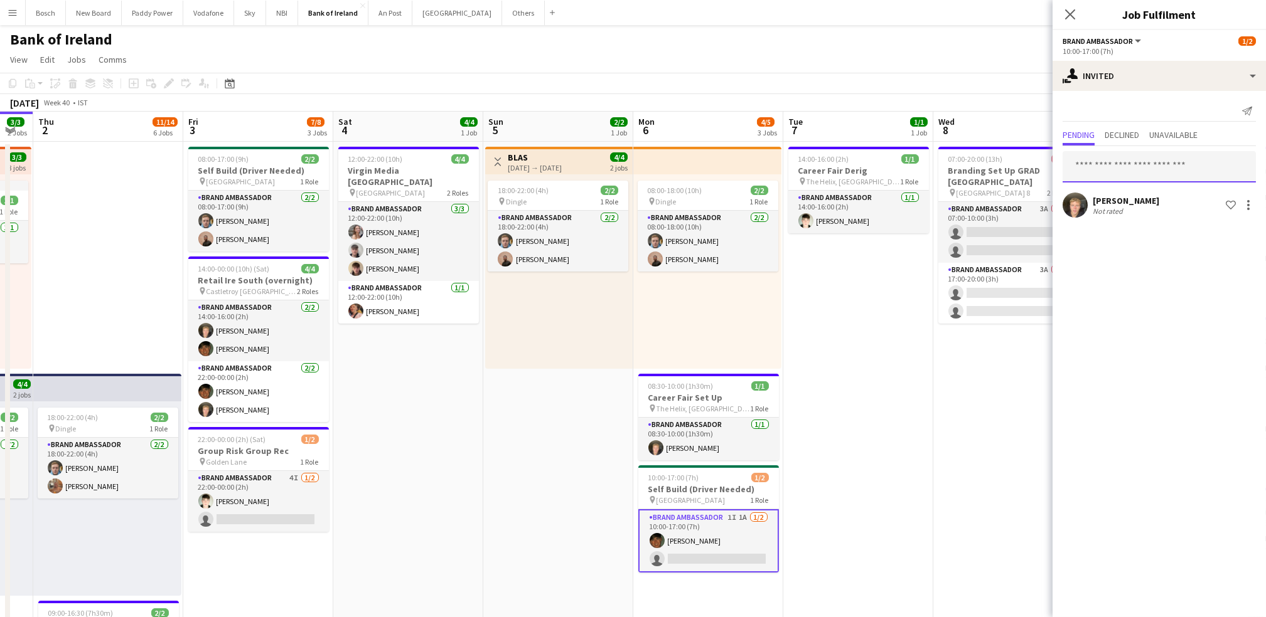
click at [1128, 174] on input "text" at bounding box center [1158, 166] width 193 height 31
type input "****"
click at [1176, 195] on span "[PERSON_NAME] Active" at bounding box center [1158, 197] width 173 height 11
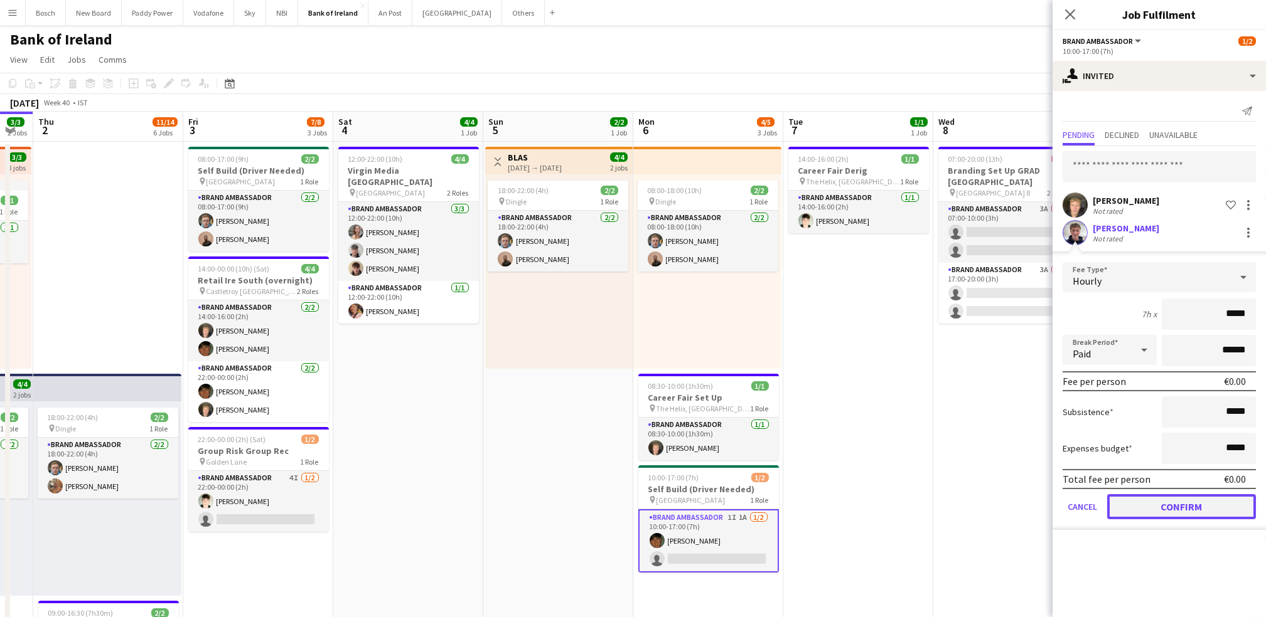
click at [1183, 500] on button "Confirm" at bounding box center [1181, 506] width 149 height 25
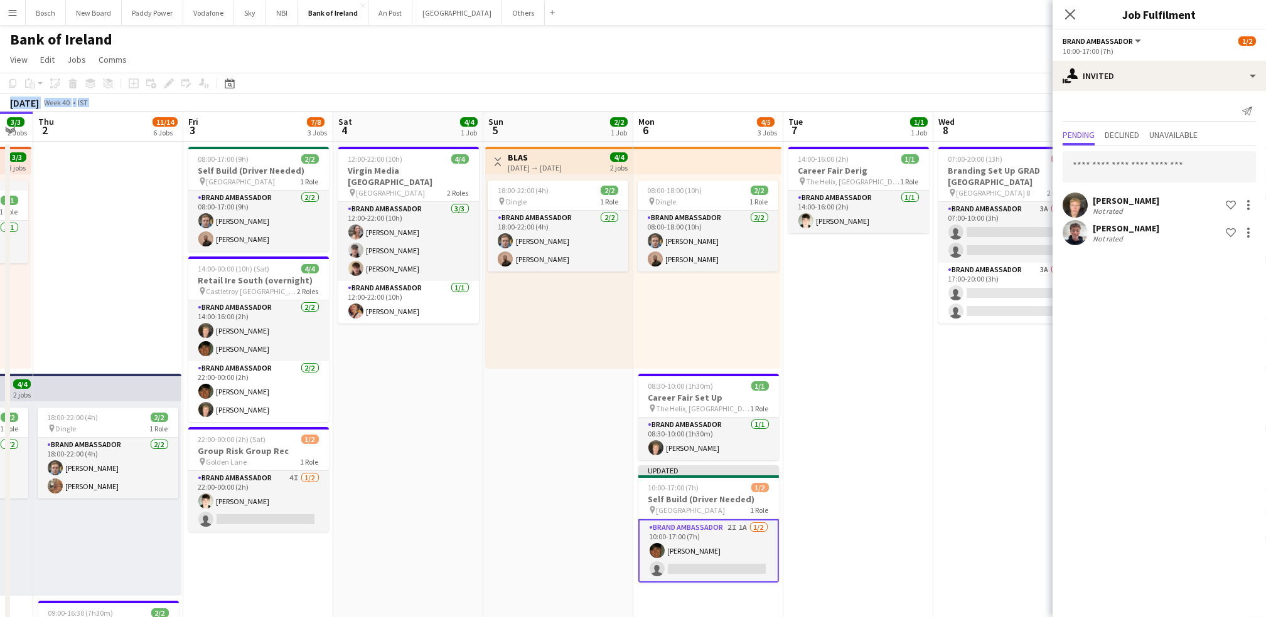
drag, startPoint x: 975, startPoint y: 109, endPoint x: 945, endPoint y: 63, distance: 55.0
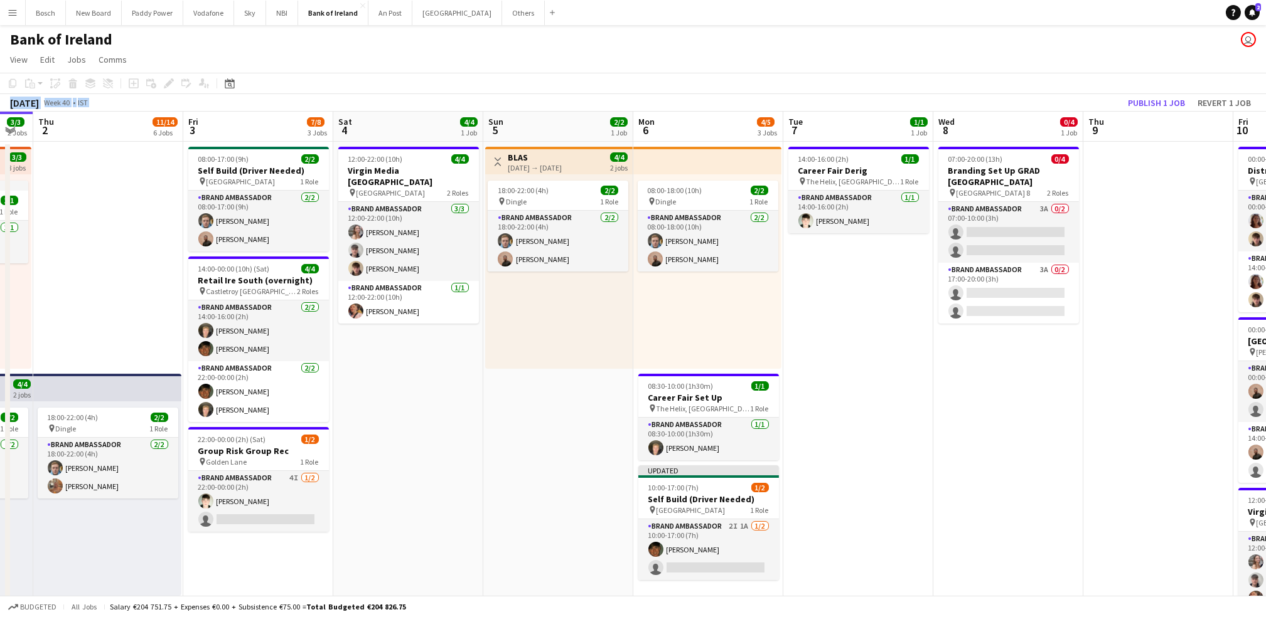
click at [945, 63] on app-page-menu "View Day view expanded Day view collapsed Month view Date picker Jump to [DATE]…" at bounding box center [633, 61] width 1266 height 24
click at [1138, 95] on button "Publish 1 job" at bounding box center [1156, 103] width 67 height 16
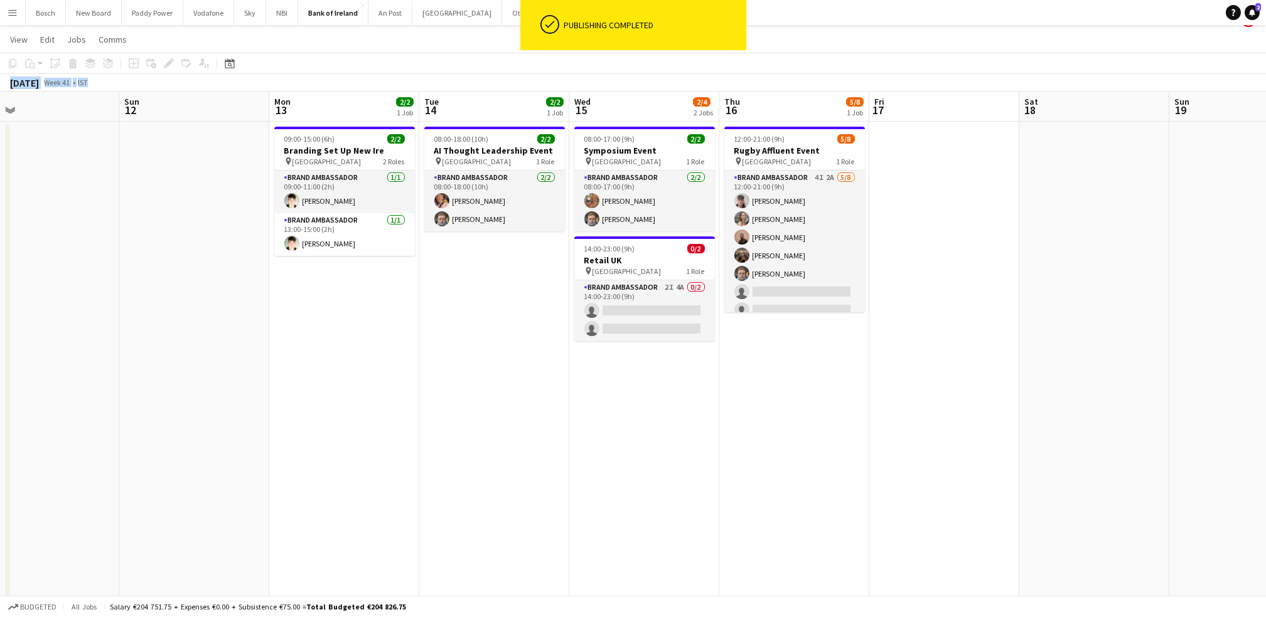
scroll to position [0, 409]
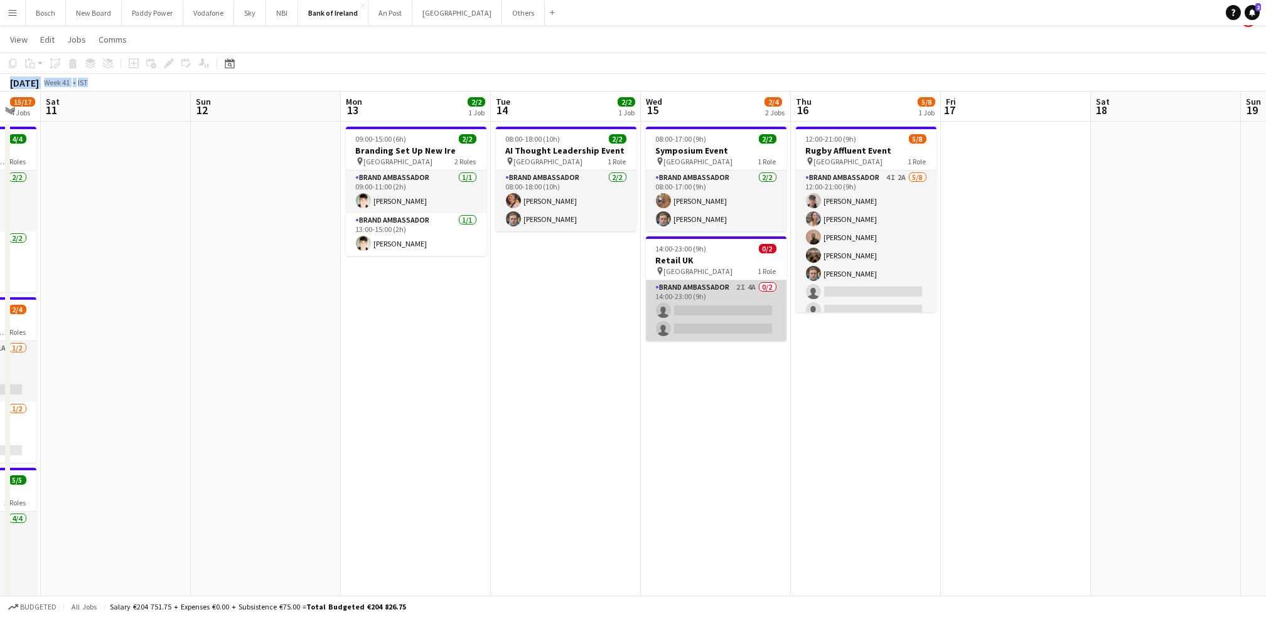
click at [748, 299] on app-card-role "Brand Ambassador 2I 4A 0/2 14:00-23:00 (9h) single-neutral-actions single-neutr…" at bounding box center [716, 311] width 141 height 61
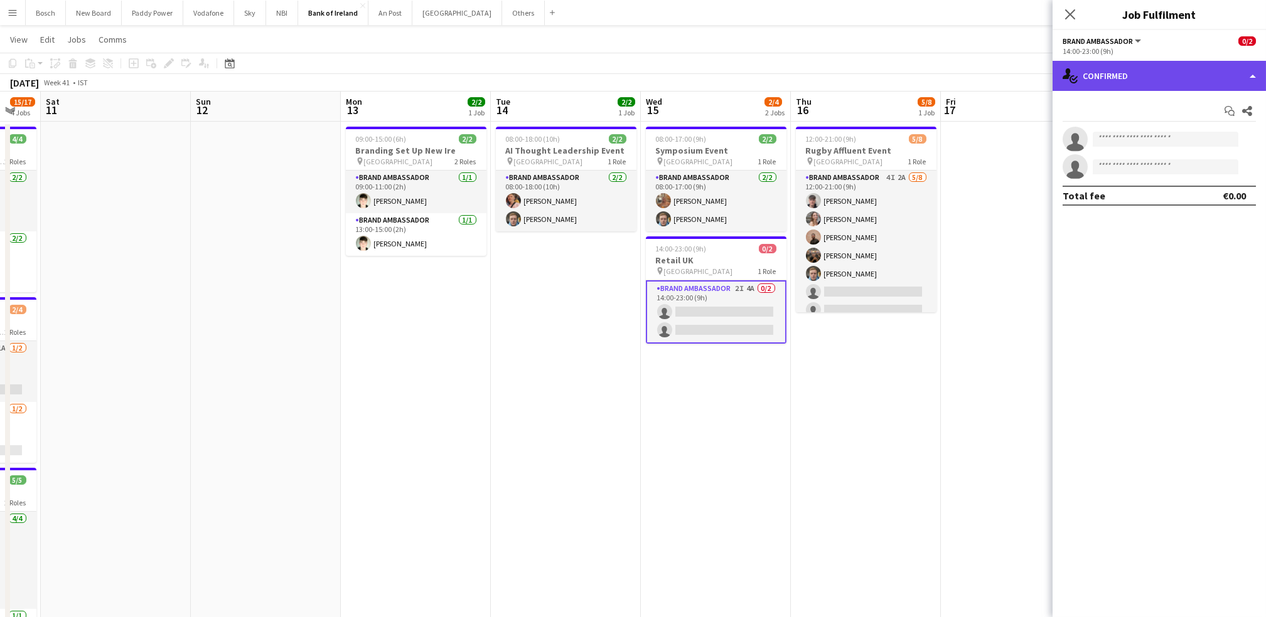
click at [1149, 73] on div "single-neutral-actions-check-2 Confirmed" at bounding box center [1158, 76] width 213 height 30
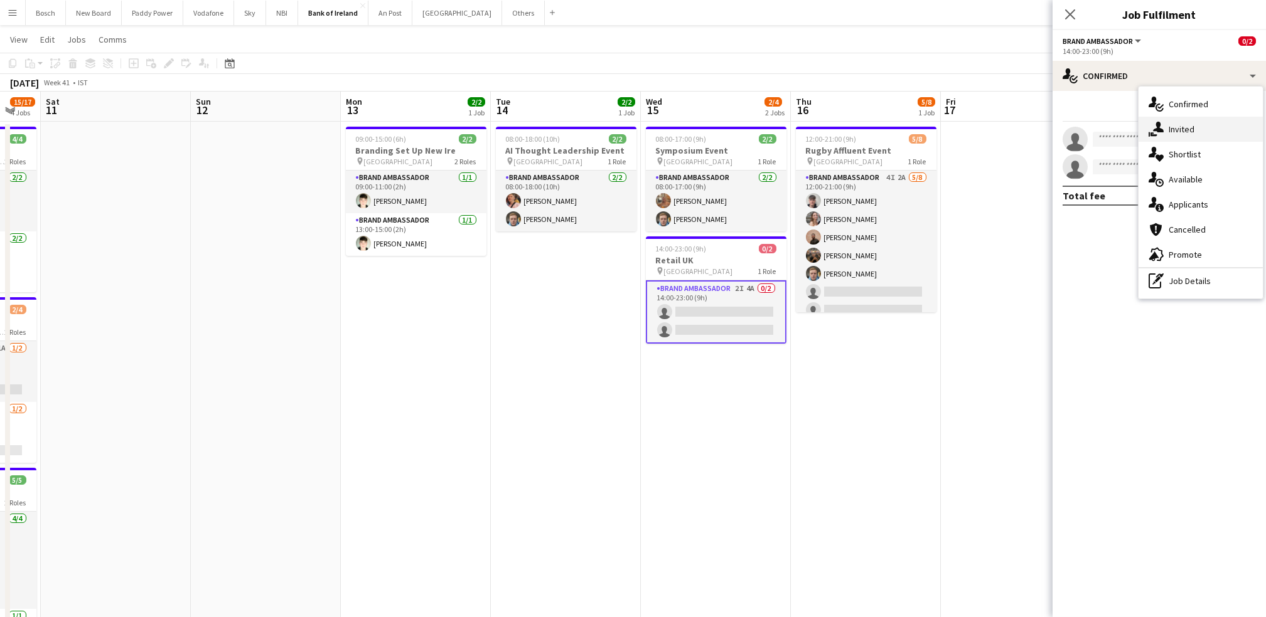
click at [1186, 137] on div "single-neutral-actions-share-1 Invited" at bounding box center [1200, 129] width 124 height 25
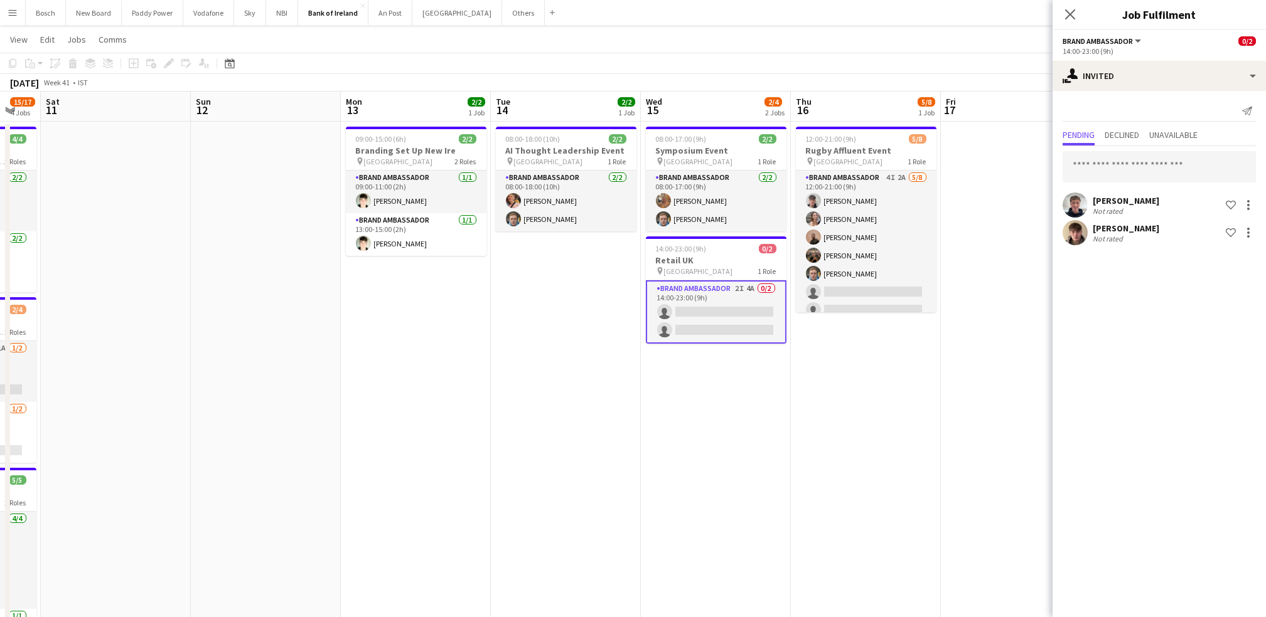
click at [896, 51] on app-page-menu "View Day view expanded Day view collapsed Month view Date picker Jump to [DATE]…" at bounding box center [633, 41] width 1266 height 24
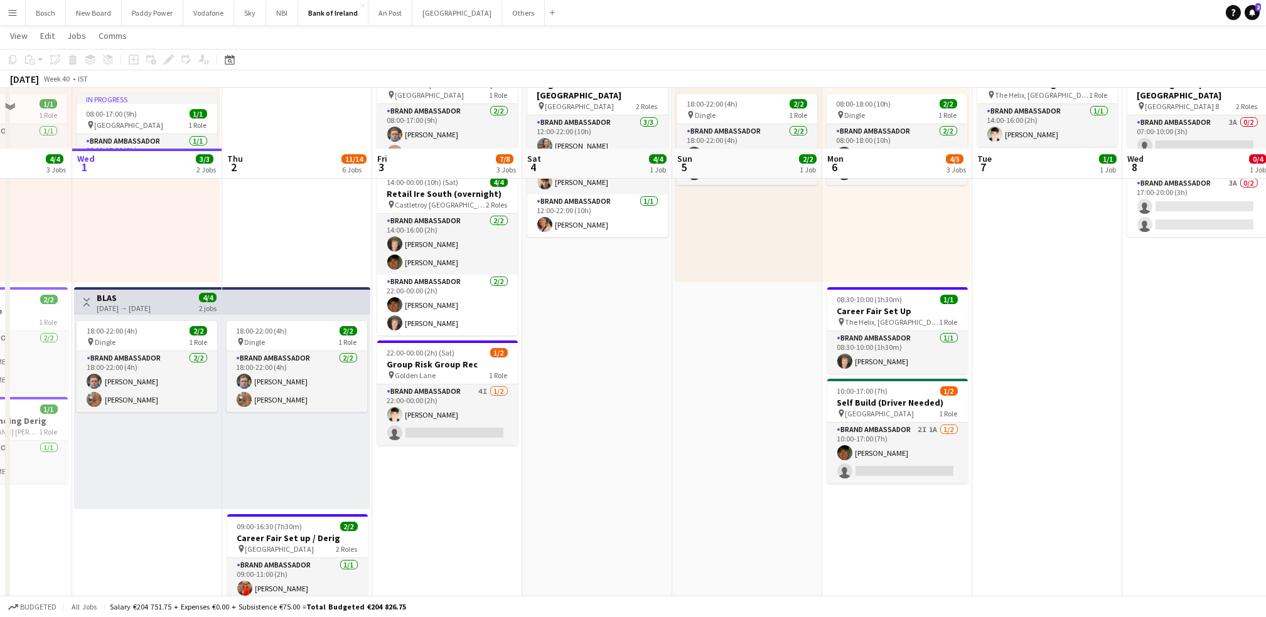
scroll to position [83, 0]
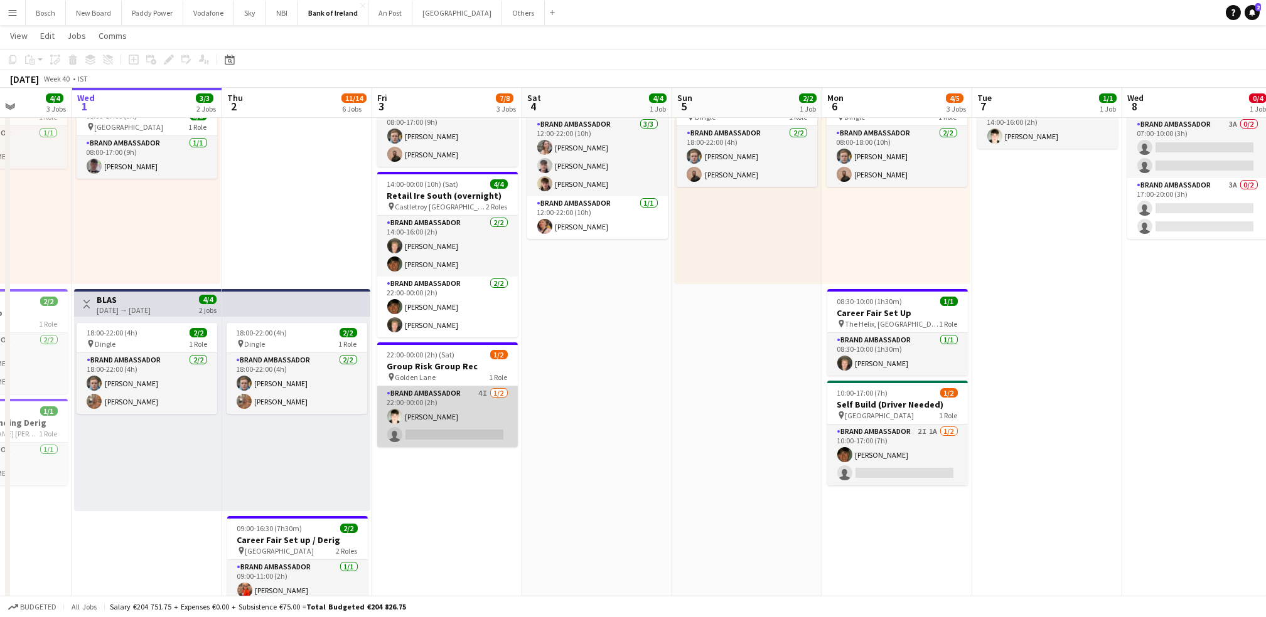
click at [478, 418] on app-card-role "Brand Ambassador 4I [DATE] 22:00-00:00 (2h) [PERSON_NAME] single-neutral-actions" at bounding box center [447, 417] width 141 height 61
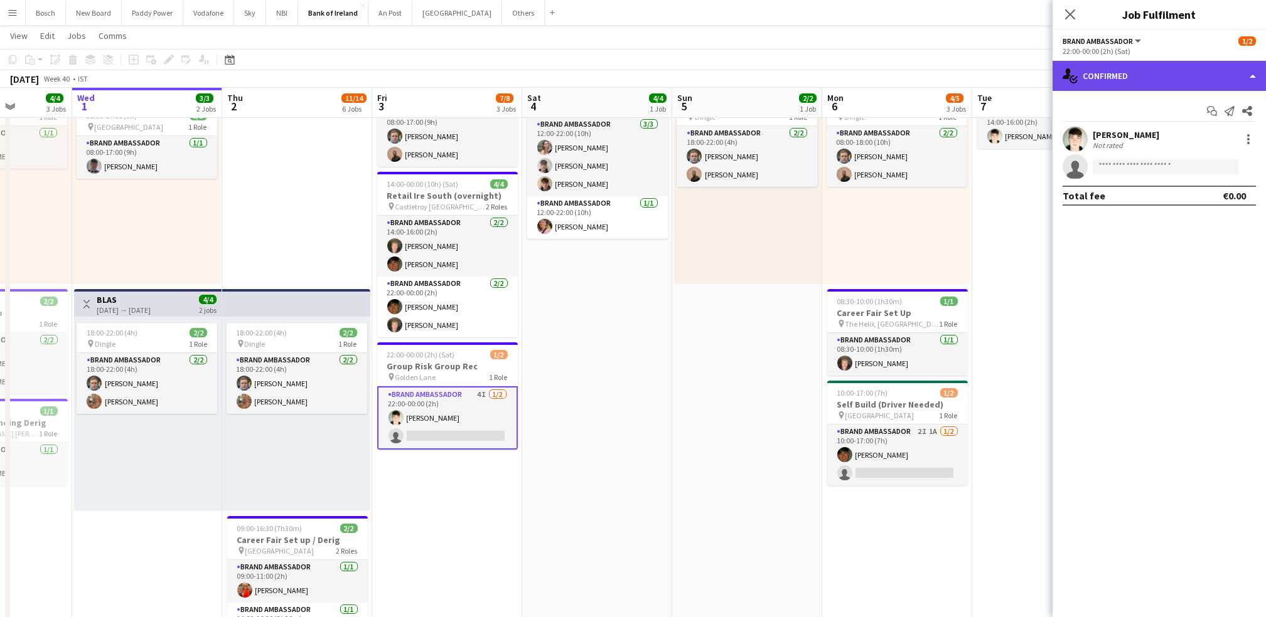
click at [1136, 75] on div "single-neutral-actions-check-2 Confirmed" at bounding box center [1158, 76] width 213 height 30
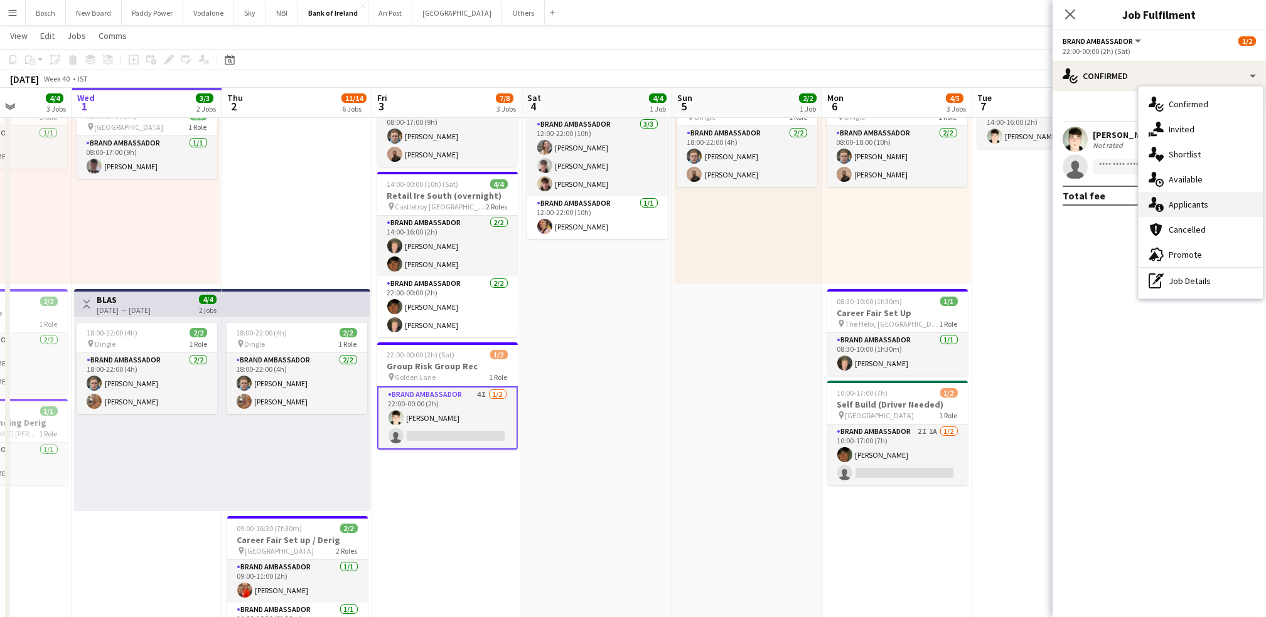
click at [1181, 203] on span "Applicants" at bounding box center [1188, 204] width 40 height 11
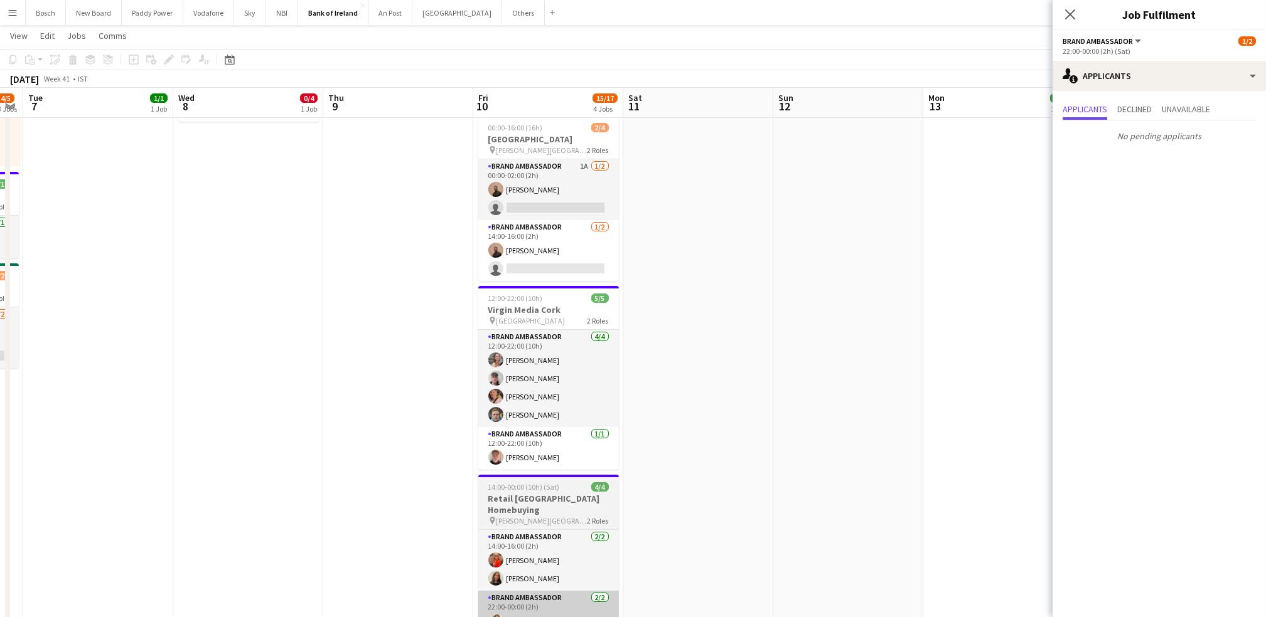
scroll to position [193, 0]
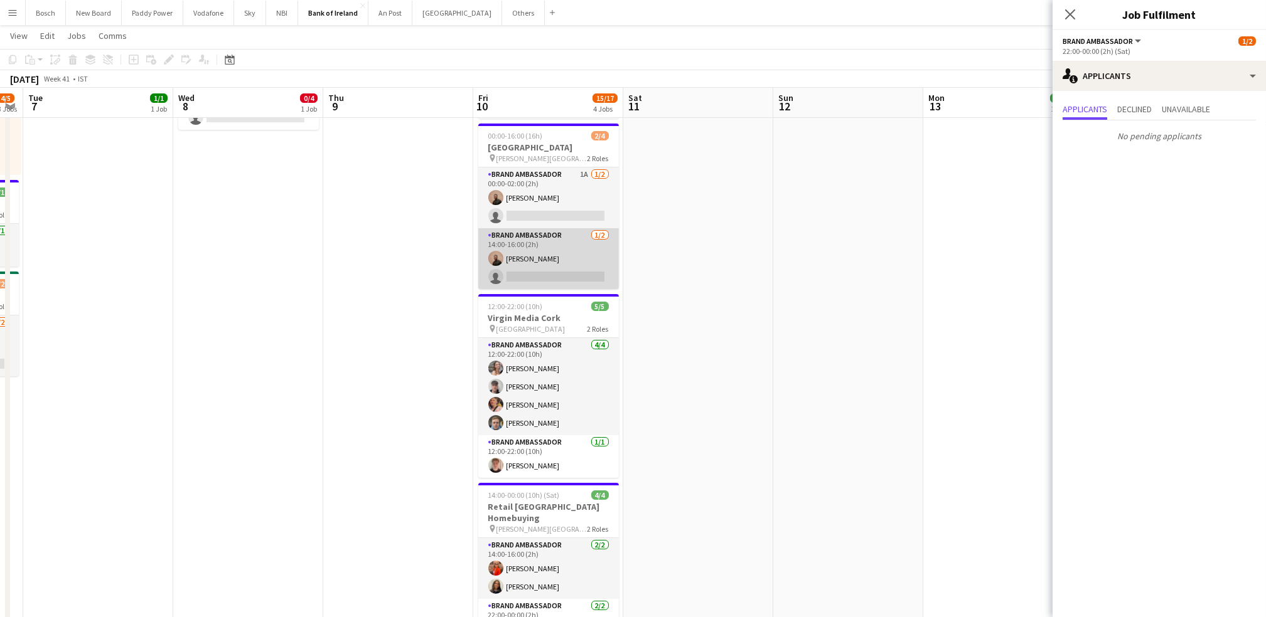
click at [558, 280] on app-card-role "Brand Ambassador [DATE] 14:00-16:00 (2h) [PERSON_NAME] single-neutral-actions" at bounding box center [548, 258] width 141 height 61
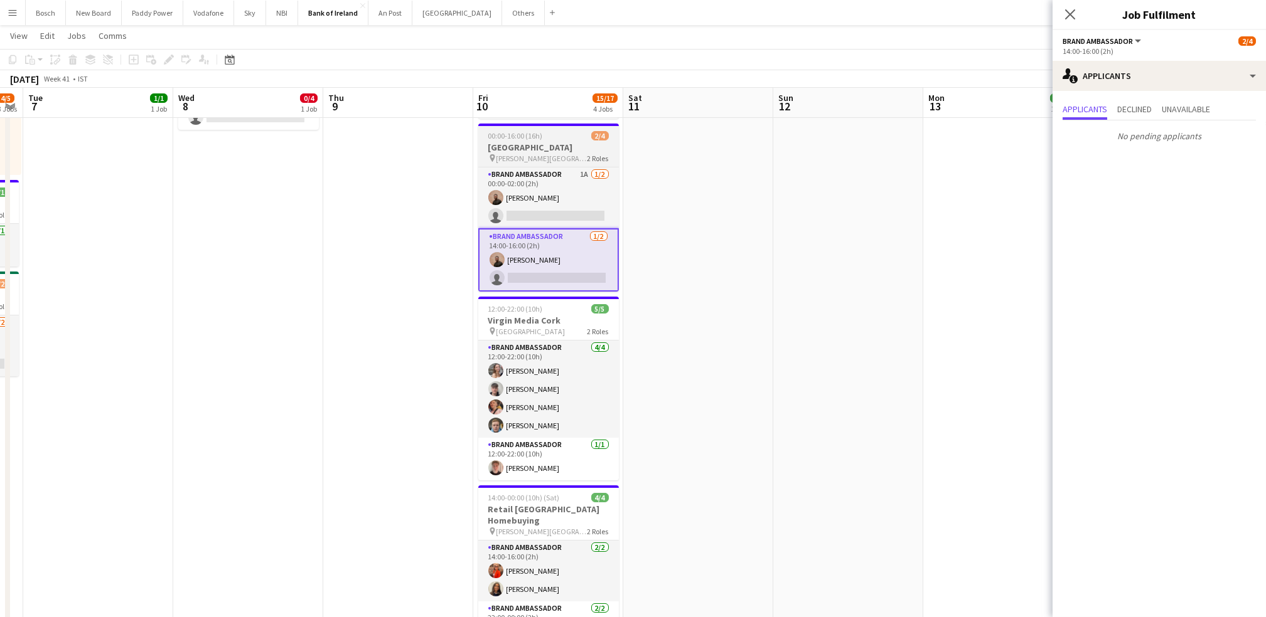
click at [587, 158] on span "2 Roles" at bounding box center [597, 158] width 21 height 9
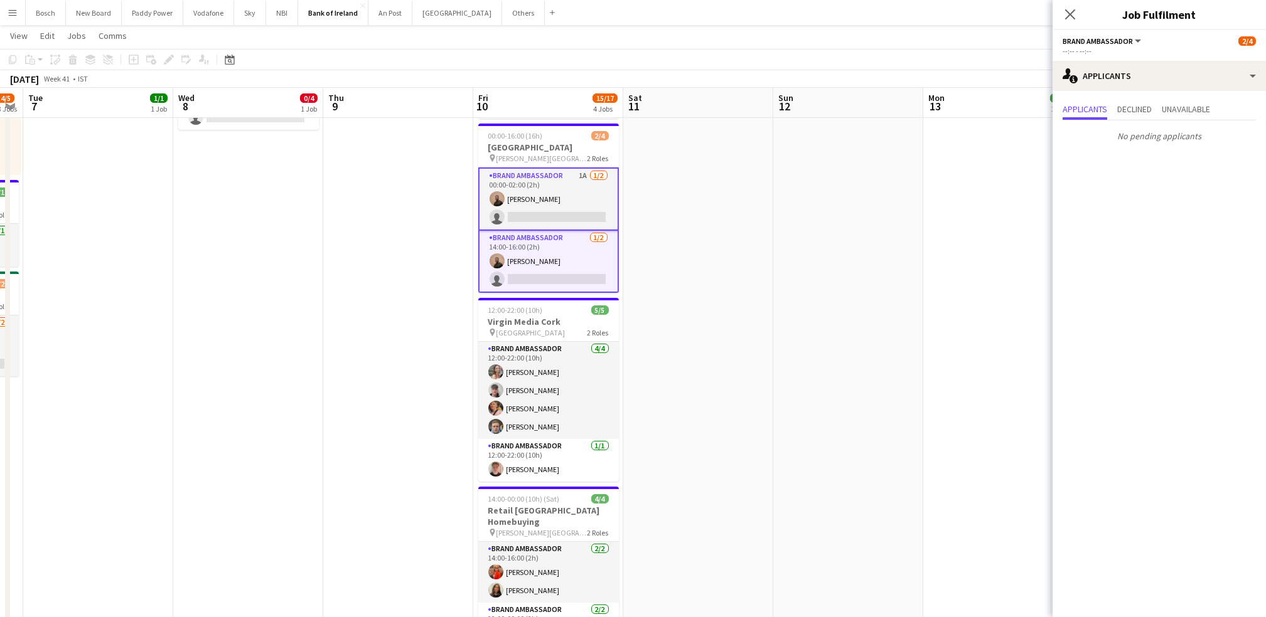
click at [577, 186] on app-card-role "Brand Ambassador 1A [DATE] 00:00-02:00 (2h) [PERSON_NAME] single-neutral-actions" at bounding box center [548, 199] width 141 height 63
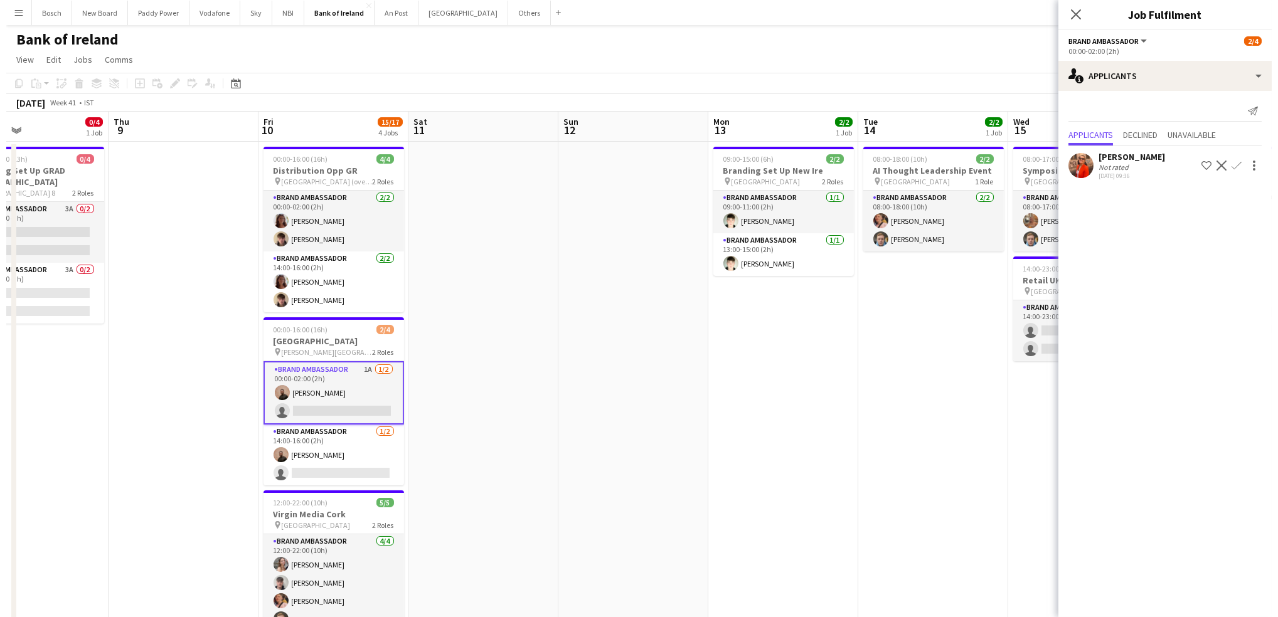
scroll to position [0, 499]
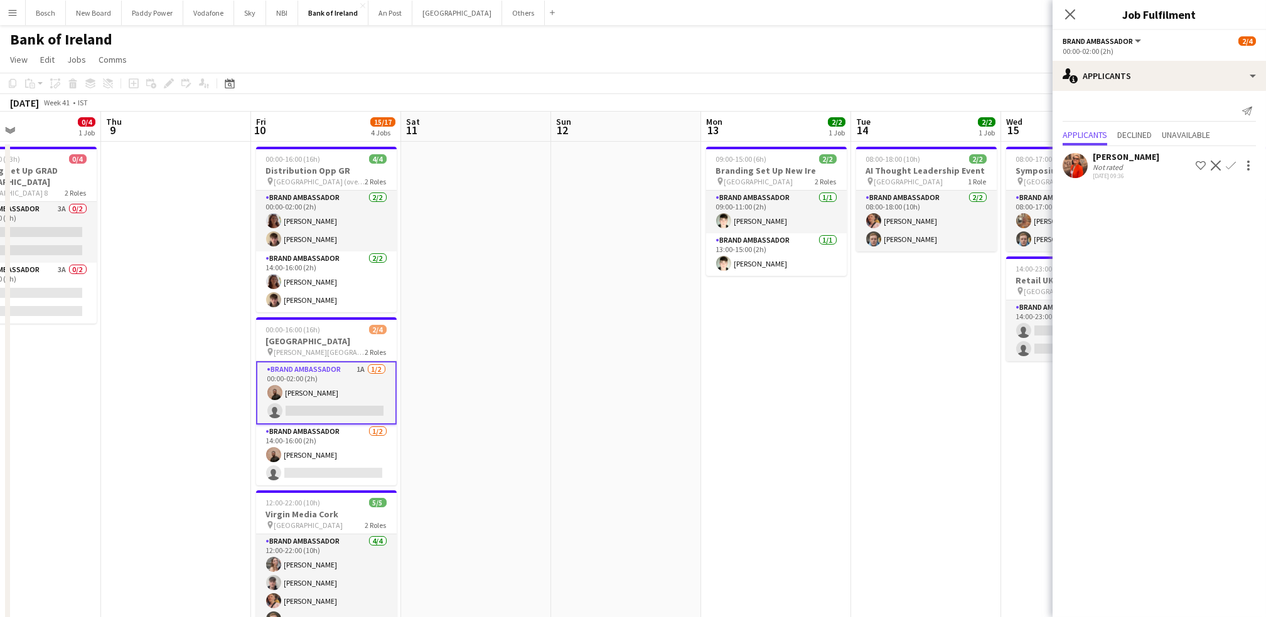
click at [16, 8] on app-icon "Menu" at bounding box center [13, 13] width 10 height 10
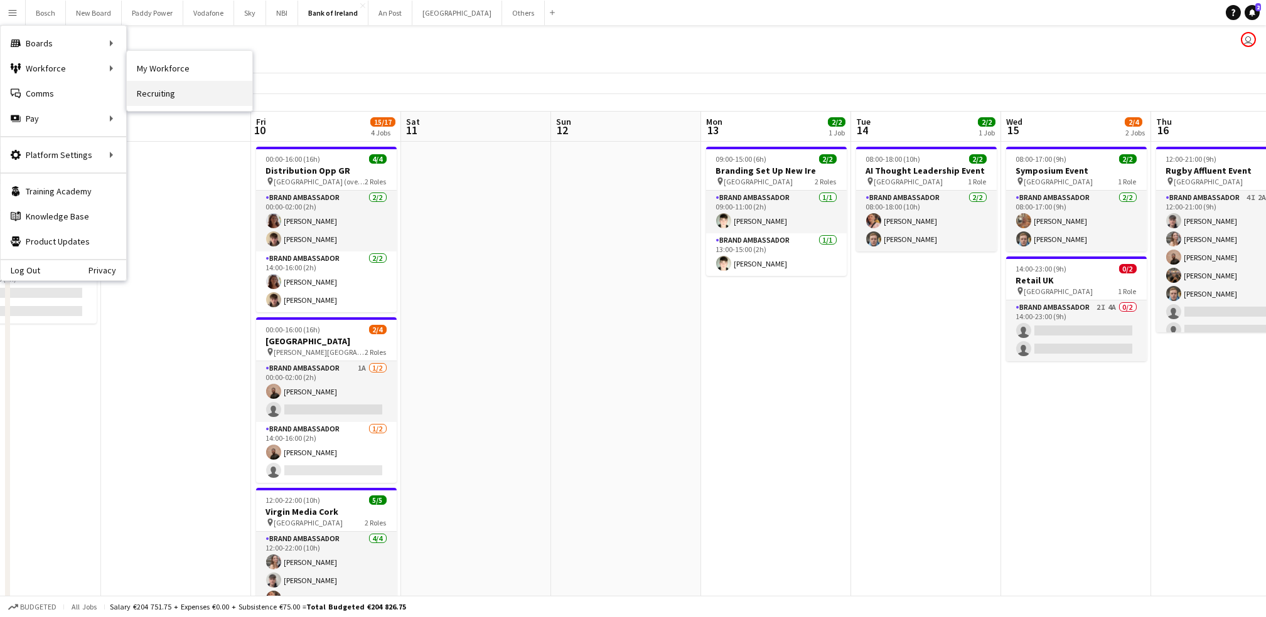
click at [134, 86] on link "Recruiting" at bounding box center [190, 93] width 126 height 25
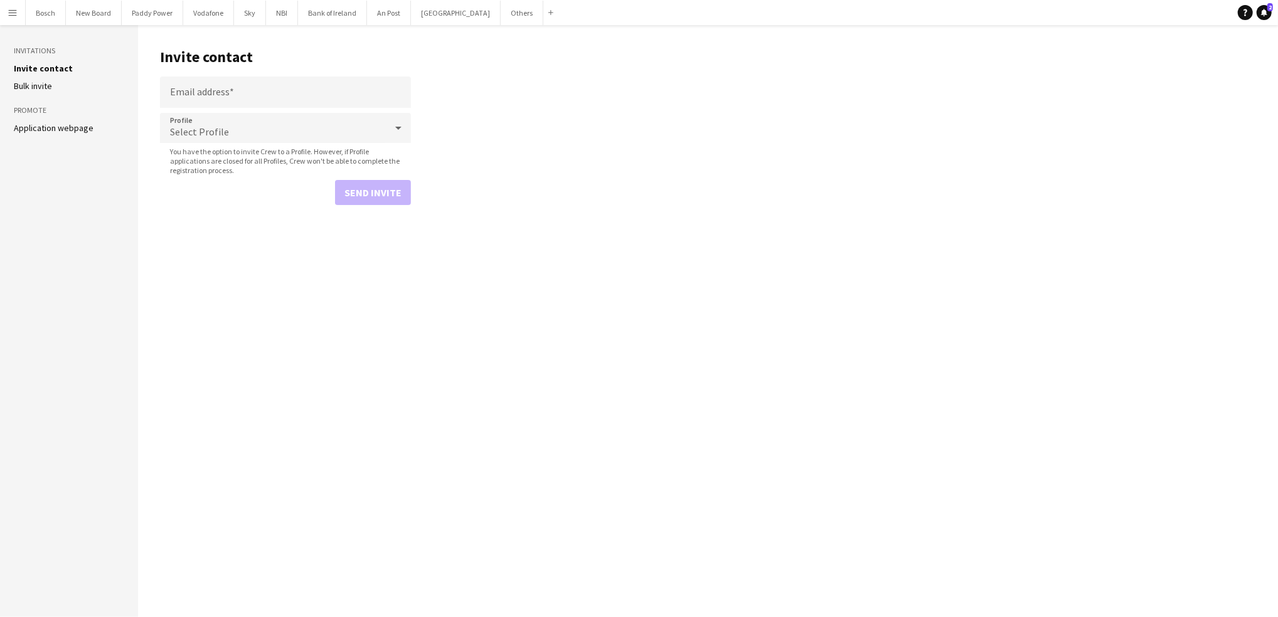
click at [17, 19] on button "Menu" at bounding box center [12, 12] width 25 height 25
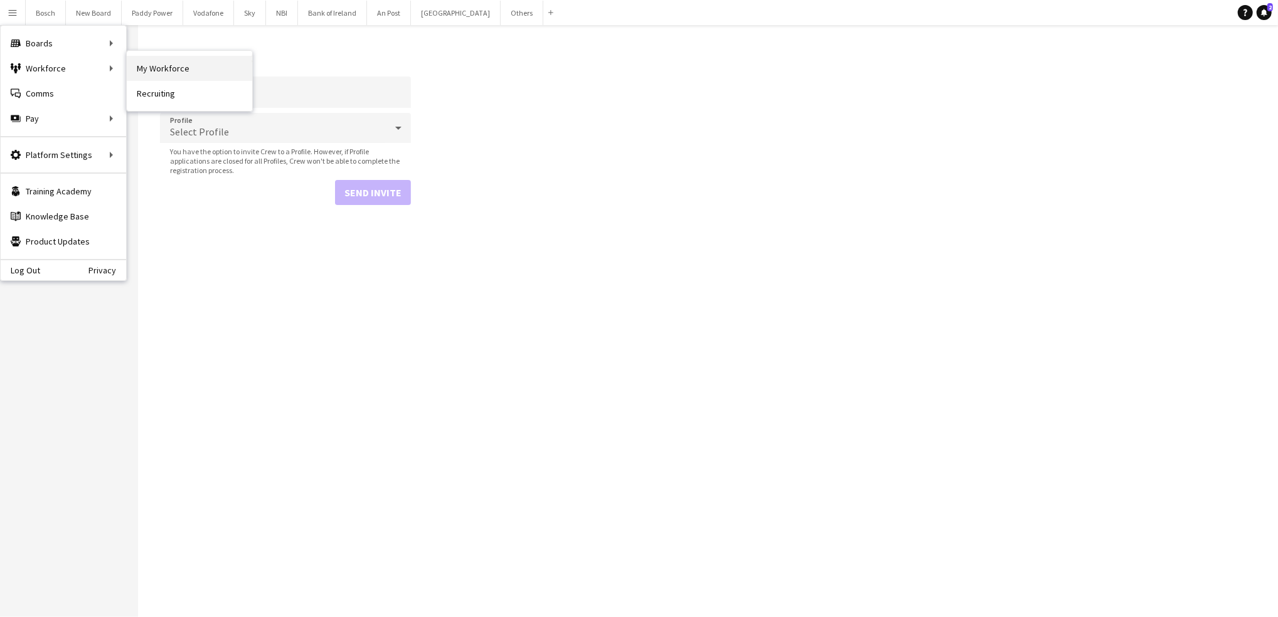
click at [156, 64] on link "My Workforce" at bounding box center [190, 68] width 126 height 25
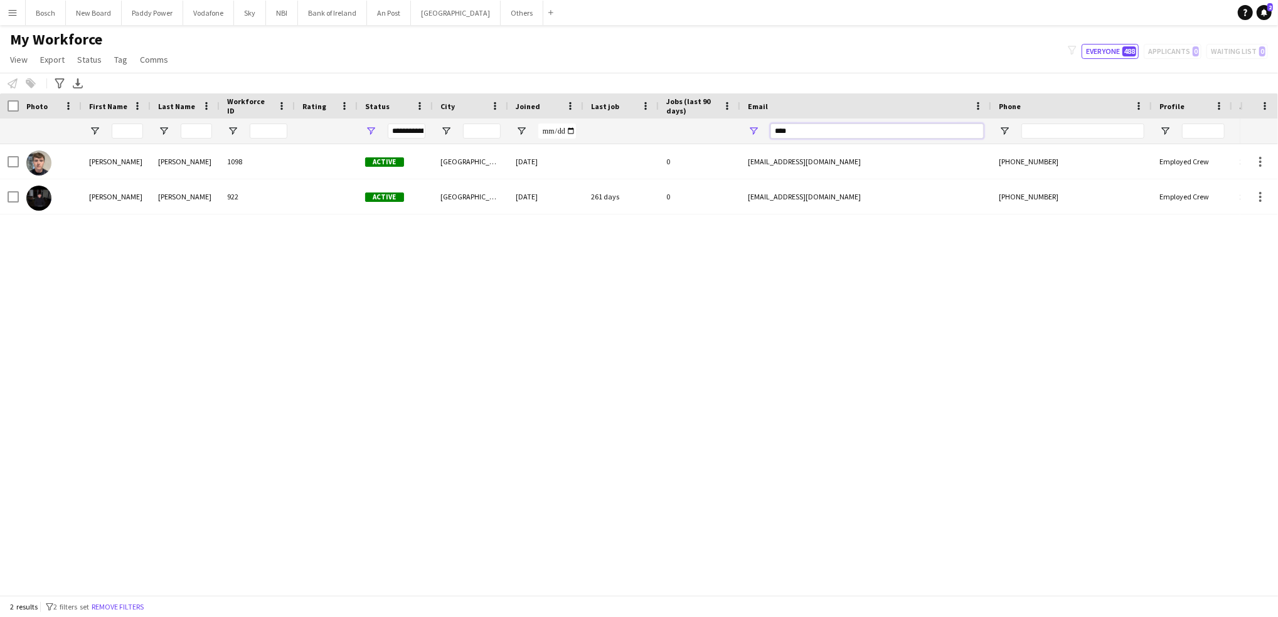
click at [954, 132] on input "****" at bounding box center [877, 131] width 213 height 15
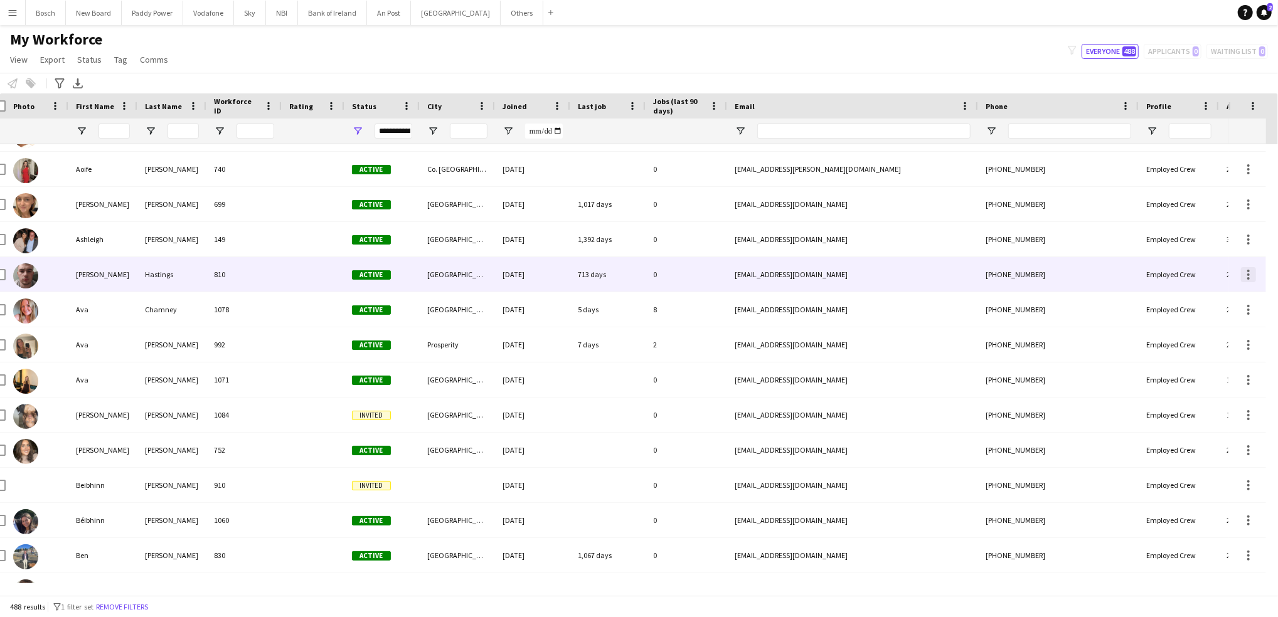
click at [1186, 276] on div at bounding box center [1248, 274] width 15 height 15
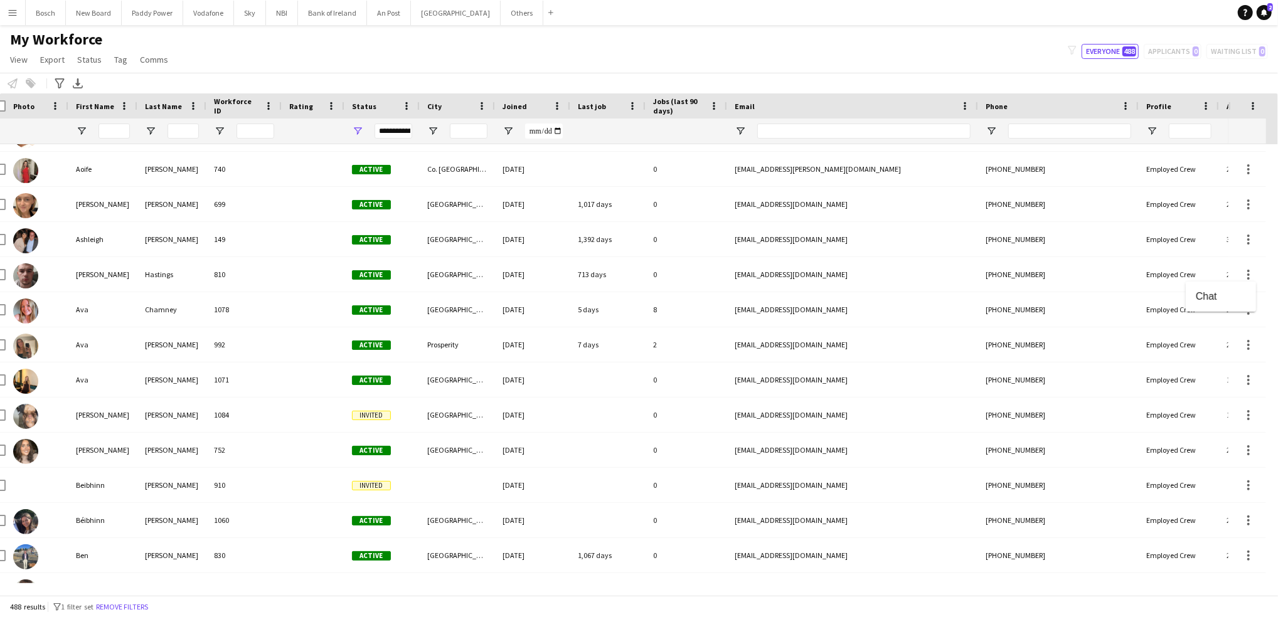
click at [0, 274] on html "Menu Boards Boards Boards All jobs Status Workforce Workforce My Workforce Recr…" at bounding box center [639, 308] width 1278 height 617
click at [3, 277] on div at bounding box center [639, 308] width 1278 height 617
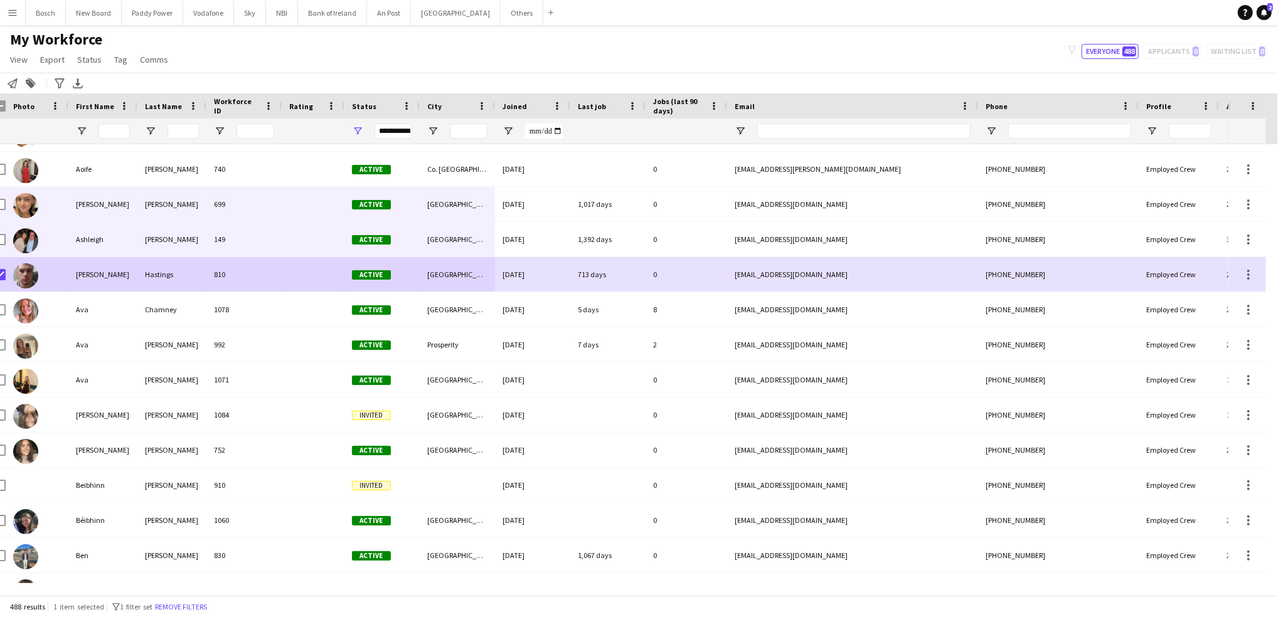
click at [567, 53] on div "My Workforce View Views Default view New view Update view Delete view Edit name…" at bounding box center [639, 51] width 1278 height 43
